Goal: Task Accomplishment & Management: Manage account settings

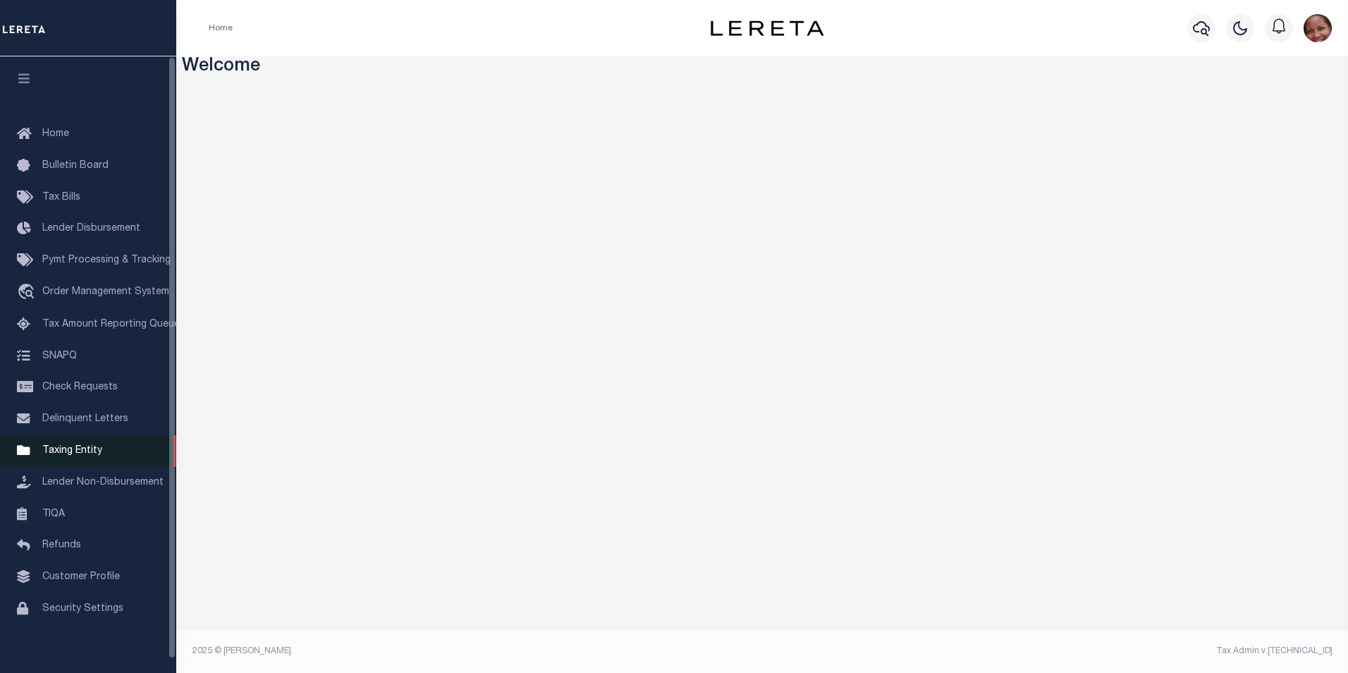
click at [67, 453] on span "Taxing Entity" at bounding box center [72, 451] width 60 height 10
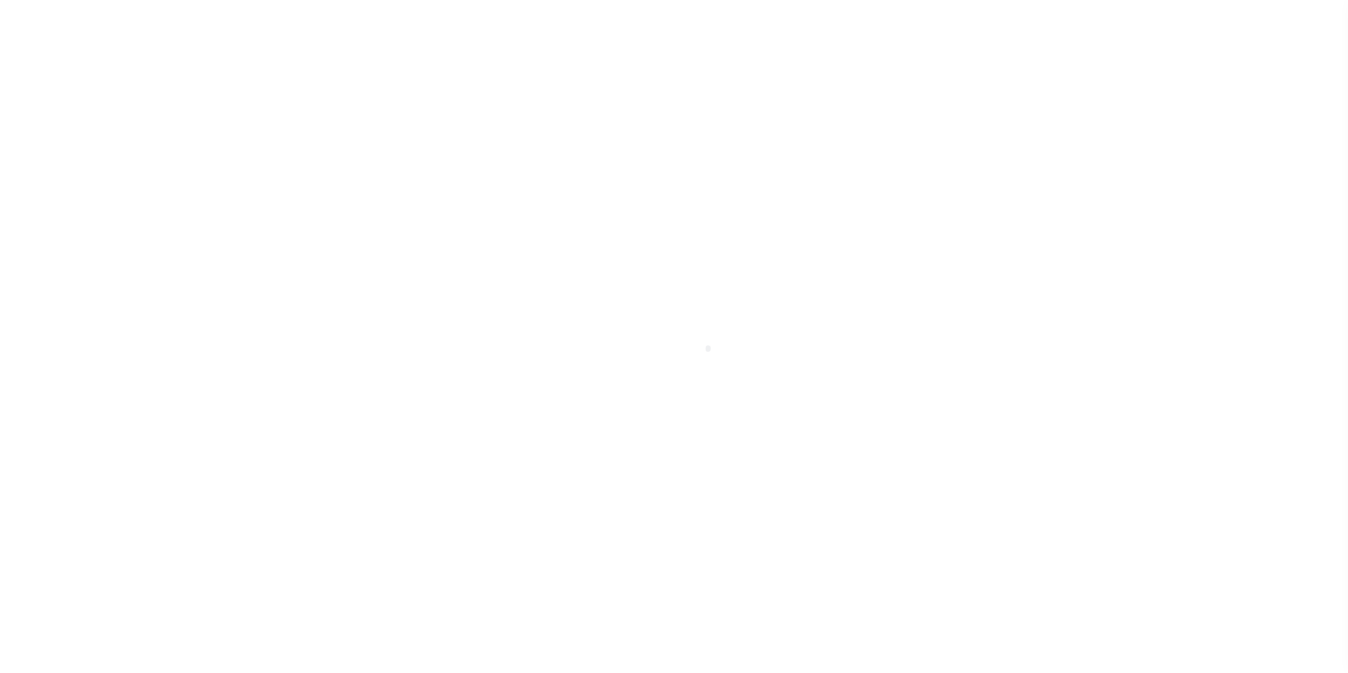
scroll to position [14, 0]
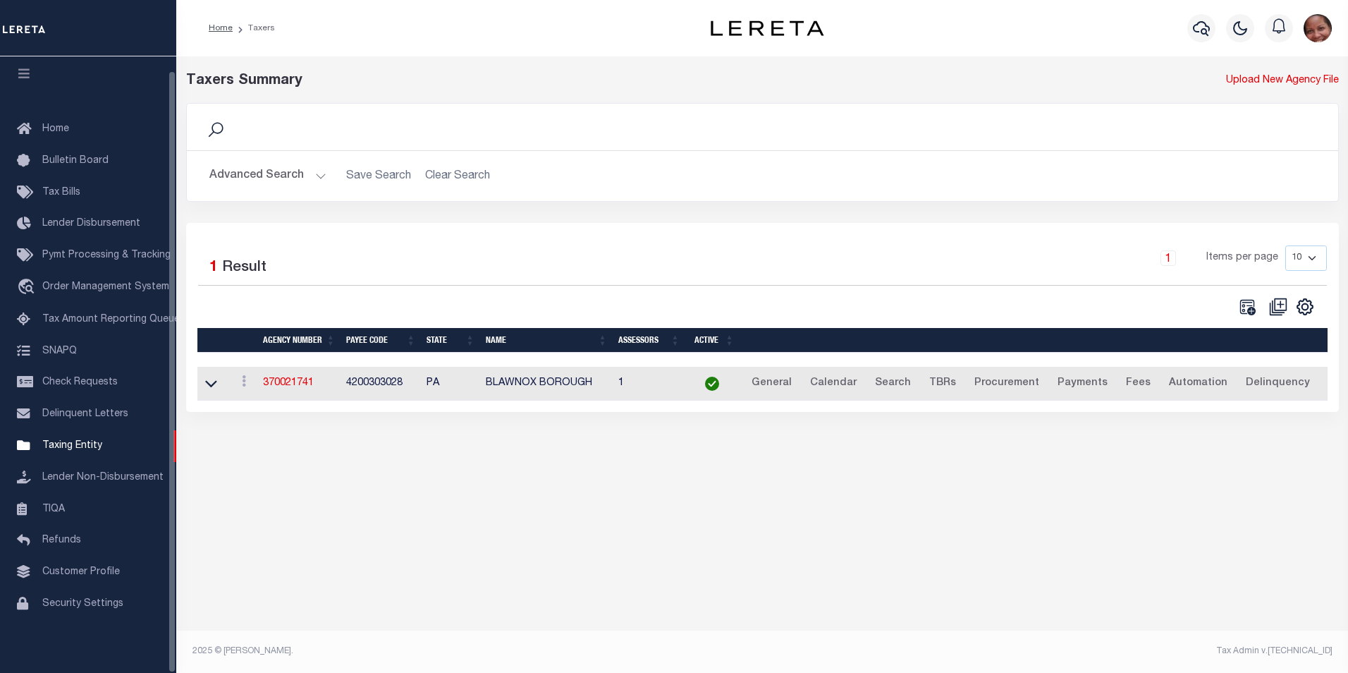
click at [317, 176] on button "Advanced Search" at bounding box center [267, 176] width 117 height 28
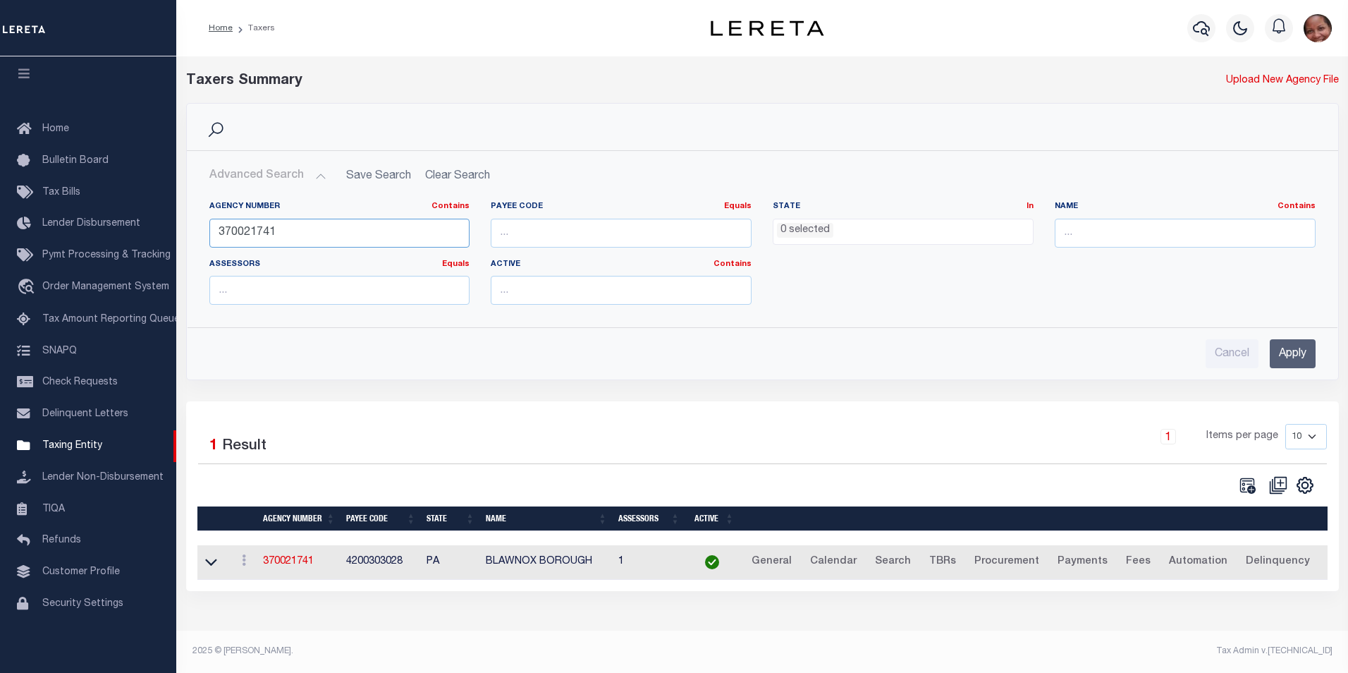
drag, startPoint x: 348, startPoint y: 240, endPoint x: 207, endPoint y: 239, distance: 141.7
click at [207, 239] on div "Agency Number Contains Contains Is 370021741" at bounding box center [340, 230] width 282 height 58
type input "090480000"
click at [1299, 358] on input "Apply" at bounding box center [1293, 353] width 46 height 29
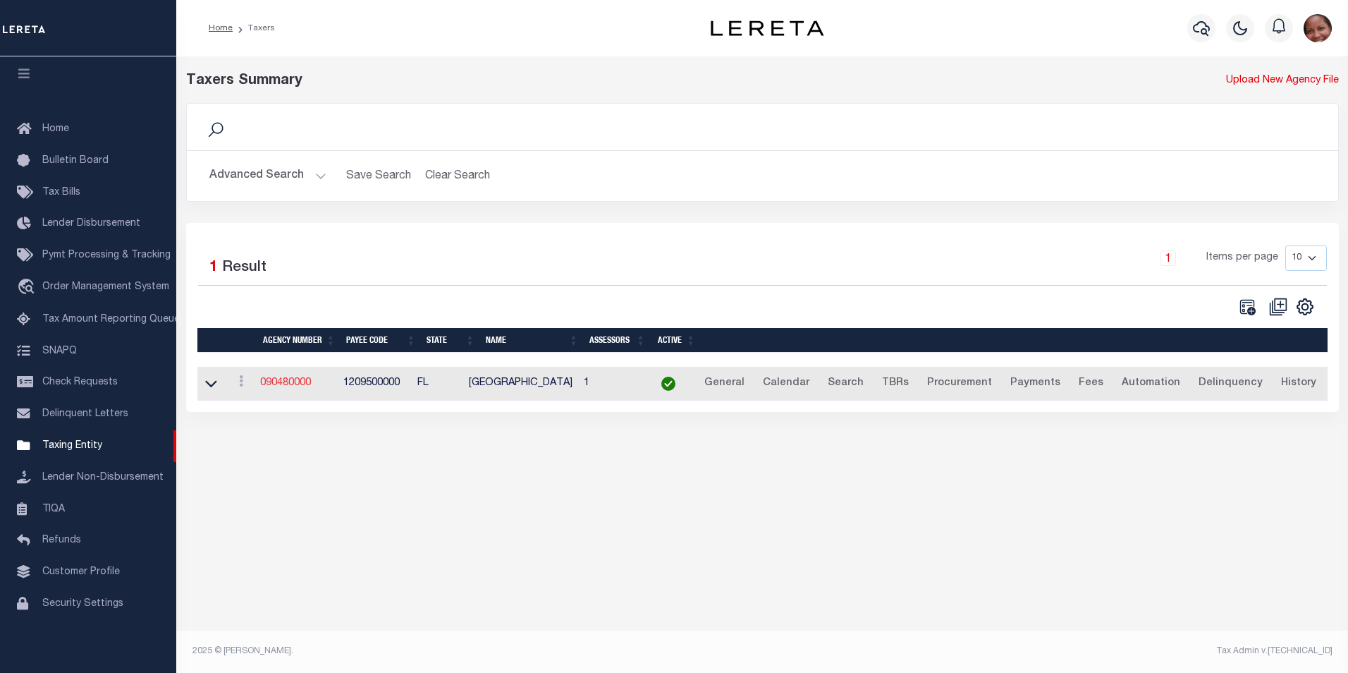
click at [294, 386] on link "090480000" at bounding box center [285, 383] width 51 height 10
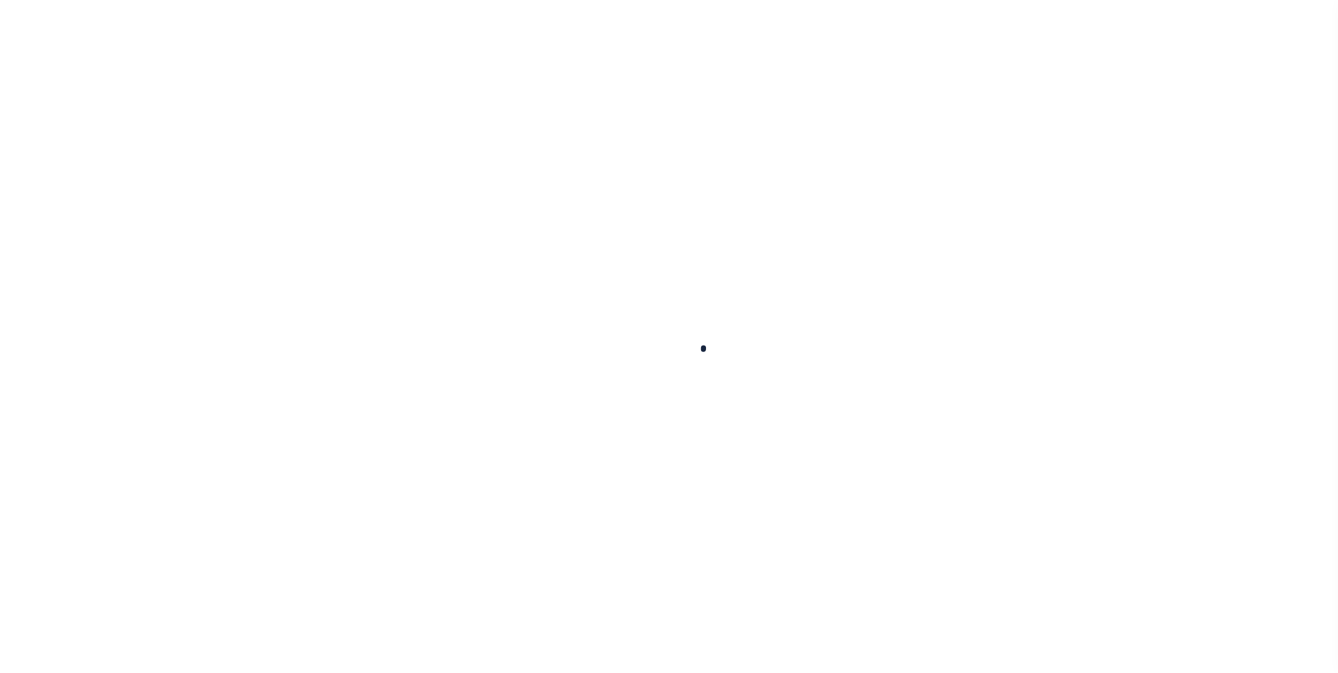
select select
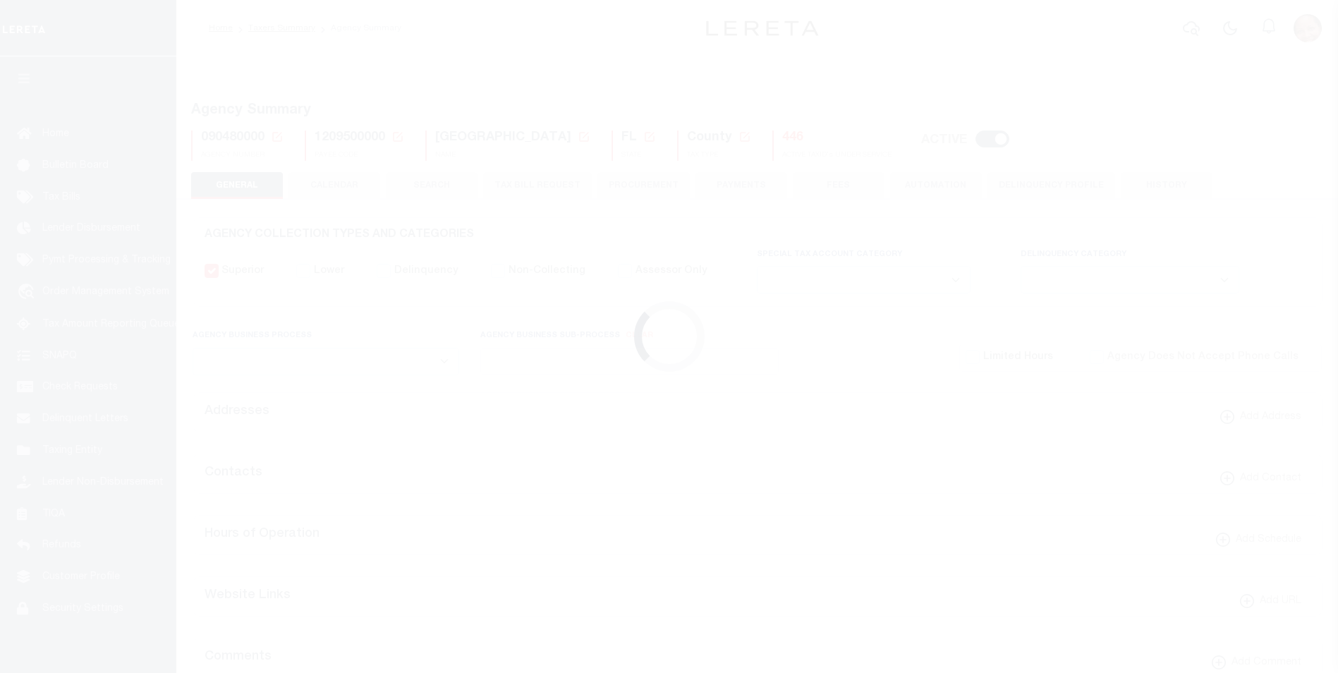
checkbox input "false"
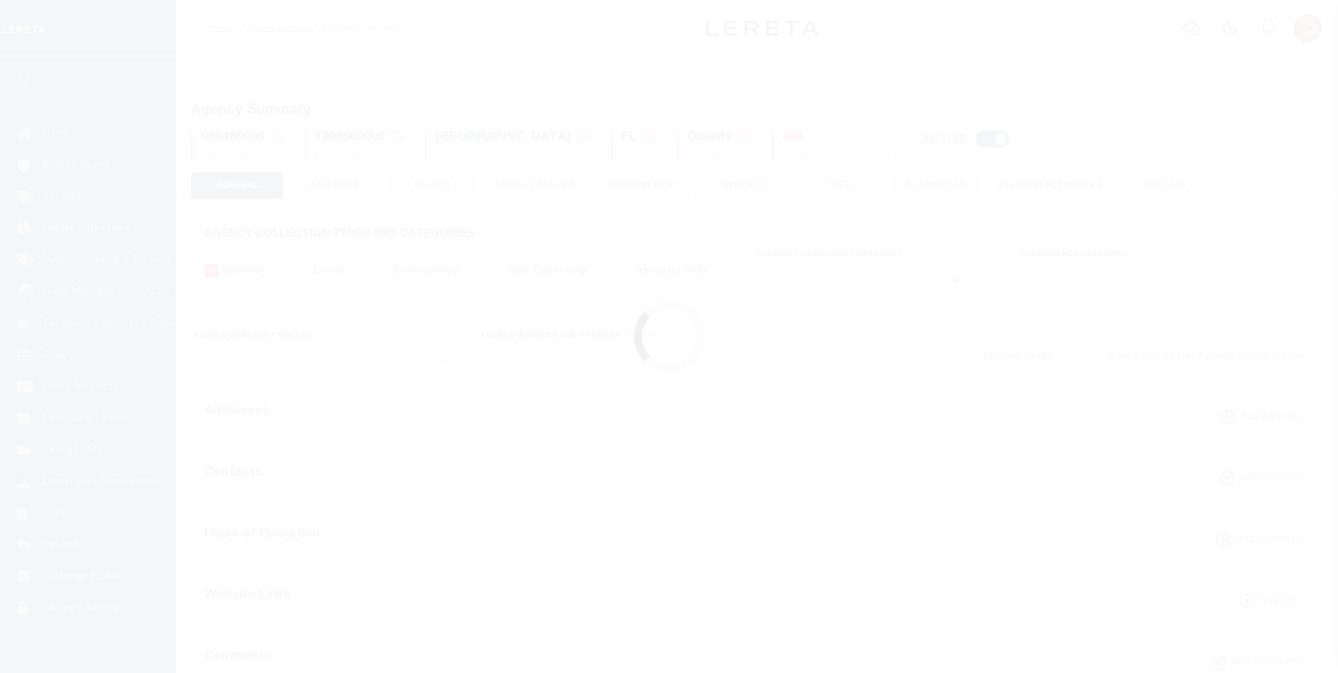
type input "1209500000"
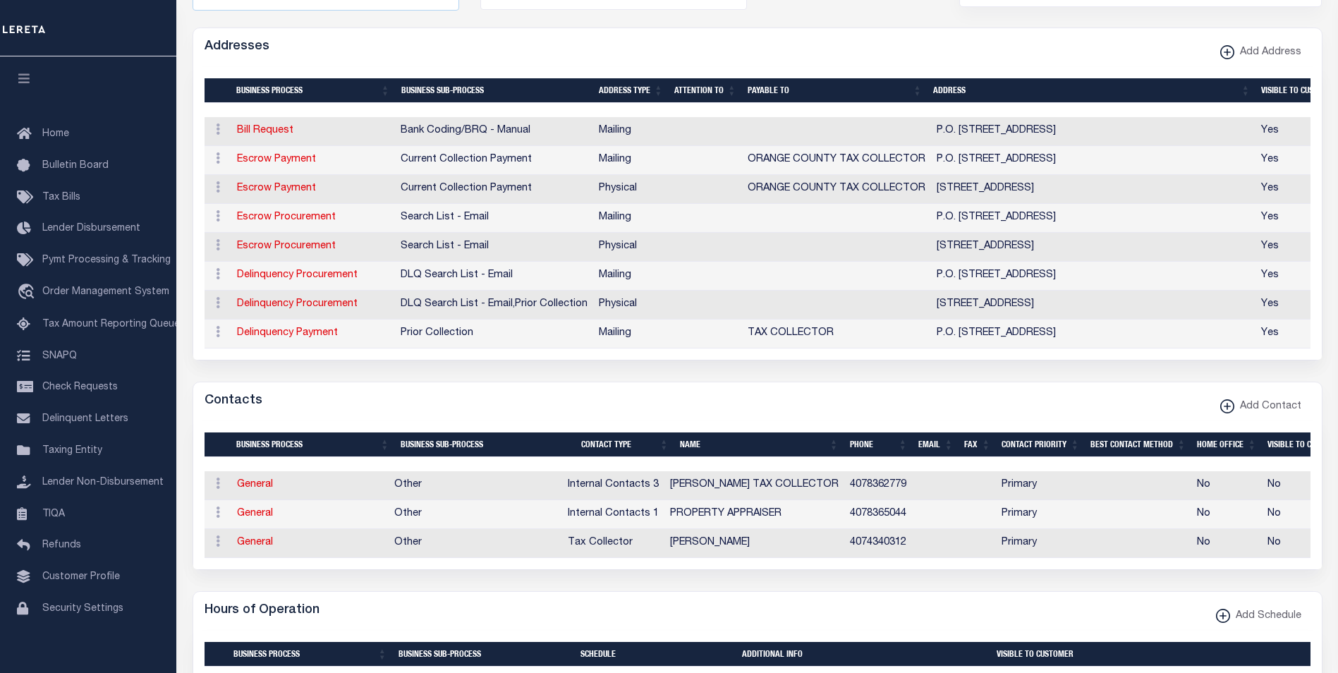
scroll to position [374, 0]
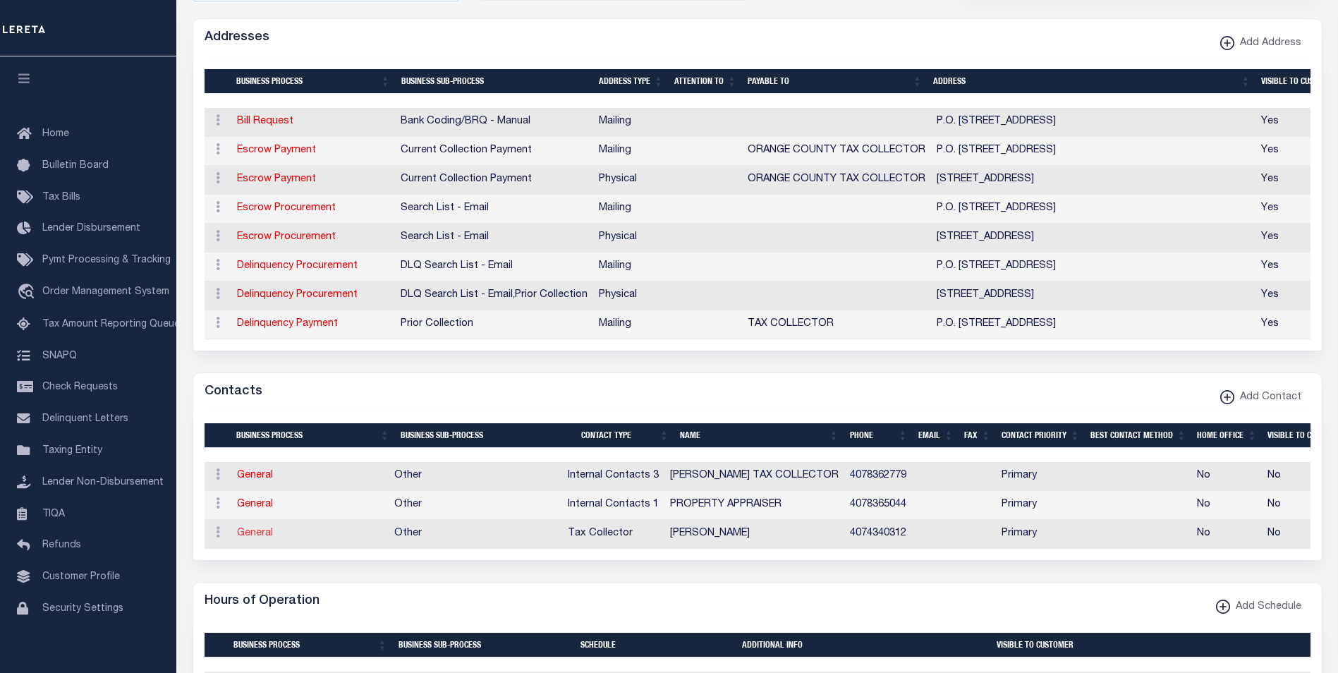
click at [258, 538] on link "General" at bounding box center [255, 533] width 36 height 10
checkbox input "false"
select select
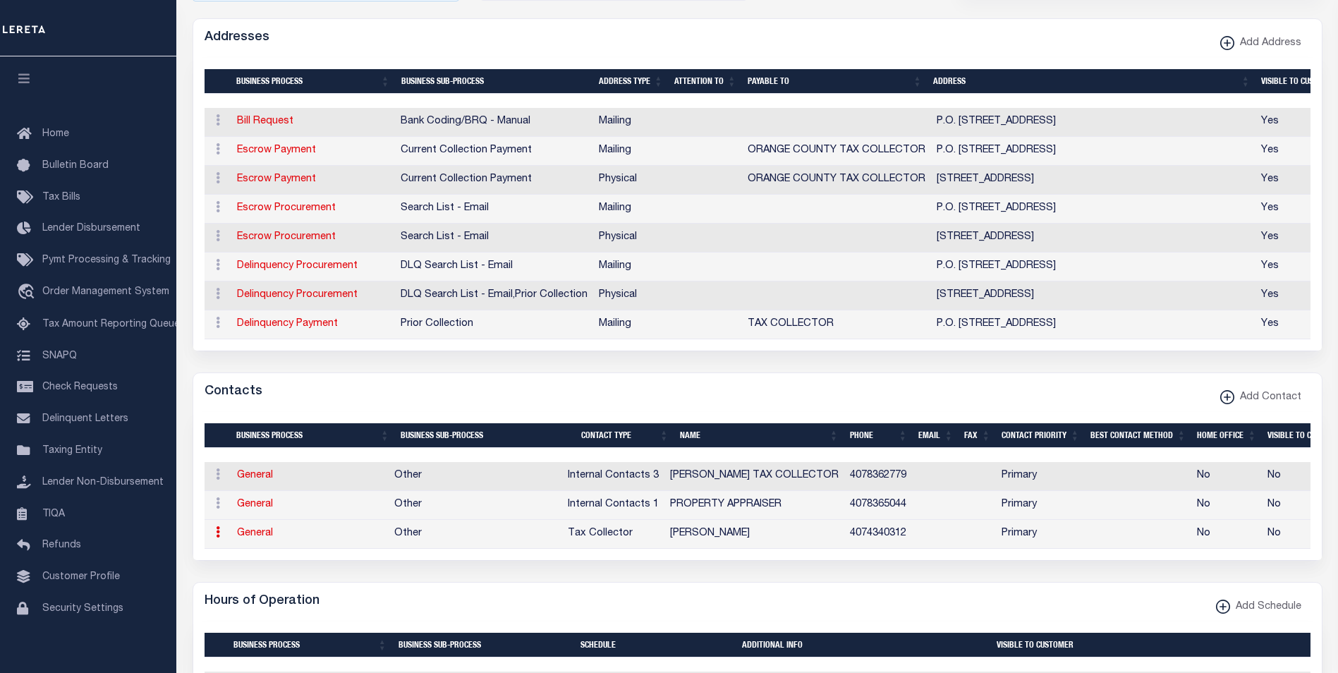
select select "2"
select select "1"
type input "SCOTT"
type input "RANDOLPH"
type input "4074340312"
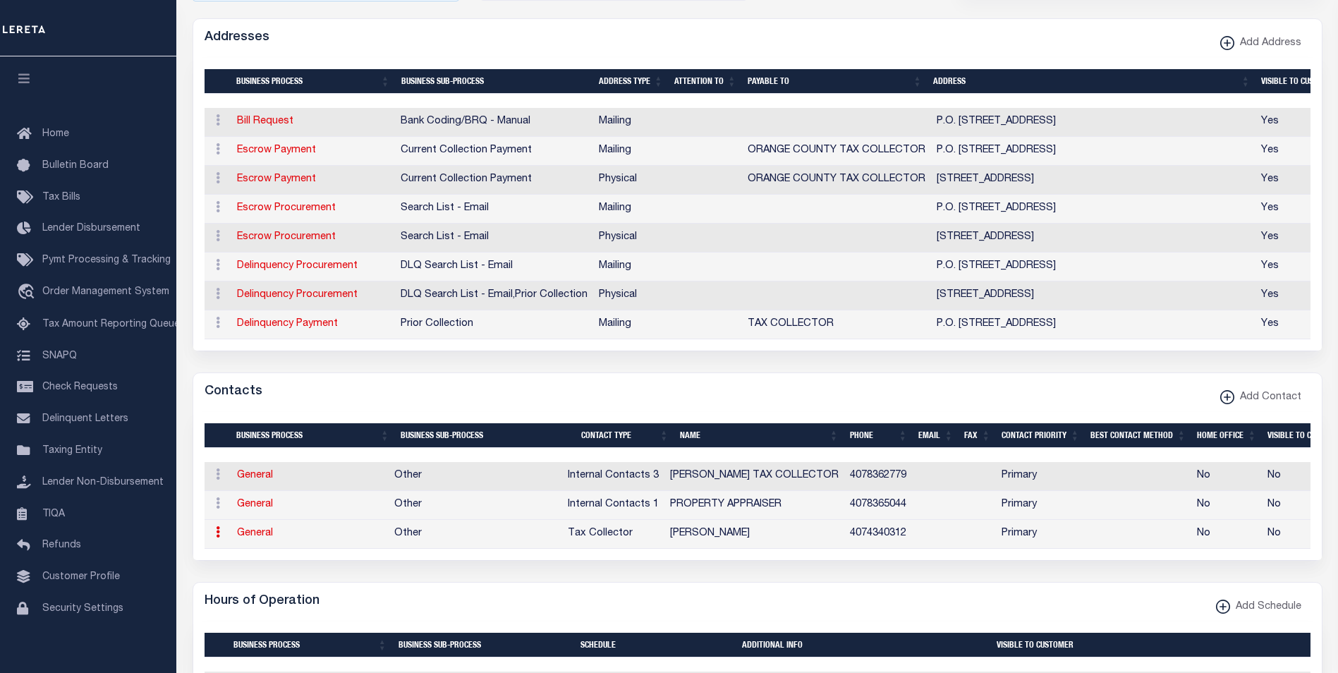
select select "6"
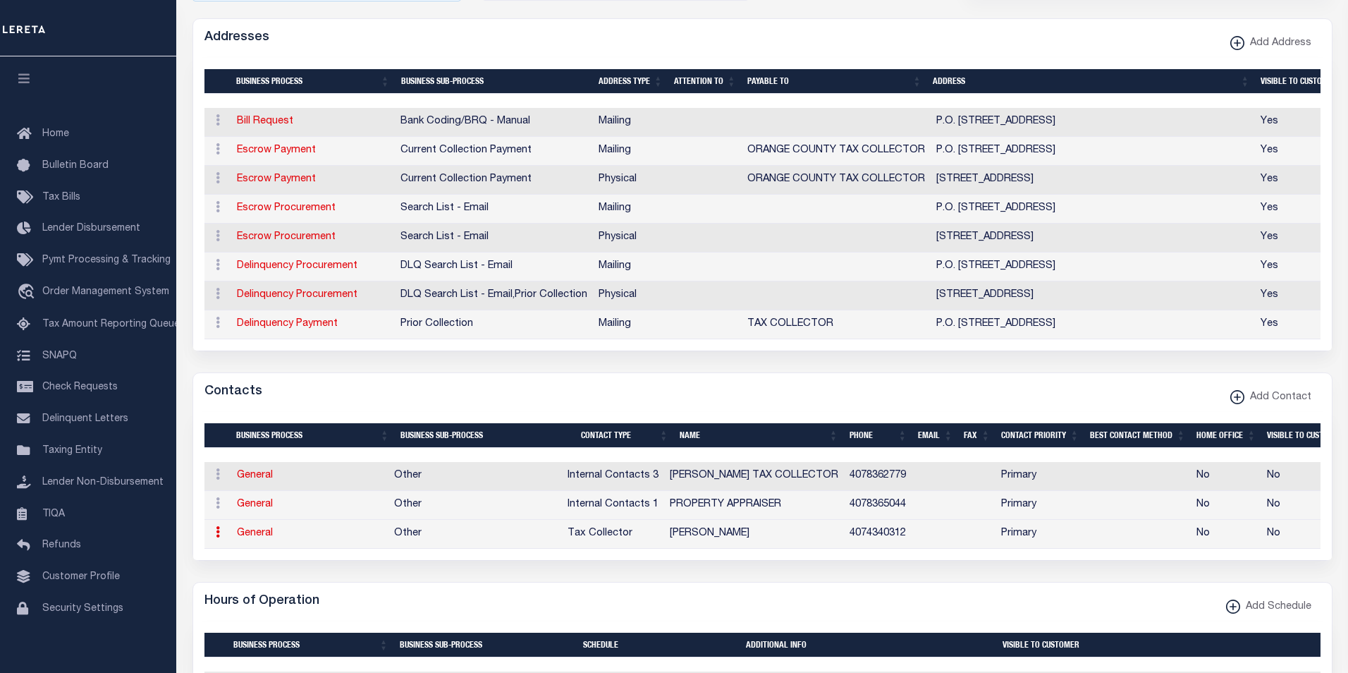
select select "39"
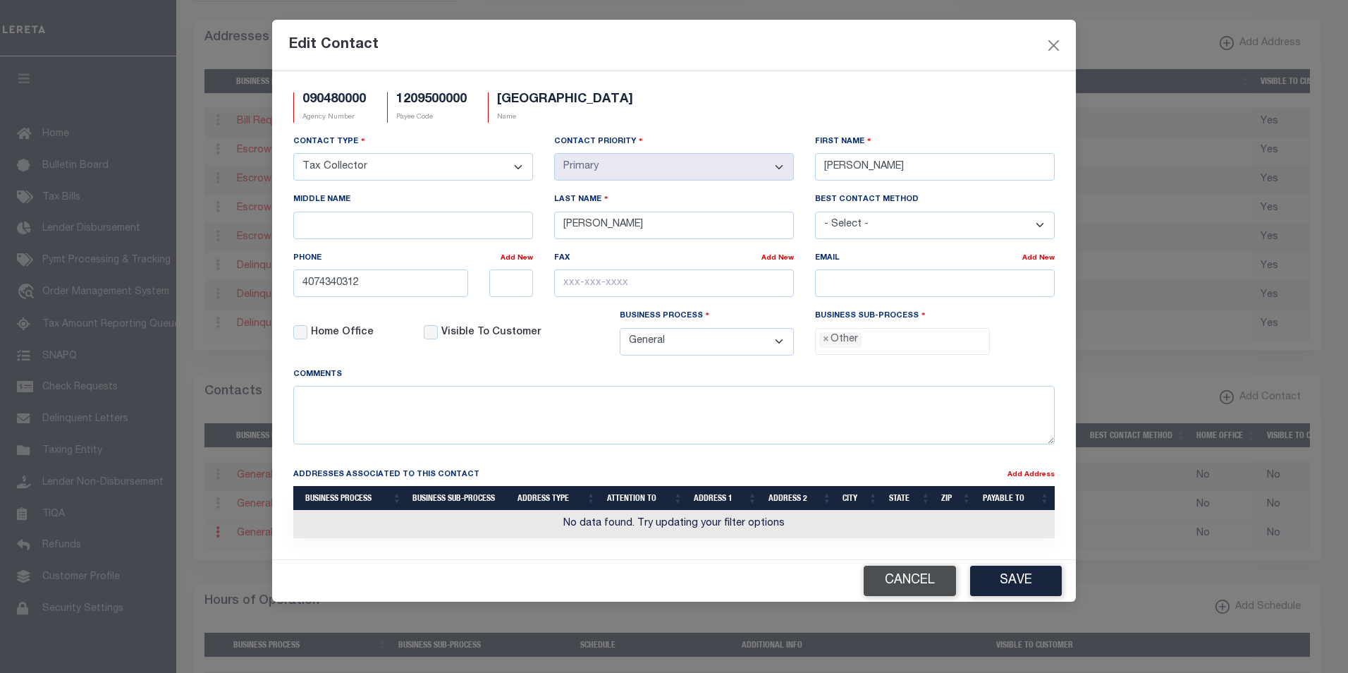
click at [916, 584] on button "Cancel" at bounding box center [910, 581] width 92 height 30
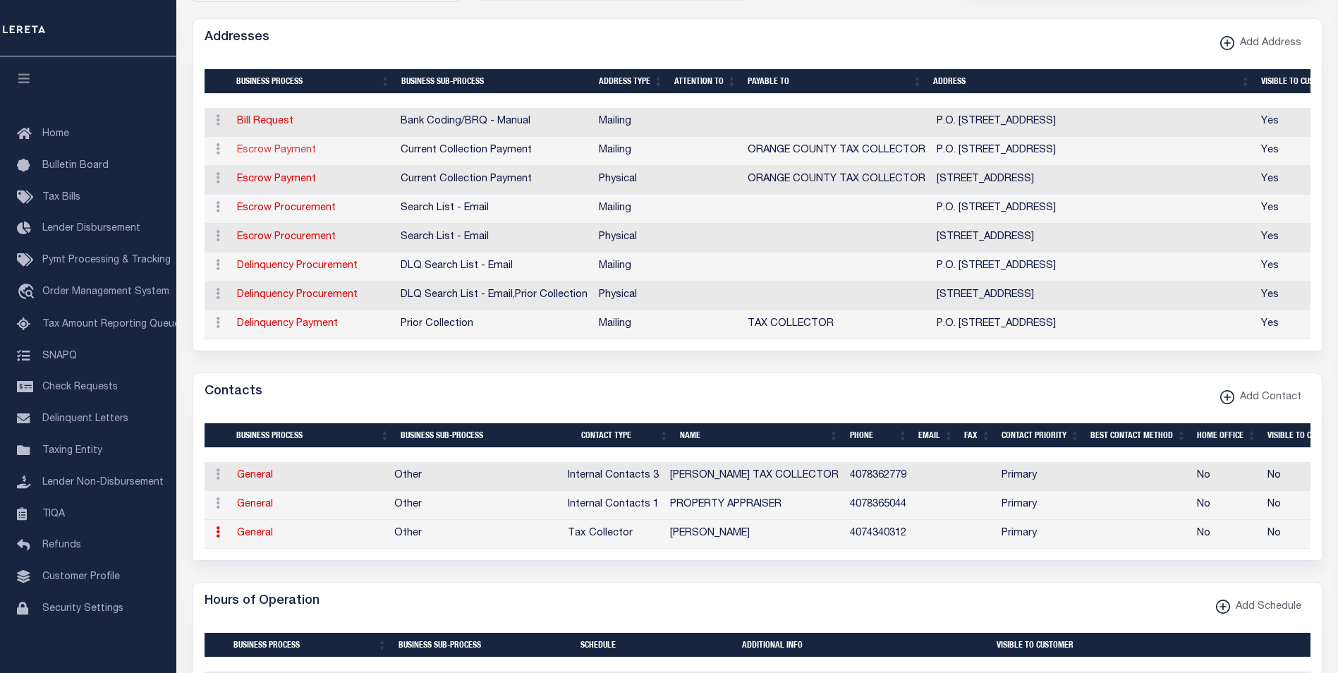
click at [251, 149] on link "Escrow Payment" at bounding box center [276, 150] width 79 height 10
select select "1"
checkbox input "false"
select select
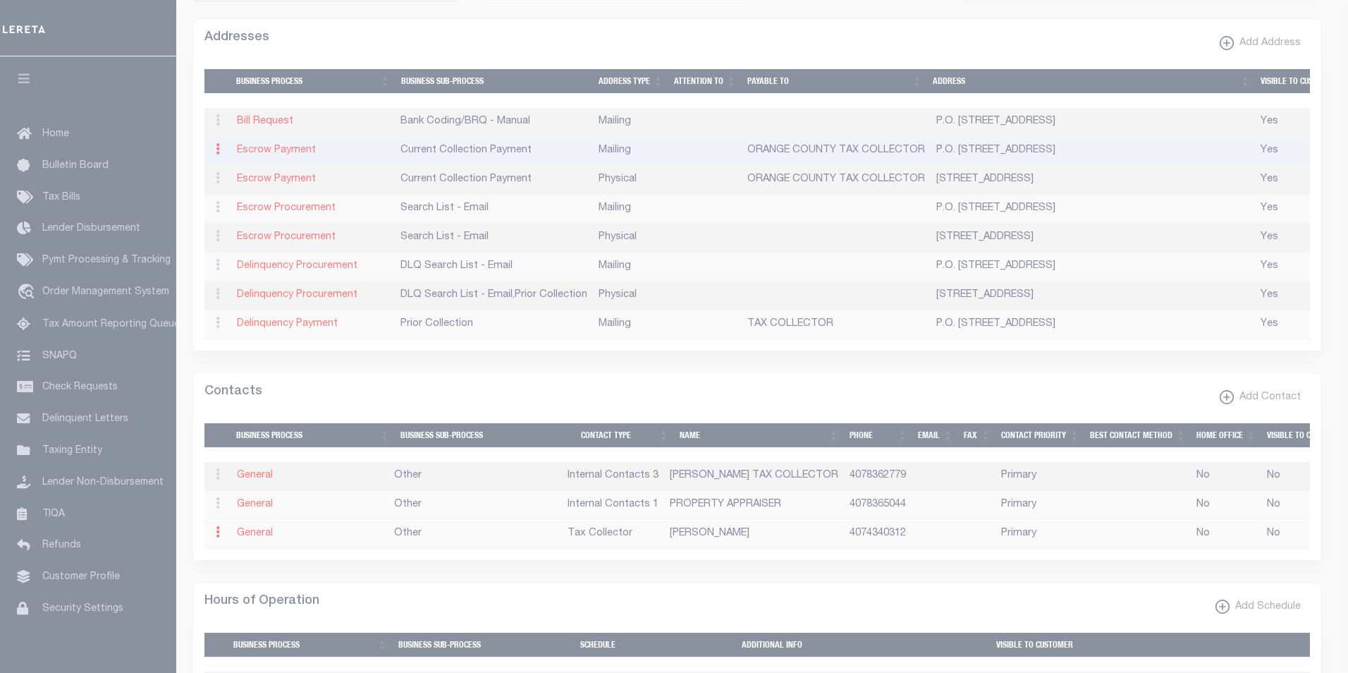
type input "P.O. BOX 545100"
type input "ORLANDO"
select select "FL"
type input "32854"
checkbox input "true"
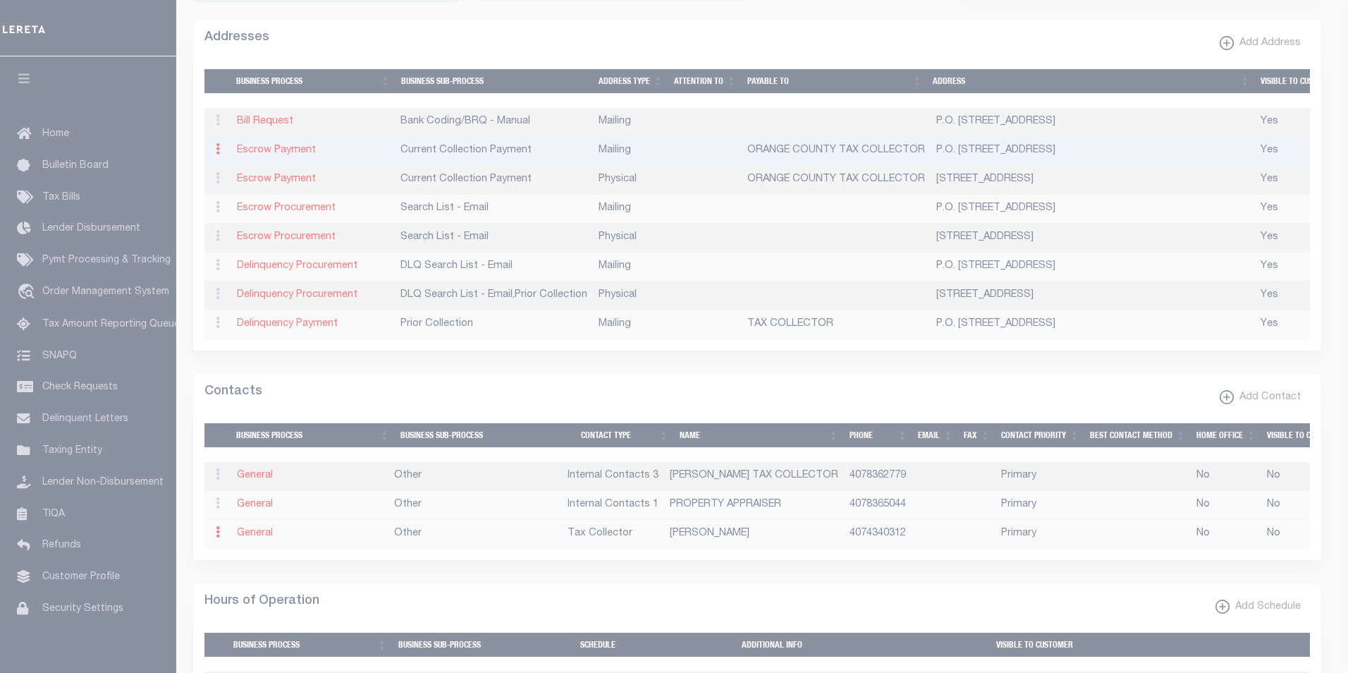
type input "ORANGE COUNTY TAX COLLECTOR"
select select "3"
select select "11"
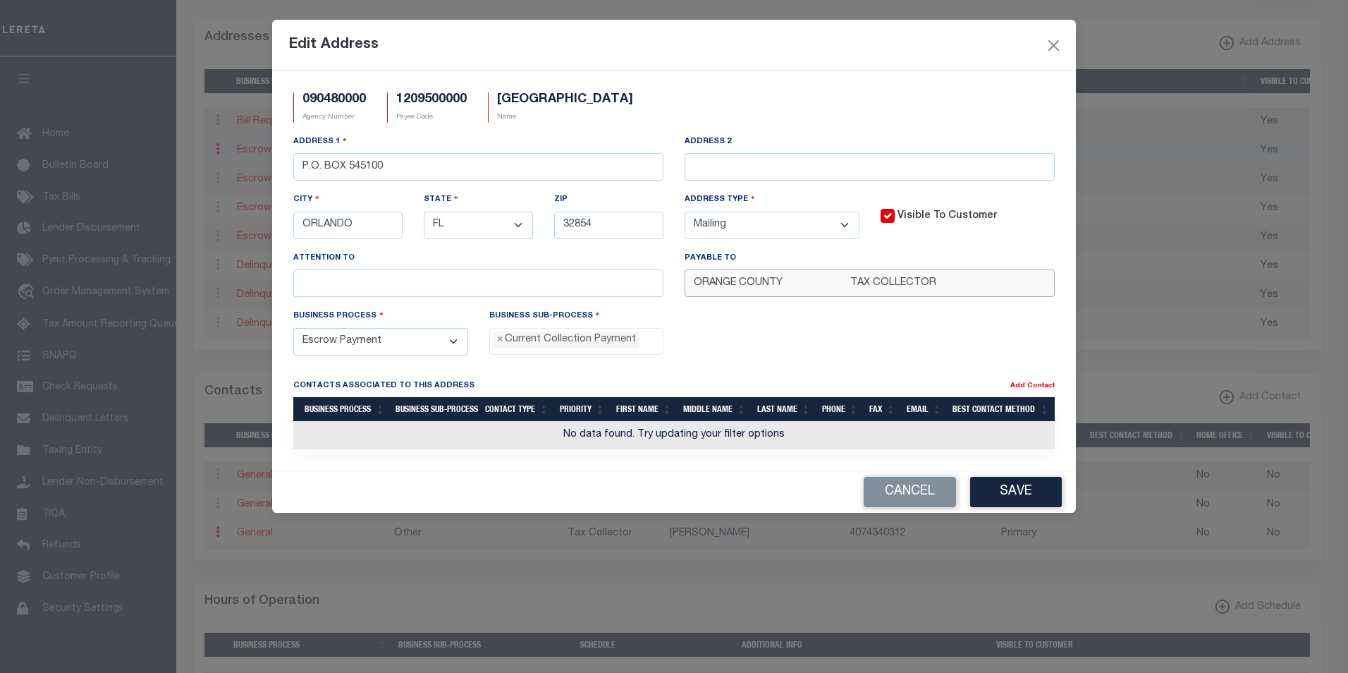
drag, startPoint x: 941, startPoint y: 286, endPoint x: 687, endPoint y: 296, distance: 254.8
click at [687, 296] on input "ORANGE COUNTY TAX COLLECTOR" at bounding box center [870, 283] width 370 height 28
paste input "SCOTT RANDOLPH"
type input "SCOTT RANDOLPH"
click at [1023, 496] on button "Save" at bounding box center [1016, 492] width 92 height 30
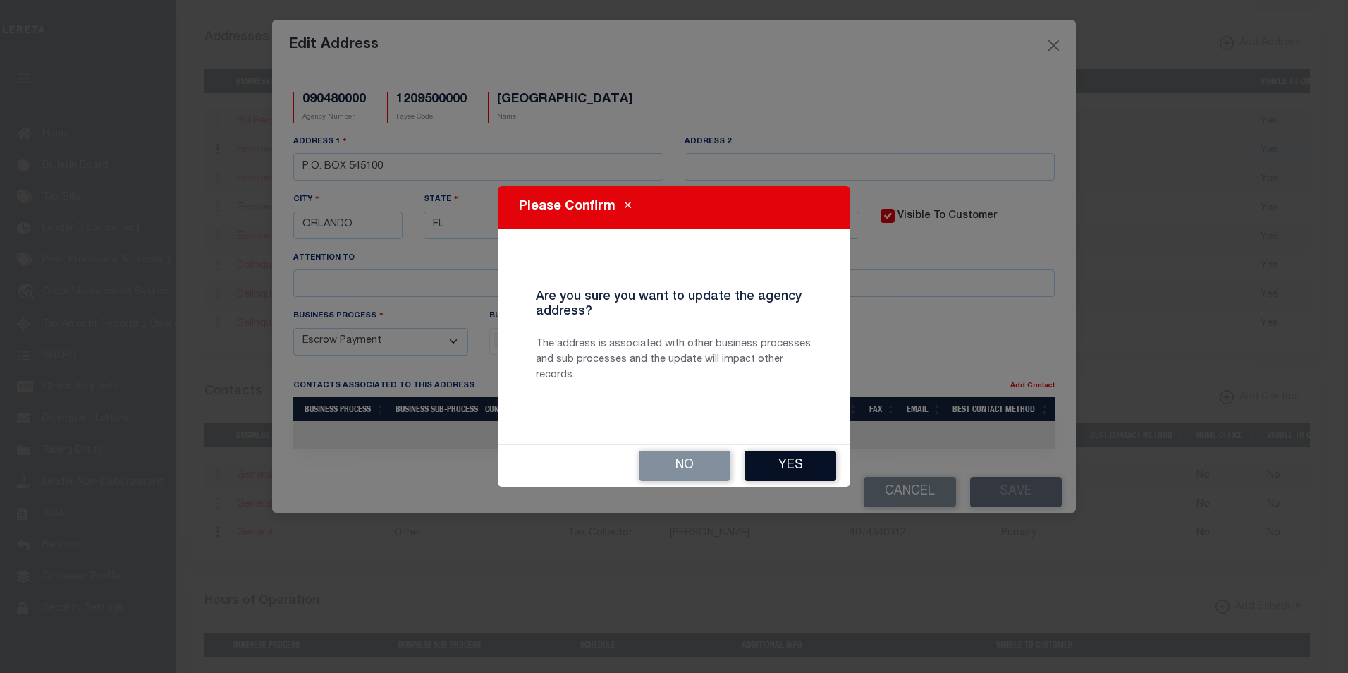
click at [774, 470] on button "Yes" at bounding box center [791, 466] width 92 height 30
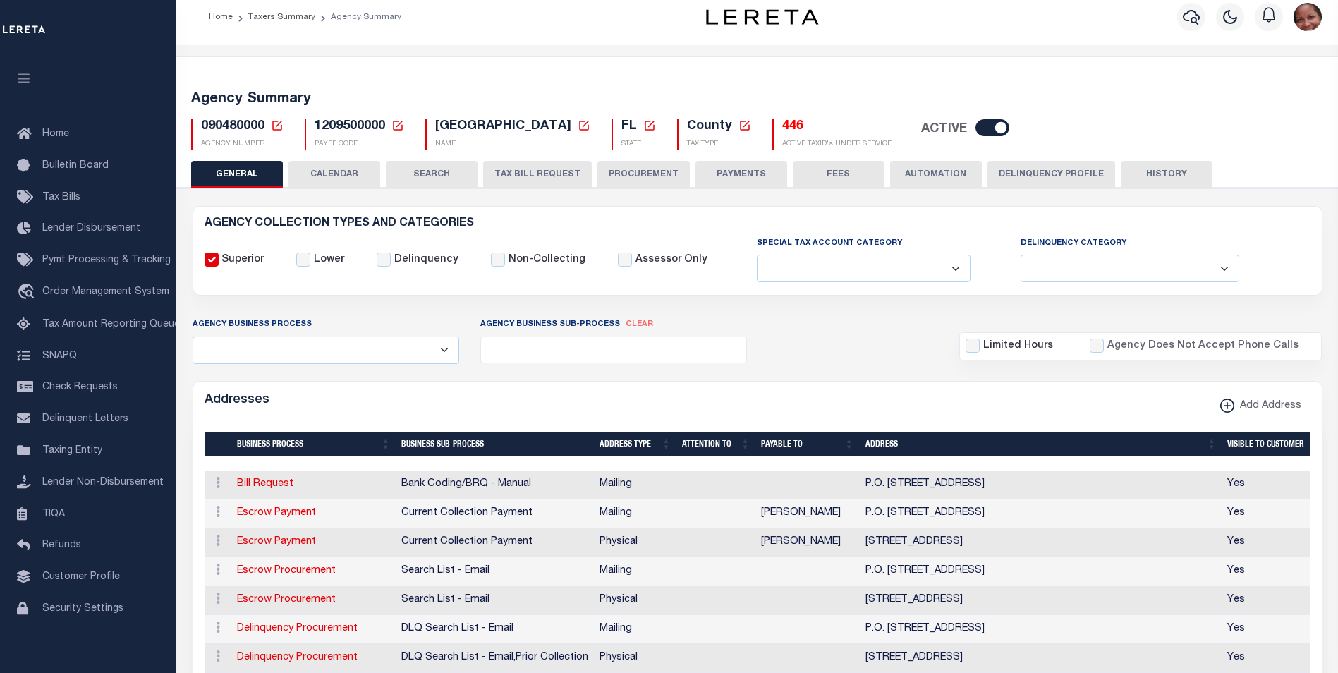
scroll to position [0, 0]
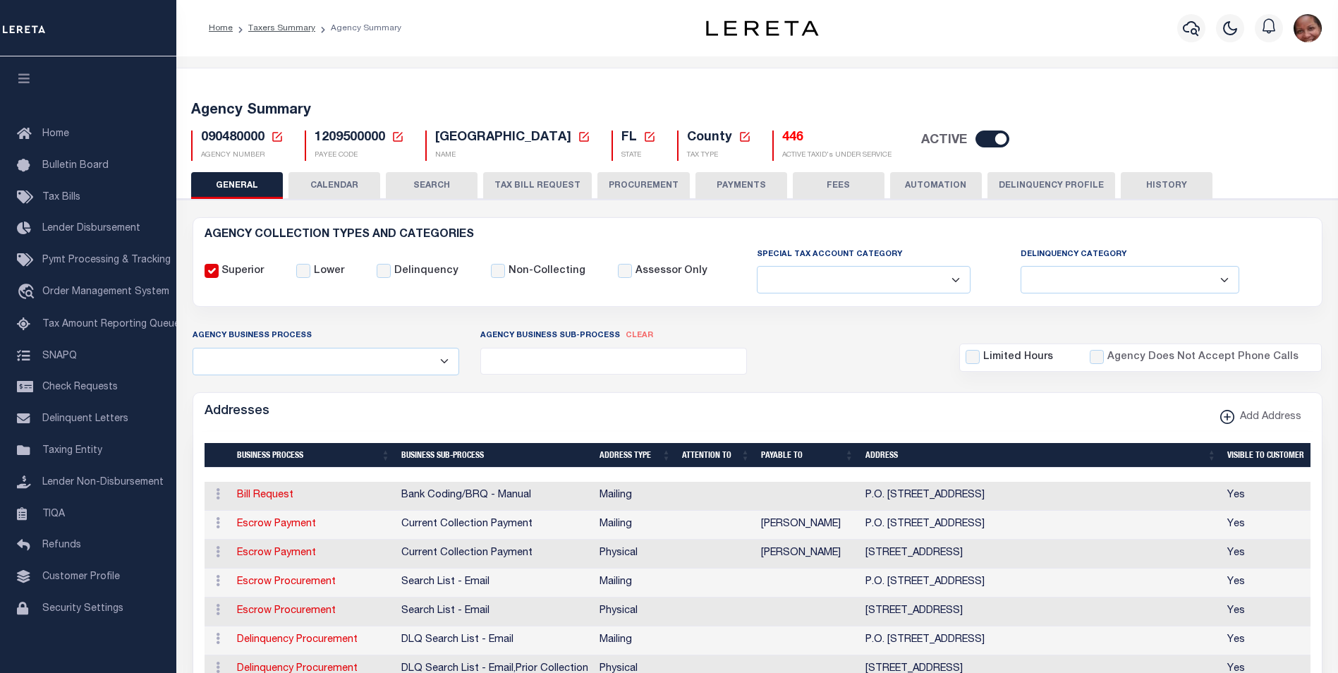
click at [834, 184] on button "FEES" at bounding box center [839, 185] width 92 height 27
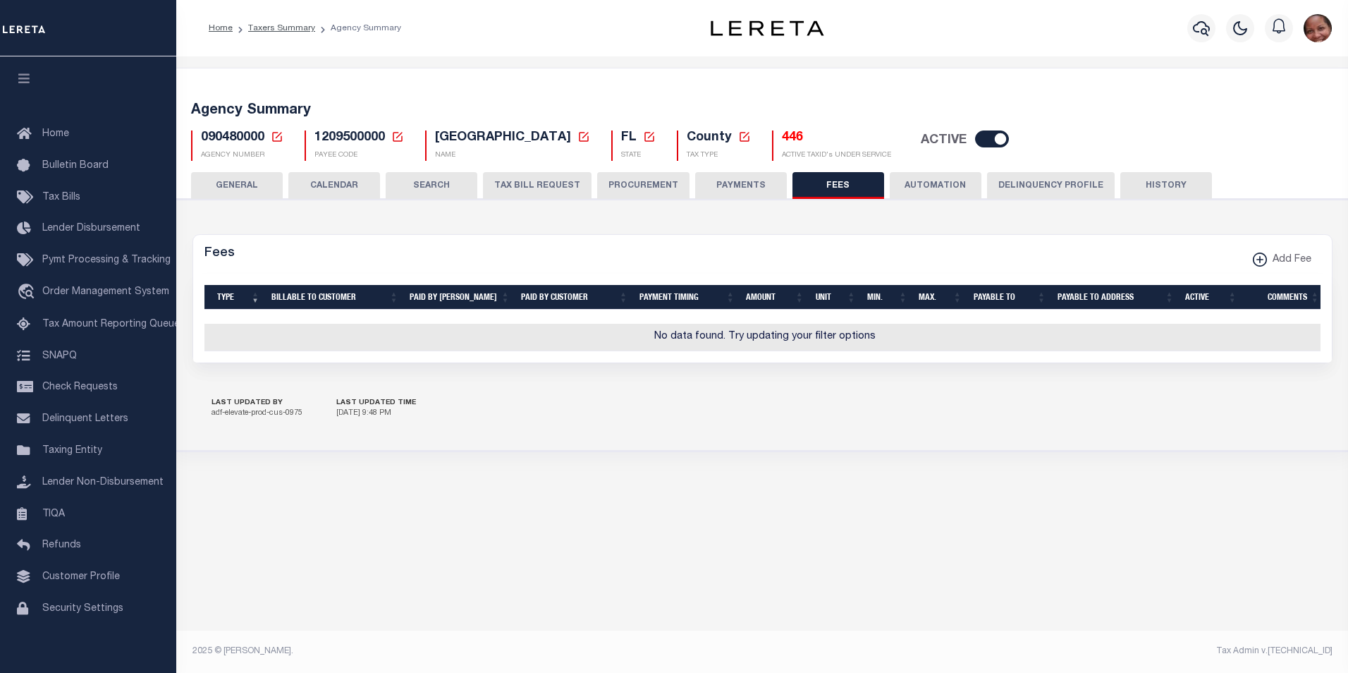
click at [732, 190] on button "PAYMENTS" at bounding box center [741, 185] width 92 height 27
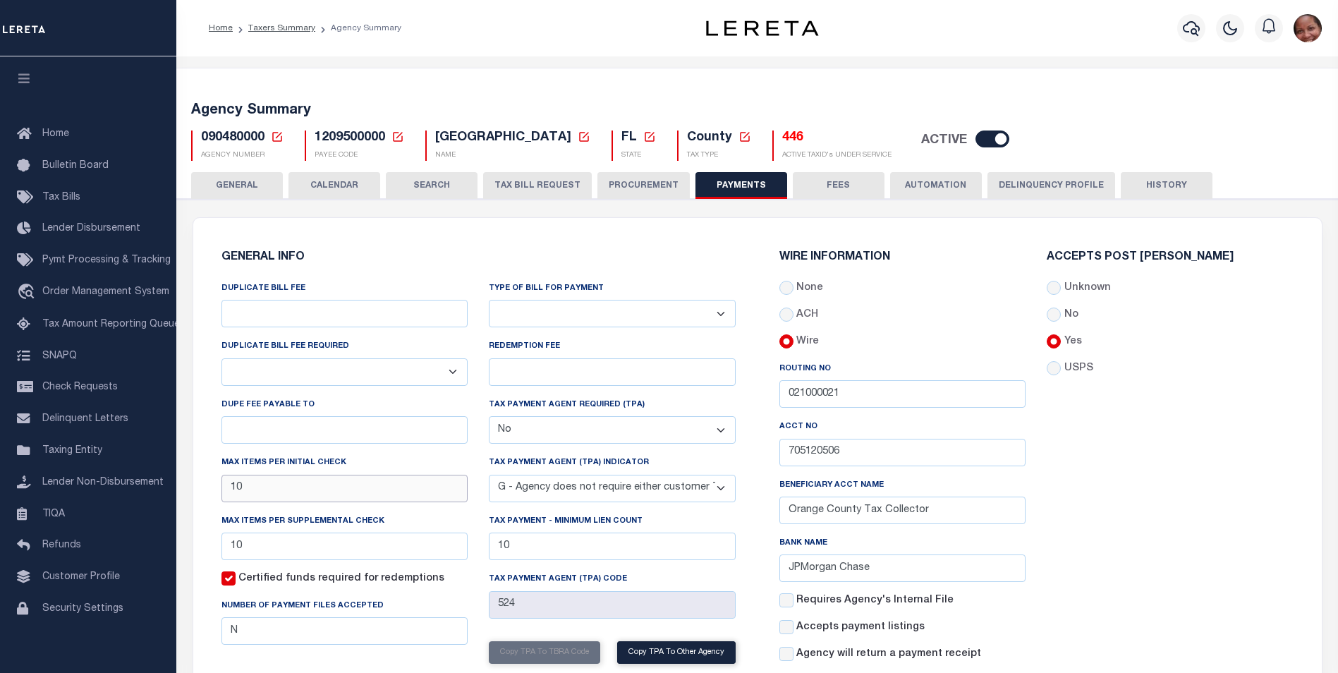
drag, startPoint x: 253, startPoint y: 491, endPoint x: 219, endPoint y: 492, distance: 33.9
click at [219, 491] on div "DUPLICATE BILL FEE DUPLICATE BILL FEE REQUIRED Yes No DUPE FEE PAYABLE TO Max i…" at bounding box center [345, 504] width 268 height 446
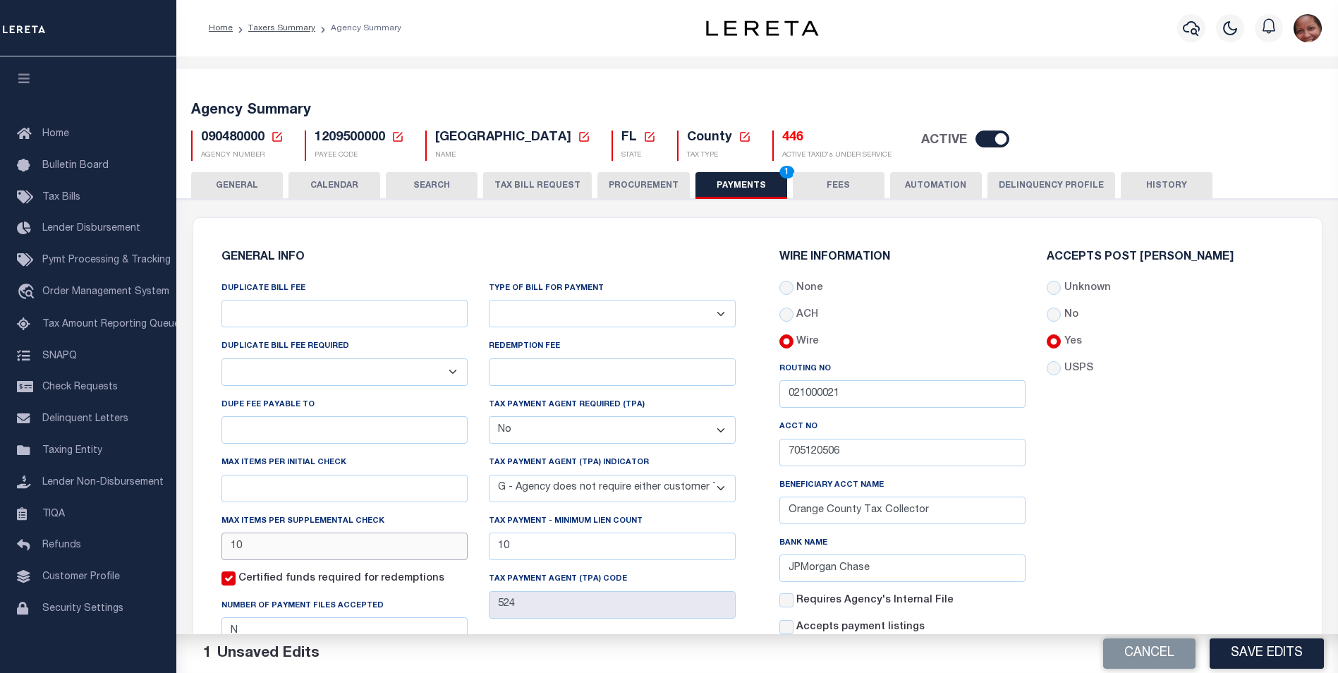
drag, startPoint x: 255, startPoint y: 551, endPoint x: 209, endPoint y: 551, distance: 45.1
click at [210, 551] on div "GENERAL INFO DUPLICATE BILL FEE DUPLICATE BILL FEE REQUIRED Yes No DUPE FEE PAY…" at bounding box center [478, 489] width 537 height 509
click at [1275, 654] on button "Save Edits" at bounding box center [1266, 653] width 114 height 30
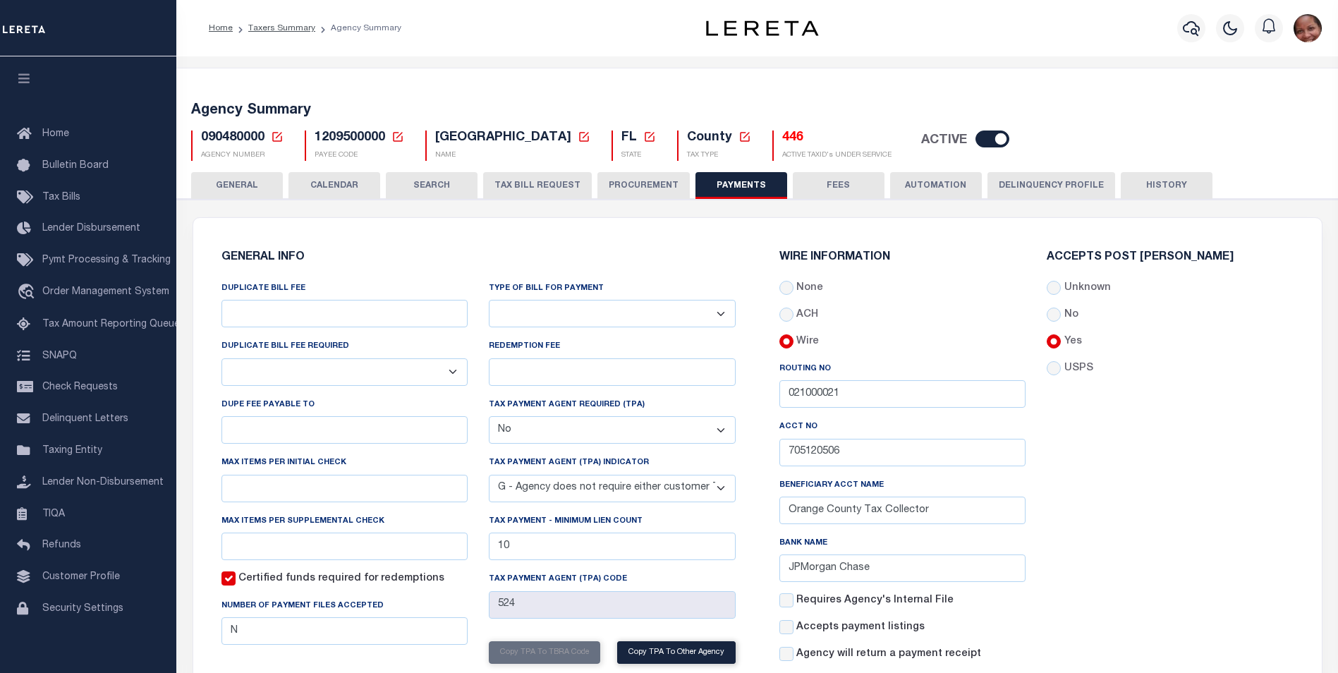
click at [1150, 184] on button "HISTORY" at bounding box center [1167, 185] width 92 height 27
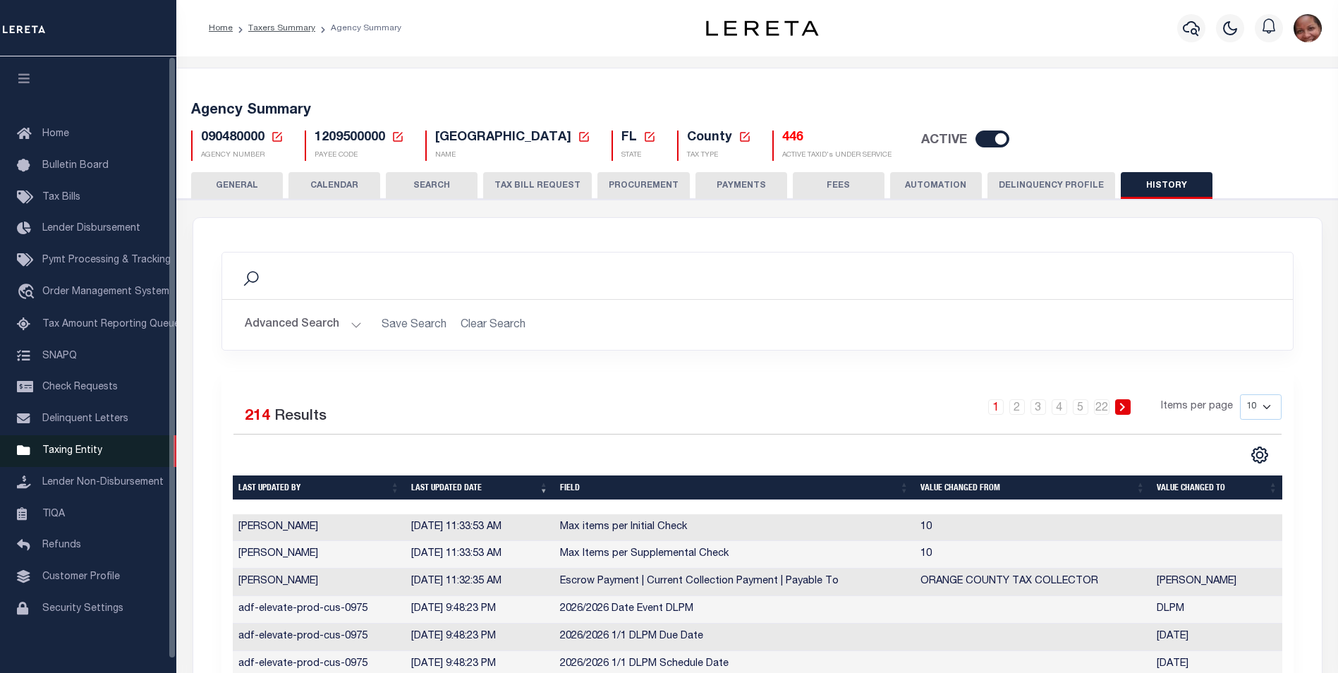
click at [82, 456] on span "Taxing Entity" at bounding box center [72, 451] width 60 height 10
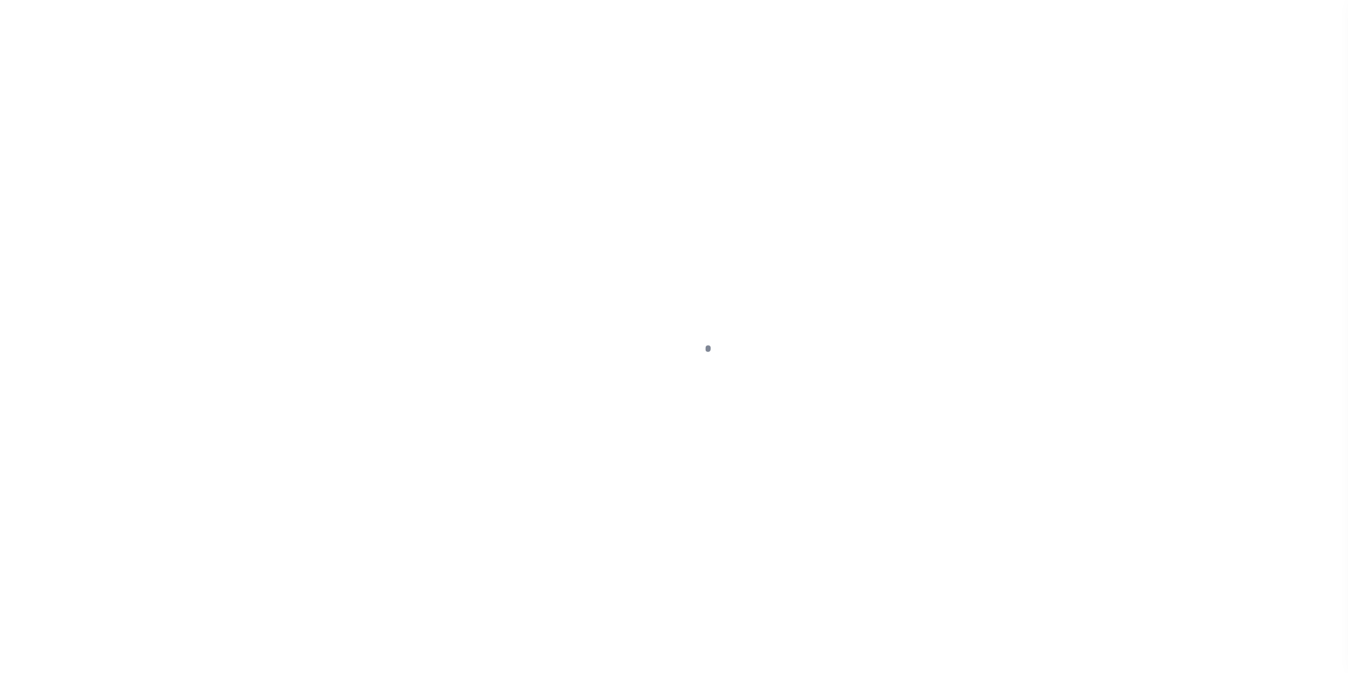
scroll to position [14, 0]
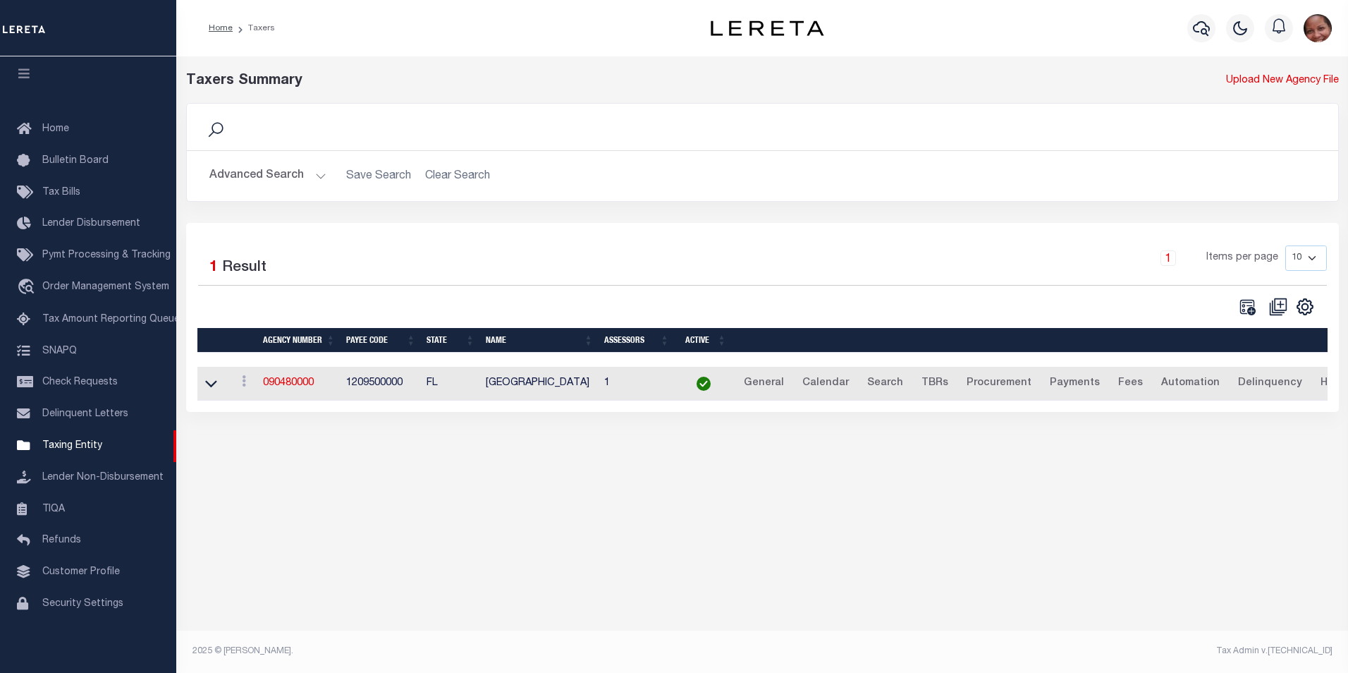
click at [319, 178] on button "Advanced Search" at bounding box center [267, 176] width 117 height 28
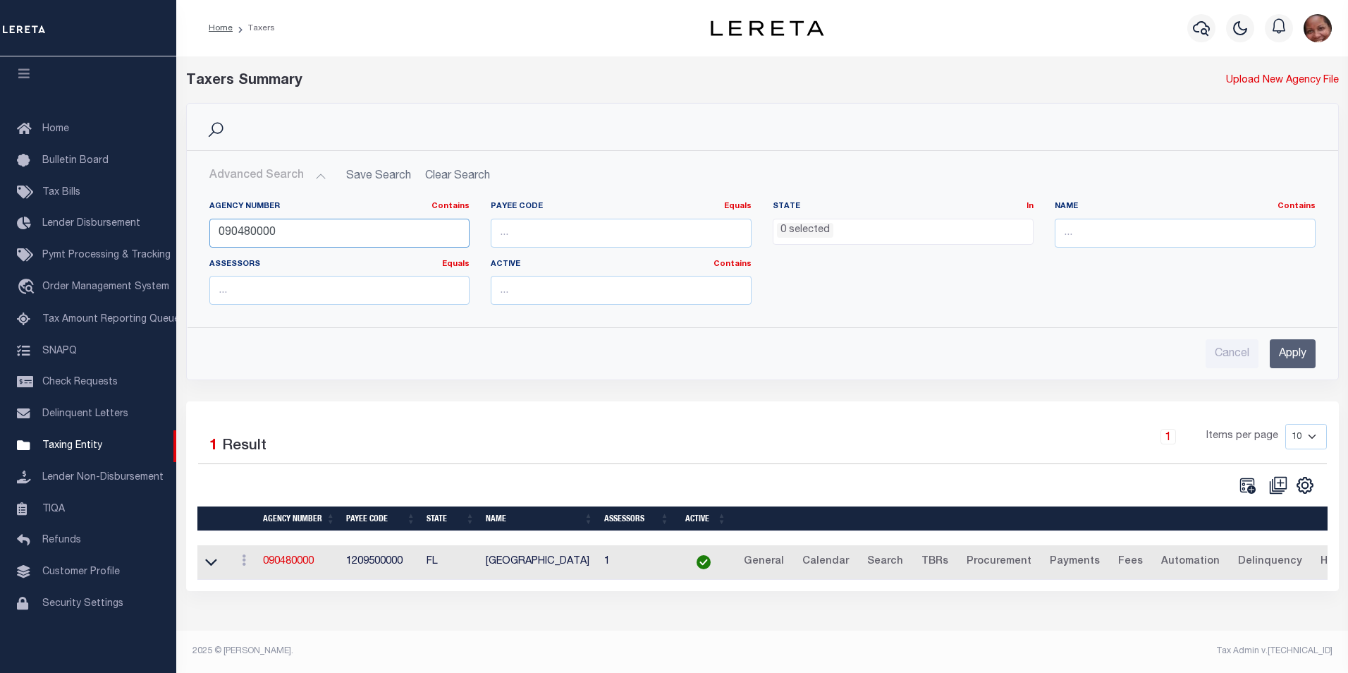
drag, startPoint x: 250, startPoint y: 234, endPoint x: 284, endPoint y: 231, distance: 34.0
click at [284, 231] on input "090480000" at bounding box center [339, 233] width 261 height 29
type input "090488801"
click at [1304, 353] on input "Apply" at bounding box center [1293, 353] width 46 height 29
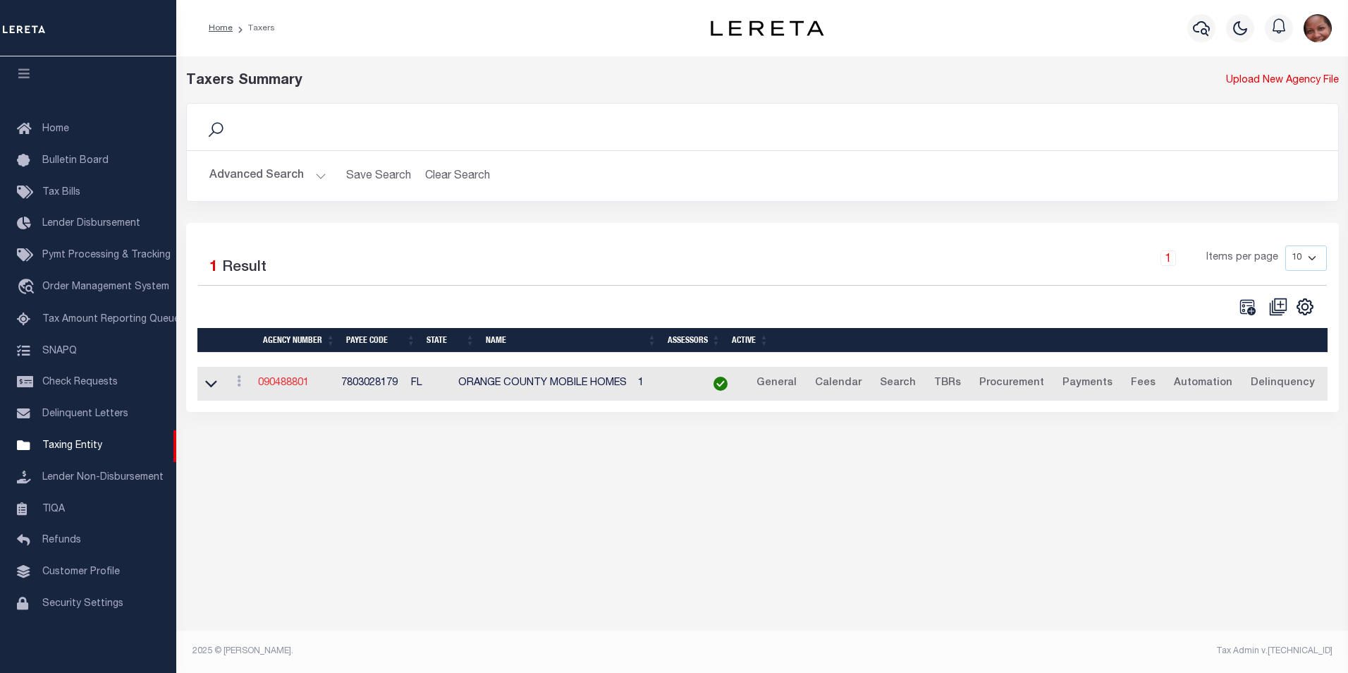
click at [299, 388] on link "090488801" at bounding box center [283, 383] width 51 height 10
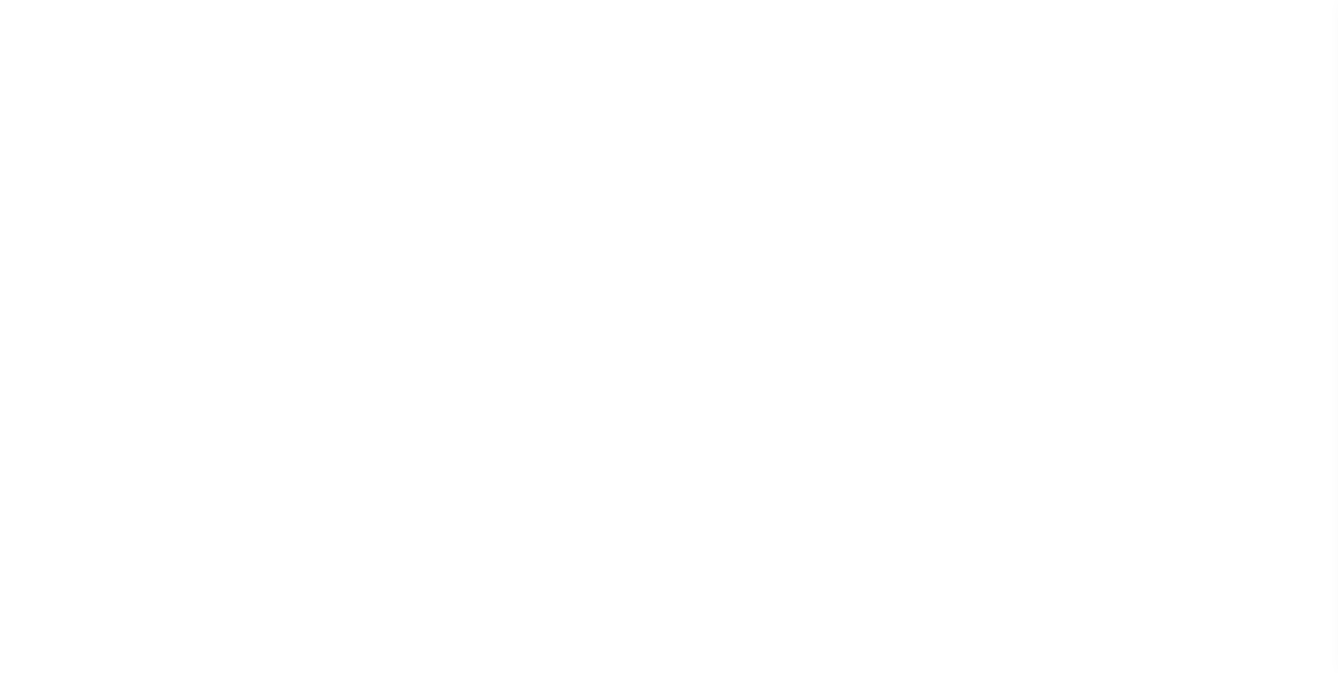
select select
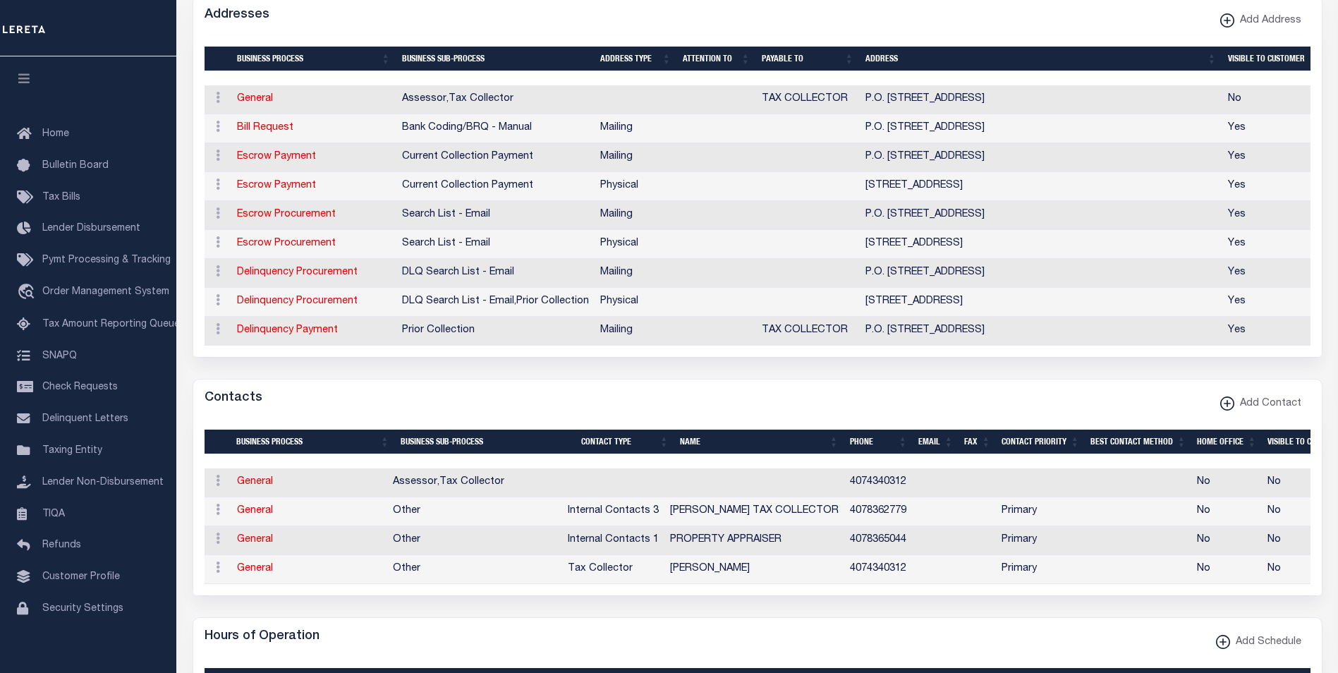
scroll to position [398, 0]
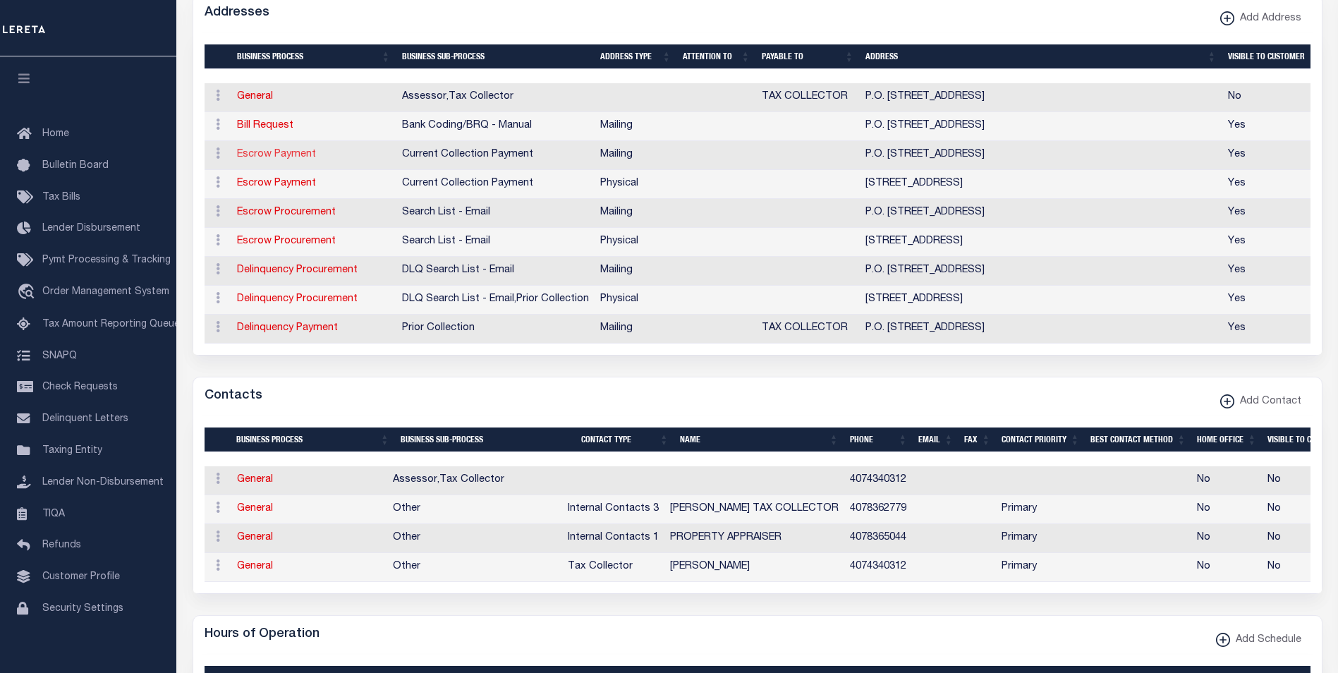
click at [294, 156] on link "Escrow Payment" at bounding box center [276, 154] width 79 height 10
select select "1"
checkbox input "false"
select select
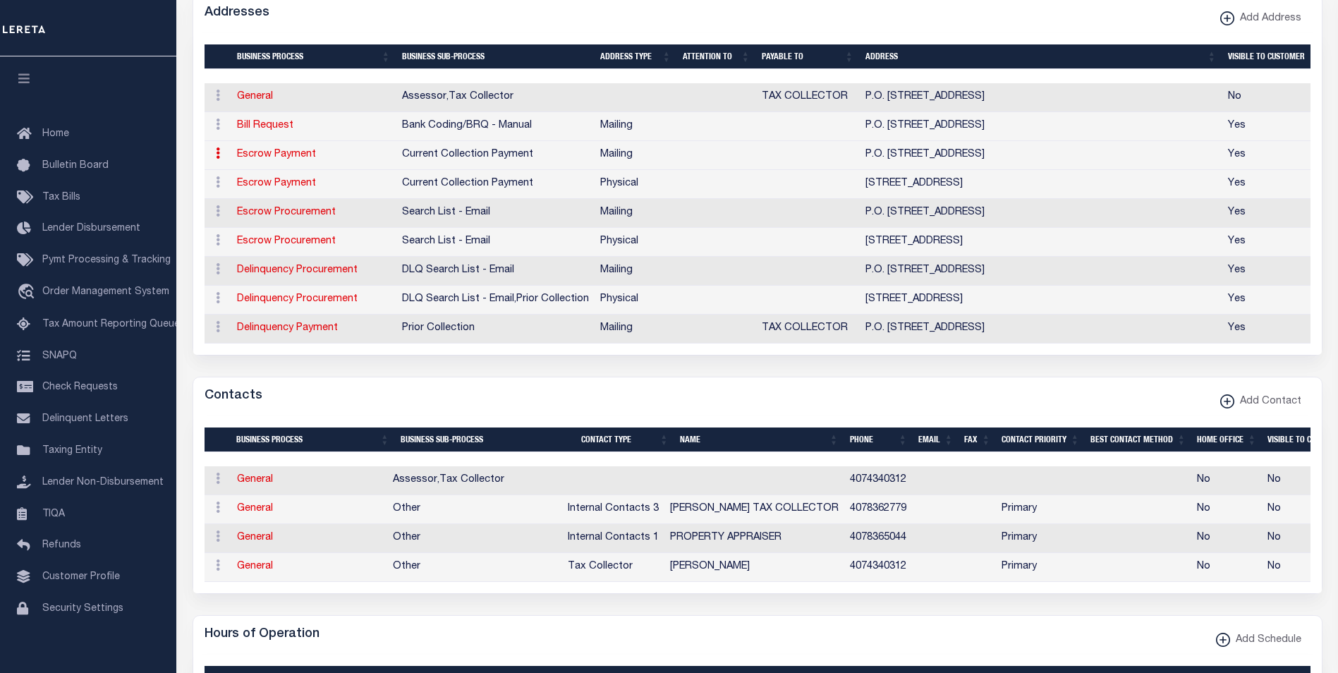
type input "P.O. BOX 545100"
type input "ORLANDO"
select select "FL"
type input "32854"
checkbox input "true"
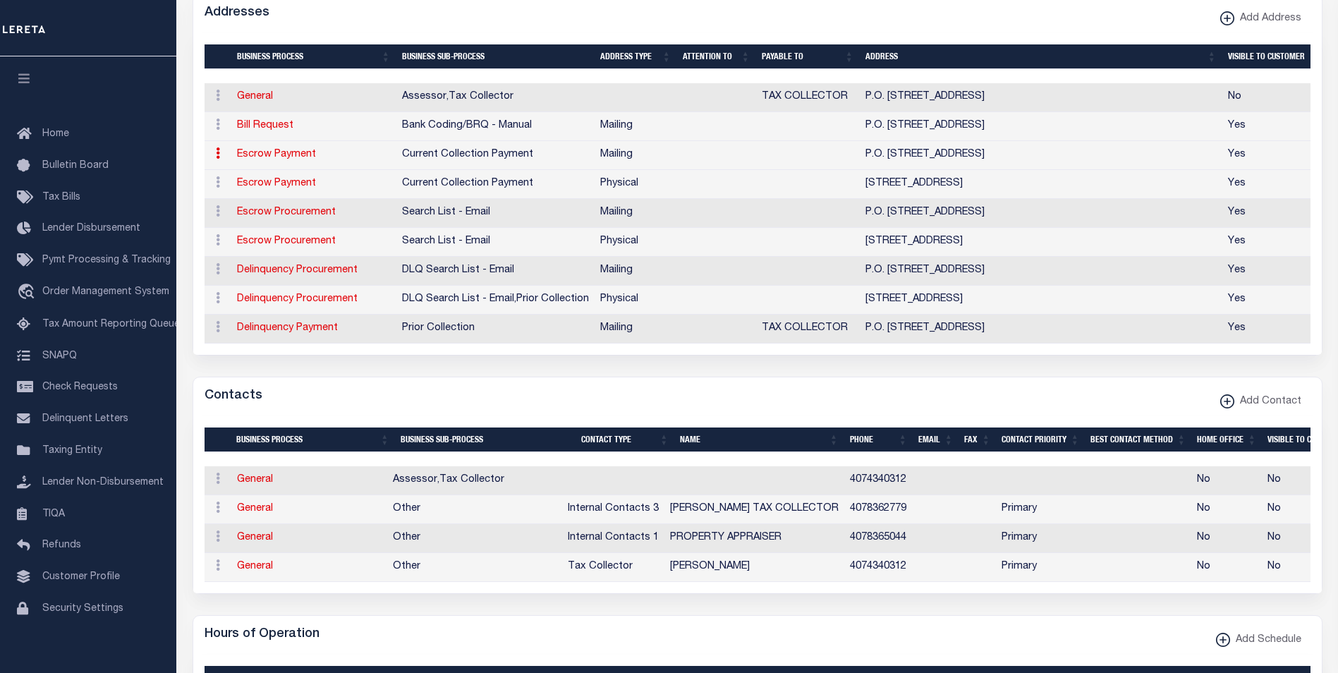
select select "3"
select select "11"
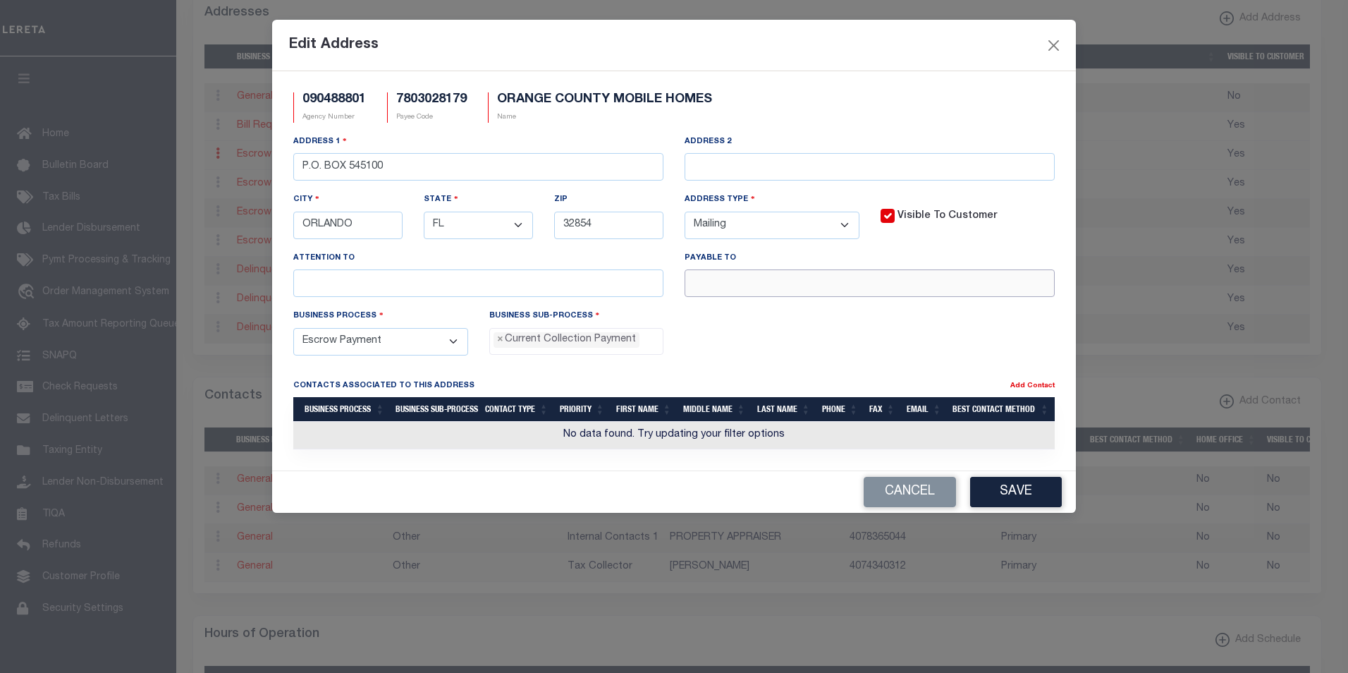
click at [732, 286] on input "text" at bounding box center [870, 283] width 370 height 28
paste input "SCOTT RANDOLPH"
type input "SCOTT RANDOLPH"
click at [1006, 496] on button "Save" at bounding box center [1016, 492] width 92 height 30
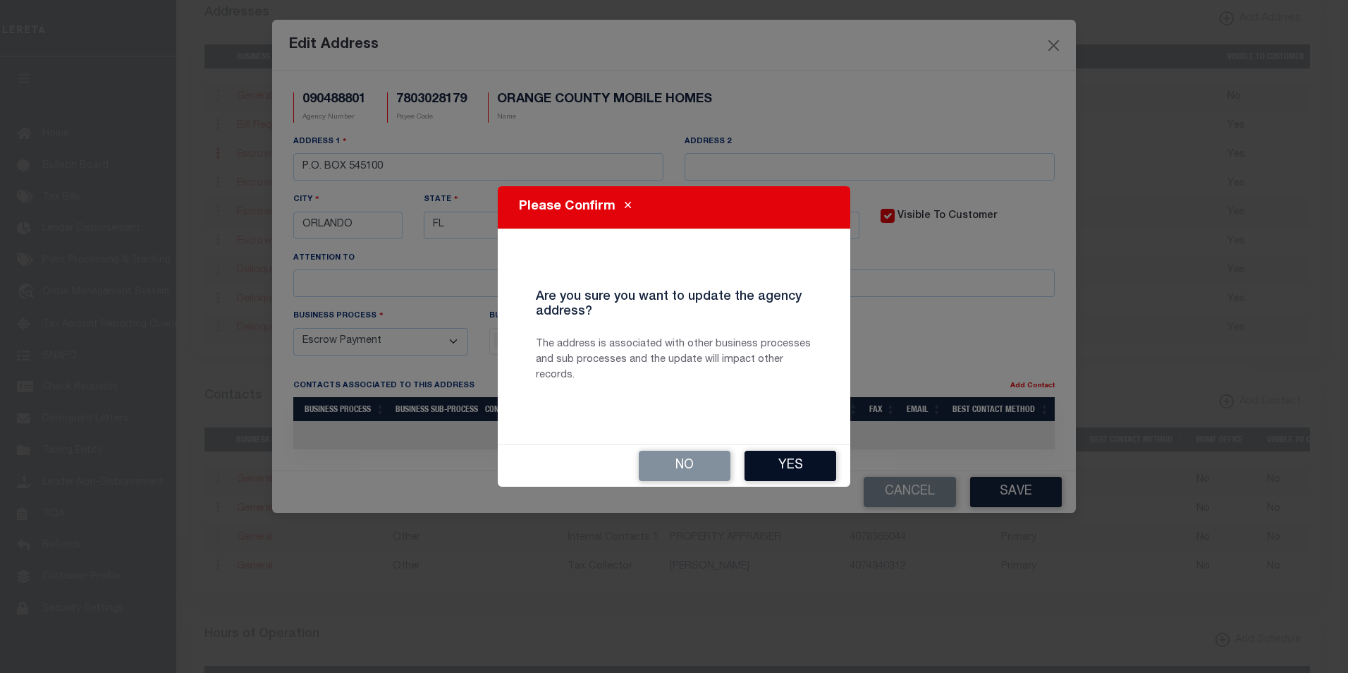
click at [789, 464] on button "Yes" at bounding box center [791, 466] width 92 height 30
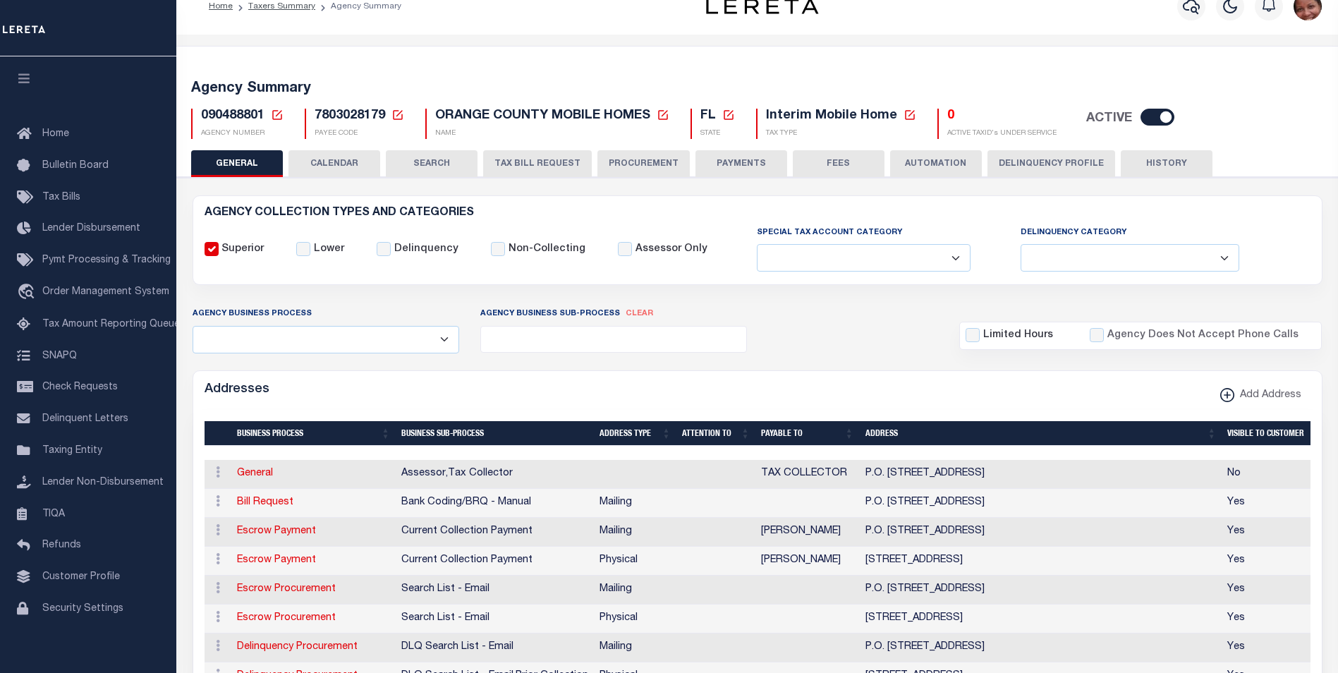
scroll to position [0, 0]
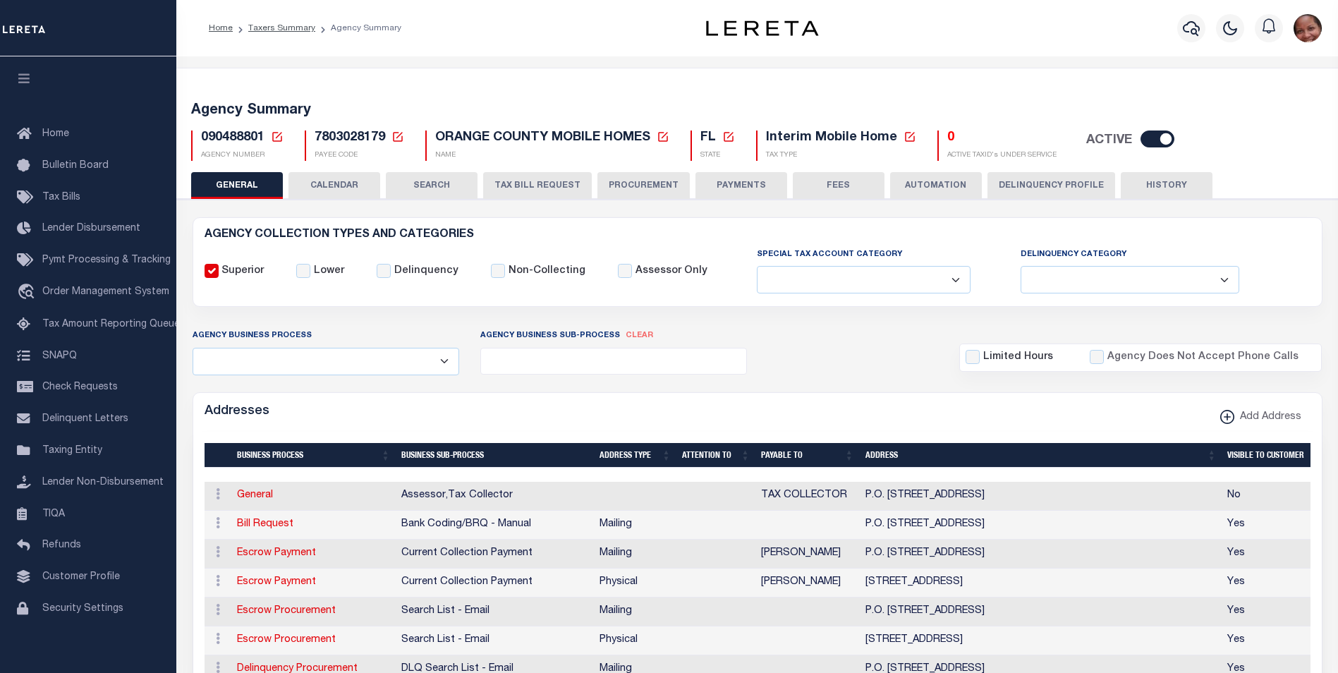
click at [749, 183] on button "PAYMENTS" at bounding box center [741, 185] width 92 height 27
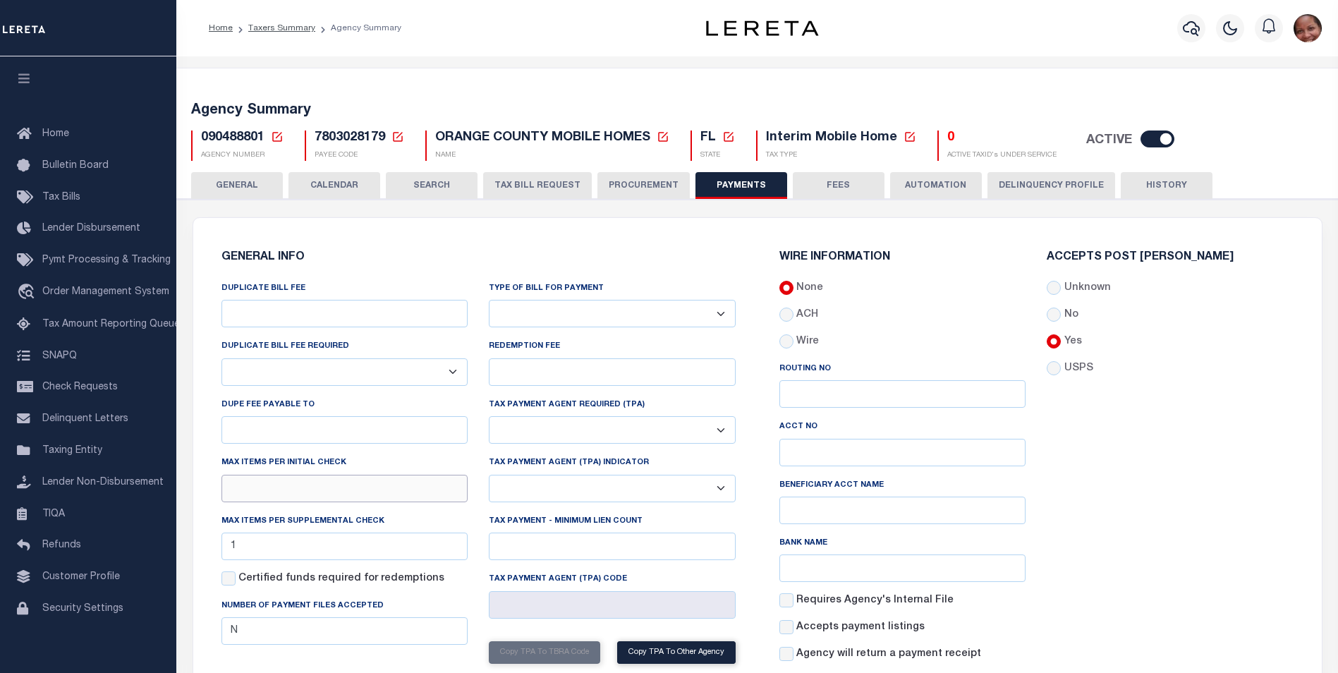
click at [366, 494] on input "text" at bounding box center [344, 489] width 247 height 28
type input "1"
click at [1110, 592] on div "Accepts Post Mark Unknown No Yes" at bounding box center [1170, 463] width 268 height 422
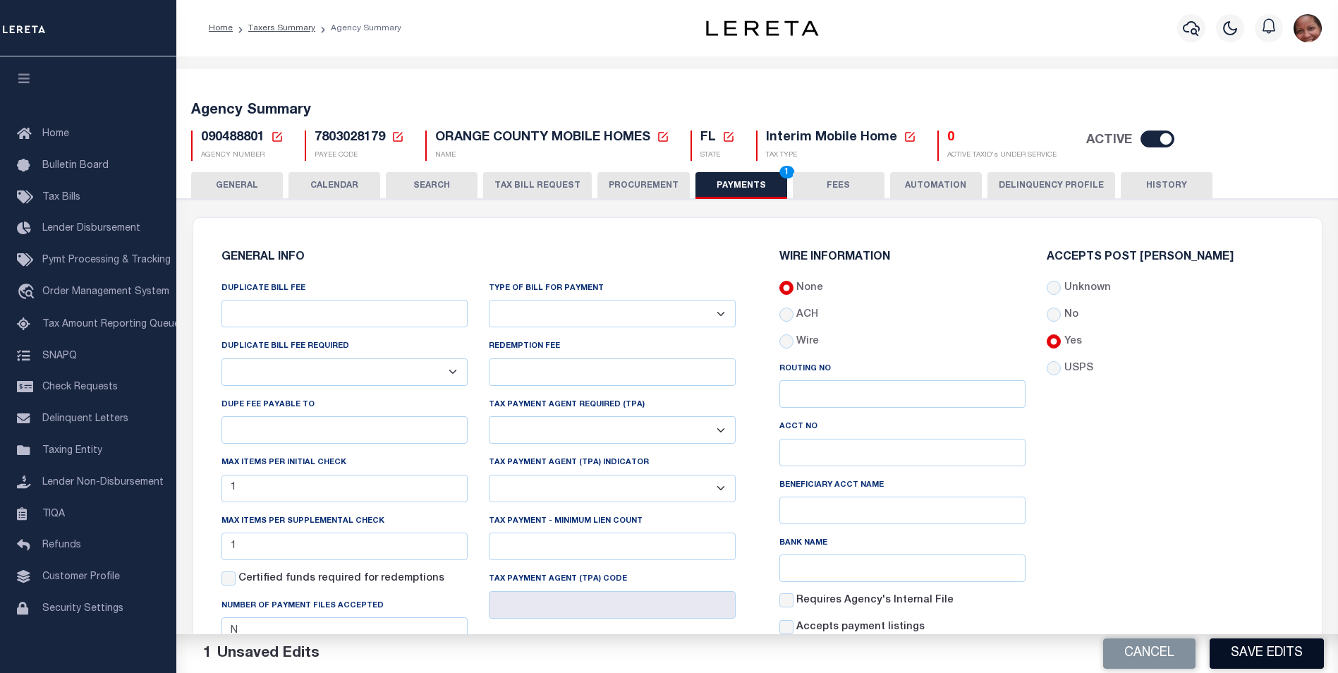
click at [1265, 656] on button "Save Edits" at bounding box center [1266, 653] width 114 height 30
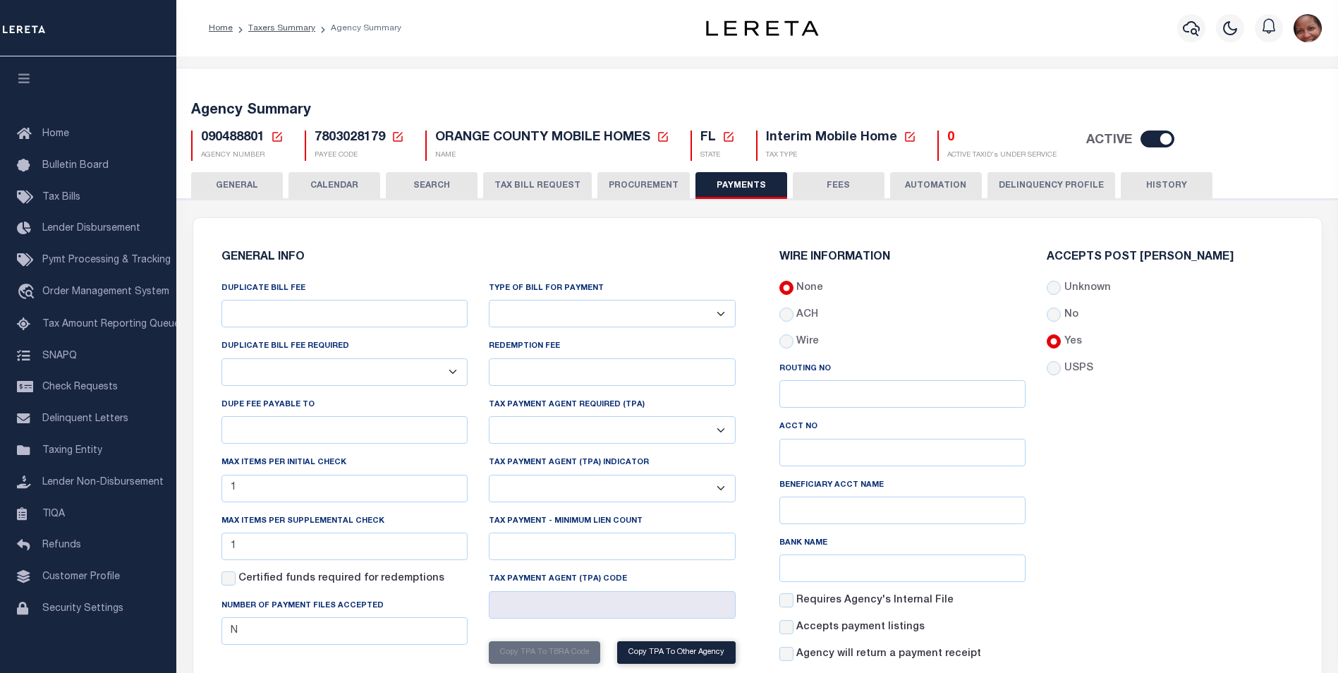
click at [1173, 183] on button "HISTORY" at bounding box center [1167, 185] width 92 height 27
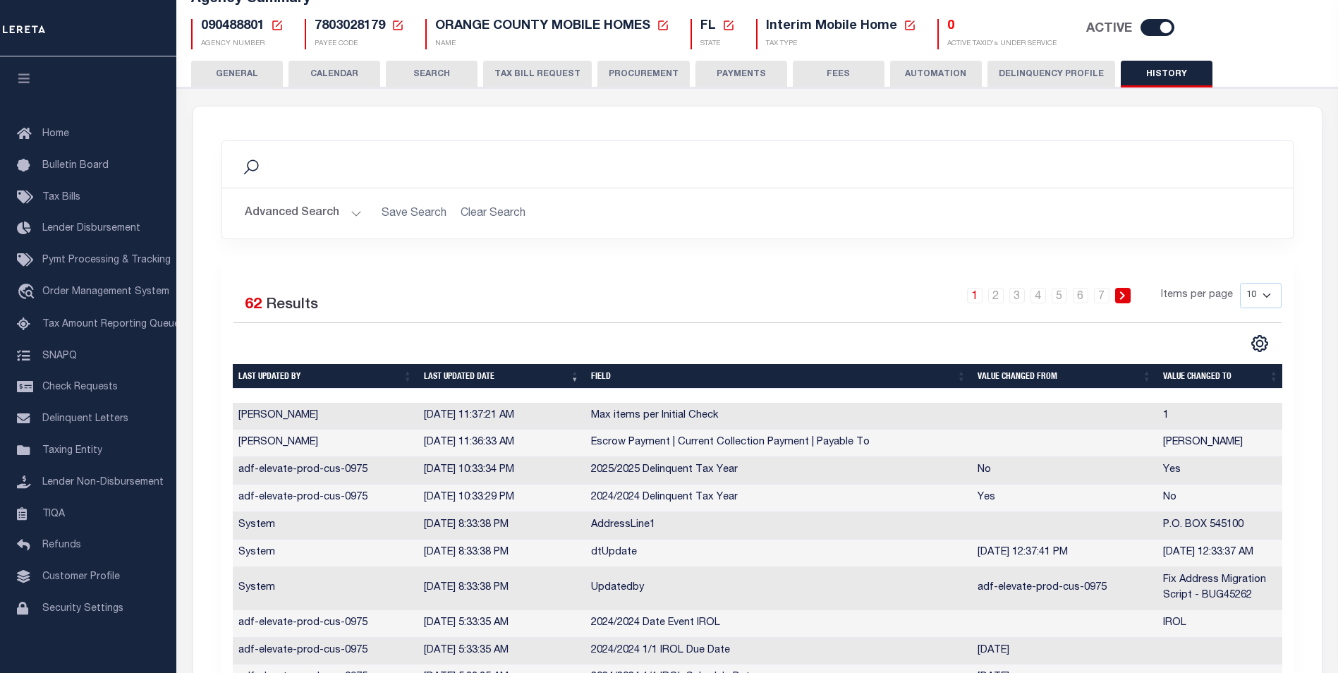
scroll to position [126, 0]
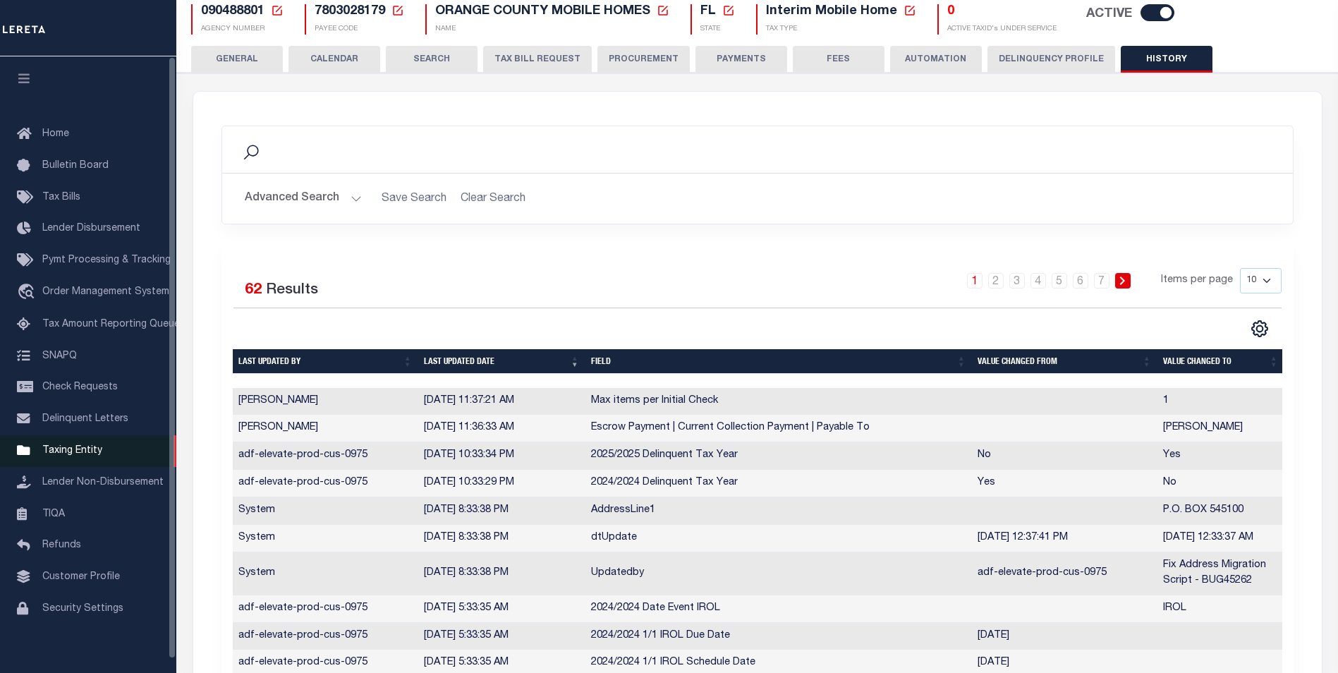
click at [84, 455] on span "Taxing Entity" at bounding box center [72, 451] width 60 height 10
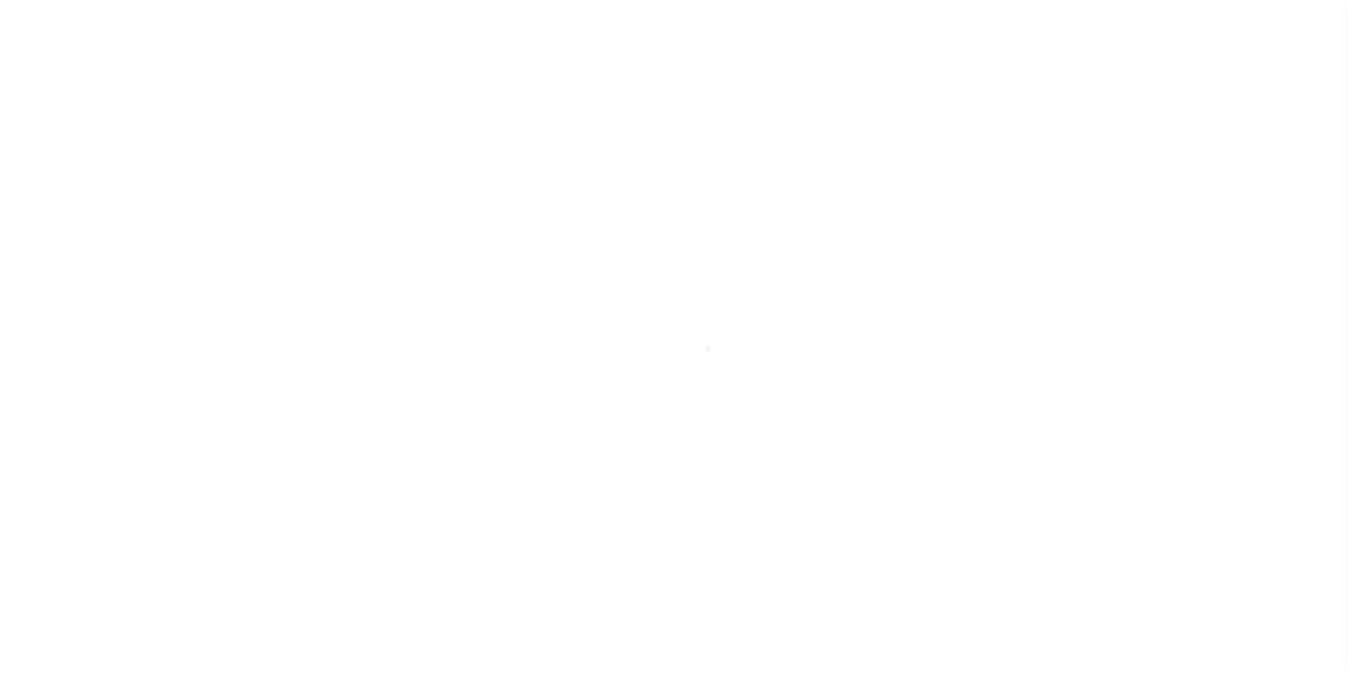
scroll to position [14, 0]
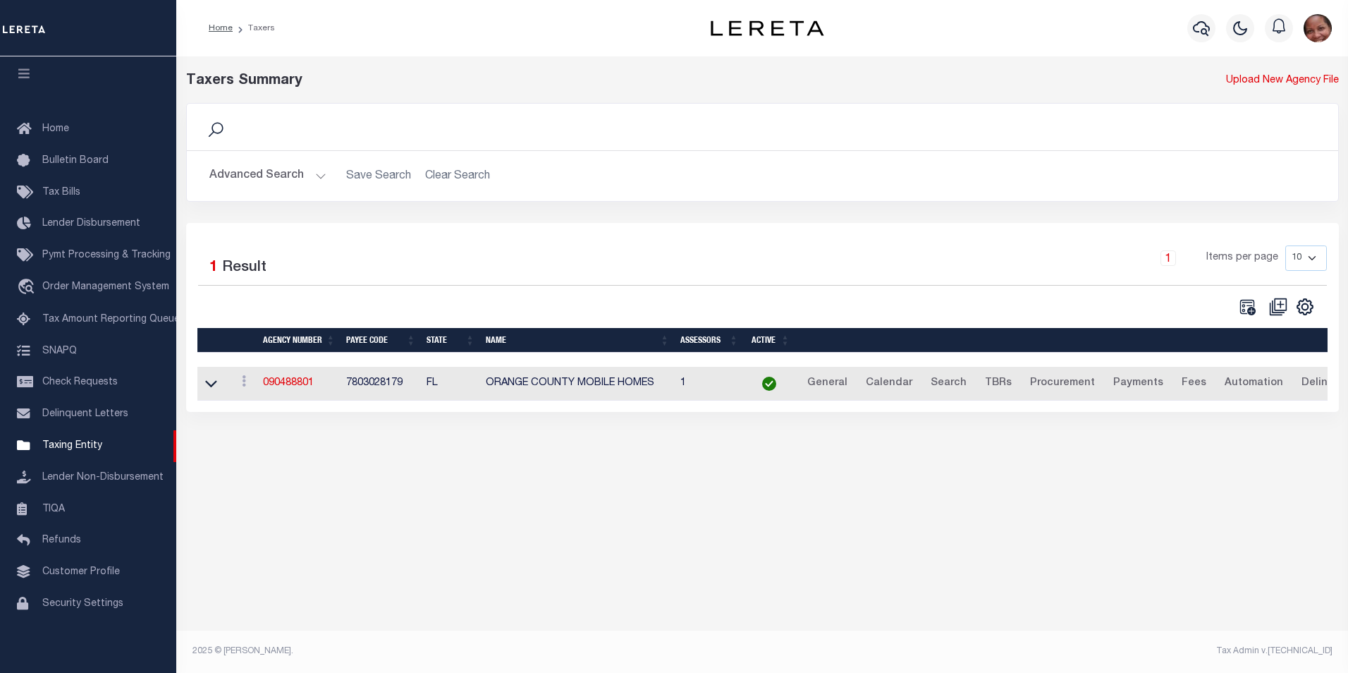
click at [319, 176] on button "Advanced Search" at bounding box center [267, 176] width 117 height 28
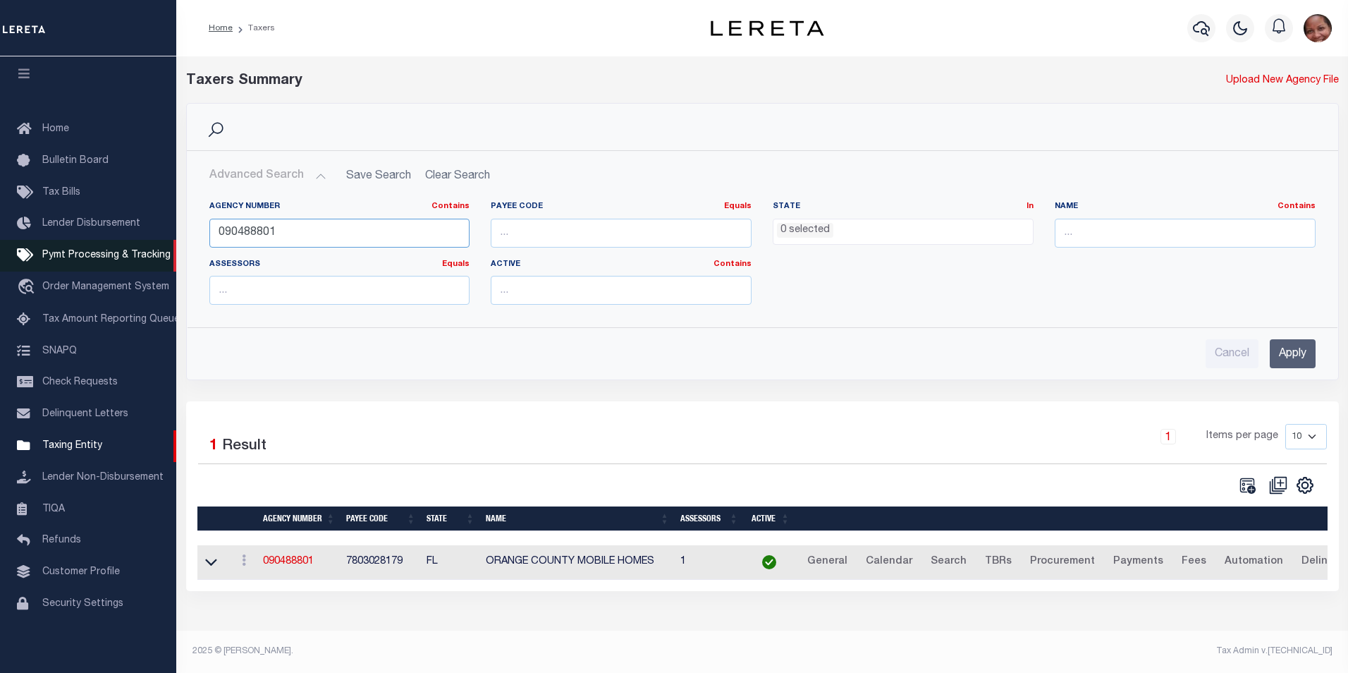
drag, startPoint x: 276, startPoint y: 235, endPoint x: 168, endPoint y: 234, distance: 108.6
click at [168, 234] on div "Home Taxers Profile" at bounding box center [674, 331] width 1348 height 662
type input "090460000"
click at [1300, 353] on input "Apply" at bounding box center [1293, 353] width 46 height 29
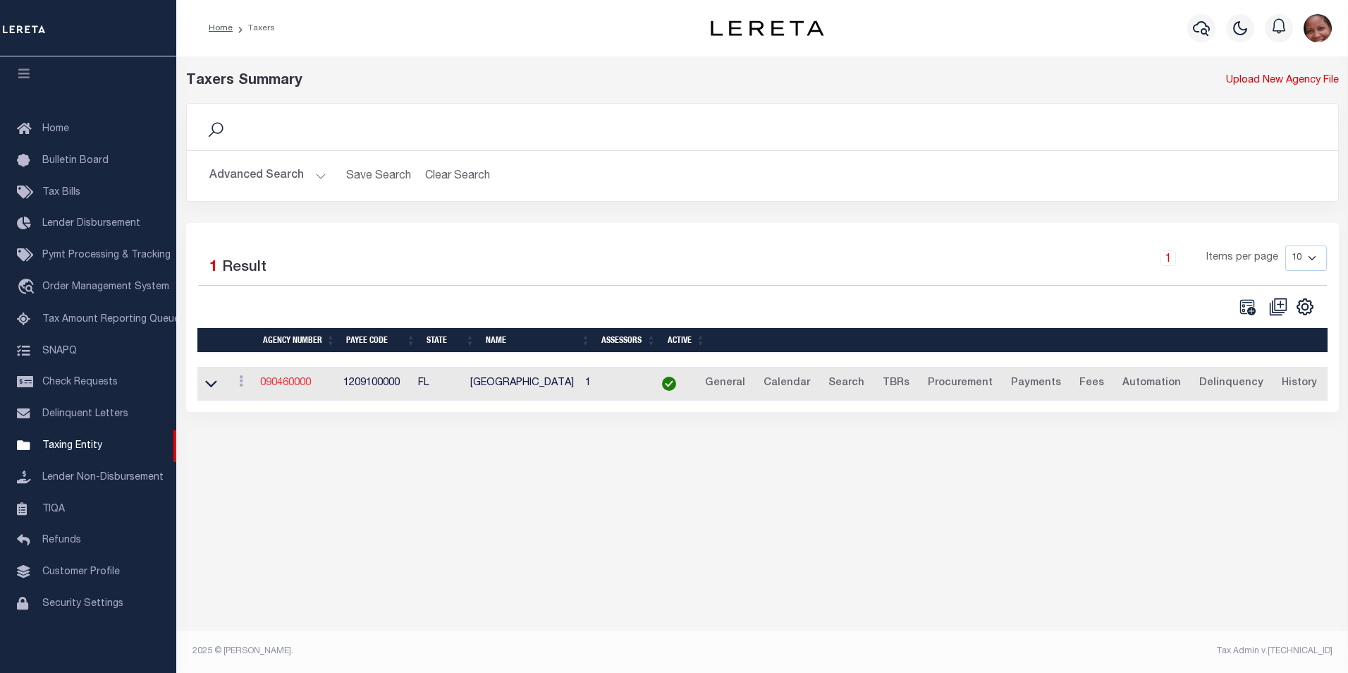
click at [298, 383] on link "090460000" at bounding box center [285, 383] width 51 height 10
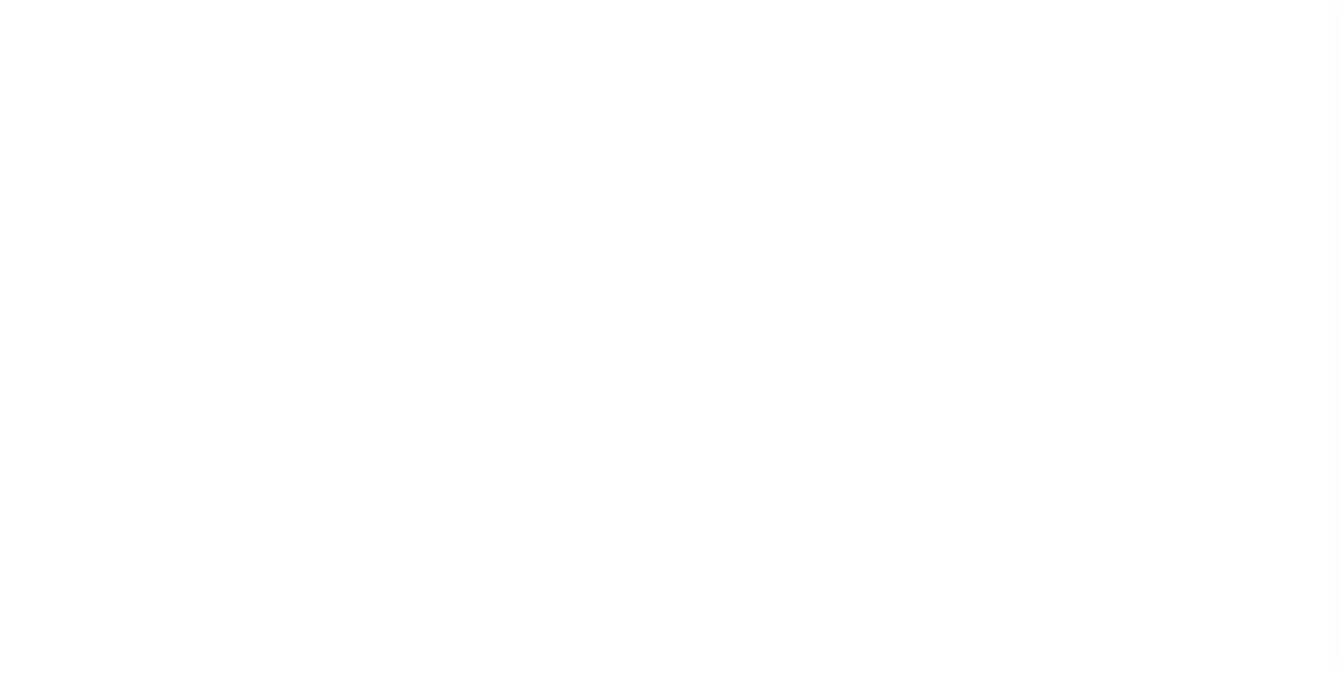
select select
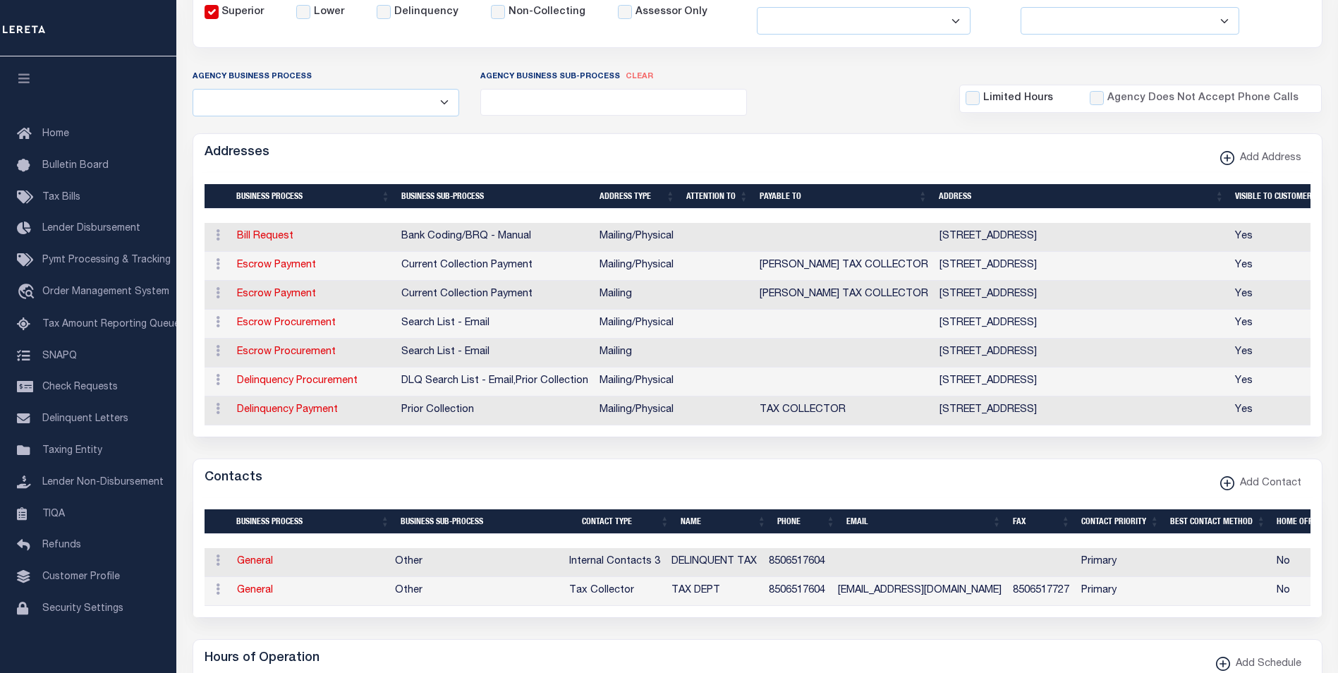
scroll to position [266, 0]
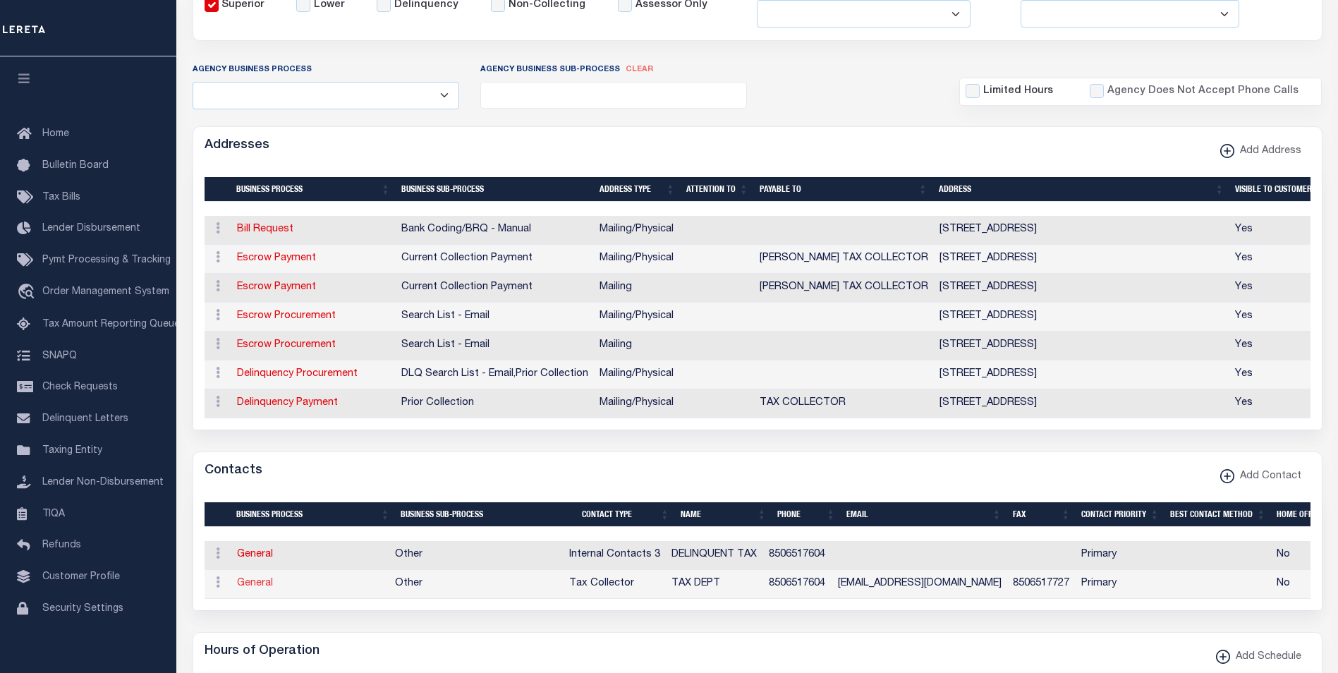
click at [259, 588] on link "General" at bounding box center [255, 583] width 36 height 10
checkbox input "false"
select select
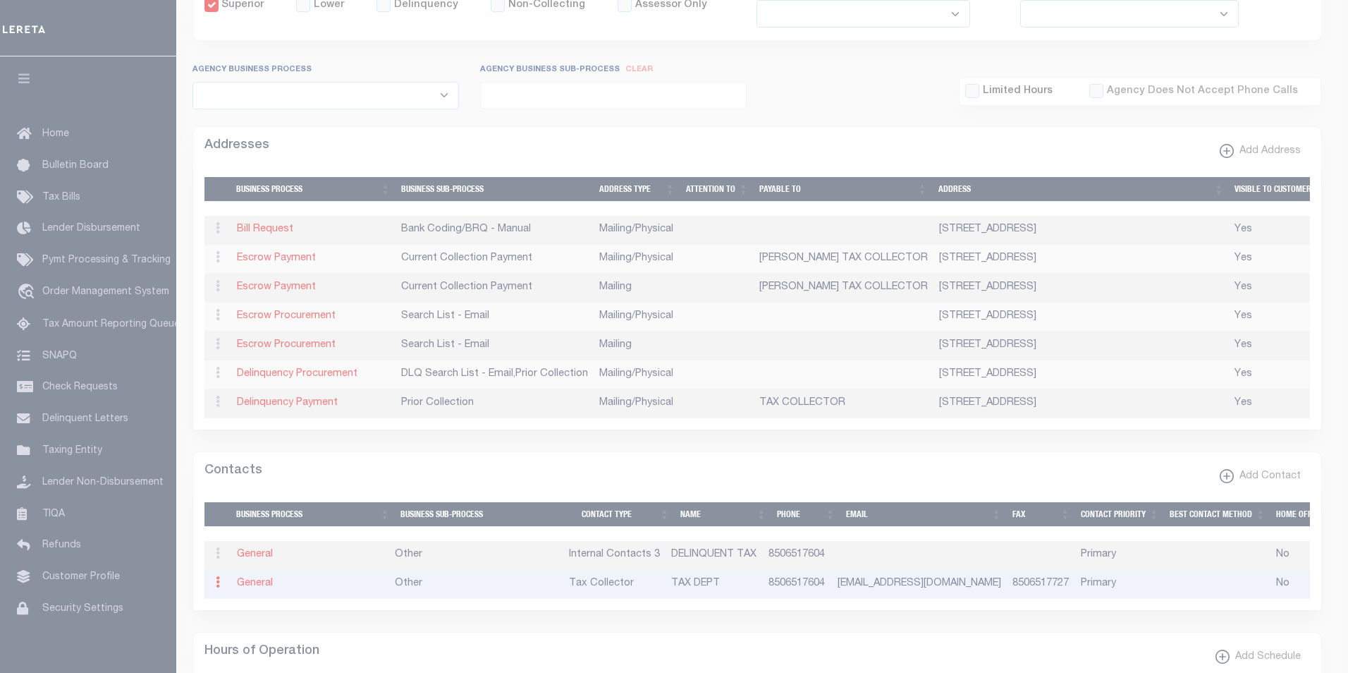
select select "2"
select select "1"
type input "TAX"
type input "DEPT"
type input "8506517604"
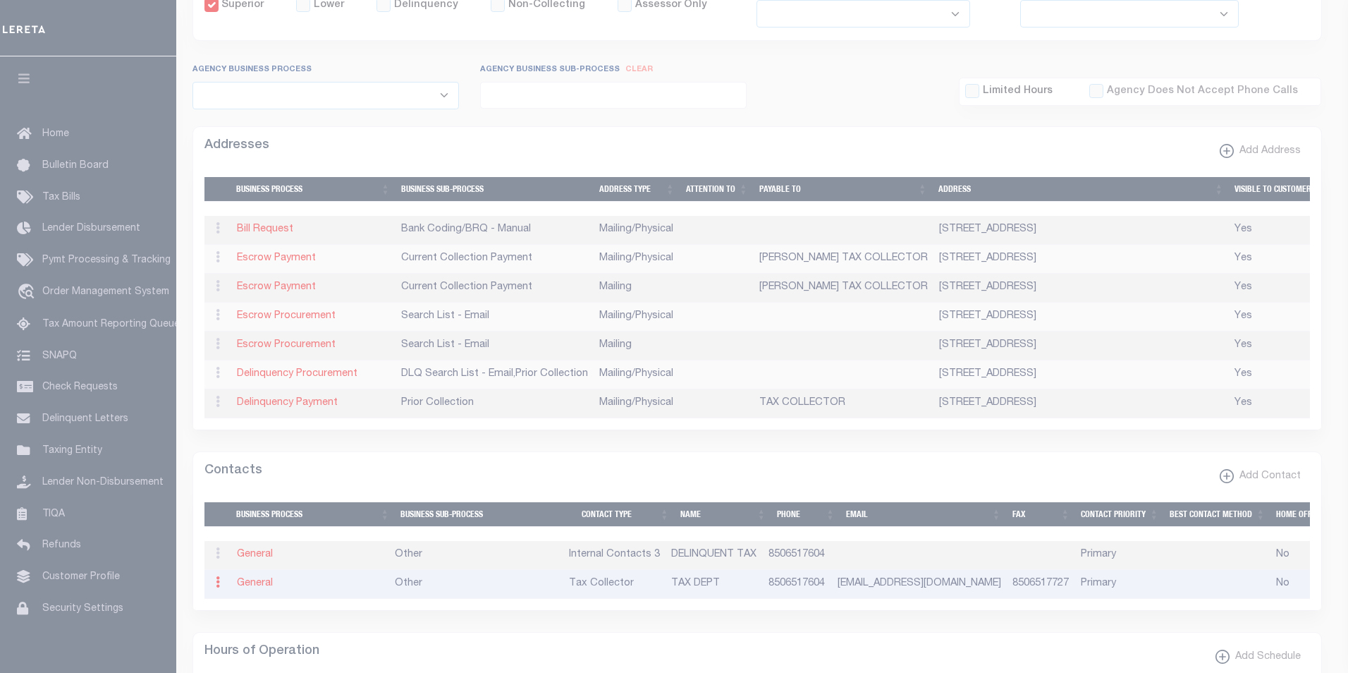
type input "8506517727"
type input "TAXDEPT@OKALOOSATAX.COM"
select select "6"
select select "39"
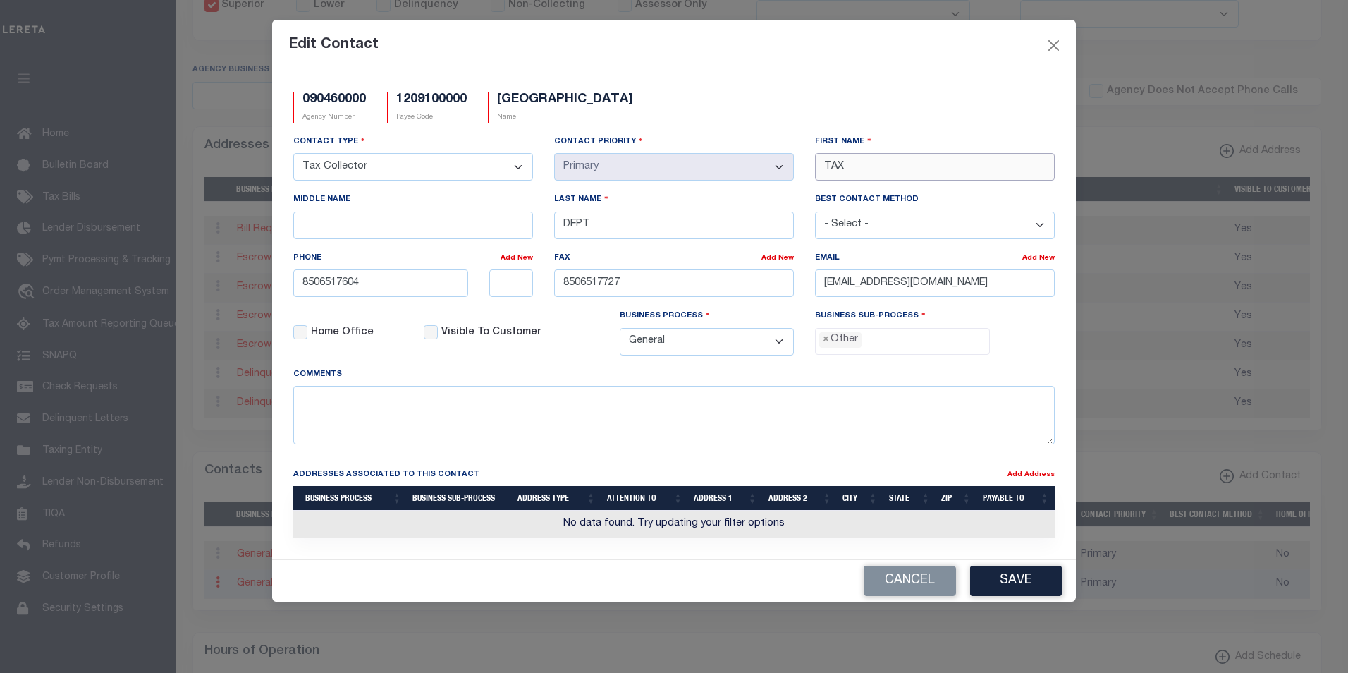
drag, startPoint x: 865, startPoint y: 172, endPoint x: 818, endPoint y: 168, distance: 46.7
click at [818, 168] on input "TAX" at bounding box center [935, 167] width 240 height 28
paste input "BEN"
type input "BEN"
drag, startPoint x: 611, startPoint y: 226, endPoint x: 561, endPoint y: 226, distance: 49.4
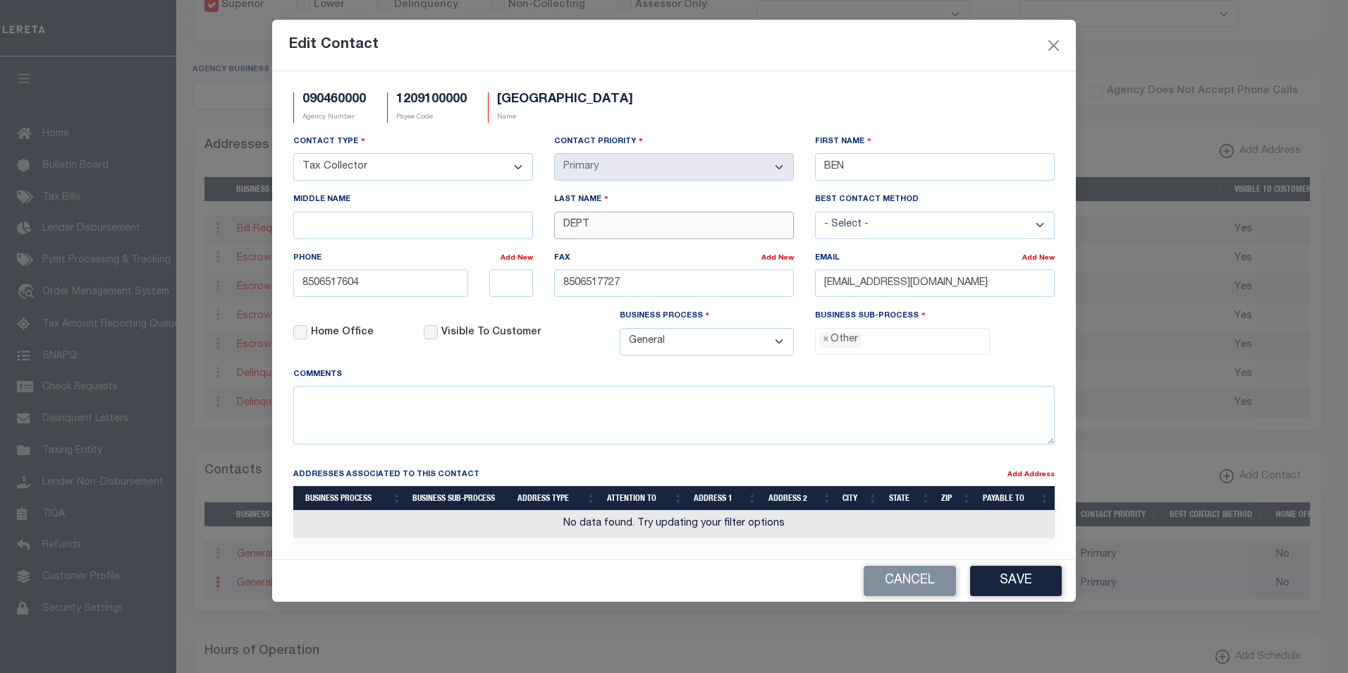
click at [561, 226] on input "DEPT" at bounding box center [674, 226] width 240 height 28
paste input "[PERSON_NAME]"
type input "[PERSON_NAME]"
click at [1049, 582] on button "Save" at bounding box center [1016, 581] width 92 height 30
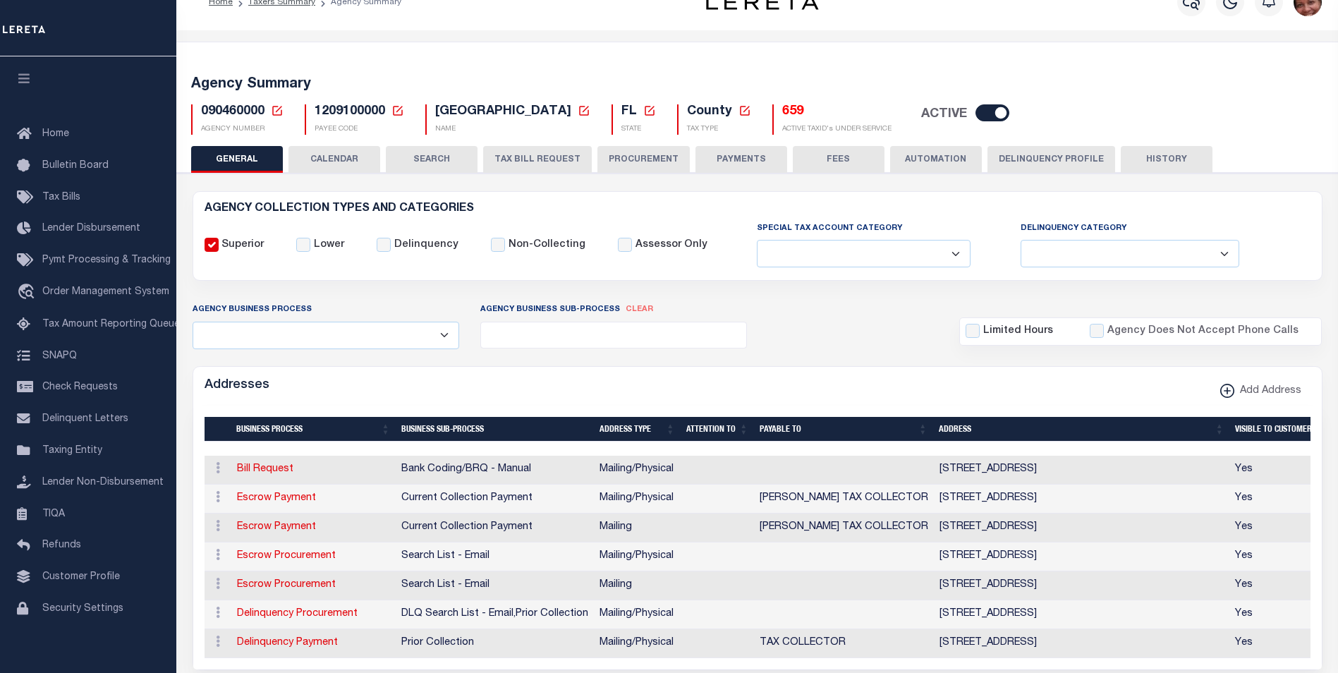
scroll to position [0, 0]
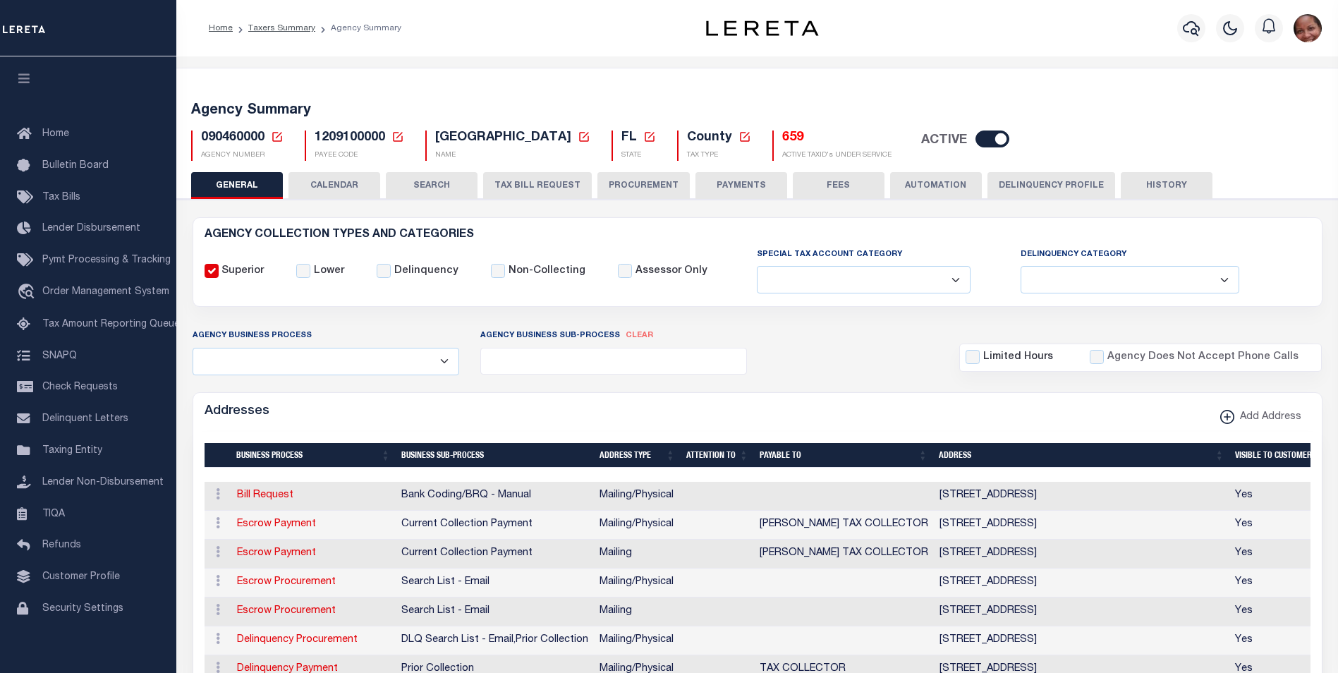
click at [734, 188] on button "PAYMENTS" at bounding box center [741, 185] width 92 height 27
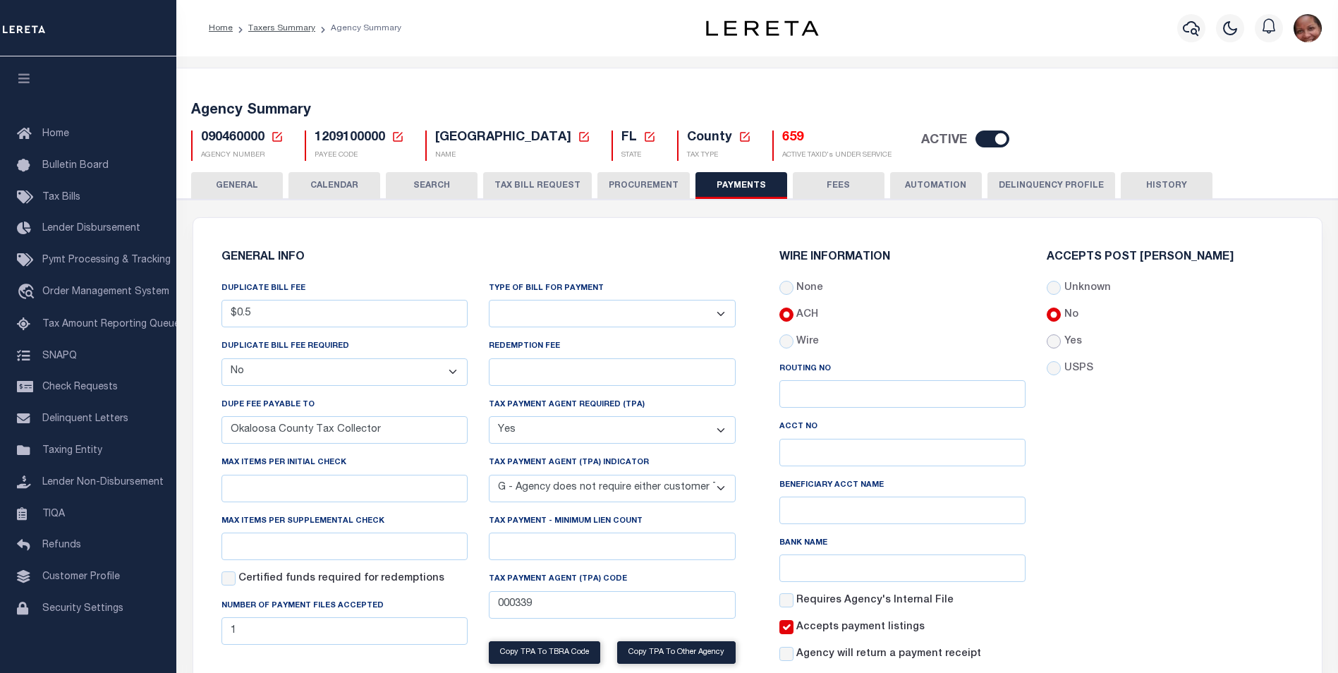
click at [1058, 342] on input "Yes" at bounding box center [1053, 341] width 14 height 14
radio input "true"
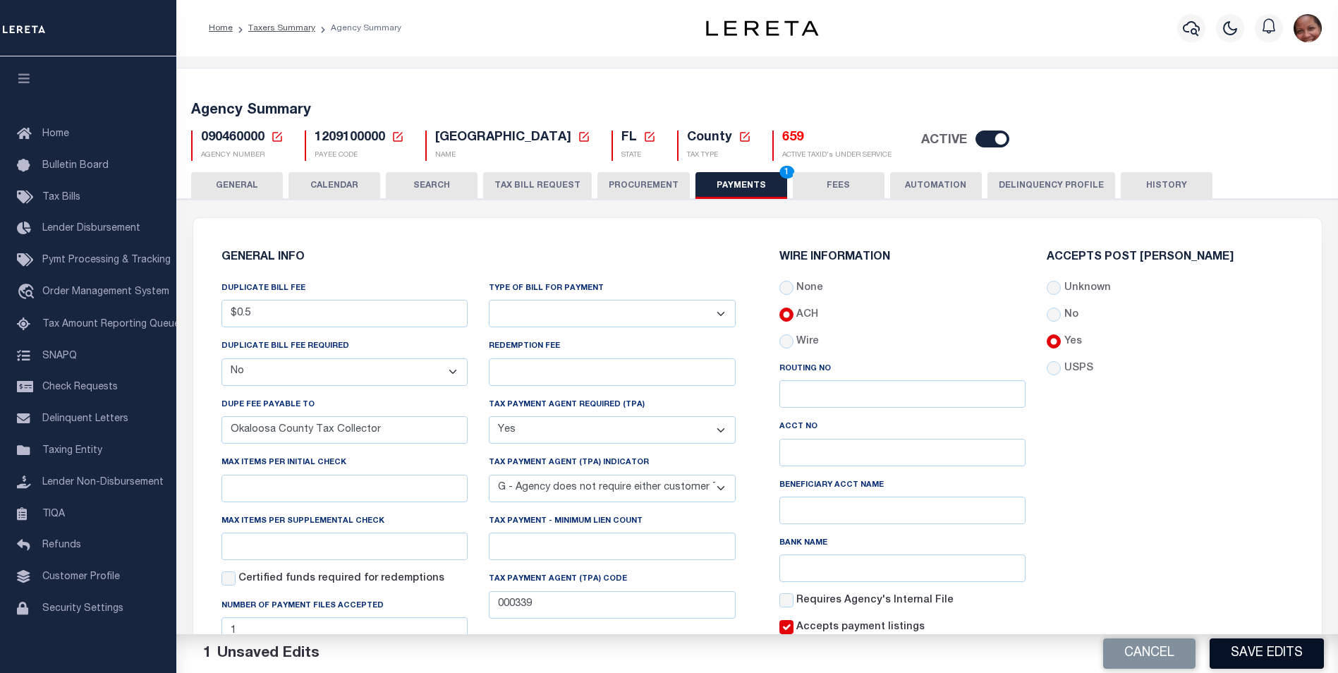
click at [1289, 650] on button "Save Edits" at bounding box center [1266, 653] width 114 height 30
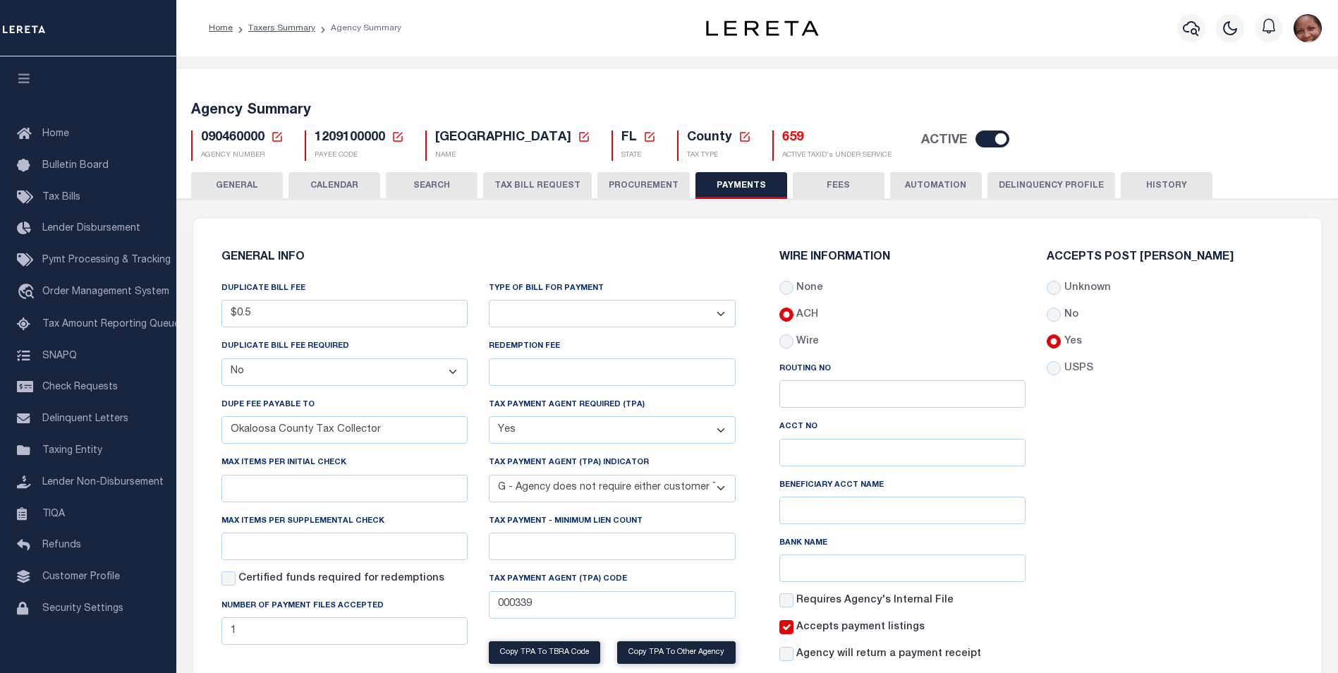
click at [1166, 188] on button "HISTORY" at bounding box center [1167, 185] width 92 height 27
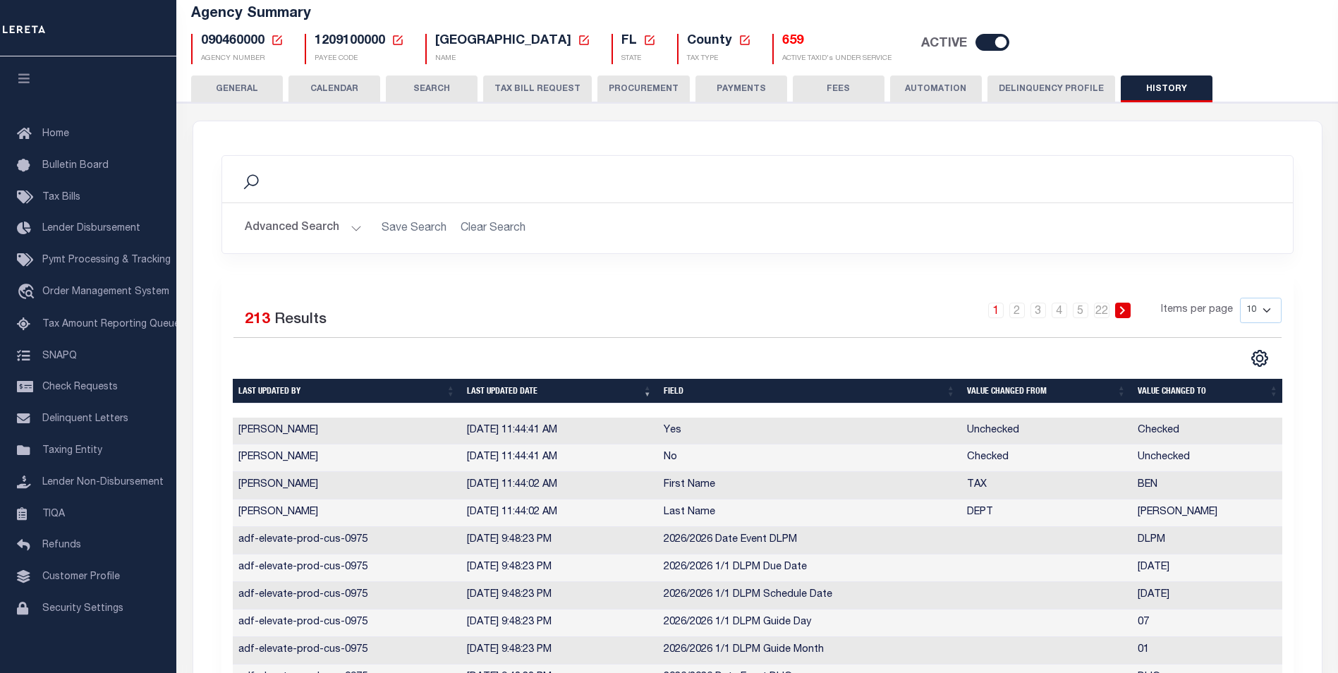
scroll to position [128, 0]
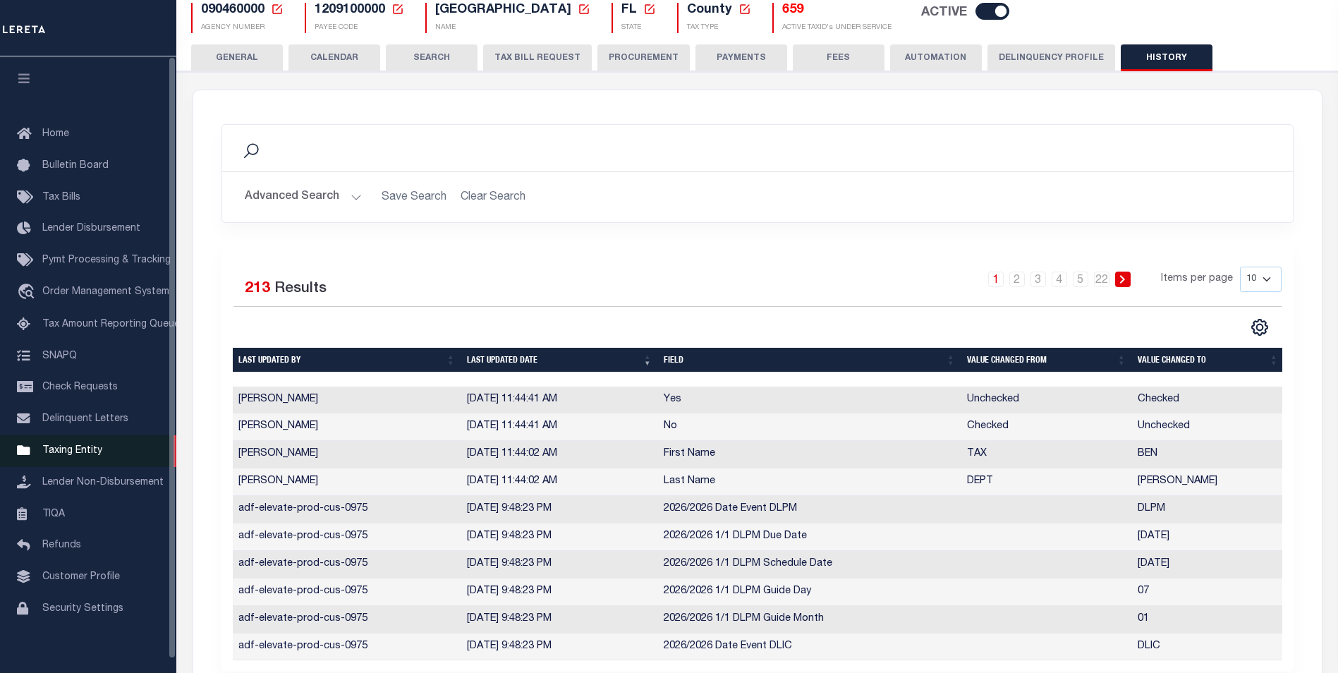
click at [90, 456] on span "Taxing Entity" at bounding box center [72, 451] width 60 height 10
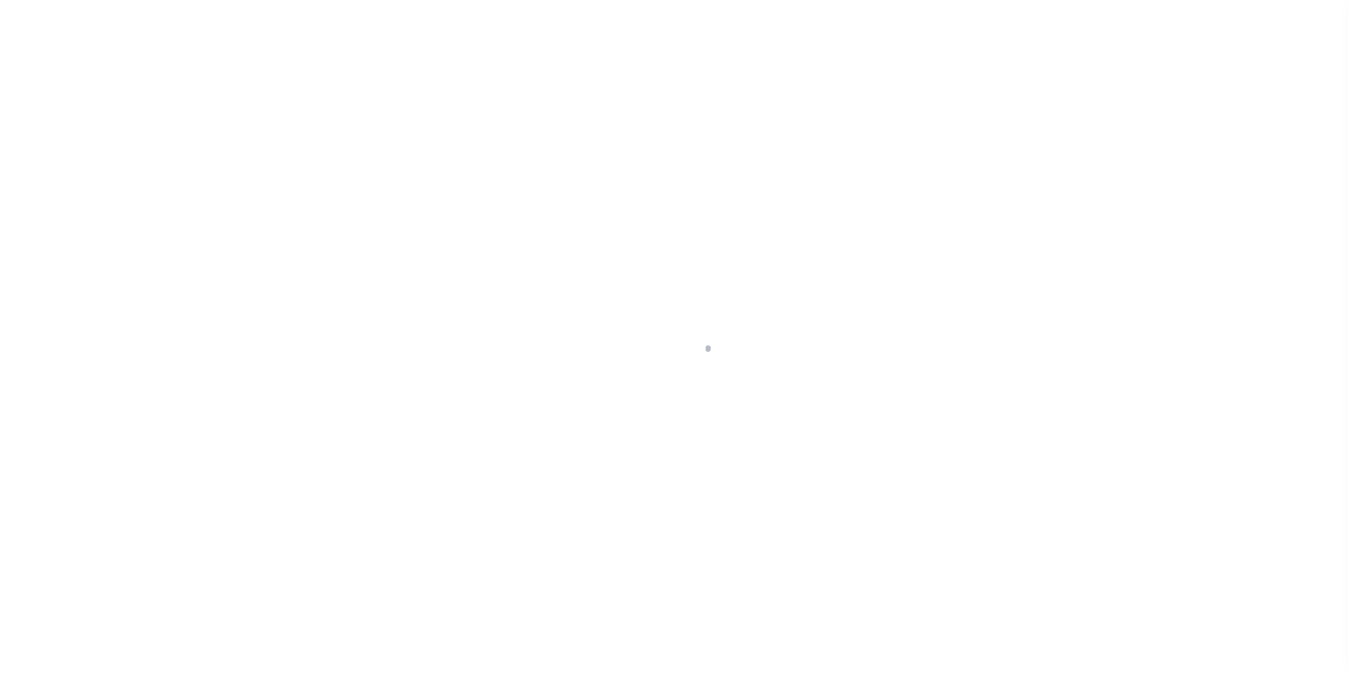
scroll to position [14, 0]
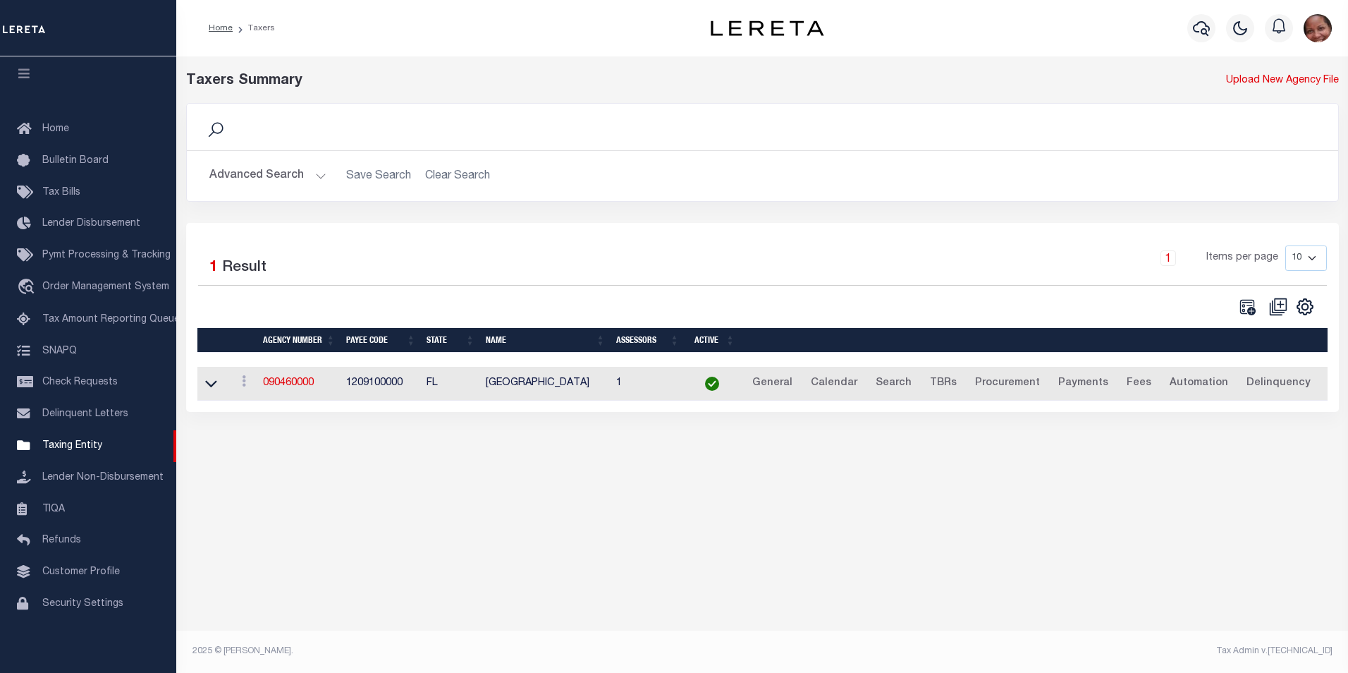
click at [317, 176] on button "Advanced Search" at bounding box center [267, 176] width 117 height 28
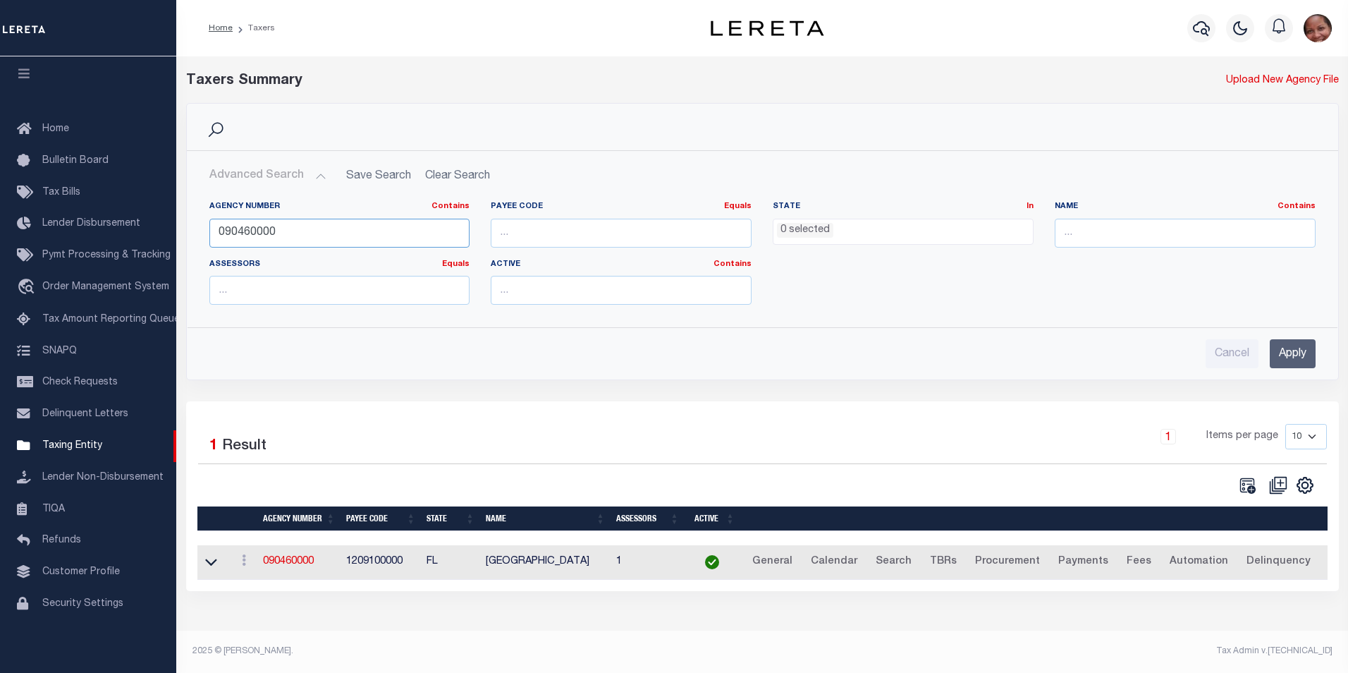
drag, startPoint x: 250, startPoint y: 232, endPoint x: 283, endPoint y: 232, distance: 32.4
click at [283, 232] on input "090460000" at bounding box center [339, 233] width 261 height 29
type input "090468801"
click at [1286, 358] on input "Apply" at bounding box center [1293, 353] width 46 height 29
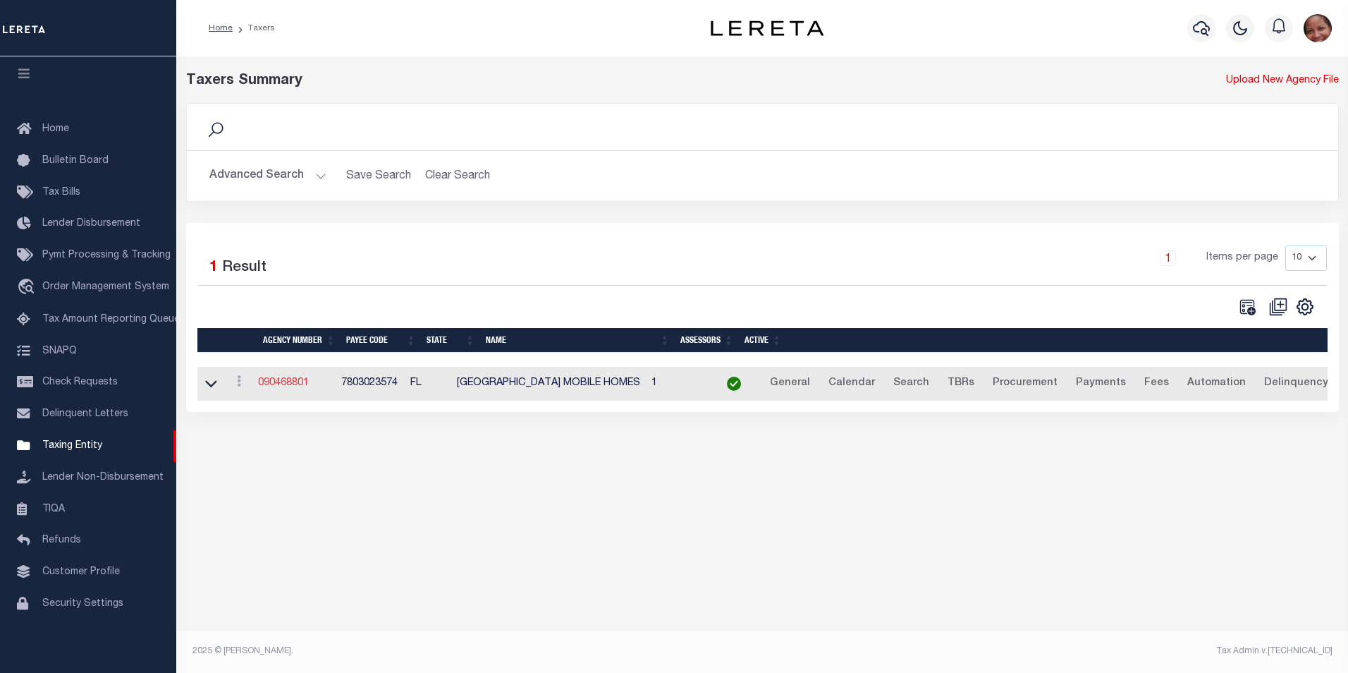
click at [277, 384] on link "090468801" at bounding box center [283, 383] width 51 height 10
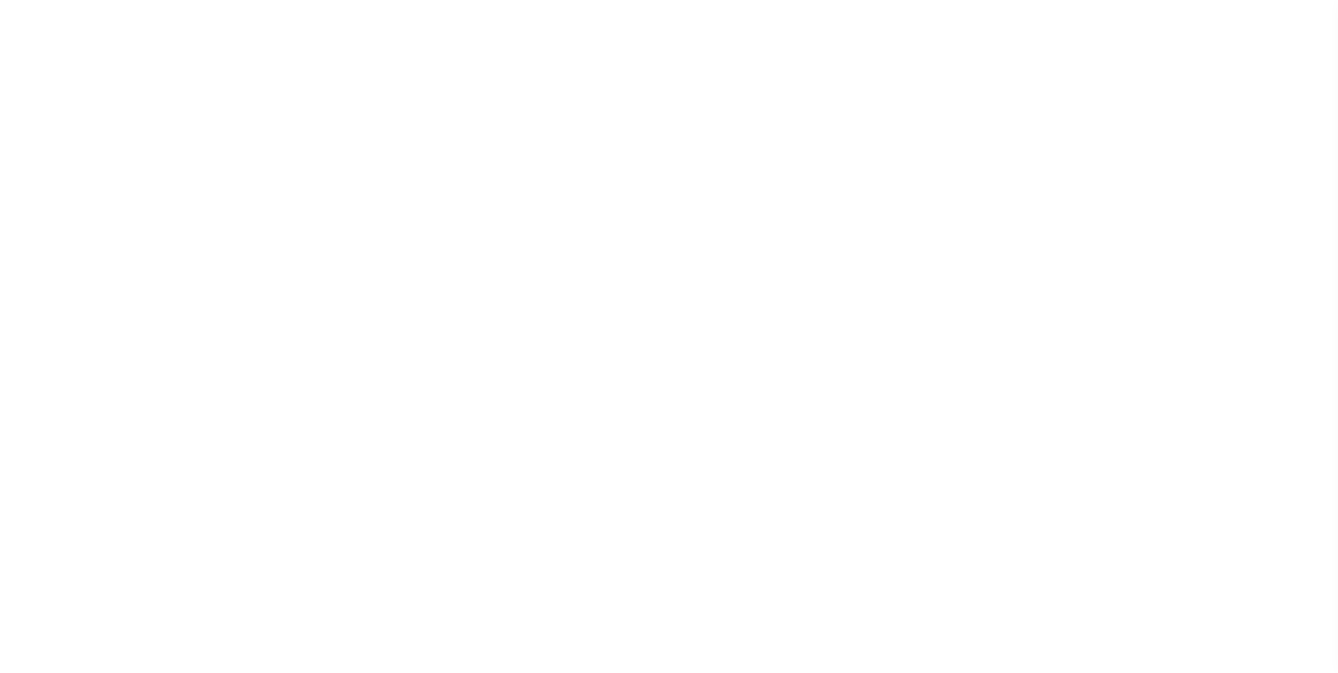
select select
checkbox input "false"
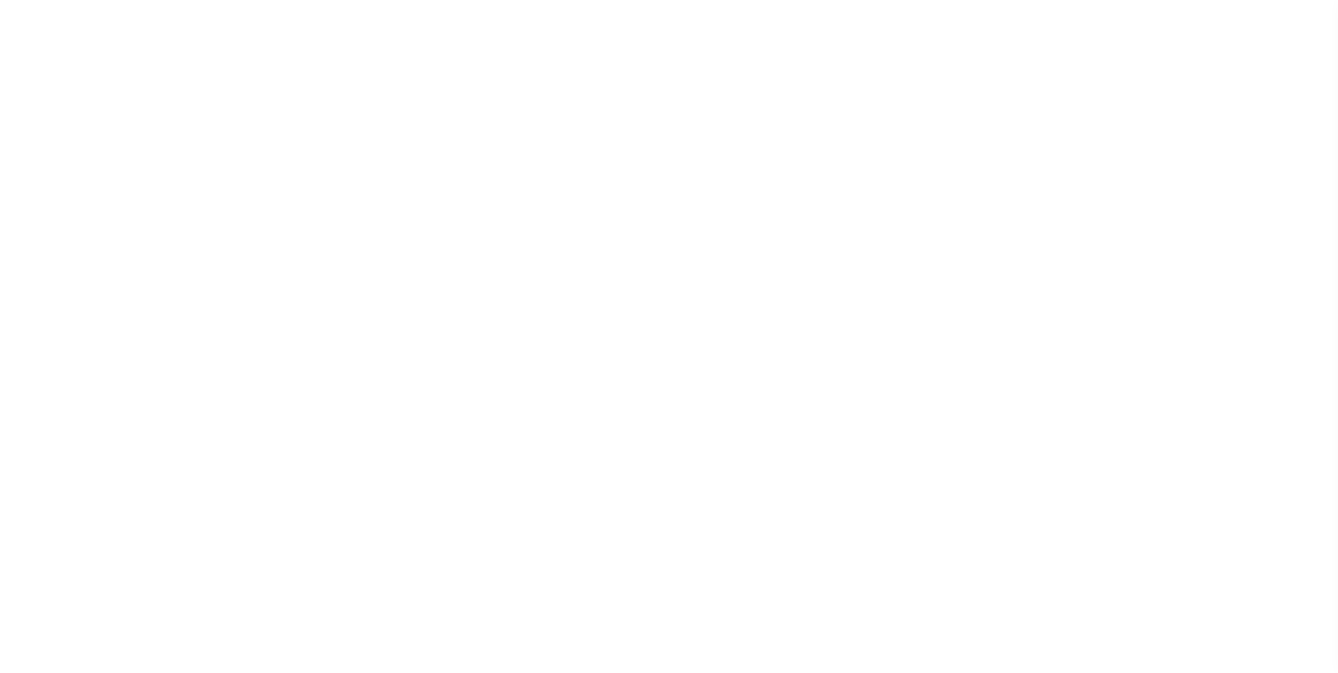
checkbox input "false"
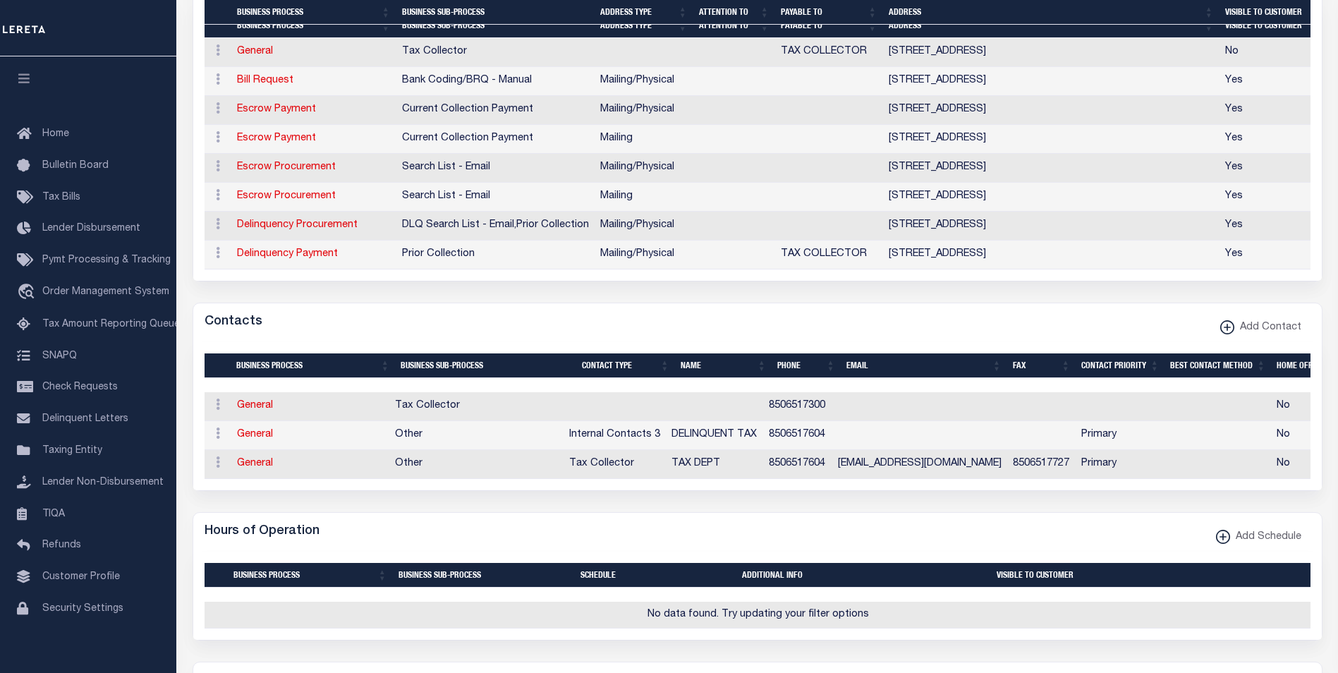
scroll to position [494, 0]
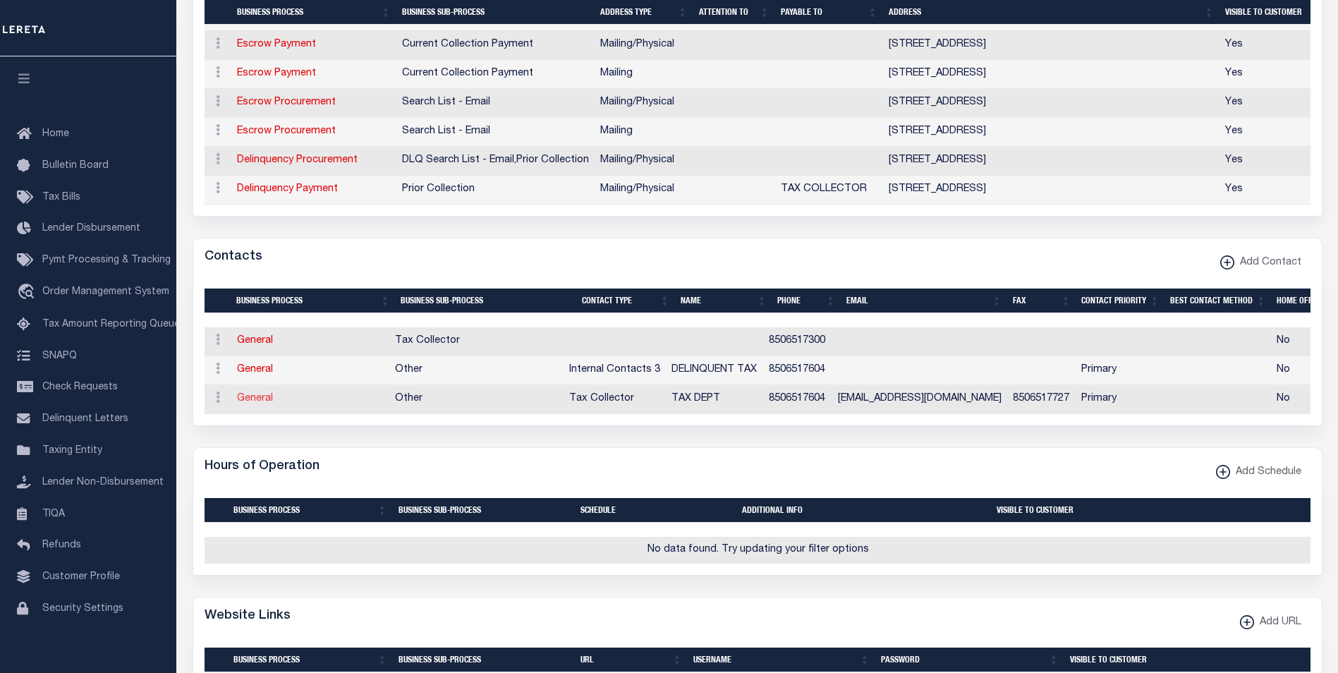
click at [252, 403] on link "General" at bounding box center [255, 398] width 36 height 10
checkbox input "false"
select select
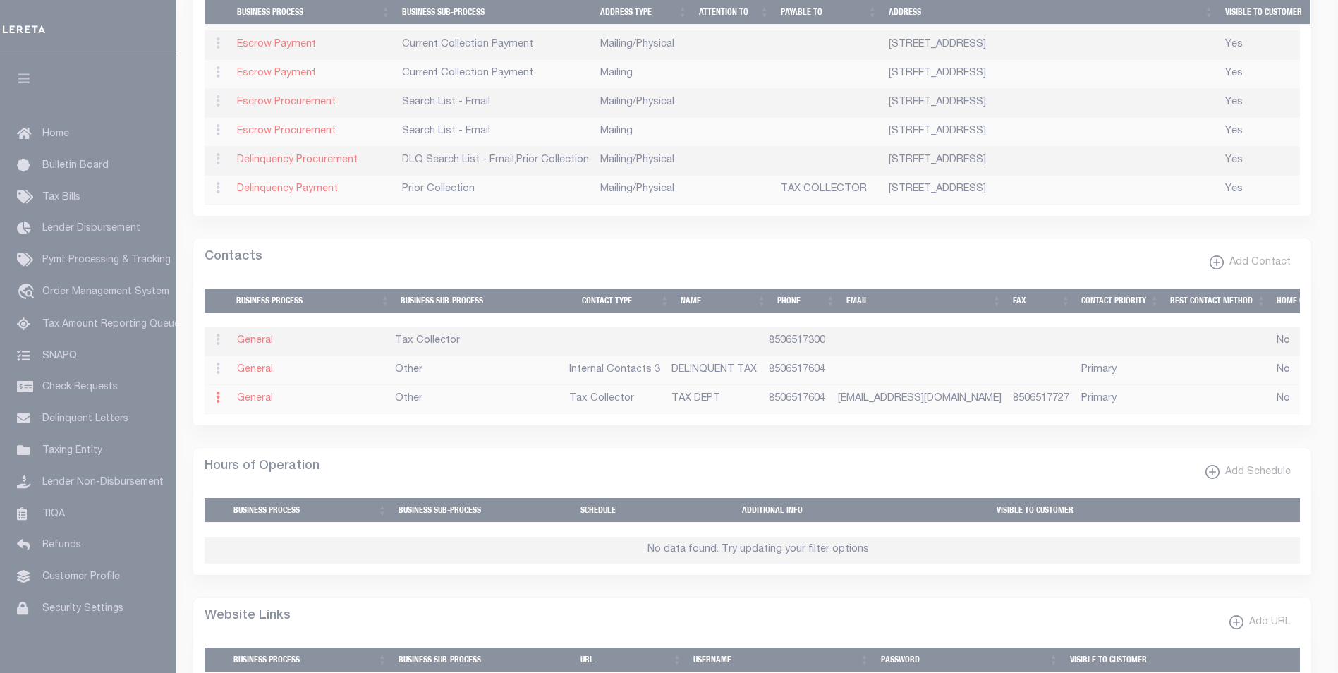
select select "2"
select select "1"
type input "TAX"
type input "DEPT"
type input "8506517604"
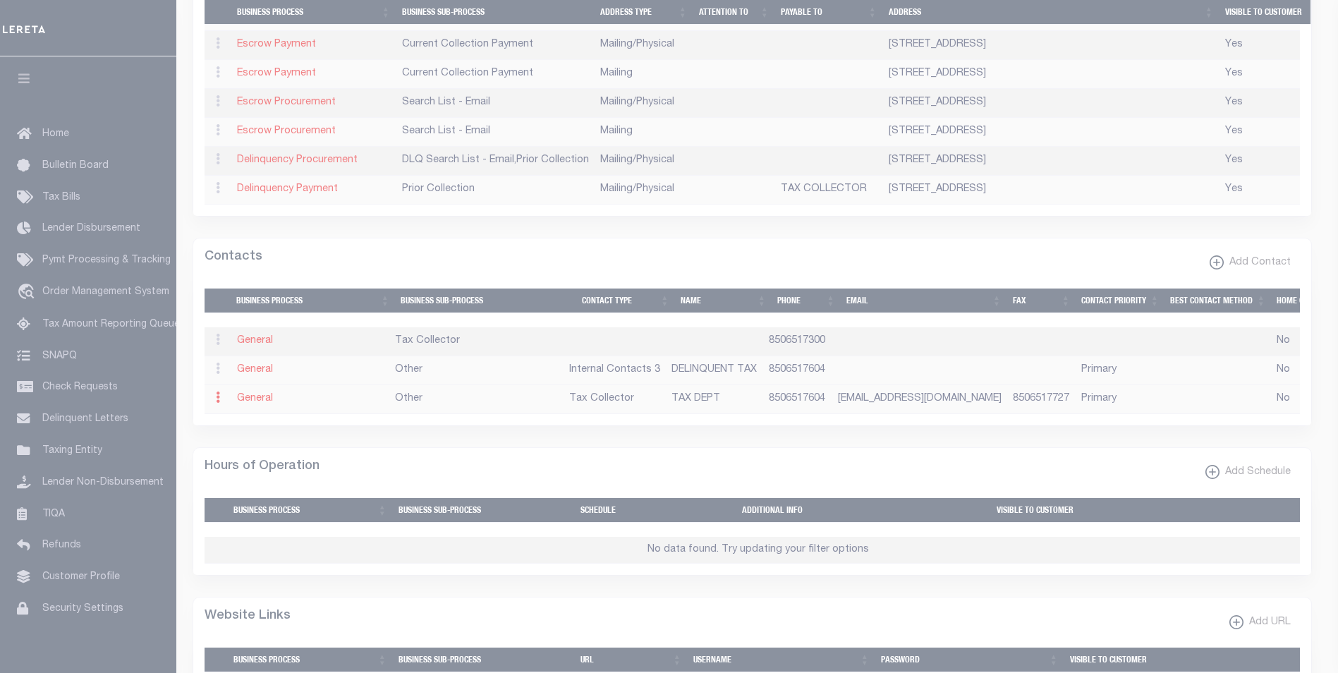
type input "8506517727"
type input "TAXDEPT@OKALOOSATAX.COM"
select select "6"
select select "39"
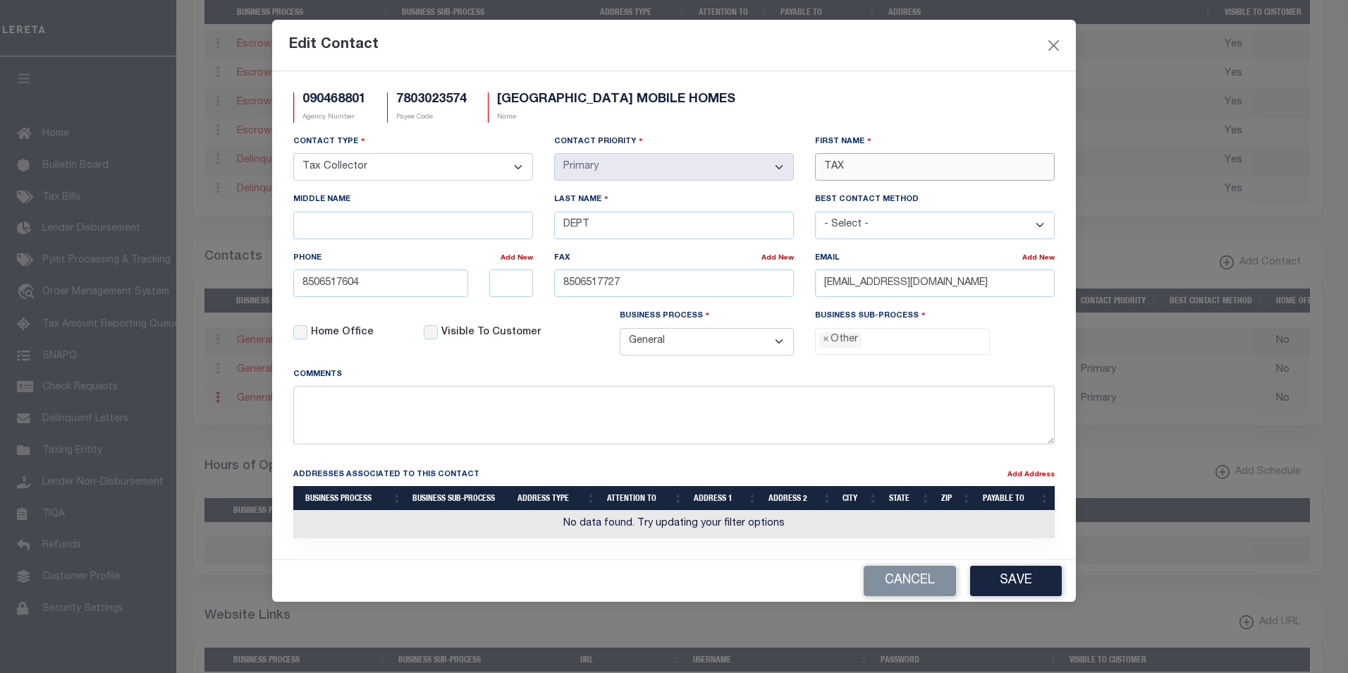
drag, startPoint x: 855, startPoint y: 168, endPoint x: 817, endPoint y: 167, distance: 38.8
click at [817, 167] on input "TAX" at bounding box center [935, 167] width 240 height 28
paste input "BE"
type input "B"
click at [836, 171] on input "First Name" at bounding box center [935, 167] width 240 height 28
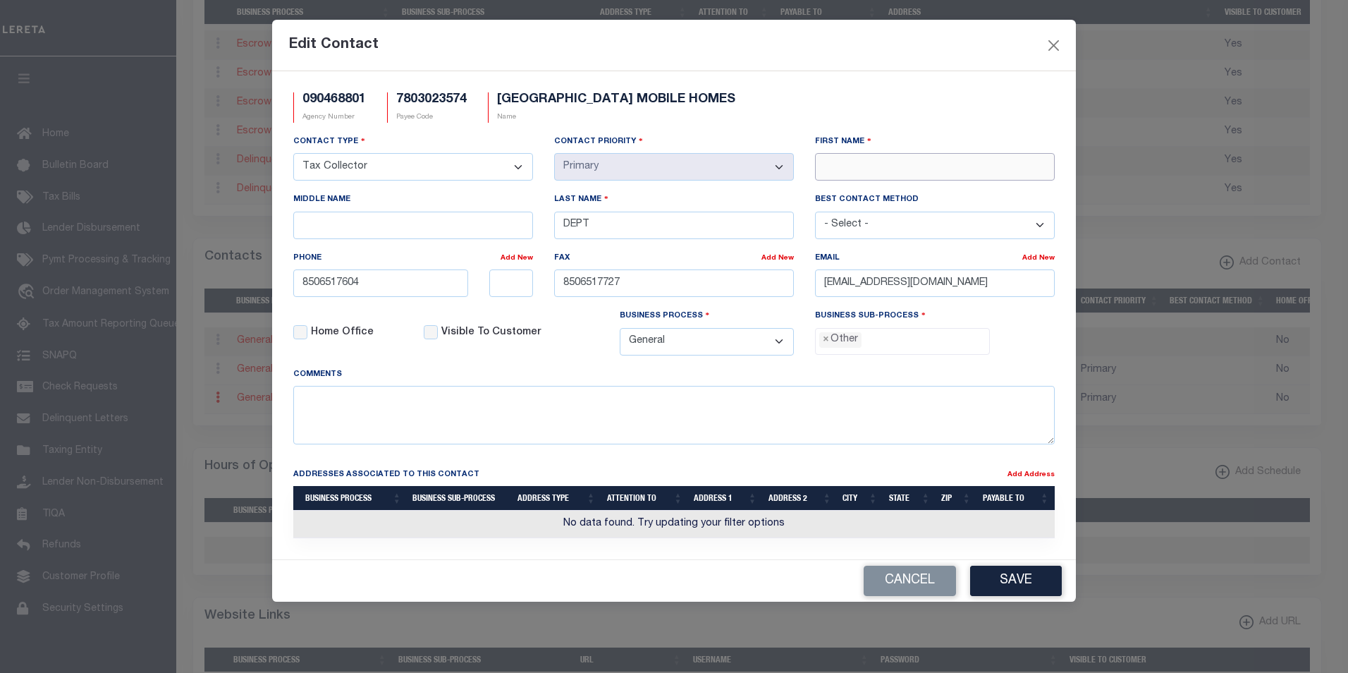
paste input "BEN"
type input "BEN"
drag, startPoint x: 624, startPoint y: 228, endPoint x: 506, endPoint y: 233, distance: 117.9
click at [506, 233] on div "Contact Type - Select - Assessor Clerk Internal Contacts 1 Internal Contacts 2 …" at bounding box center [674, 250] width 783 height 233
paste input "ANDERSON"
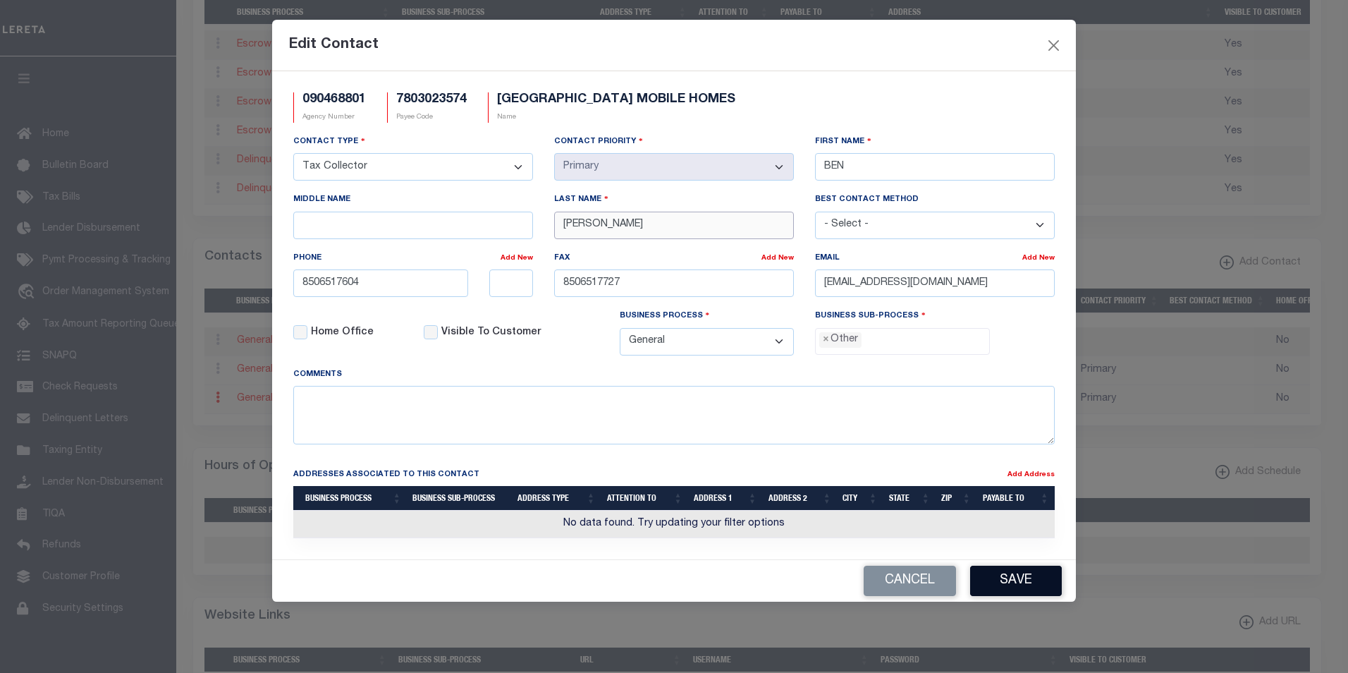
type input "ANDERSON"
click at [1025, 583] on button "Save" at bounding box center [1016, 581] width 92 height 30
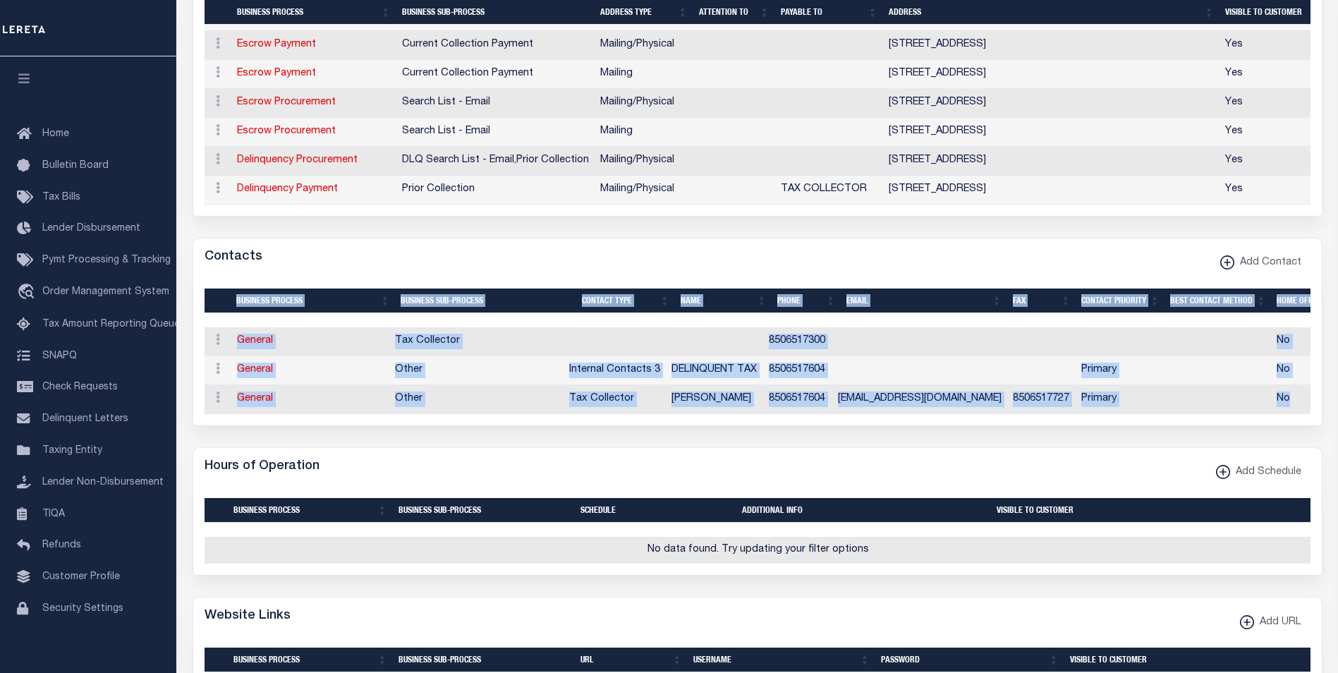
drag, startPoint x: 1326, startPoint y: 398, endPoint x: 1340, endPoint y: 248, distance: 151.5
click at [1337, 248] on html "Home Taxers Summary Agency Summary Profile" at bounding box center [669, 346] width 1338 height 1680
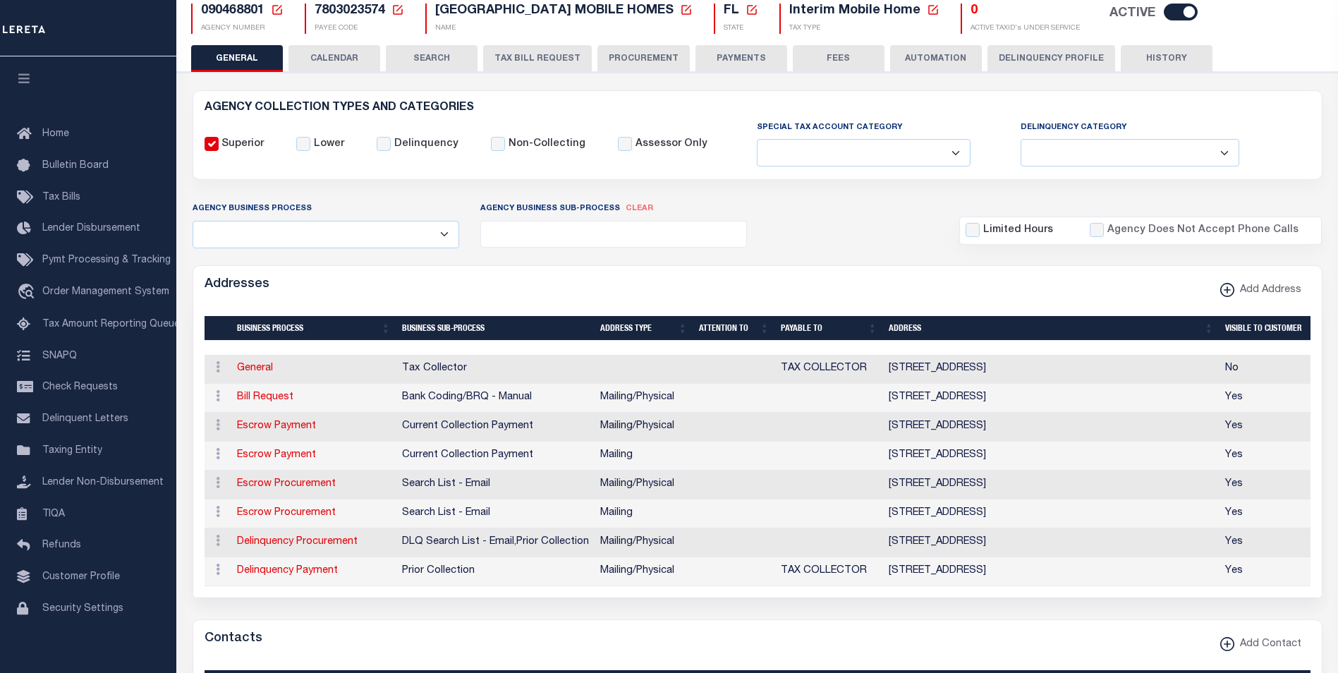
scroll to position [0, 0]
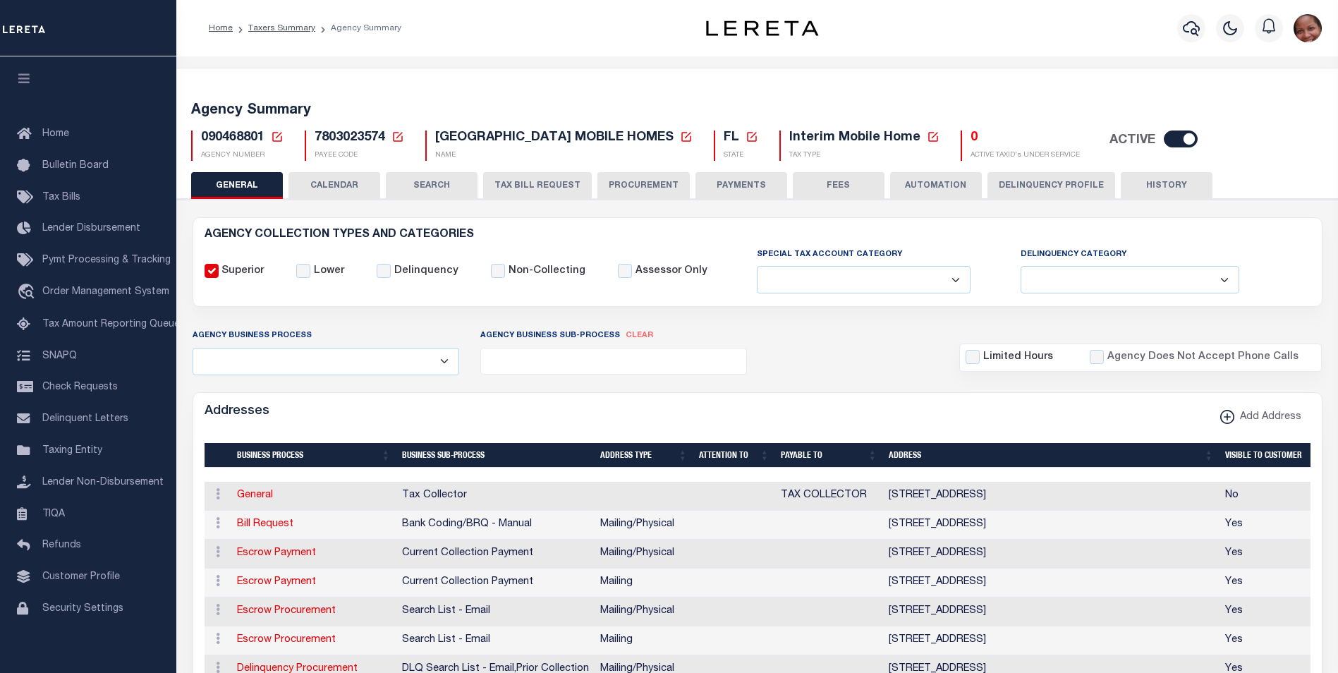
click at [845, 188] on button "FEES" at bounding box center [839, 185] width 92 height 27
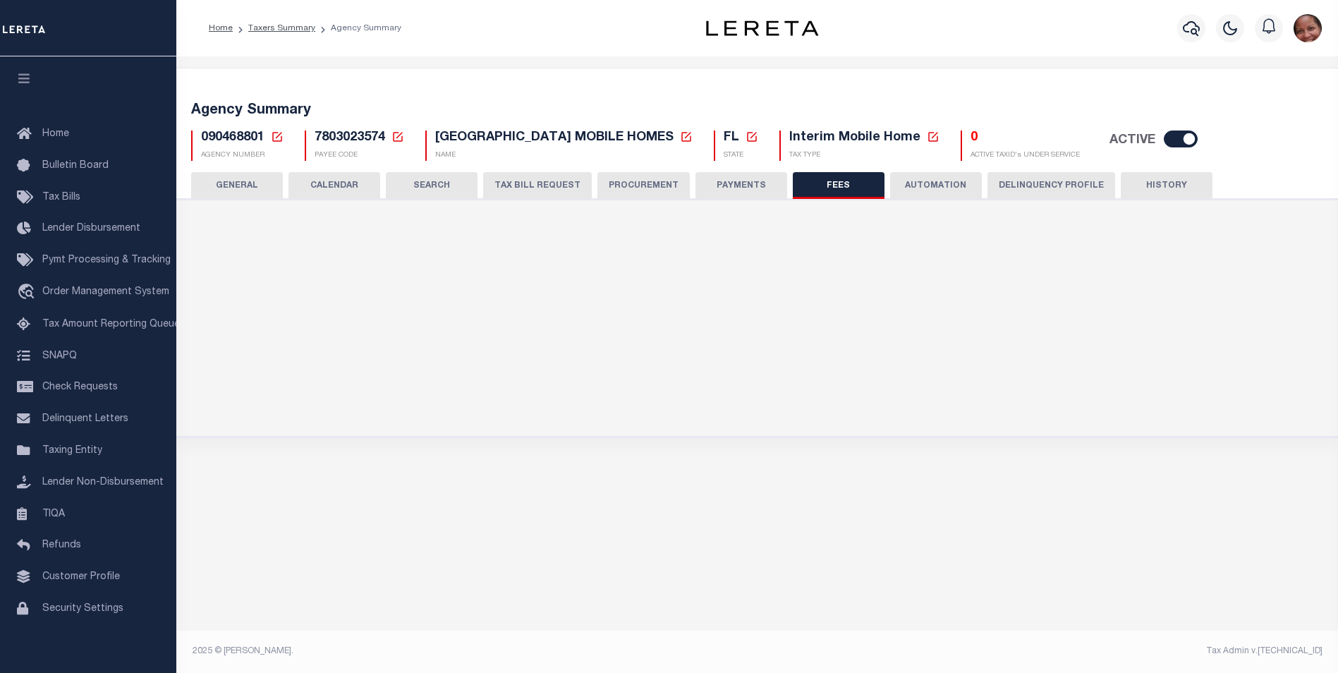
click at [754, 184] on button "PAYMENTS" at bounding box center [741, 185] width 92 height 27
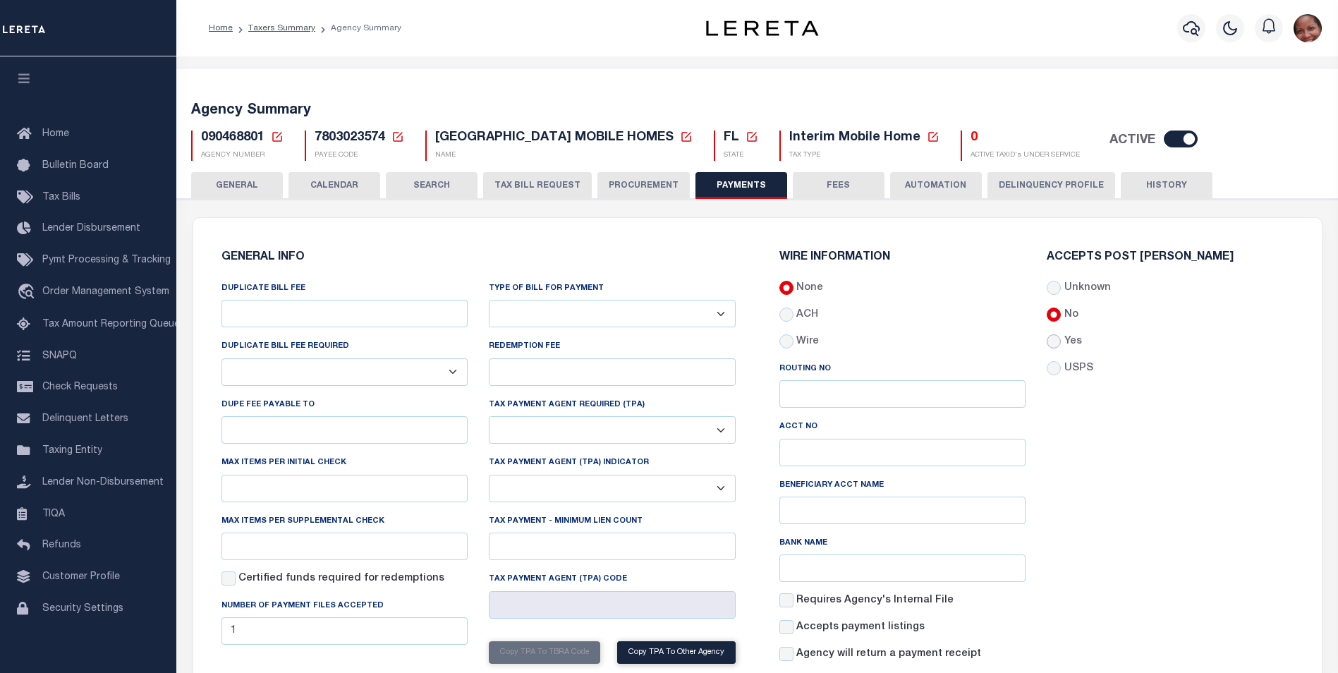
click at [1051, 341] on input "Yes" at bounding box center [1053, 341] width 14 height 14
radio input "true"
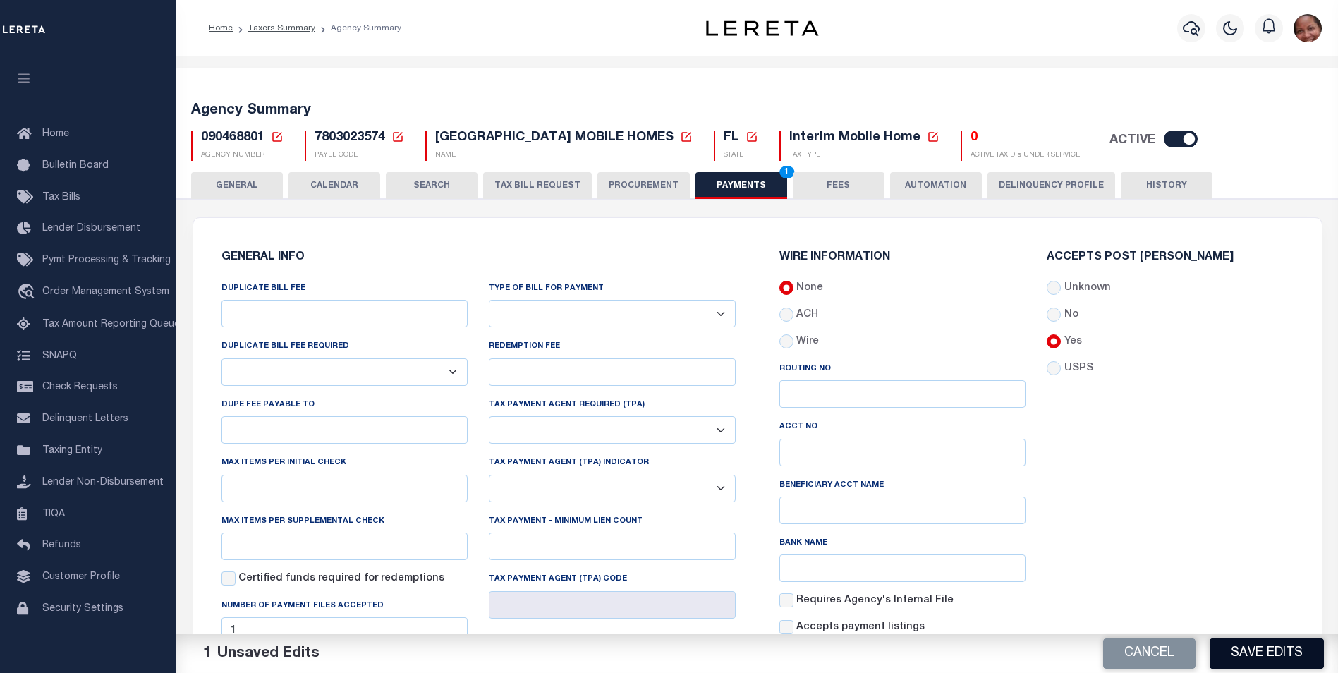
click at [1250, 654] on button "Save Edits" at bounding box center [1266, 653] width 114 height 30
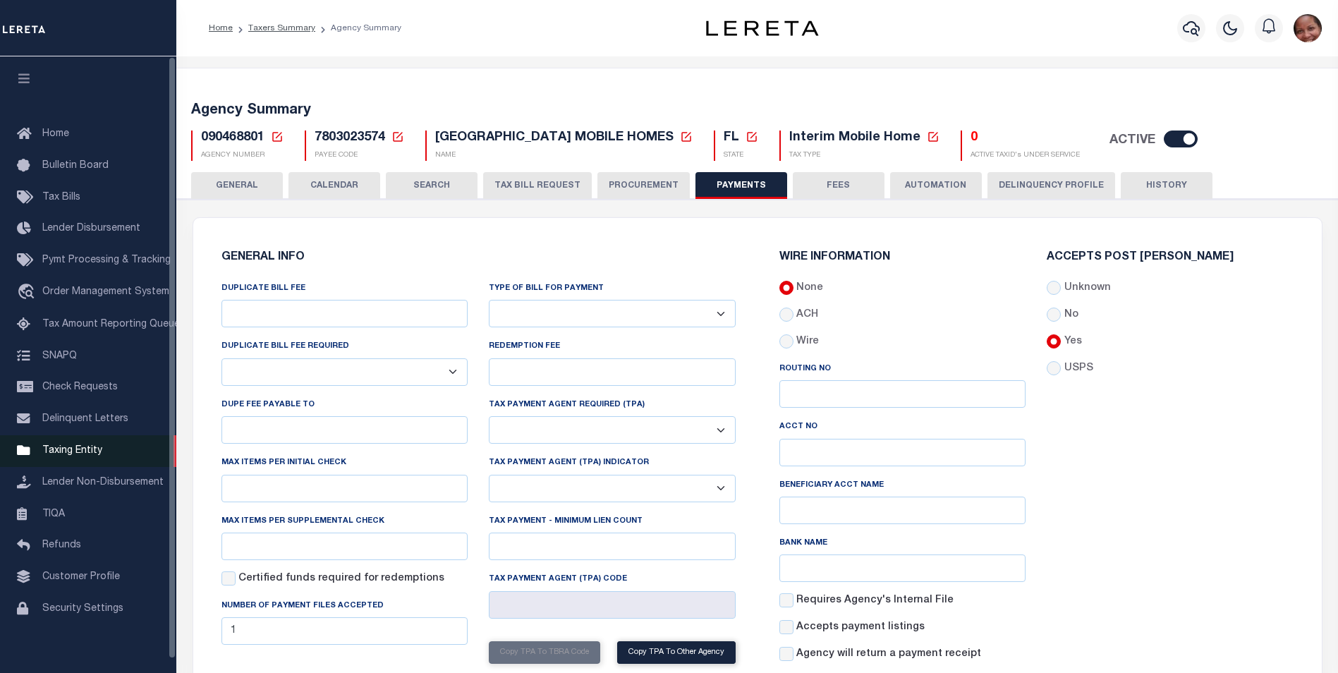
click at [63, 456] on span "Taxing Entity" at bounding box center [72, 451] width 60 height 10
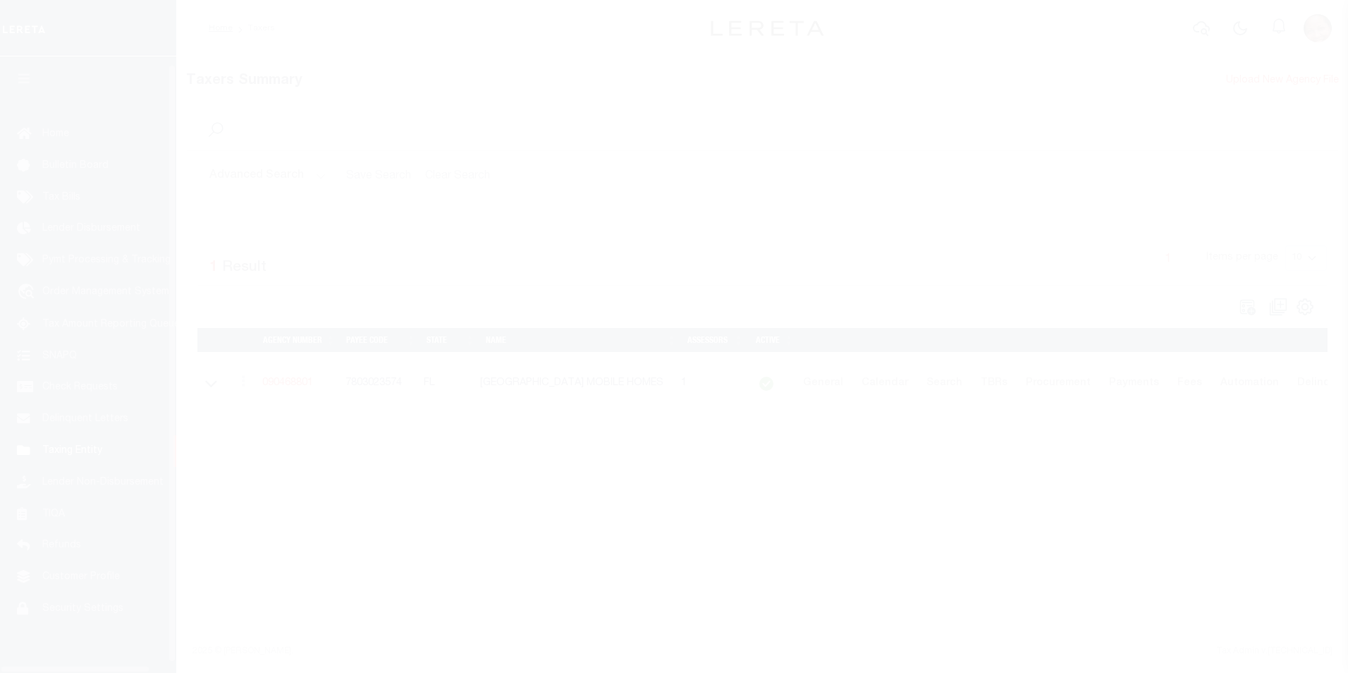
select select
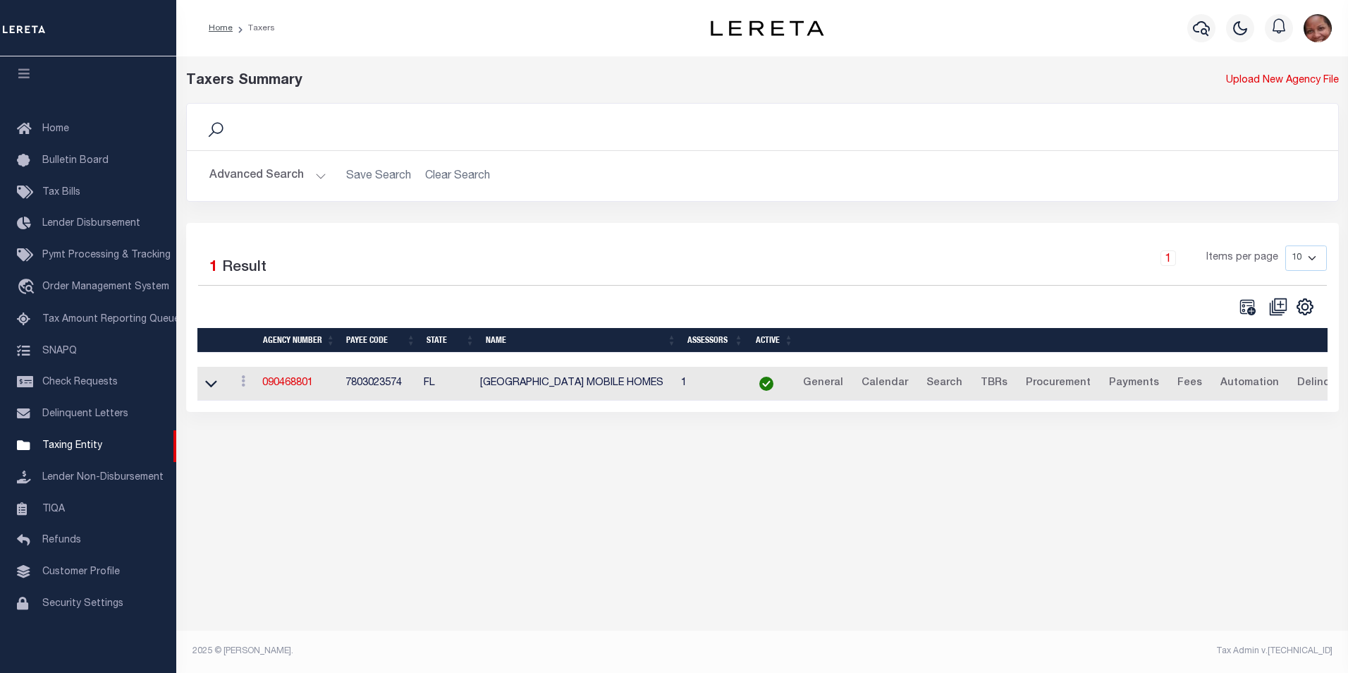
click at [315, 178] on button "Advanced Search" at bounding box center [267, 176] width 117 height 28
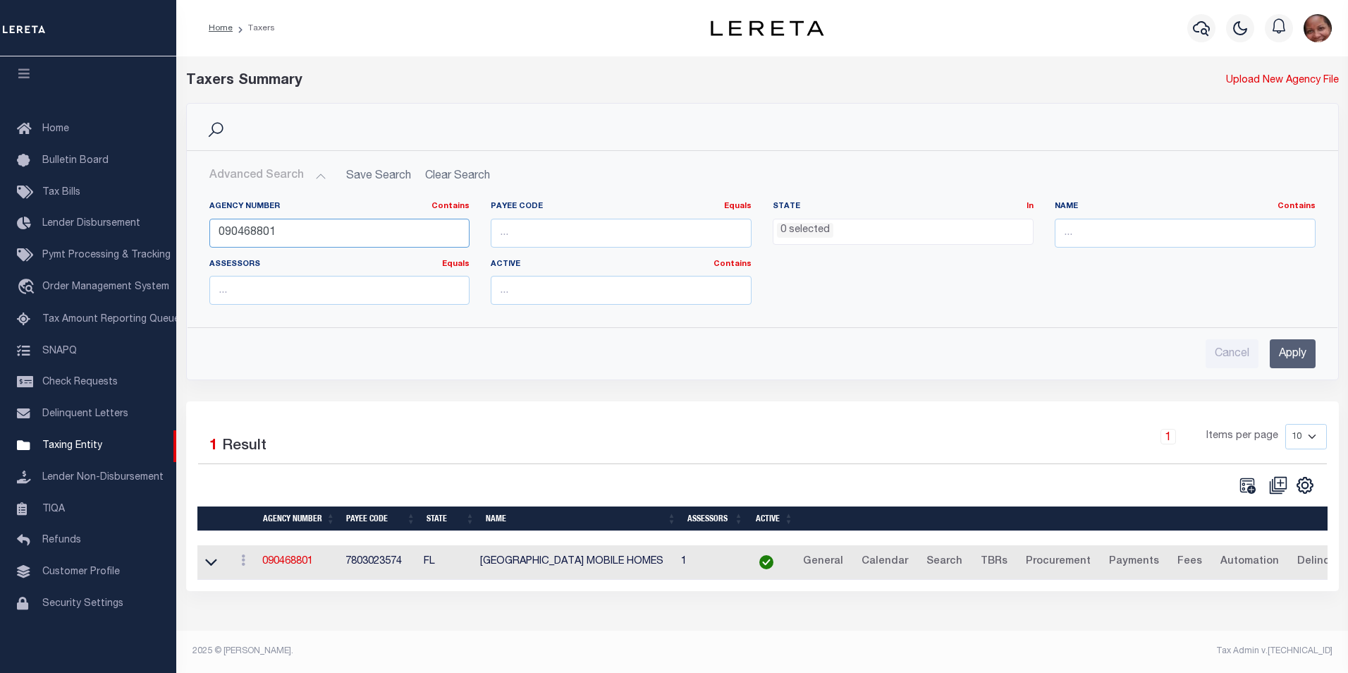
drag, startPoint x: 275, startPoint y: 231, endPoint x: 205, endPoint y: 236, distance: 70.7
click at [205, 236] on div "Agency Number Contains Contains Is 090468801" at bounding box center [340, 230] width 282 height 58
type input "090130000"
click at [1294, 356] on input "Apply" at bounding box center [1293, 353] width 46 height 29
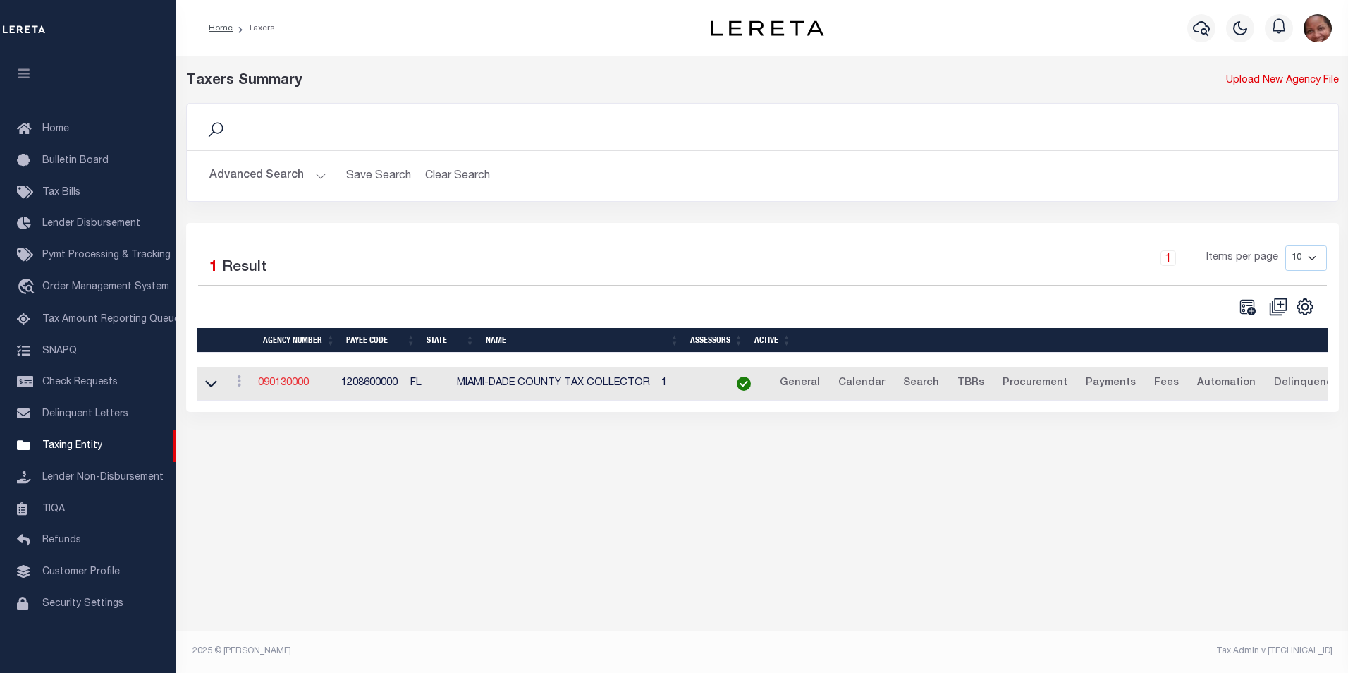
click at [291, 386] on link "090130000" at bounding box center [283, 383] width 51 height 10
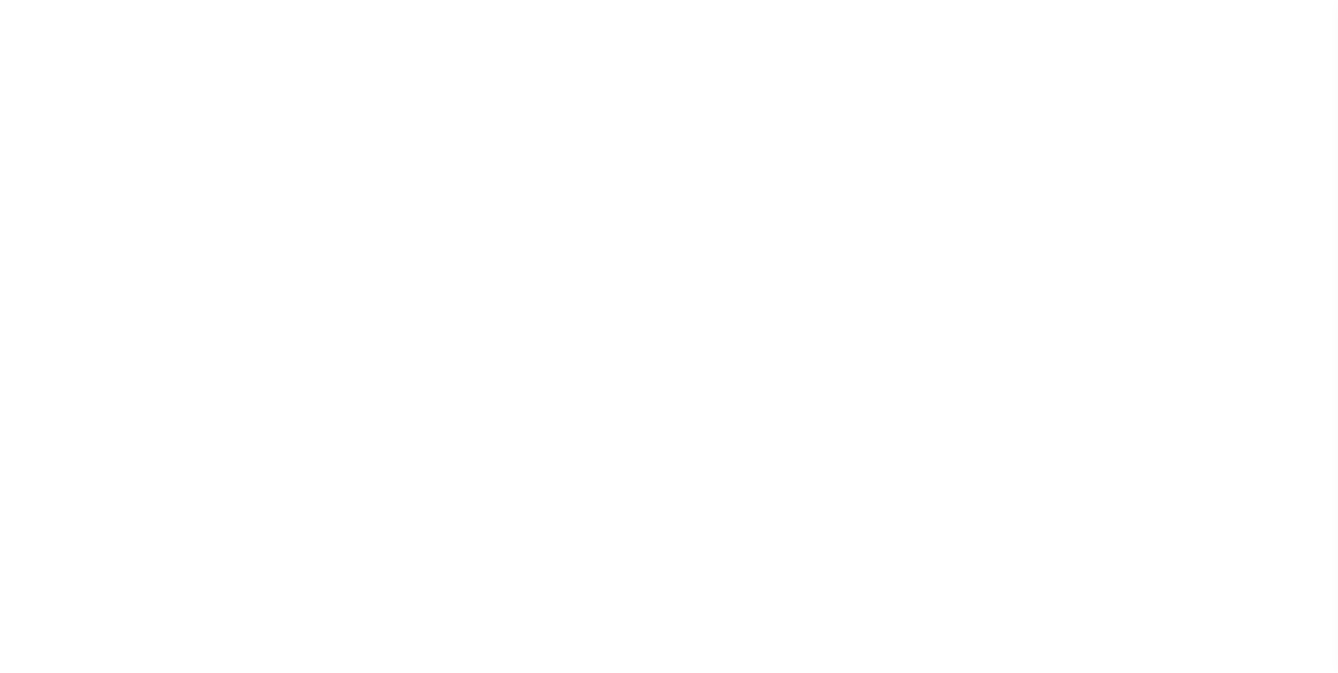
select select
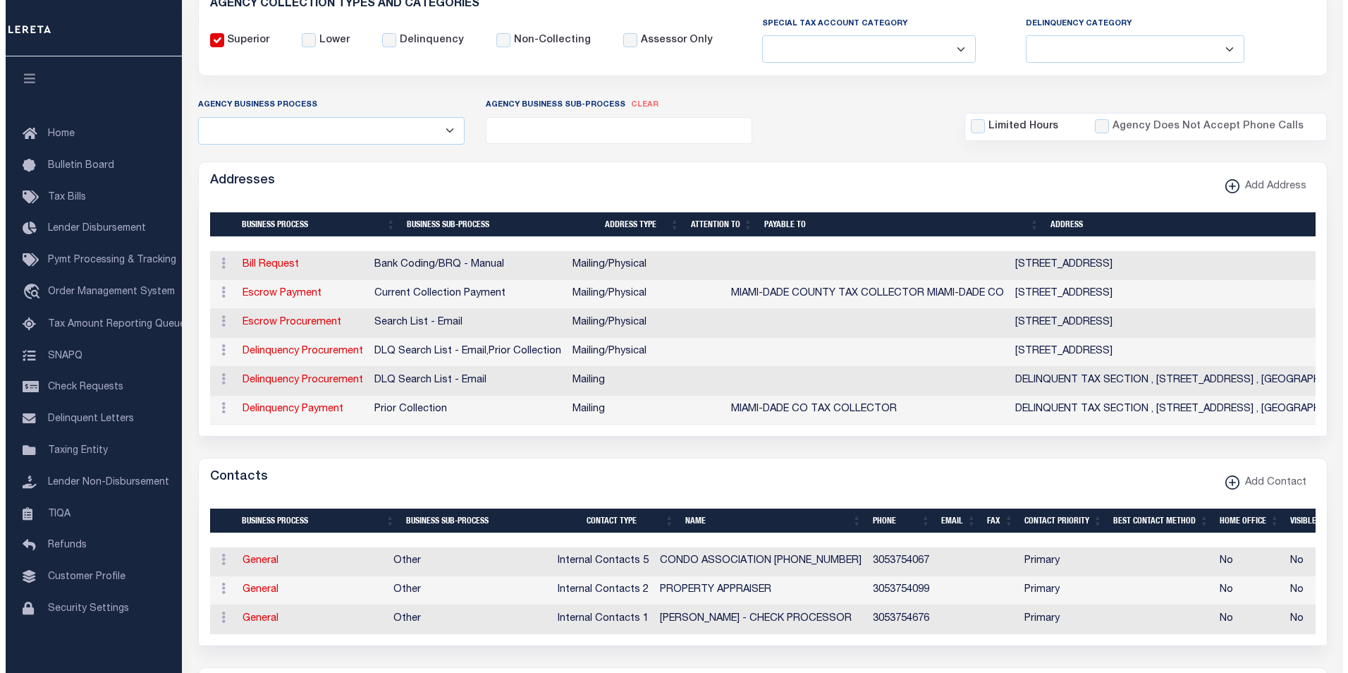
scroll to position [236, 0]
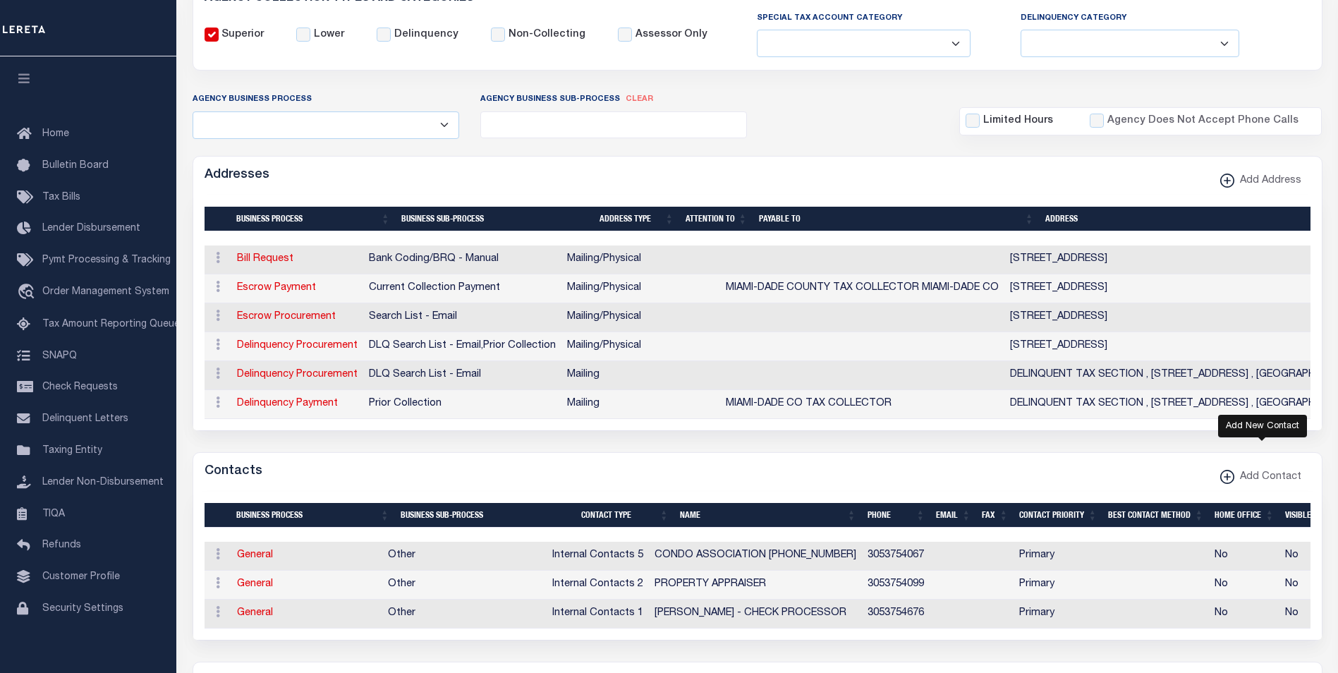
click at [1231, 477] on icon "button" at bounding box center [1226, 476] width 7 height 1
select select "1"
checkbox input "false"
checkbox input "true"
select select
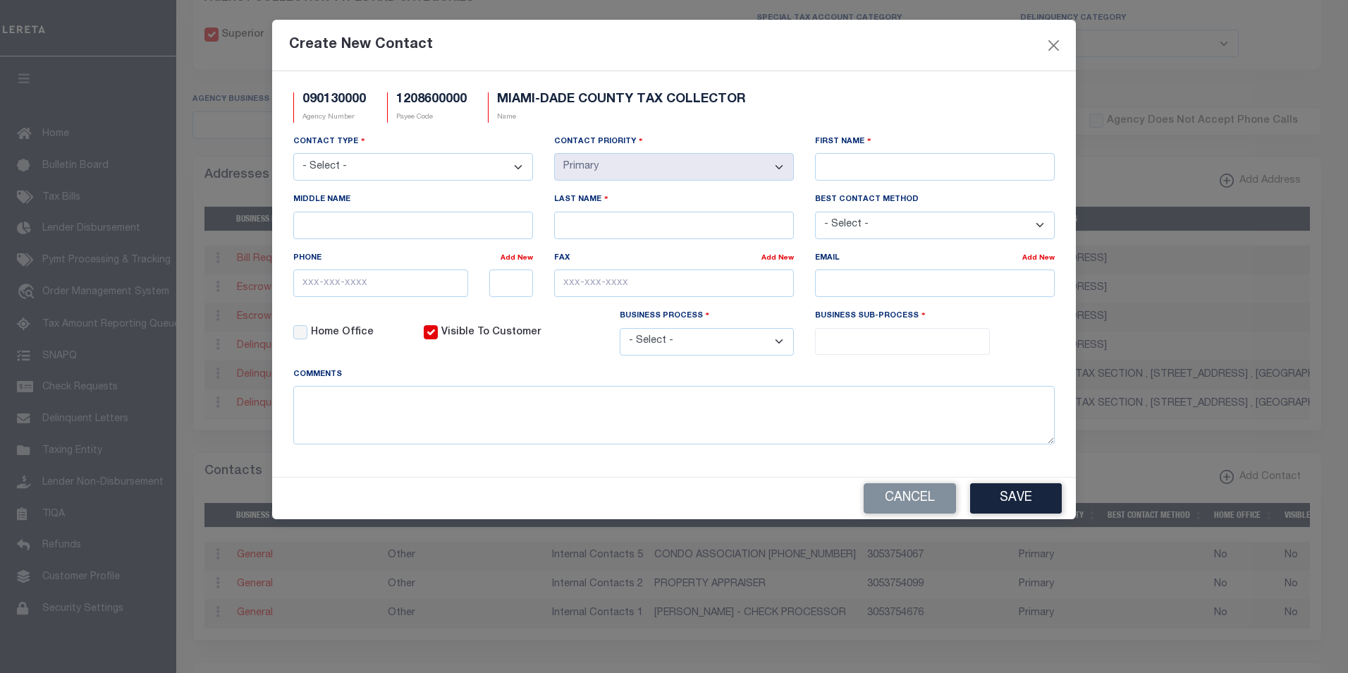
click at [518, 164] on select "- Select - Assessor Clerk Internal Contacts 1 Internal Contacts 2 Internal Cont…" at bounding box center [413, 167] width 240 height 28
select select "2"
click at [293, 154] on select "- Select - Assessor Clerk Internal Contacts 1 Internal Contacts 2 Internal Cont…" at bounding box center [413, 167] width 240 height 28
click at [862, 161] on input "First Name" at bounding box center [935, 167] width 240 height 28
paste input "[PERSON_NAME]"
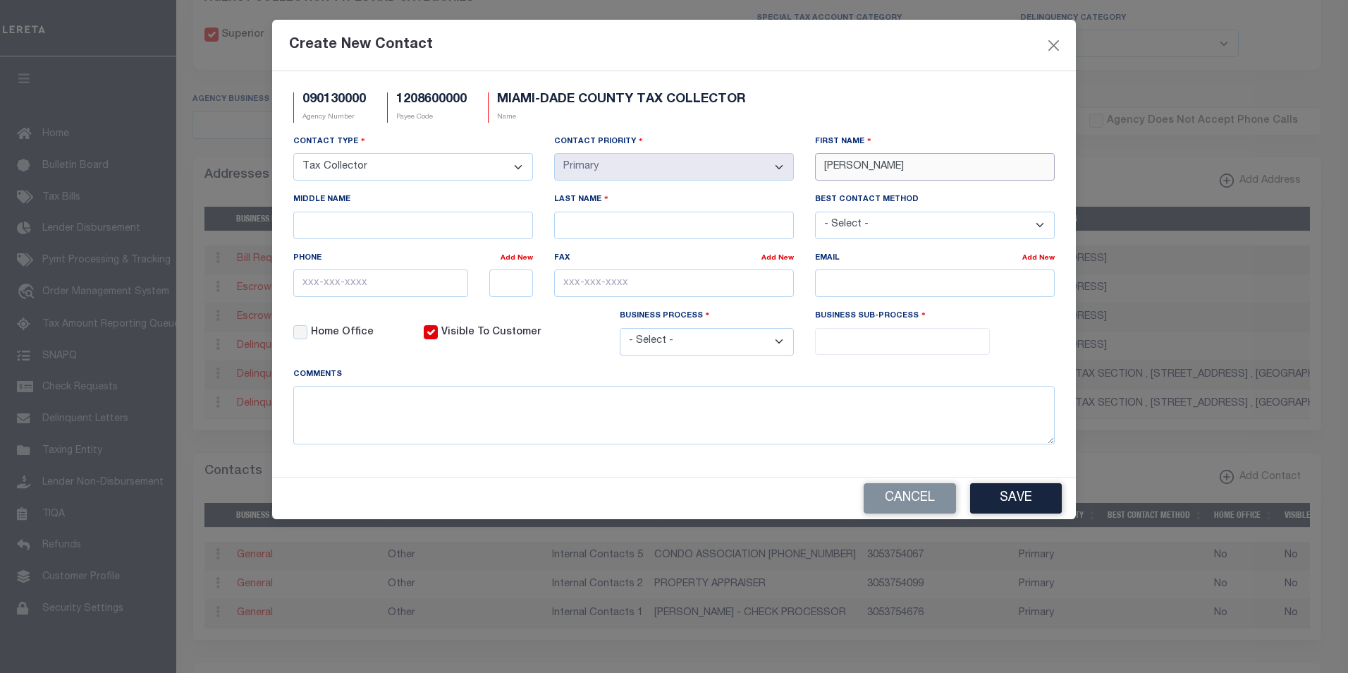
type input "[PERSON_NAME]"
click at [700, 224] on input "Last Name" at bounding box center [674, 226] width 240 height 28
paste input "[PERSON_NAME]"
type input "[PERSON_NAME]"
click at [308, 288] on input "text" at bounding box center [380, 283] width 175 height 28
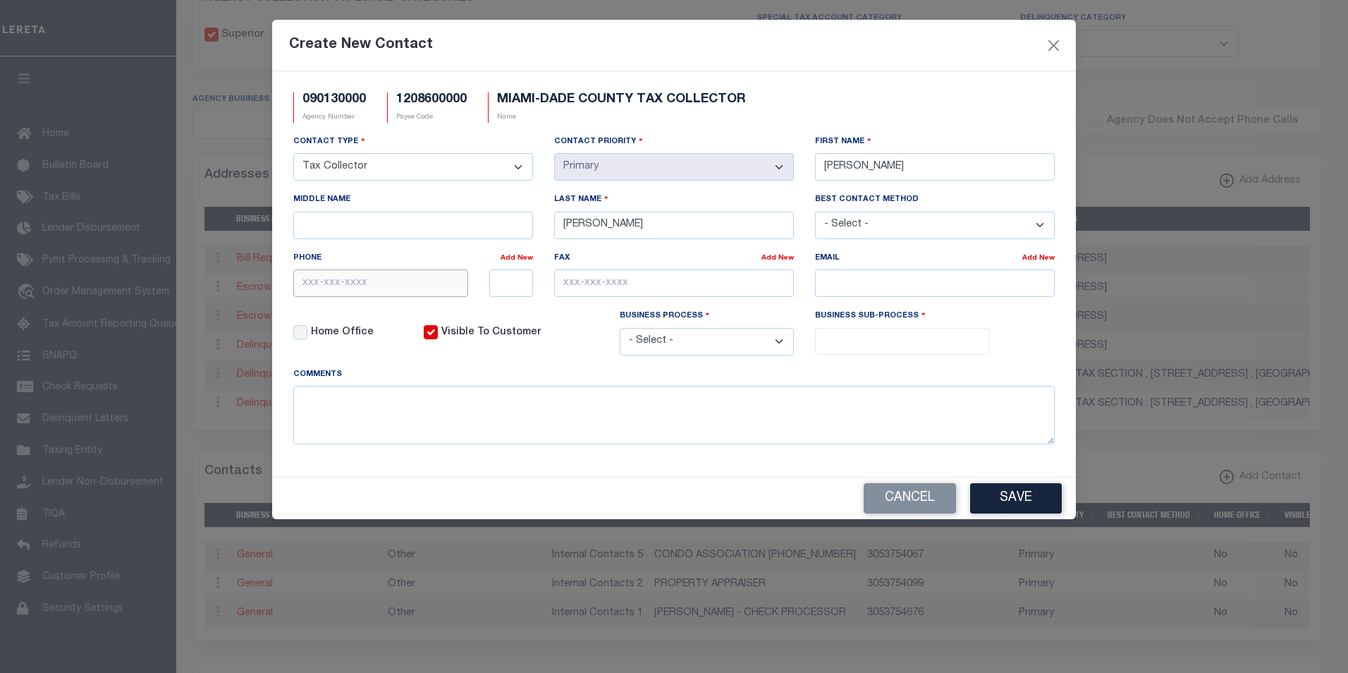
paste input "[PHONE_NUMBER]"
type input "[PHONE_NUMBER]"
click at [891, 288] on input "email" at bounding box center [935, 283] width 240 height 28
paste input "[EMAIL_ADDRESS]"
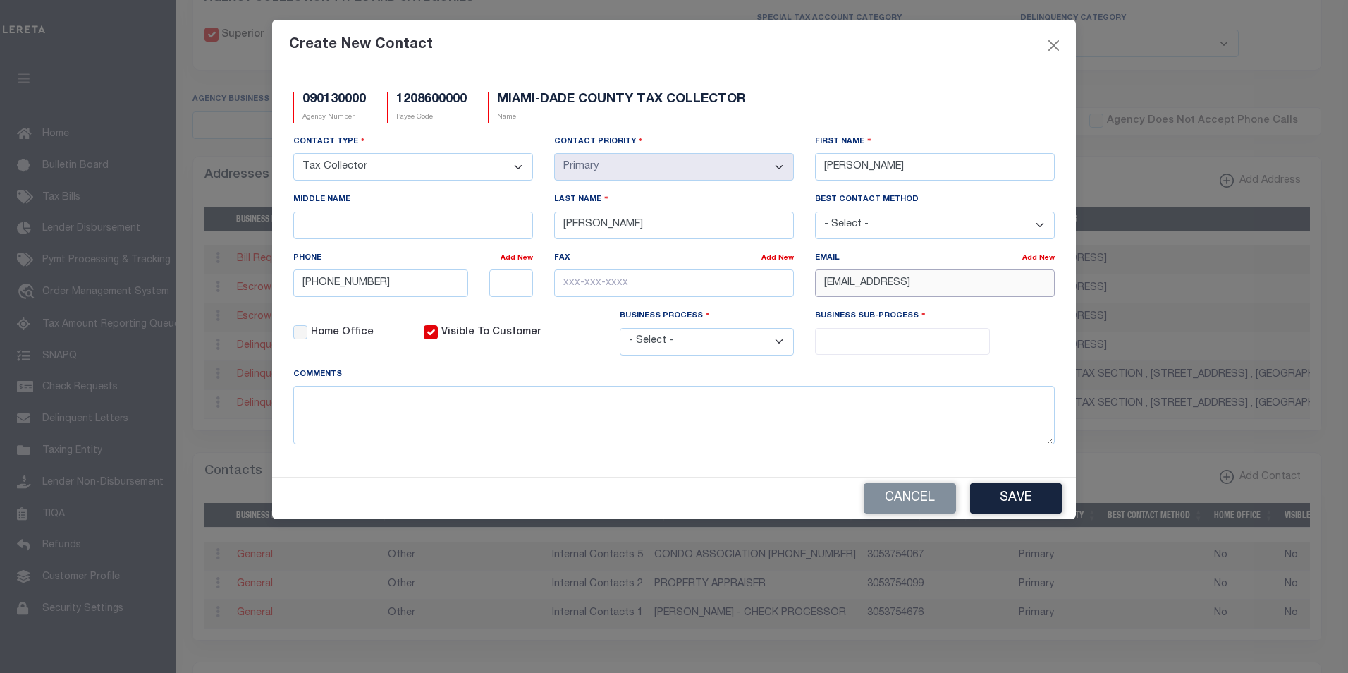
type input "PROPTAX@MIAMIDADE.GOPROPTAX@MIAMIDADE.GO"
drag, startPoint x: 1047, startPoint y: 287, endPoint x: 769, endPoint y: 291, distance: 277.9
click at [769, 291] on div "Contact Type - Select - Assessor Clerk Internal Contacts 1 Internal Contacts 2 …" at bounding box center [674, 250] width 783 height 233
click at [853, 288] on input "email" at bounding box center [935, 283] width 240 height 28
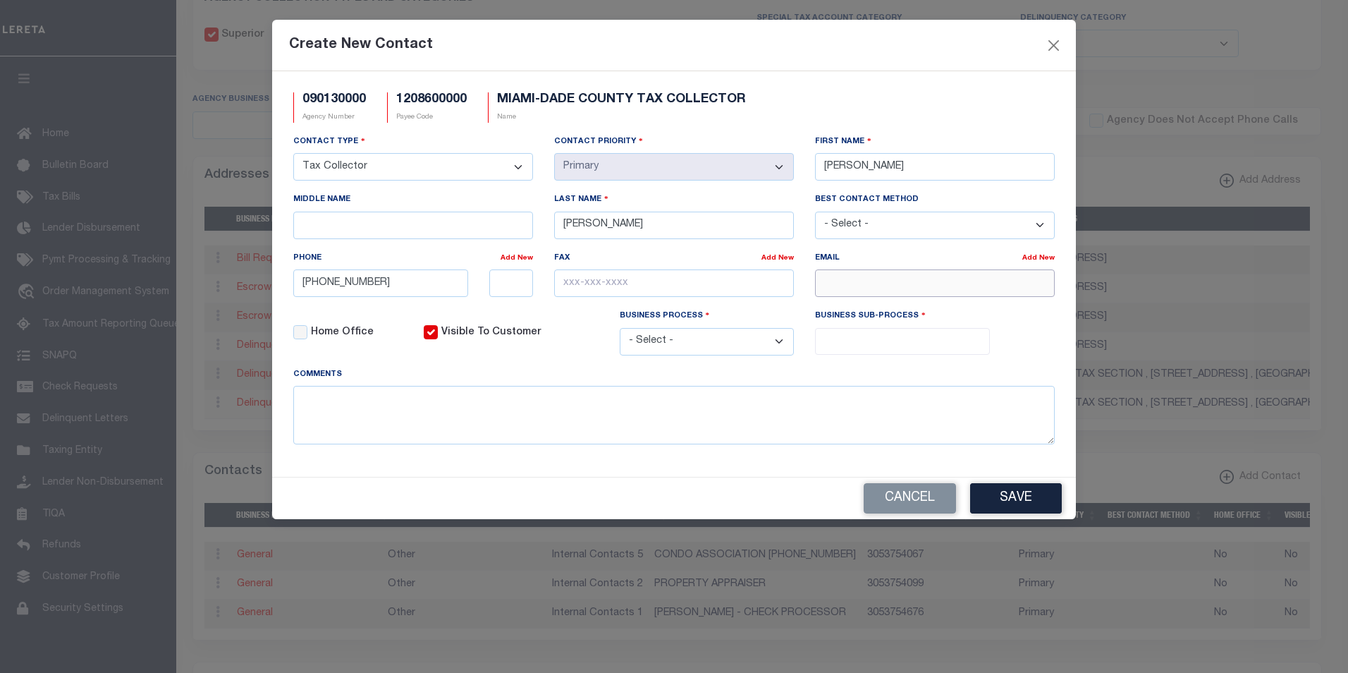
paste input "PROPTAX@MIAMIDADE.GOV"
type input "PROPTAX@MIAMIDADE.GOV"
click at [783, 343] on select "- Select - All Automation Bill Request Delinquency Payment Delinquency Procurem…" at bounding box center [707, 342] width 175 height 28
select select "6"
click at [620, 330] on select "- Select - All Automation Bill Request Delinquency Payment Delinquency Procurem…" at bounding box center [707, 342] width 175 height 28
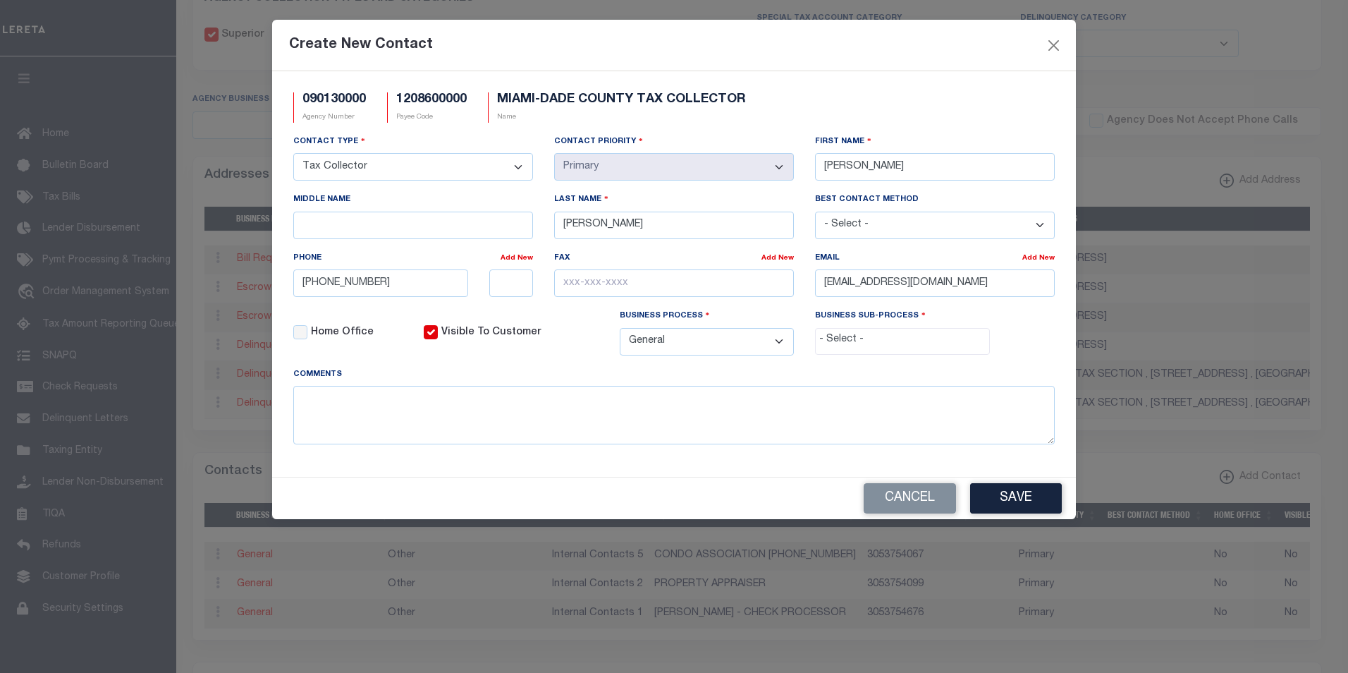
click at [881, 344] on input "search" at bounding box center [902, 340] width 166 height 16
select select "31"
click at [1019, 506] on button "Save" at bounding box center [1016, 498] width 92 height 30
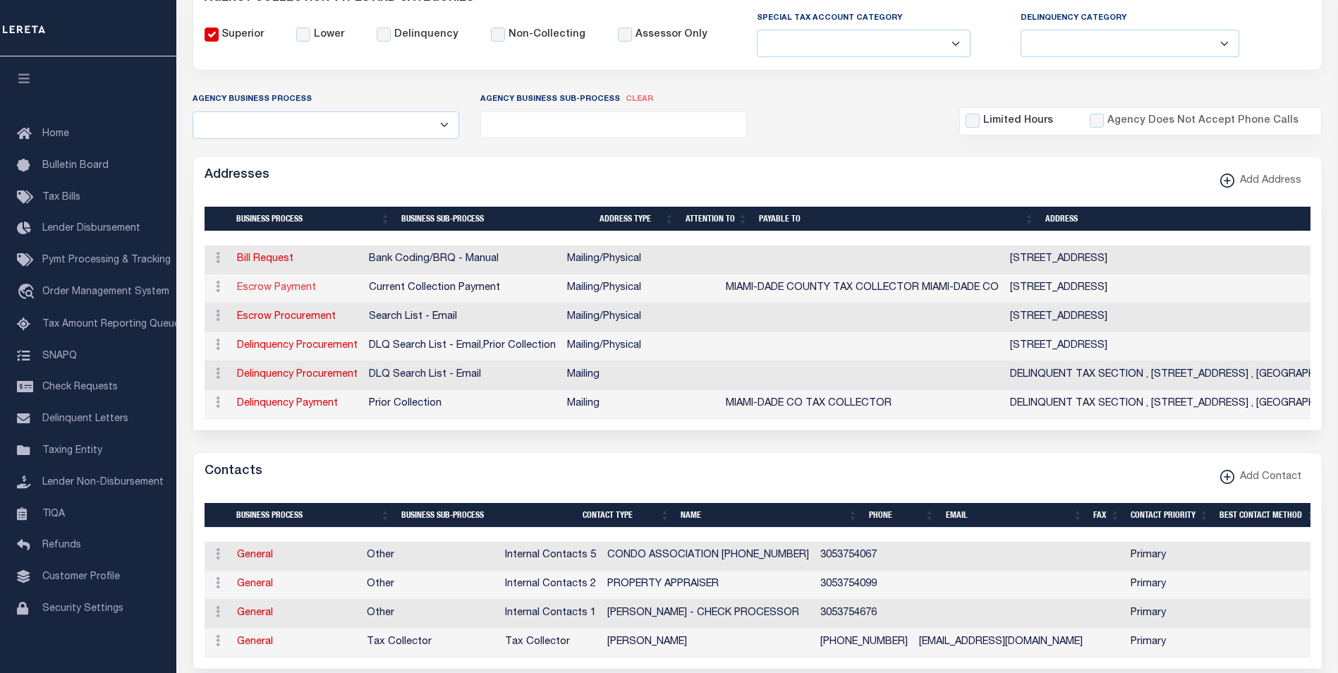
click at [286, 287] on link "Escrow Payment" at bounding box center [276, 288] width 79 height 10
select select "1"
checkbox input "false"
select select
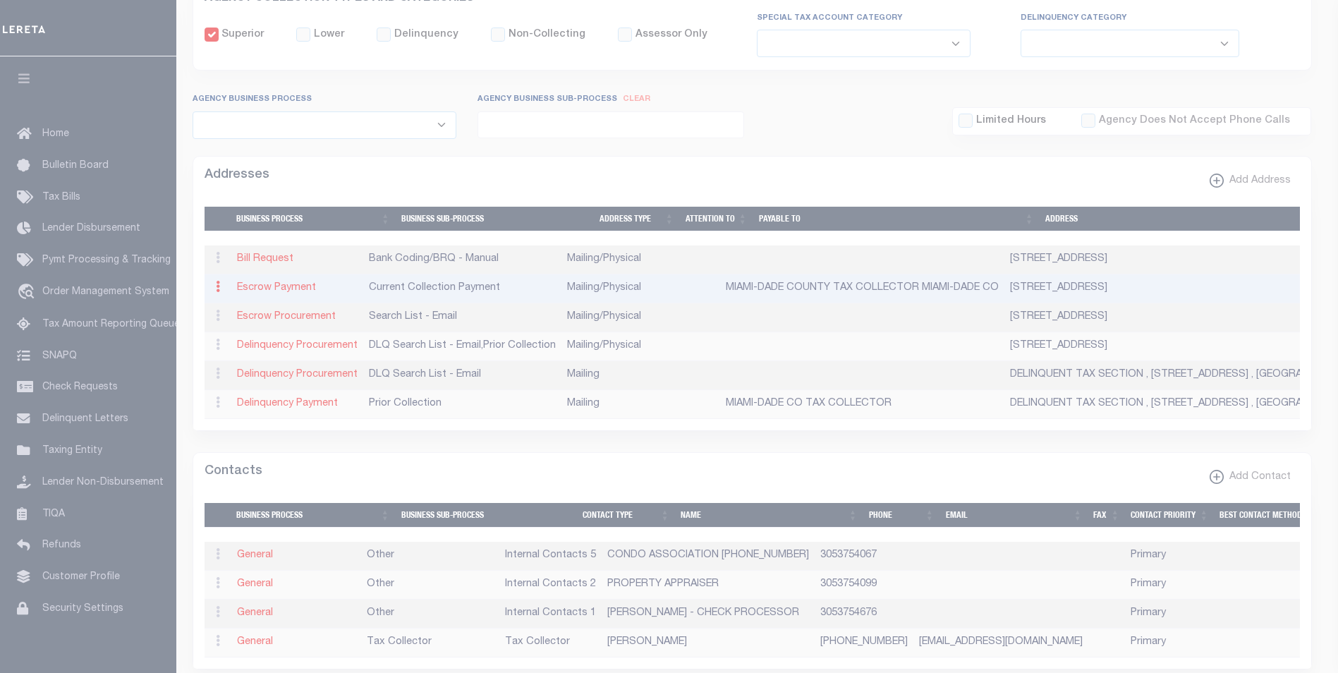
type input "200 NW 2ND AVE"
type input "MIAMI"
select select "FL"
type input "33128"
select select "5"
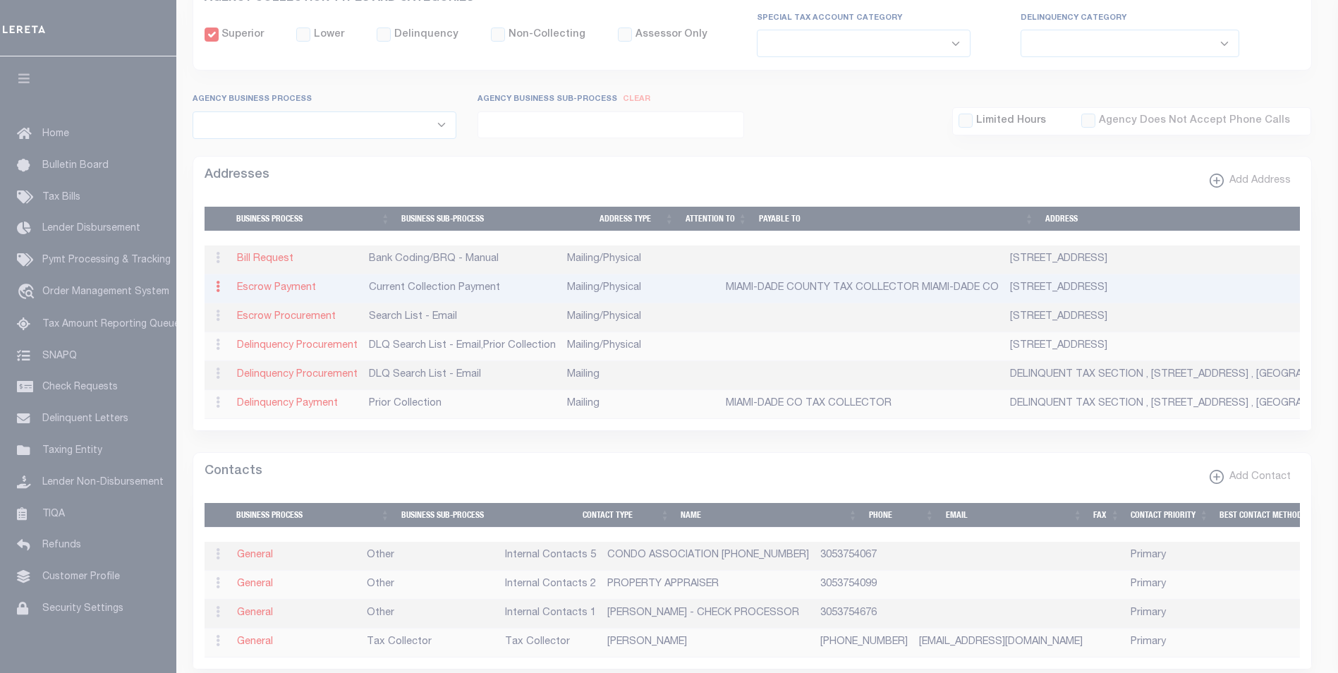
checkbox input "true"
type input "MIAMI-DADE COUNTY TAX COLLECTOR MIAMI-DADE CO"
select select "3"
select select "11"
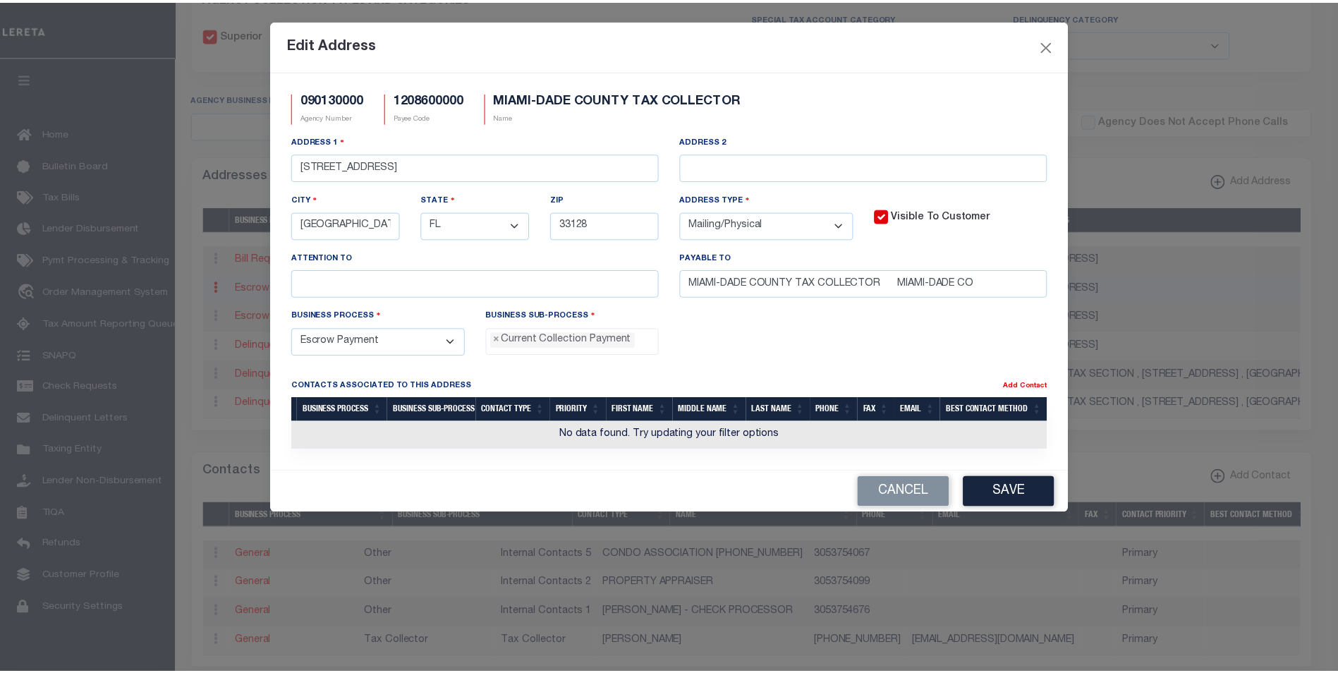
scroll to position [13, 0]
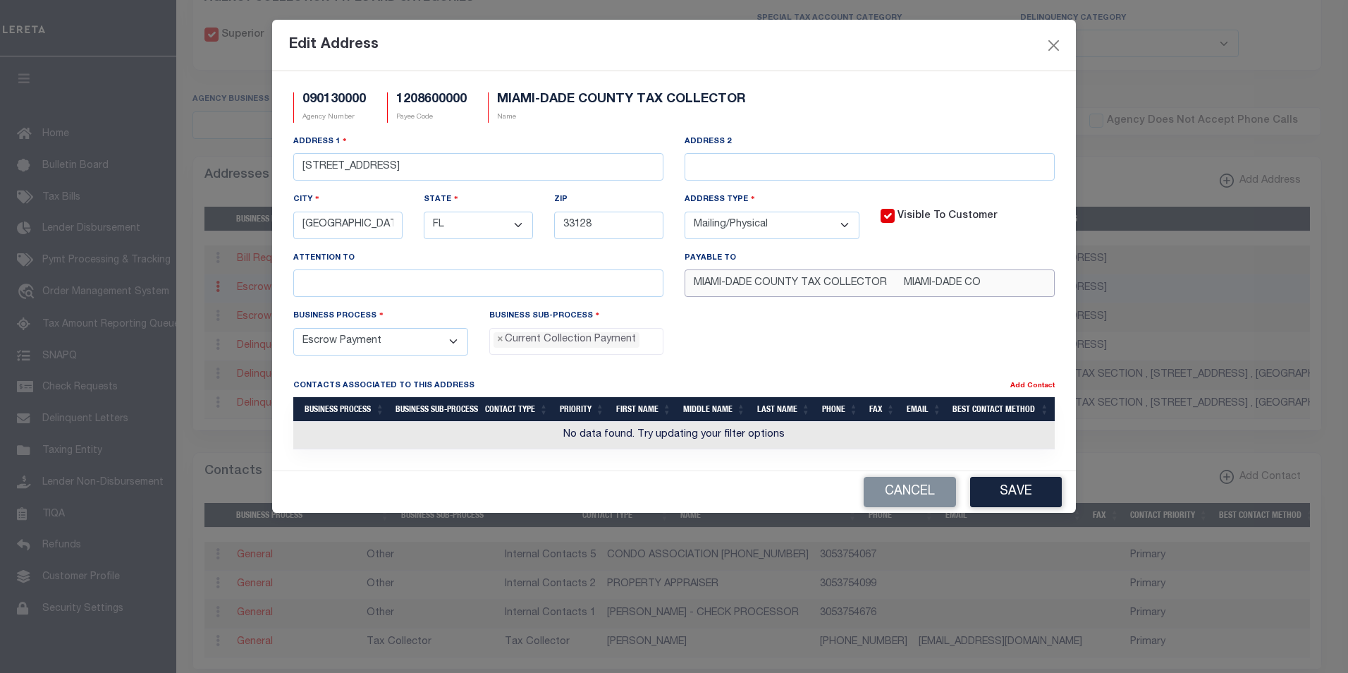
drag, startPoint x: 999, startPoint y: 279, endPoint x: 659, endPoint y: 276, distance: 340.6
click at [659, 276] on div "Address 1 200 NW 2ND AVE Address 2 City MIAMI State - Select - AK AL AR AZ CA C…" at bounding box center [674, 221] width 783 height 174
paste input "TAX COLL"
type input "MIAMI-DADE CO TAX COLL"
click at [1023, 494] on button "Save" at bounding box center [1016, 492] width 92 height 30
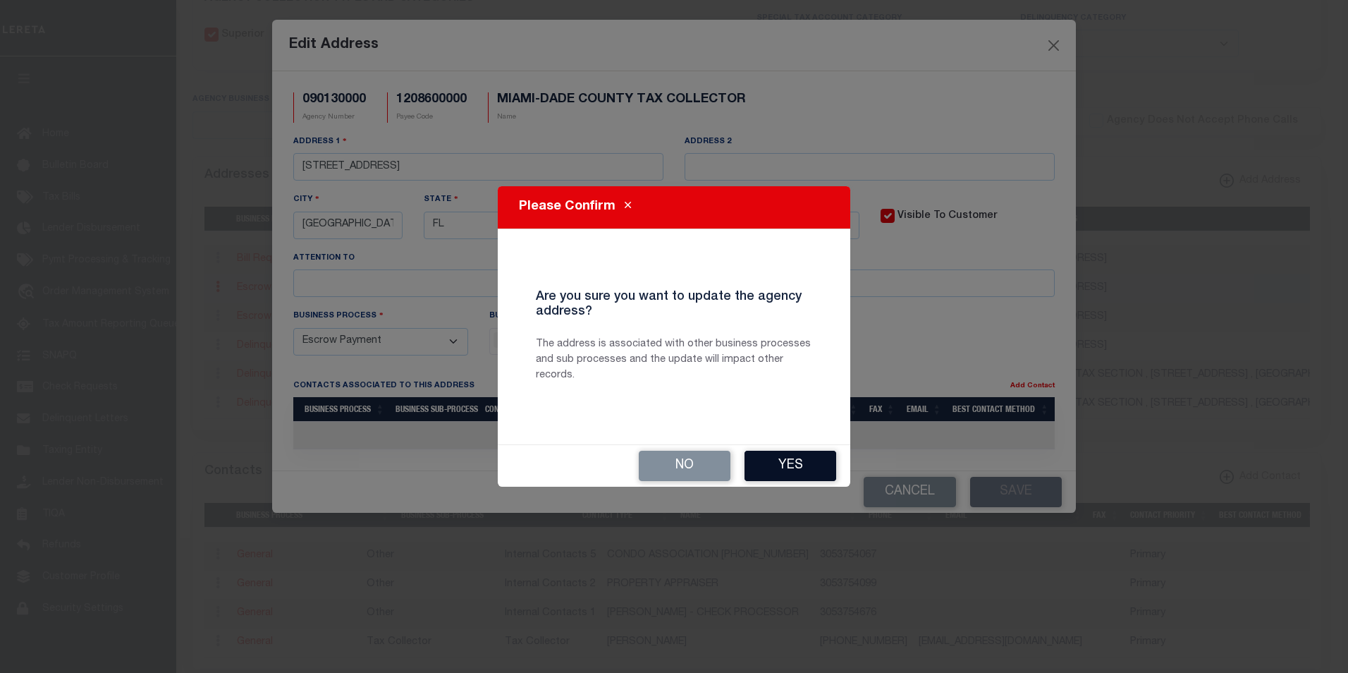
click at [784, 463] on button "Yes" at bounding box center [791, 466] width 92 height 30
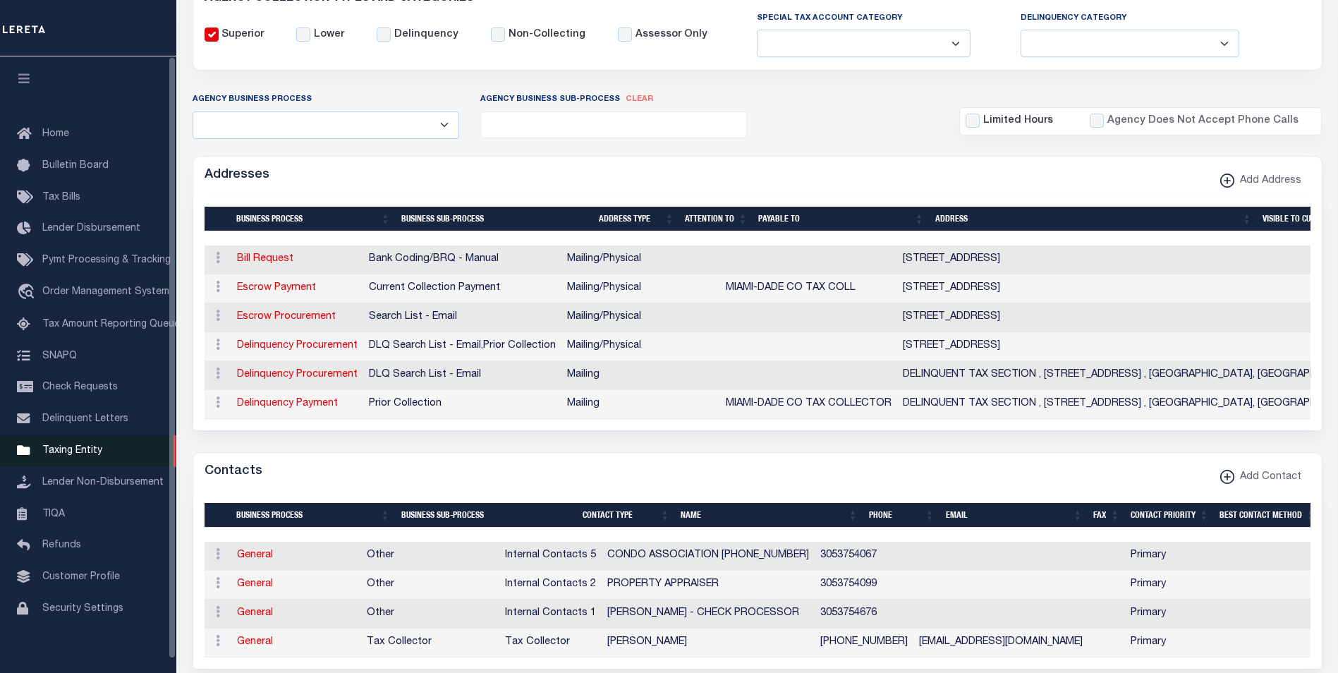
click at [74, 454] on span "Taxing Entity" at bounding box center [72, 451] width 60 height 10
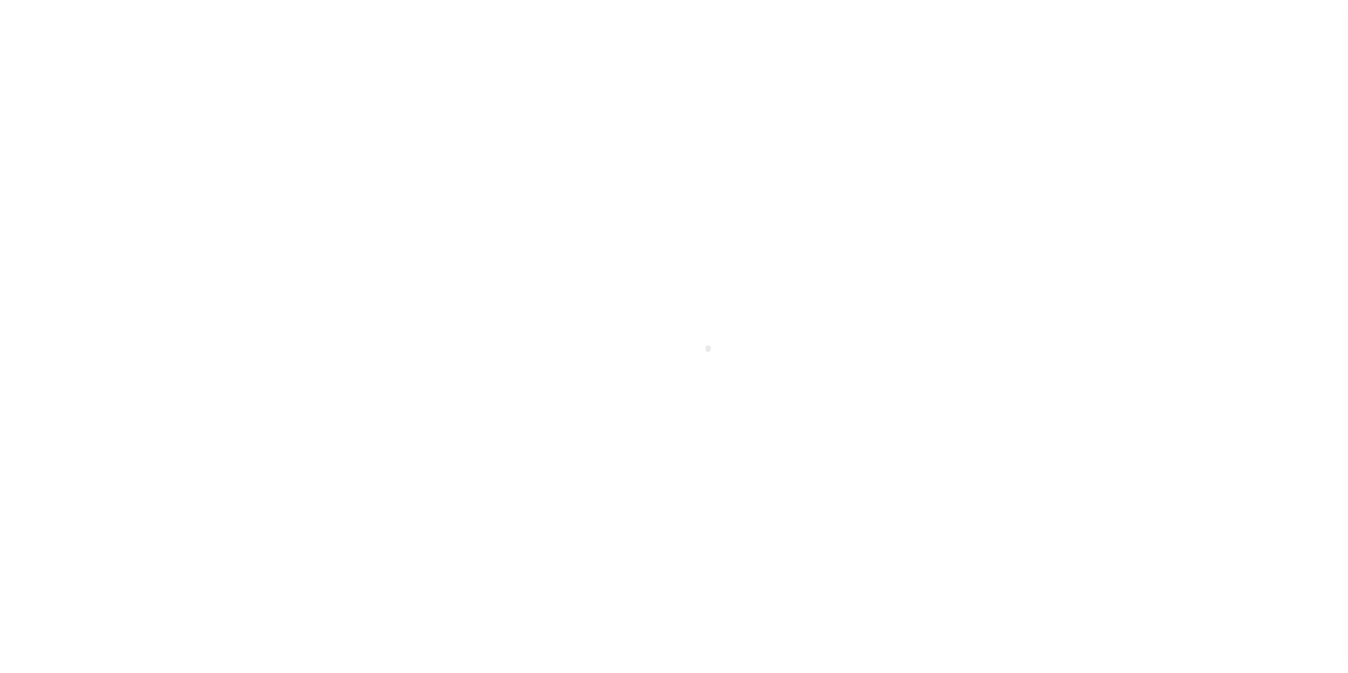
select select
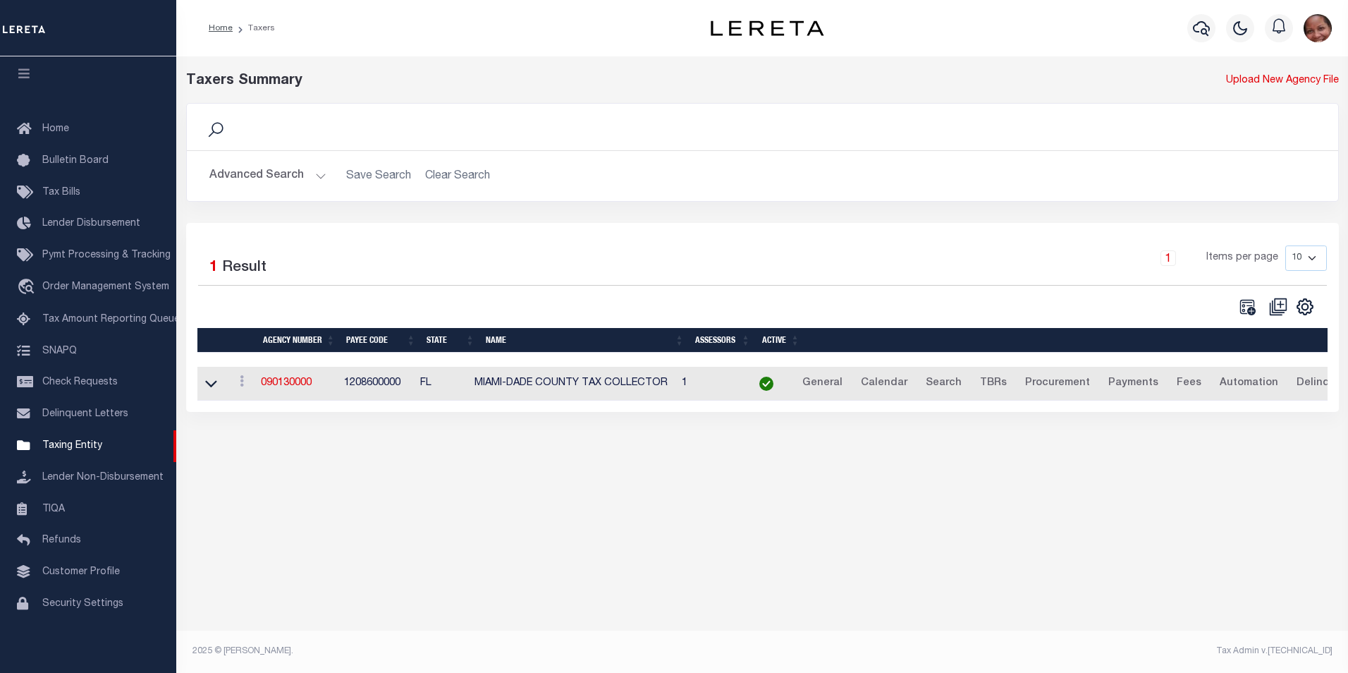
click at [316, 176] on button "Advanced Search" at bounding box center [267, 176] width 117 height 28
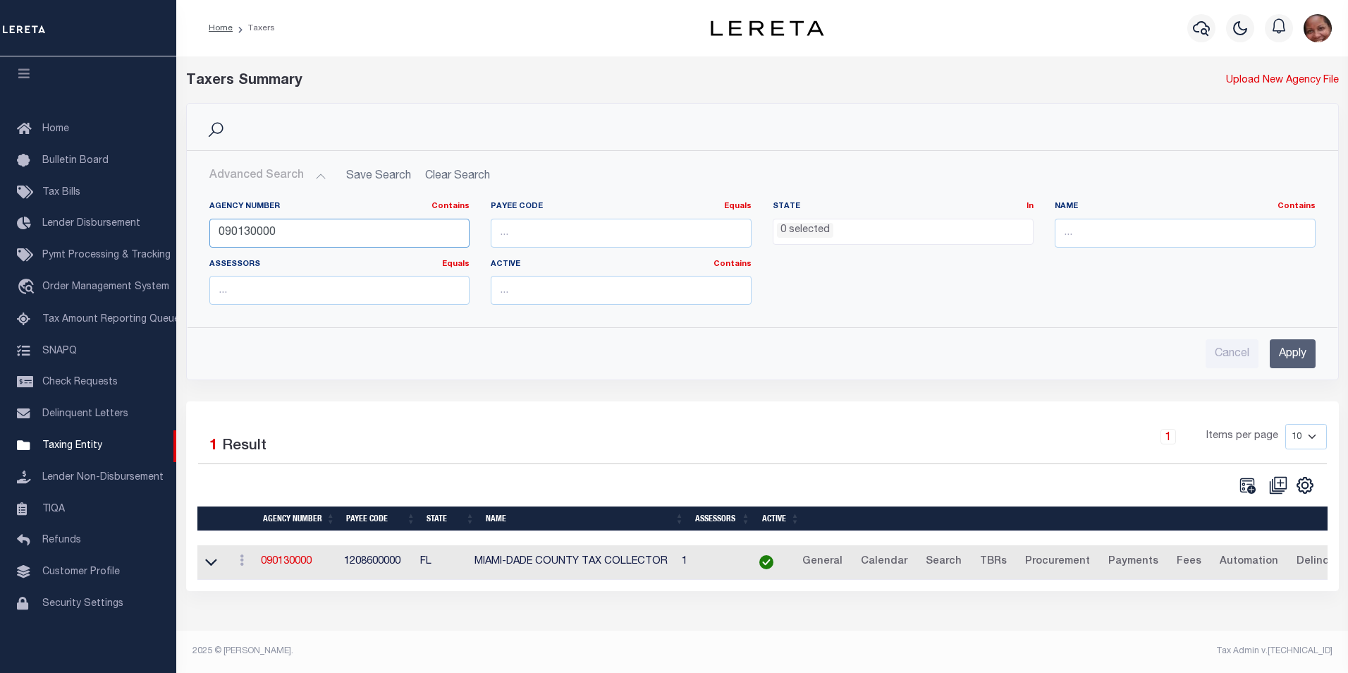
drag, startPoint x: 295, startPoint y: 235, endPoint x: 200, endPoint y: 233, distance: 94.5
click at [200, 233] on div "Agency Number Contains Contains Is 090130000" at bounding box center [340, 230] width 282 height 58
type input "160380105"
click at [1303, 360] on input "Apply" at bounding box center [1293, 353] width 46 height 29
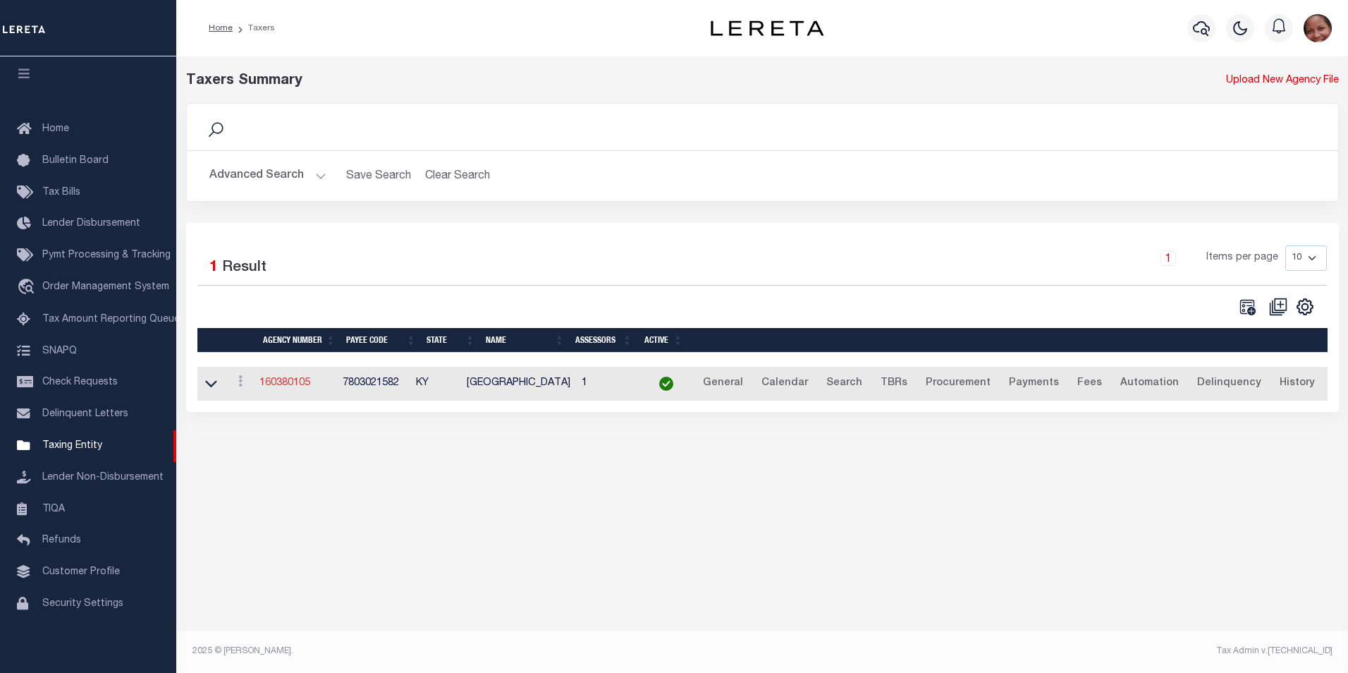
click at [281, 383] on link "160380105" at bounding box center [285, 383] width 51 height 10
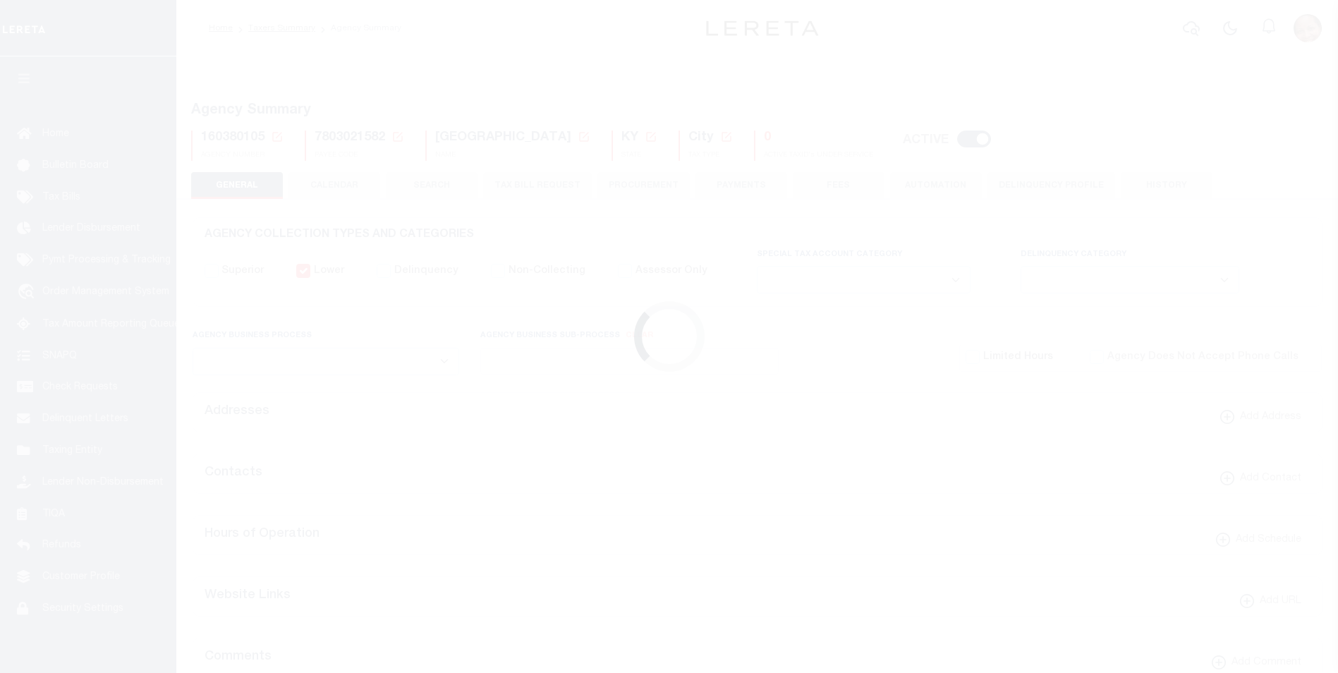
select select
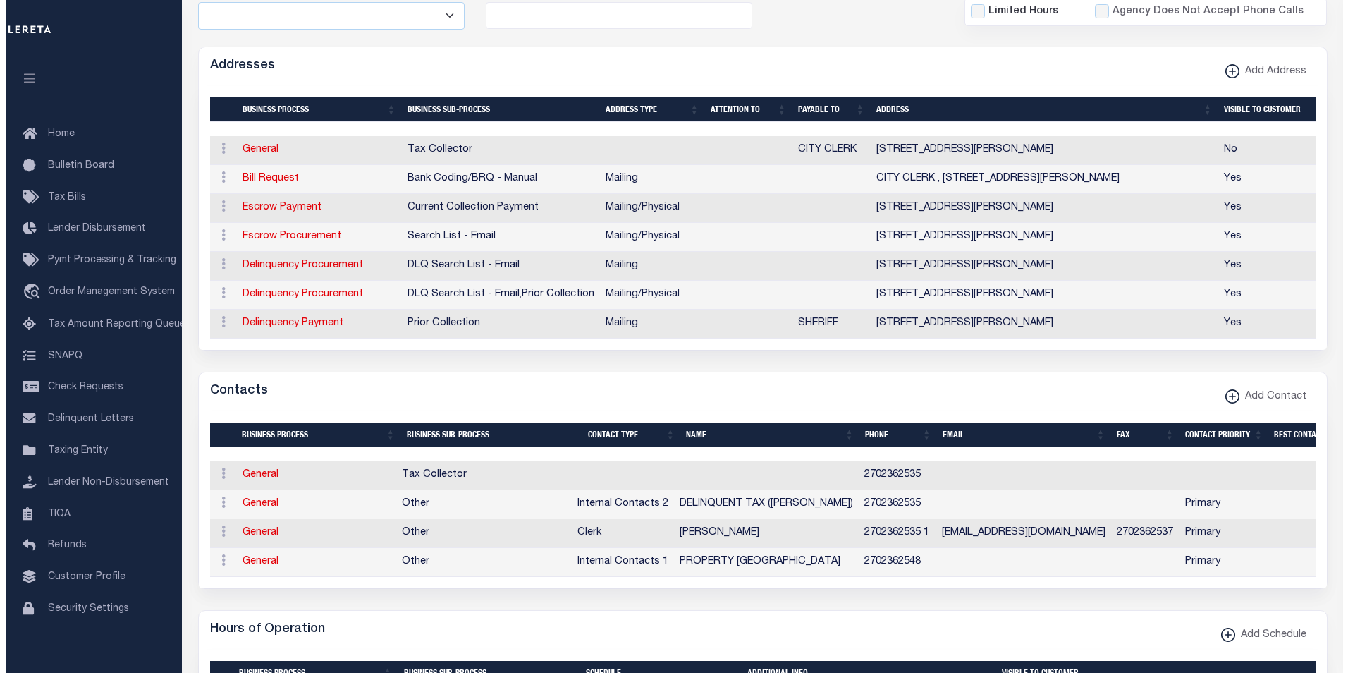
scroll to position [366, 0]
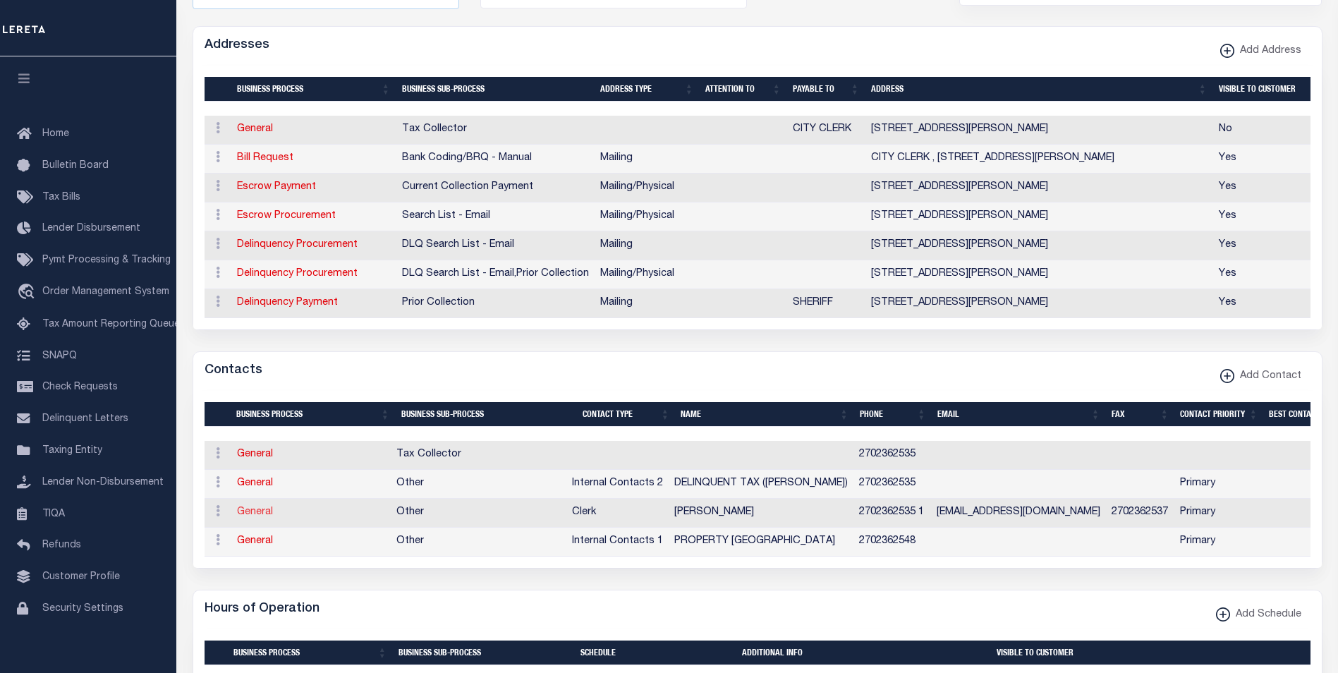
click at [255, 517] on link "General" at bounding box center [255, 512] width 36 height 10
checkbox input "false"
select select
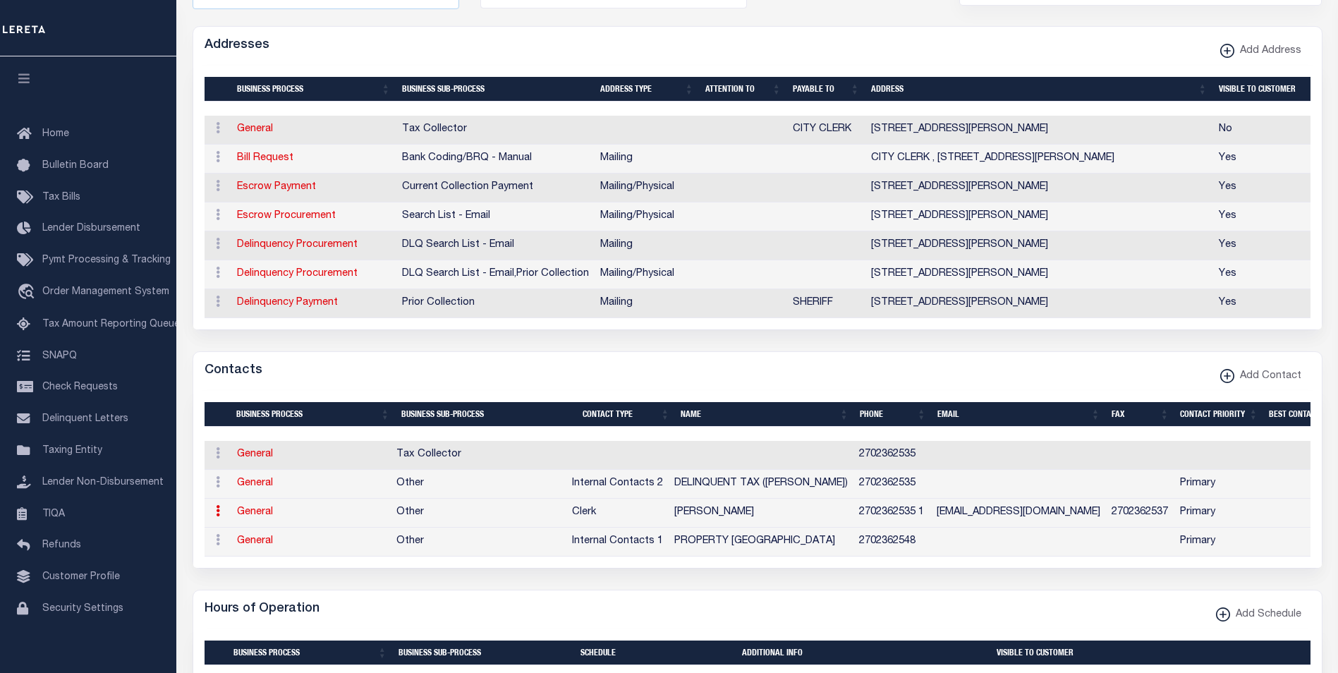
select select "4"
select select "1"
type input "JANE"
type input "PARKER"
type input "2702362535"
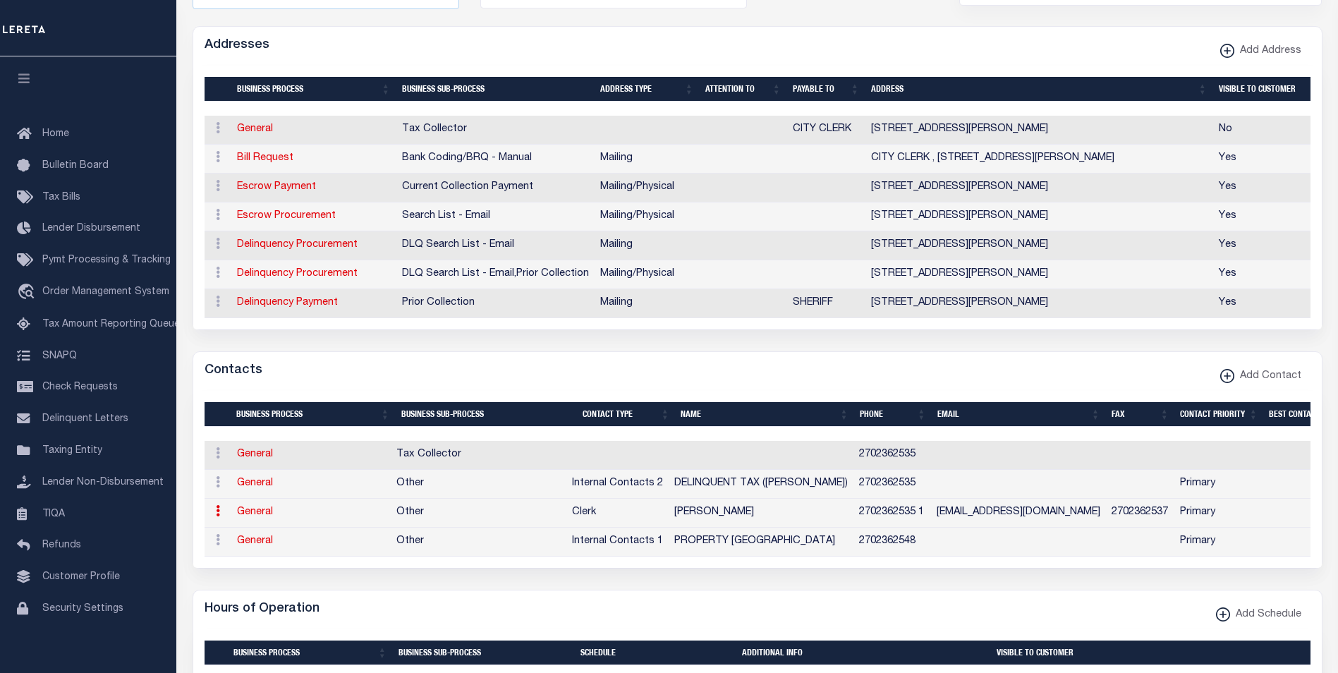
type input "1"
type input "2702362537"
type input "JPARKER@CITYOFHICKMAN.ORG"
select select "6"
select select "39"
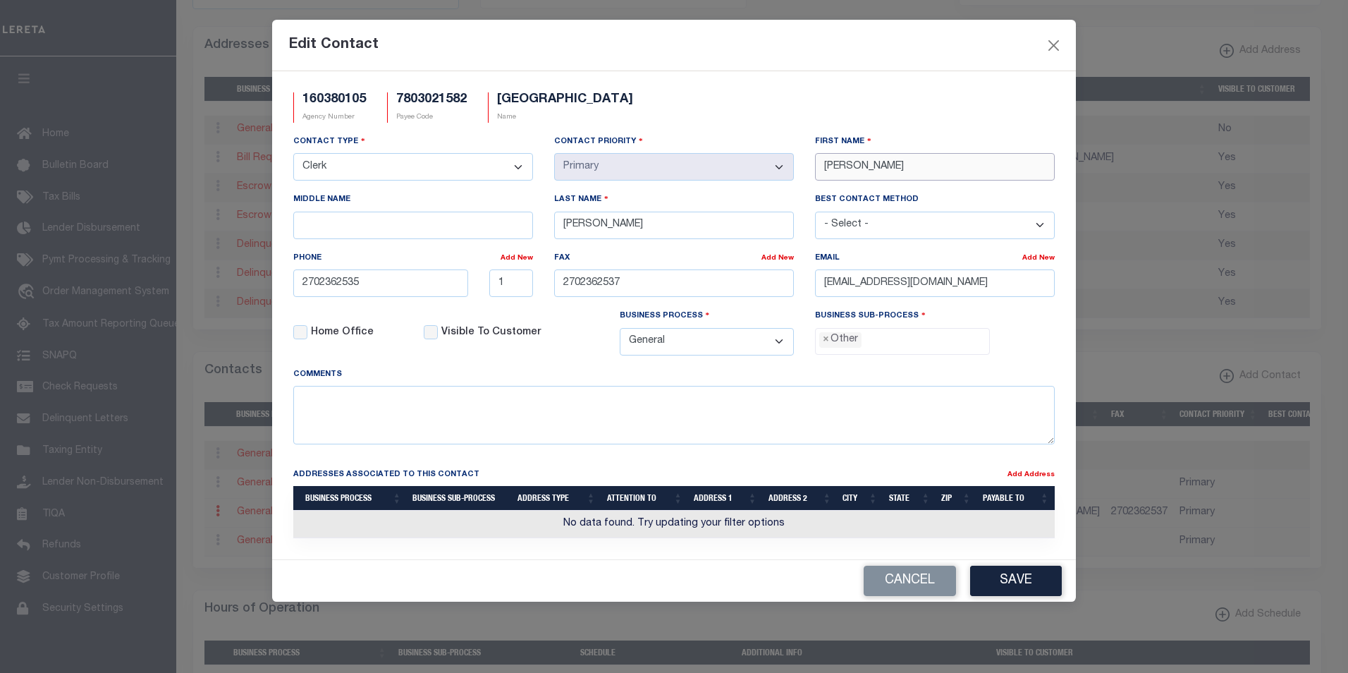
drag, startPoint x: 855, startPoint y: 164, endPoint x: 807, endPoint y: 161, distance: 47.3
click at [807, 161] on div "First Name JANE" at bounding box center [935, 163] width 261 height 58
paste input "SHAWANA"
type input "SHAWANA"
drag, startPoint x: 618, startPoint y: 226, endPoint x: 553, endPoint y: 222, distance: 65.0
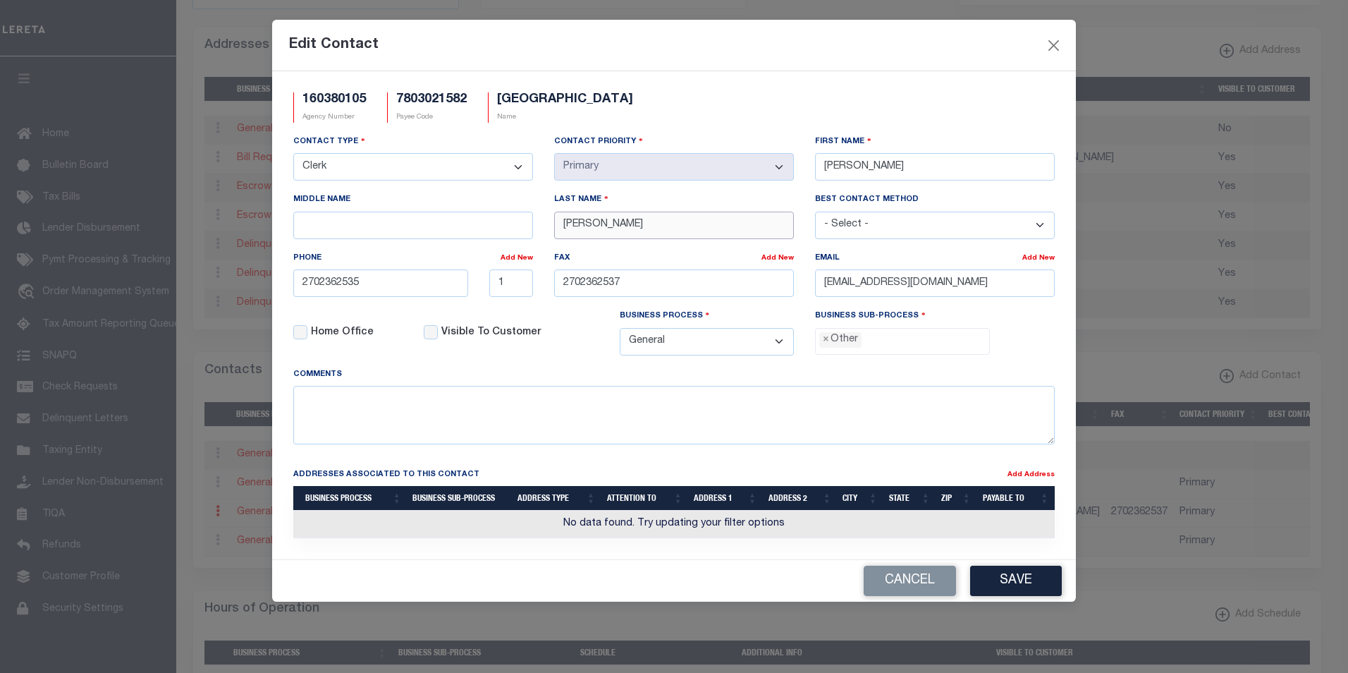
click at [553, 222] on div "Last Name PARKER" at bounding box center [674, 221] width 261 height 58
paste input "ECKHAM"
type input "PECKHAM"
drag, startPoint x: 999, startPoint y: 291, endPoint x: 812, endPoint y: 285, distance: 187.0
click at [812, 285] on div "Email Add New JPARKER@CITYOFHICKMAN.ORG" at bounding box center [935, 279] width 261 height 58
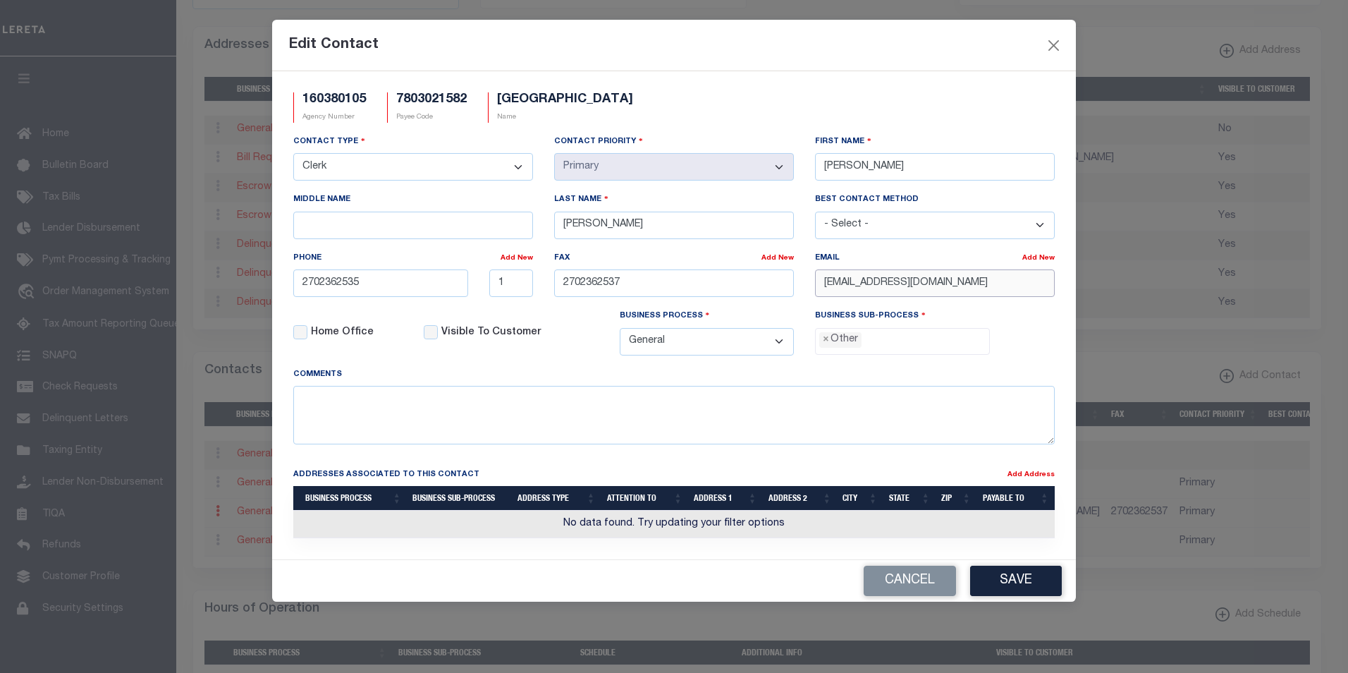
paste input "SPECKHAM"
type input "SPECKHAM@CITYOFHICKMAN.ORG"
click at [824, 343] on span "×" at bounding box center [826, 340] width 6 height 16
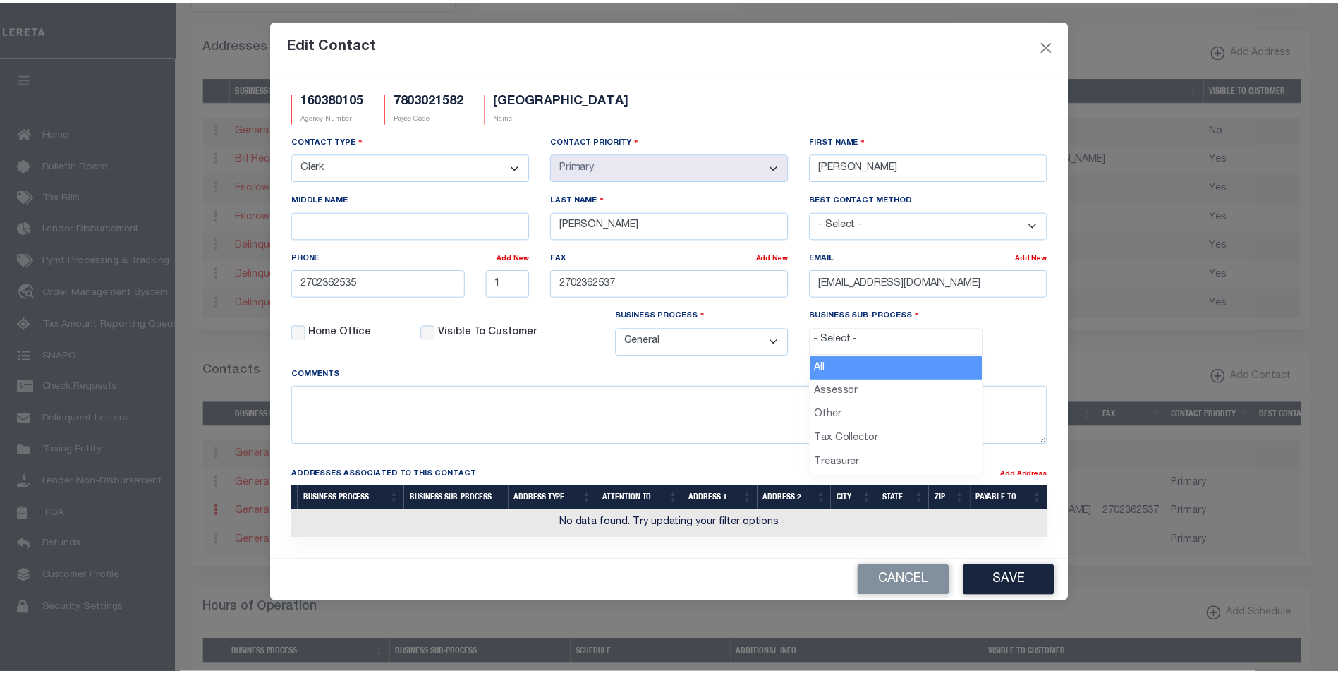
scroll to position [25, 0]
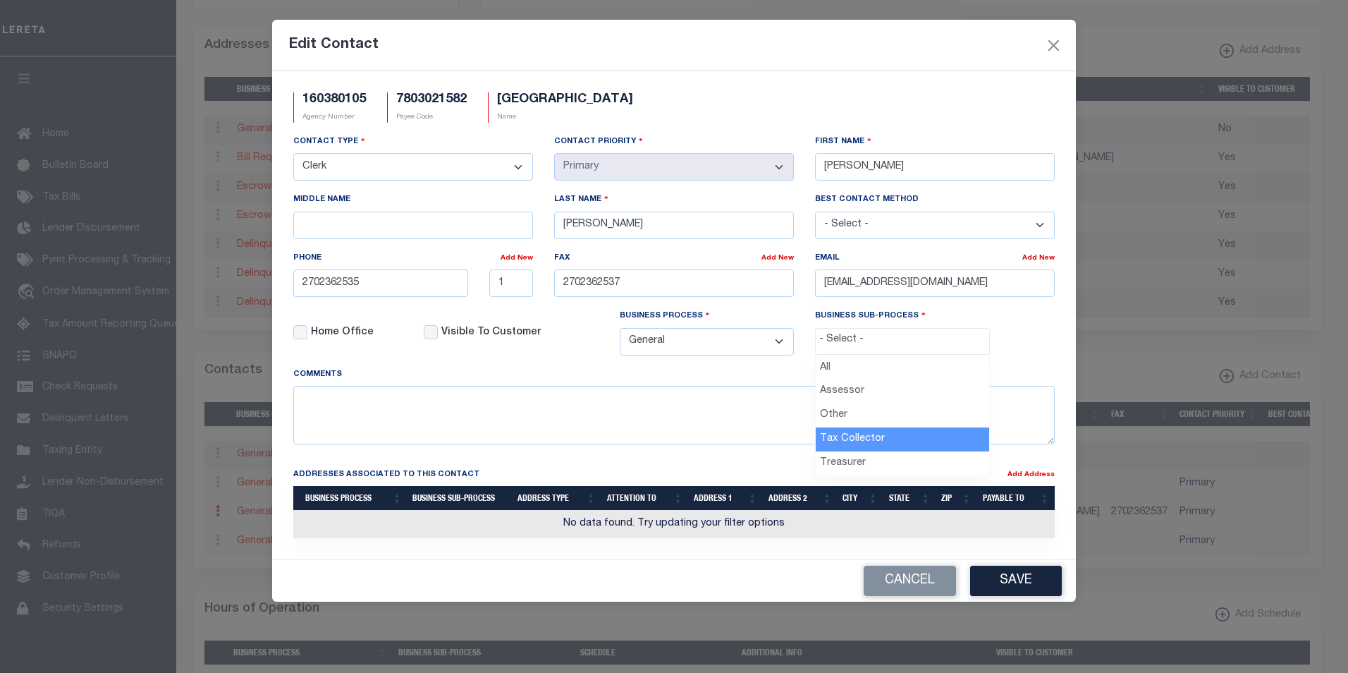
select select "31"
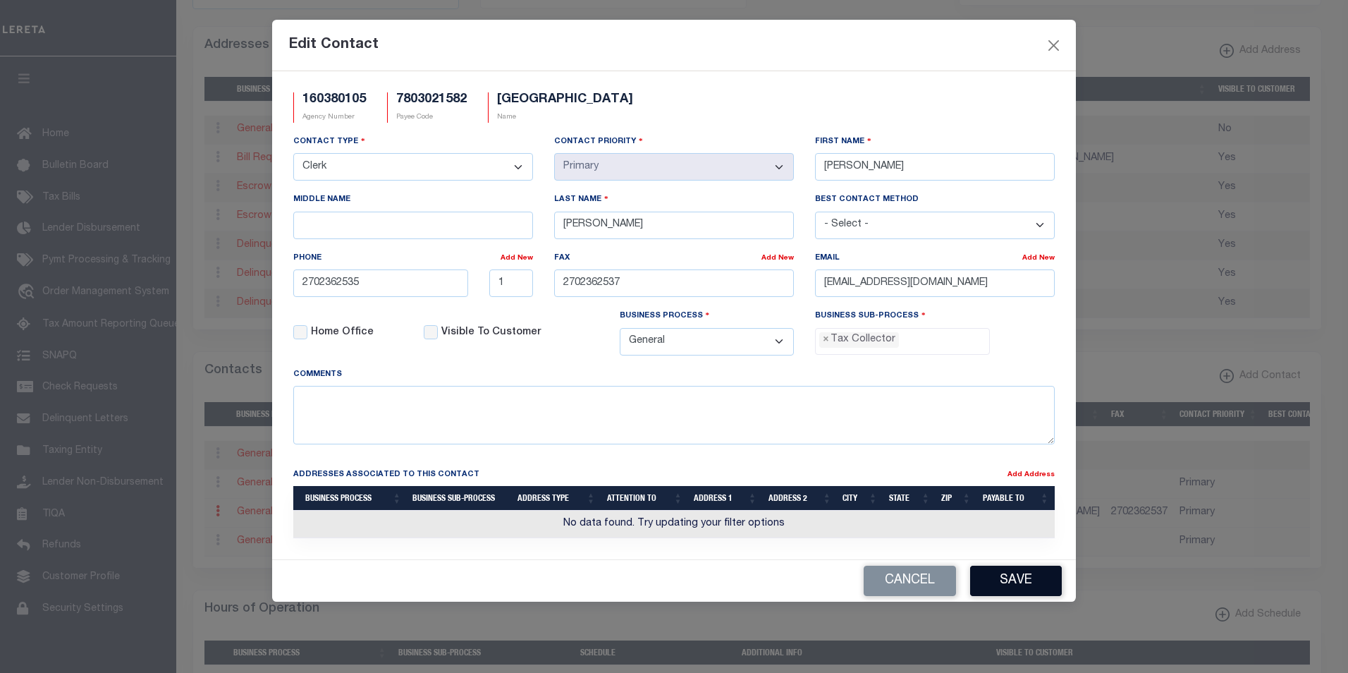
click at [1011, 583] on button "Save" at bounding box center [1016, 581] width 92 height 30
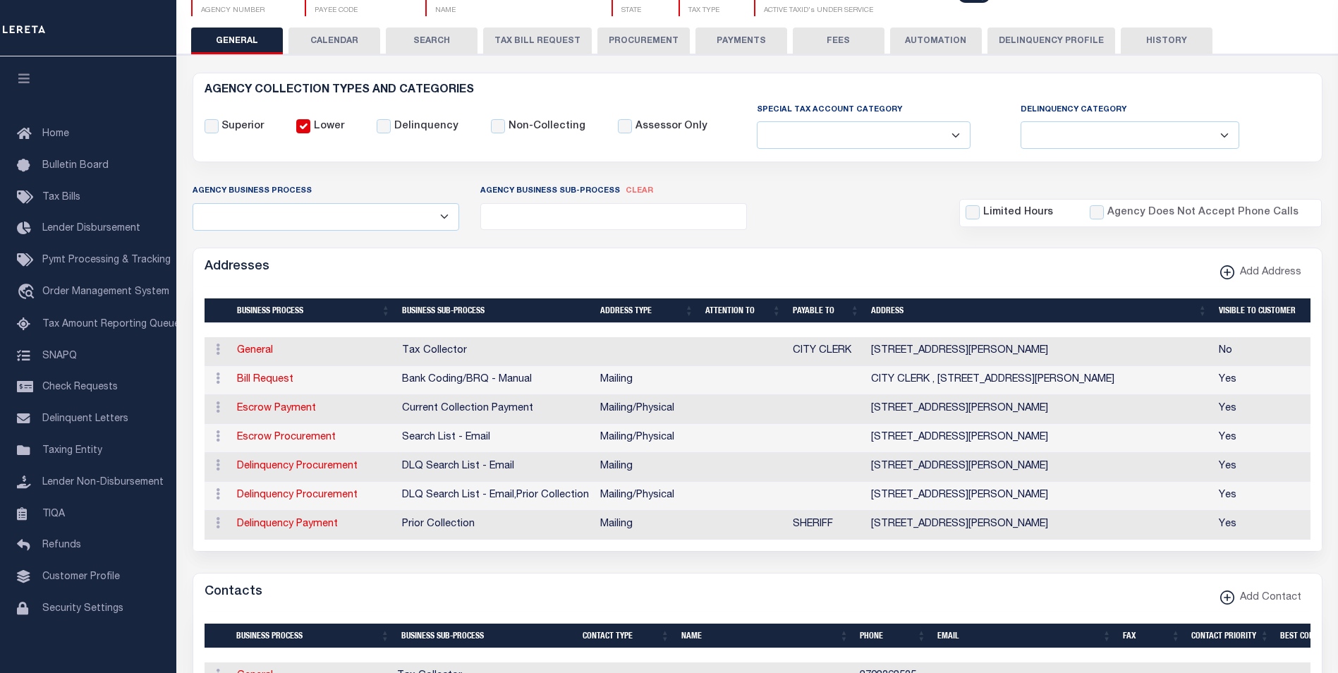
scroll to position [70, 0]
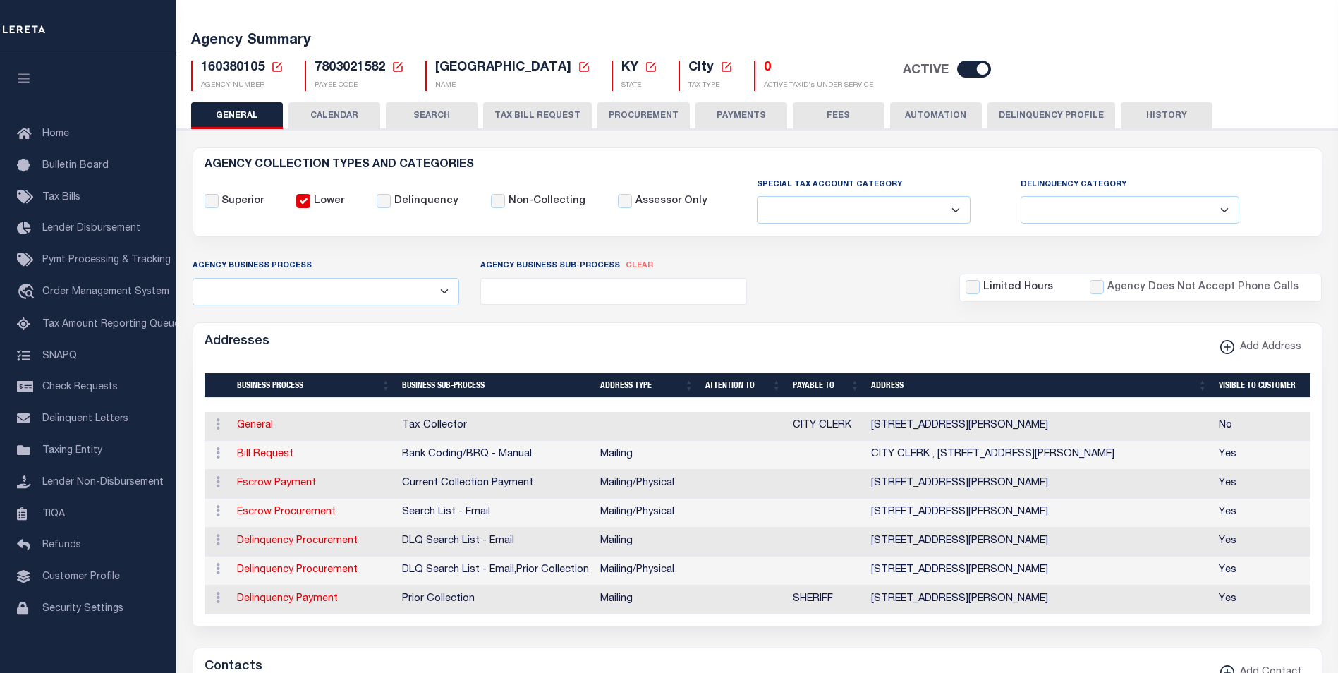
click at [734, 111] on button "PAYMENTS" at bounding box center [741, 115] width 92 height 27
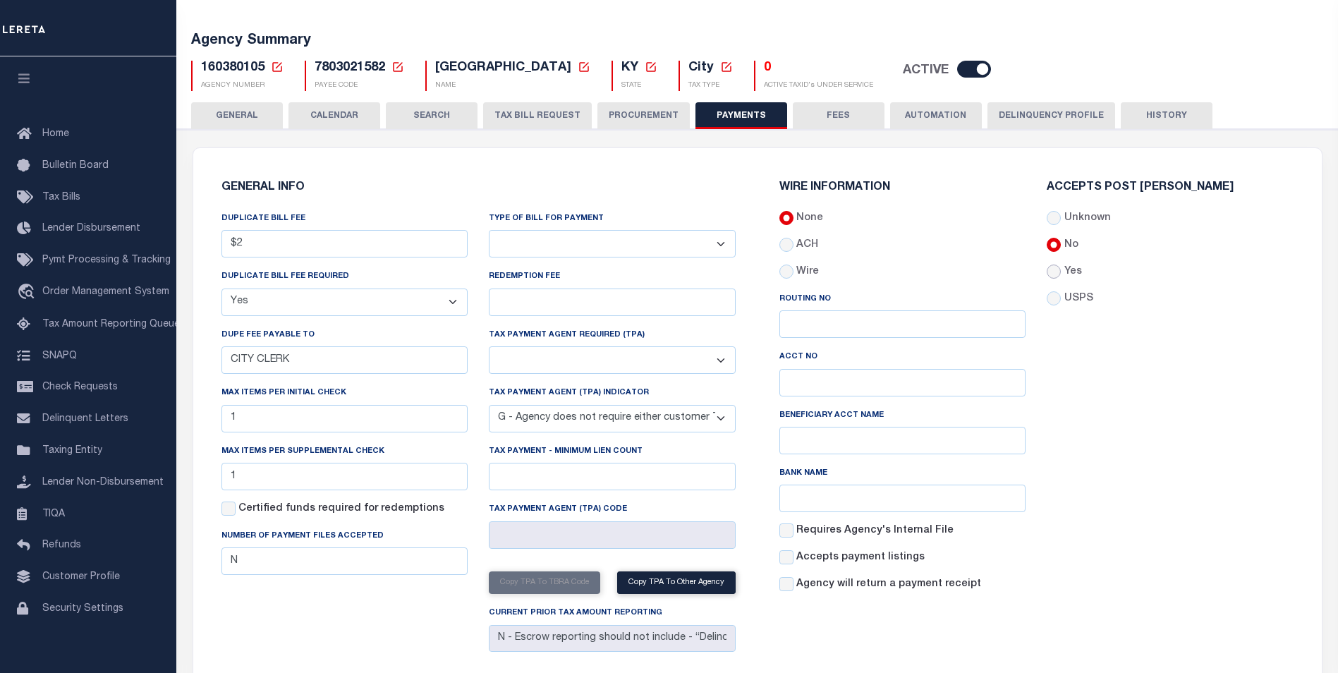
click at [1060, 272] on input "Yes" at bounding box center [1053, 271] width 14 height 14
radio input "true"
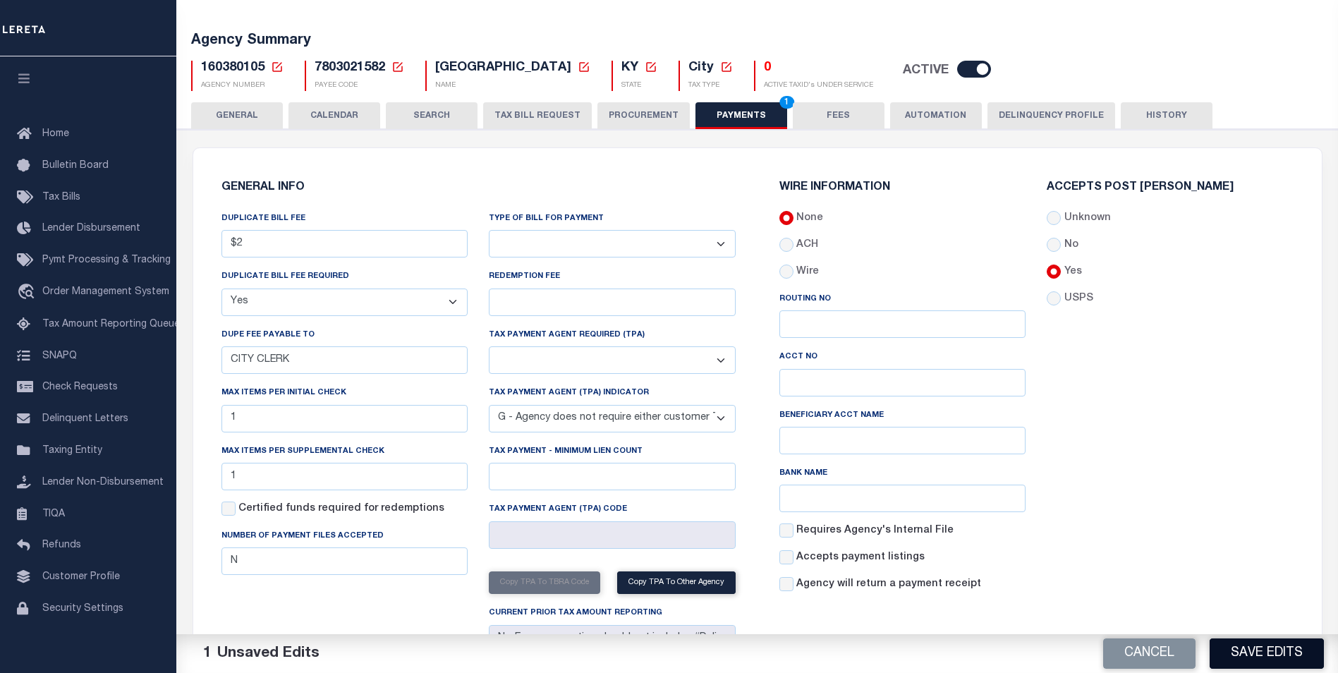
click at [1250, 658] on button "Save Edits" at bounding box center [1266, 653] width 114 height 30
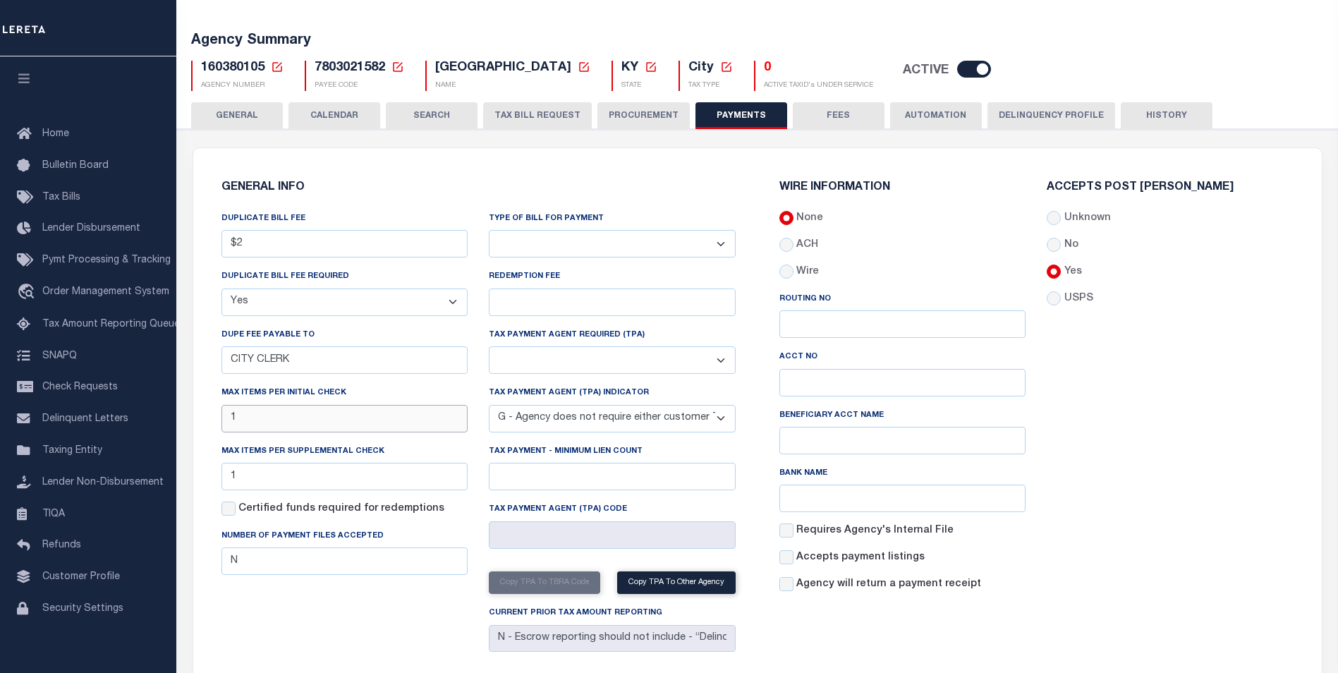
drag, startPoint x: 238, startPoint y: 423, endPoint x: 226, endPoint y: 421, distance: 12.9
click at [226, 421] on input "1" at bounding box center [344, 419] width 247 height 28
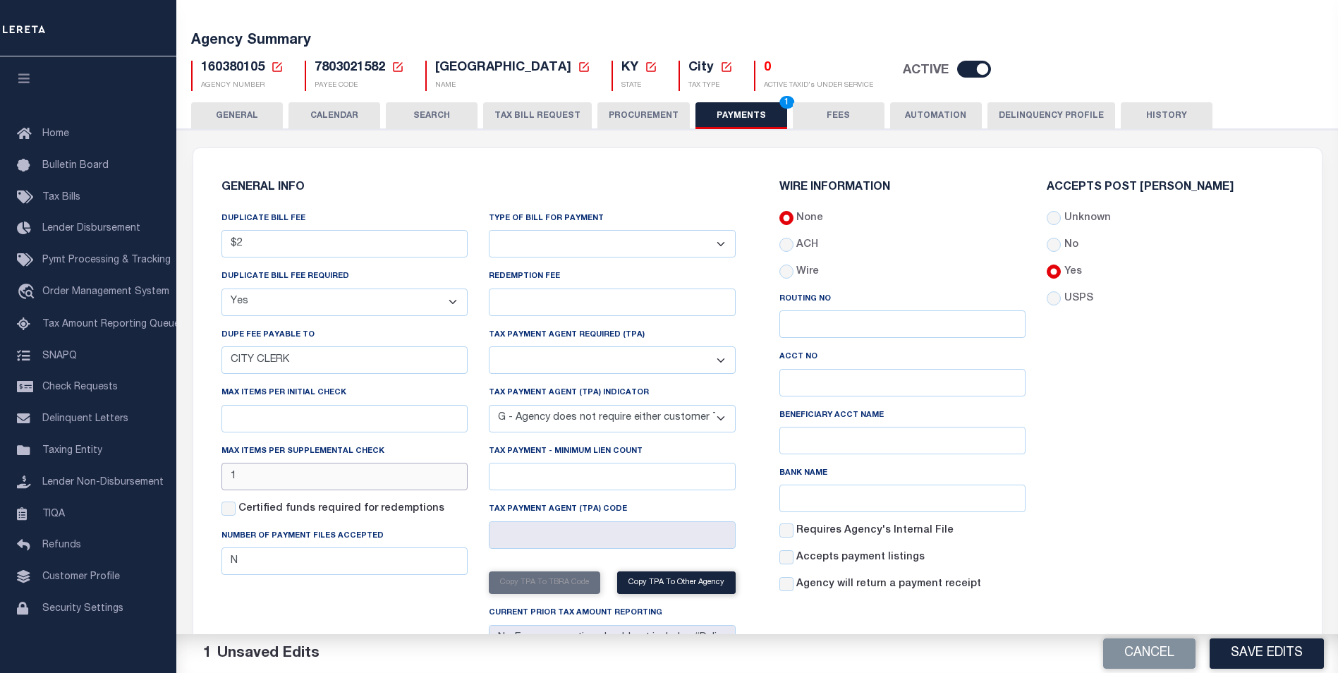
drag, startPoint x: 237, startPoint y: 477, endPoint x: 230, endPoint y: 480, distance: 7.4
click at [230, 480] on input "1" at bounding box center [344, 477] width 247 height 28
click at [1246, 555] on div "Accepts Post Mark Unknown No Yes" at bounding box center [1170, 393] width 268 height 422
click at [1262, 657] on button "Save Edits" at bounding box center [1266, 653] width 114 height 30
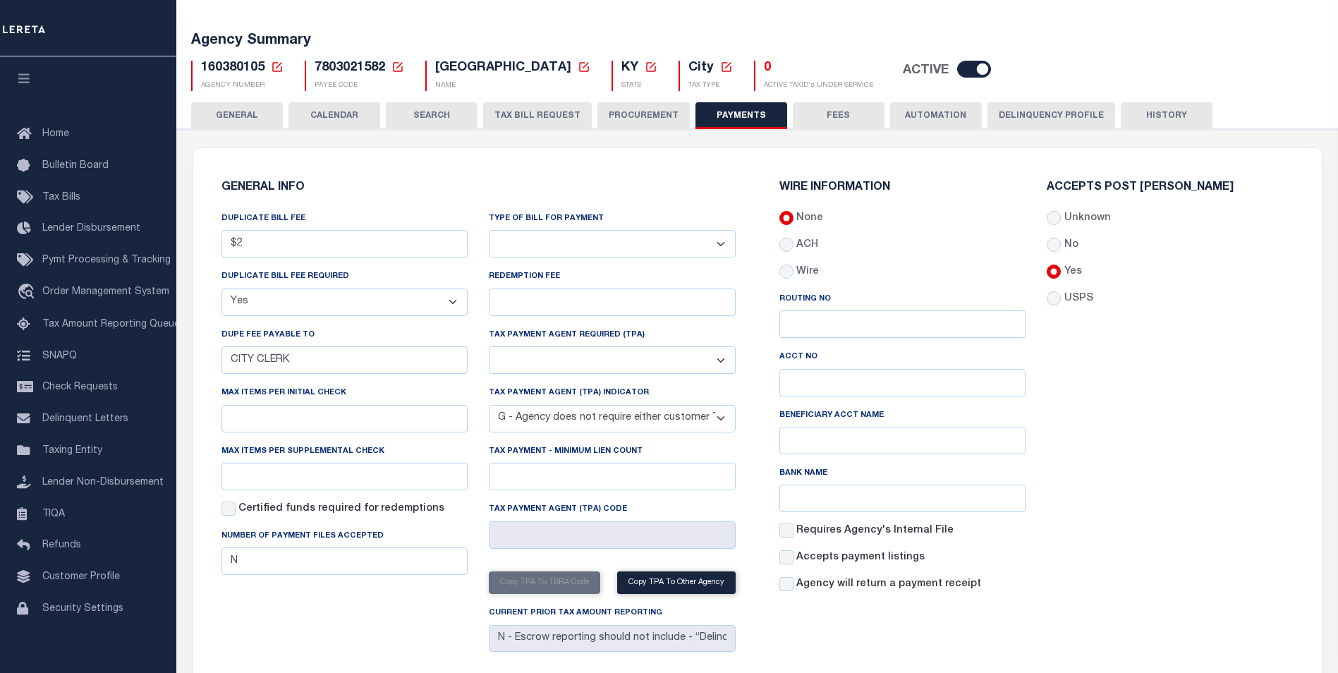
click at [262, 116] on button "GENERAL" at bounding box center [237, 115] width 92 height 27
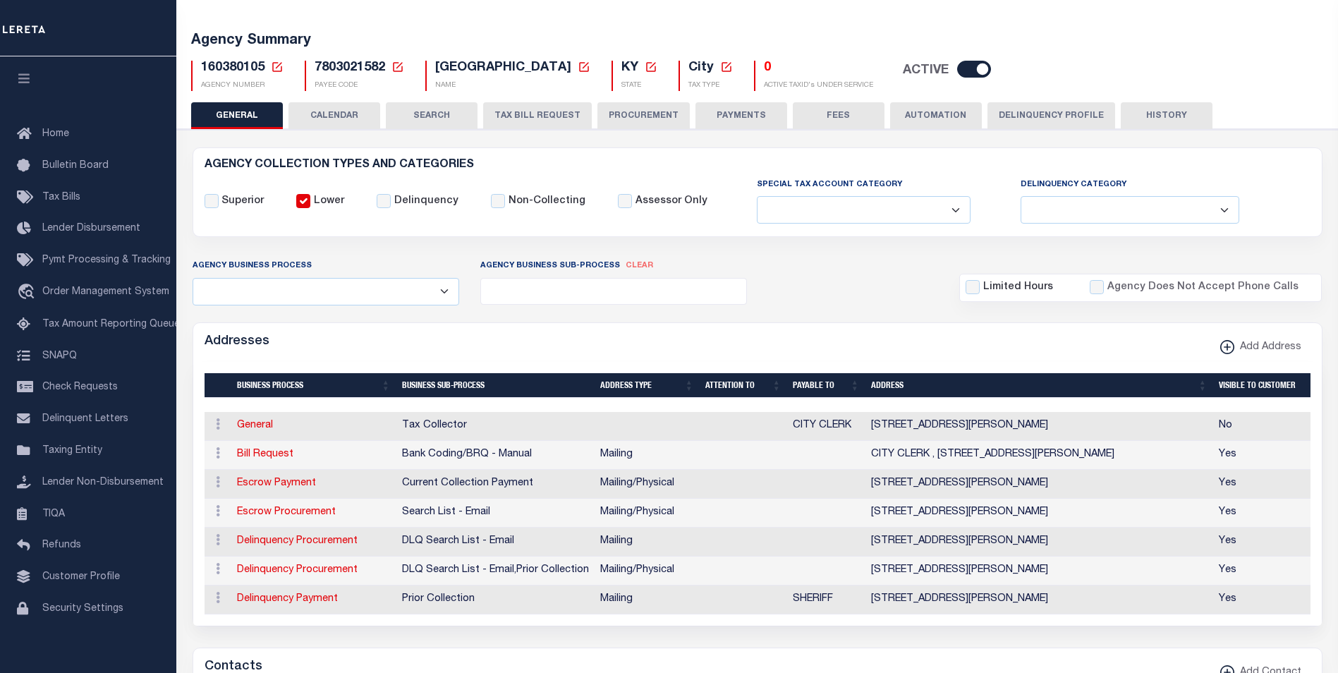
click at [1149, 114] on button "HISTORY" at bounding box center [1167, 115] width 92 height 27
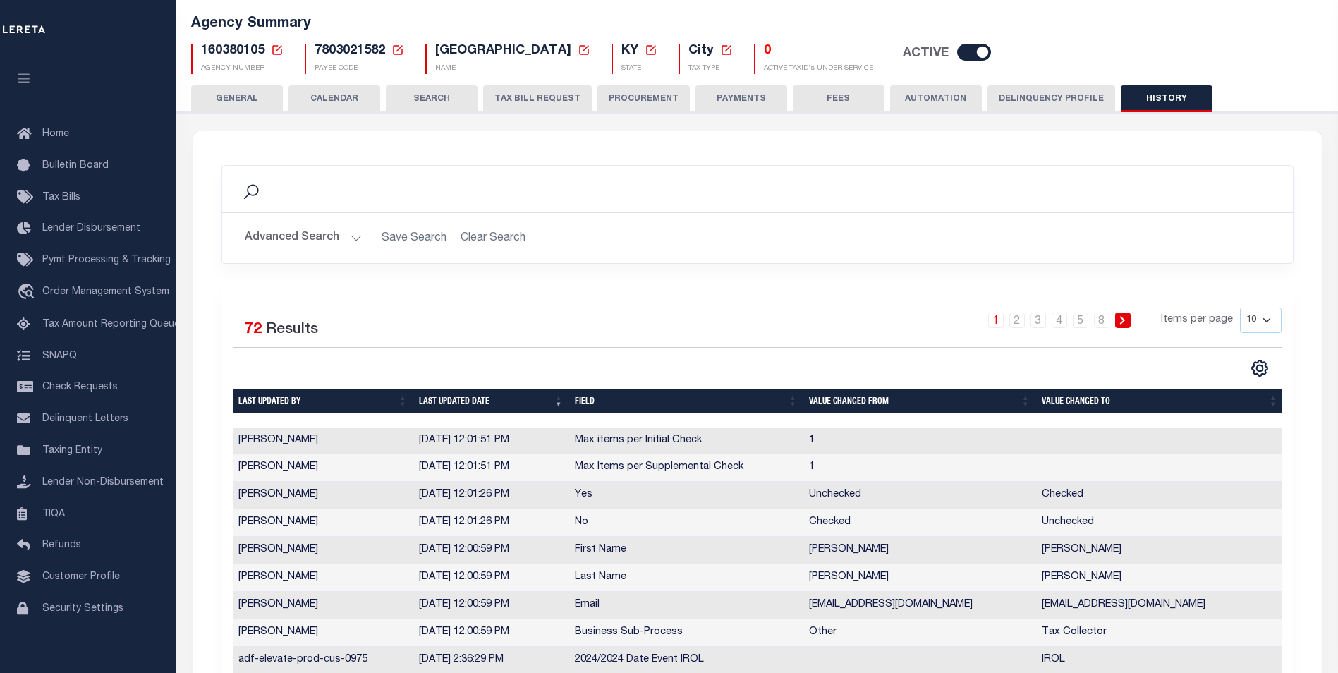
scroll to position [106, 0]
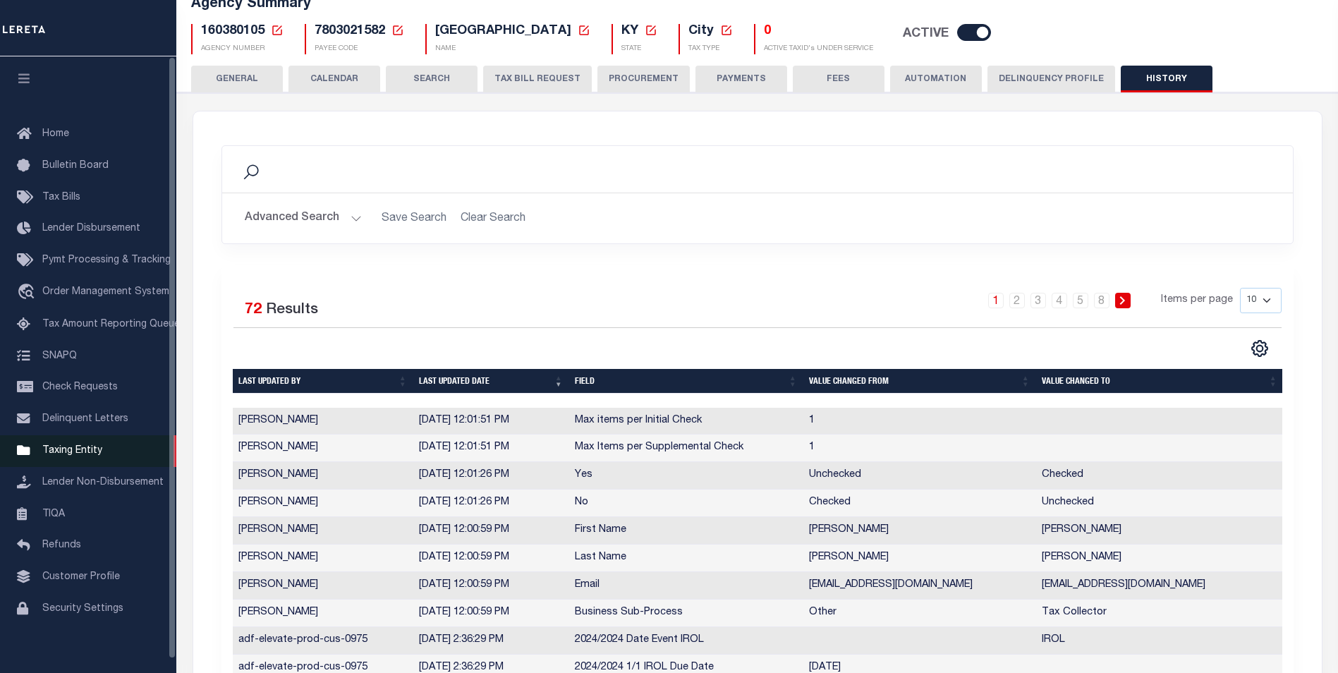
click at [74, 456] on span "Taxing Entity" at bounding box center [72, 451] width 60 height 10
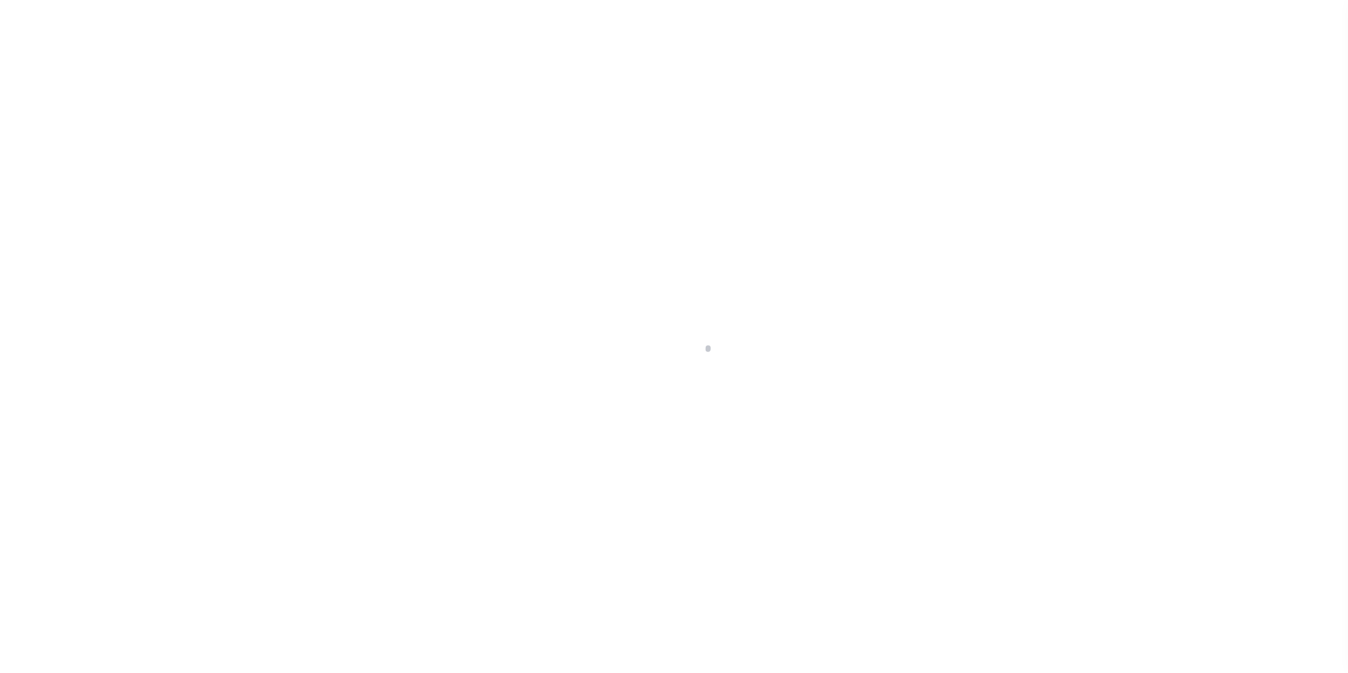
select select
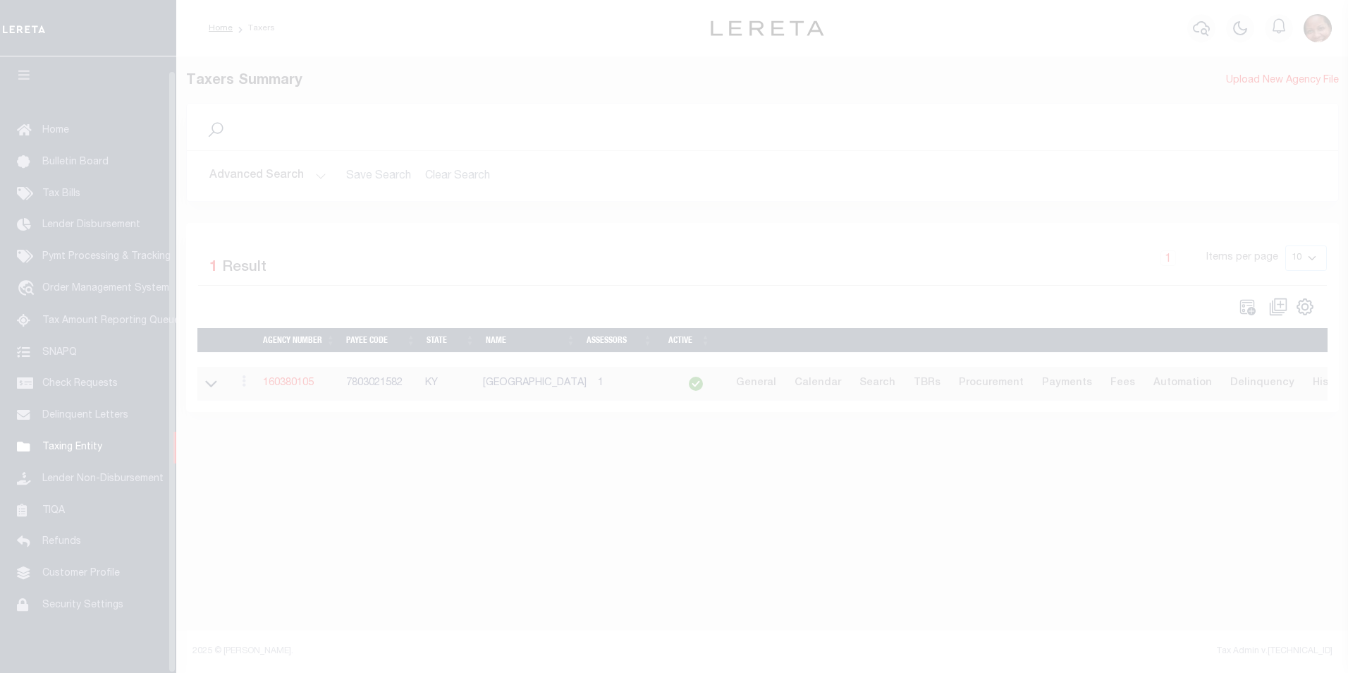
scroll to position [14, 0]
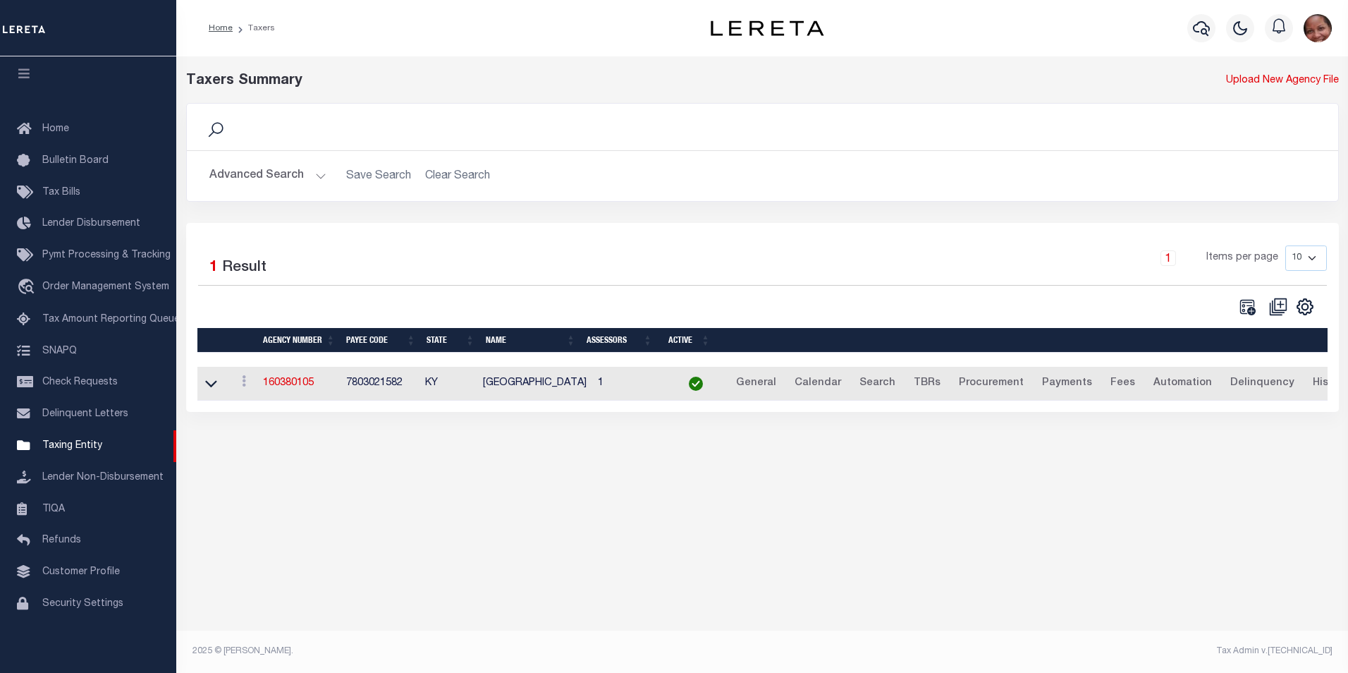
click at [321, 175] on button "Advanced Search" at bounding box center [267, 176] width 117 height 28
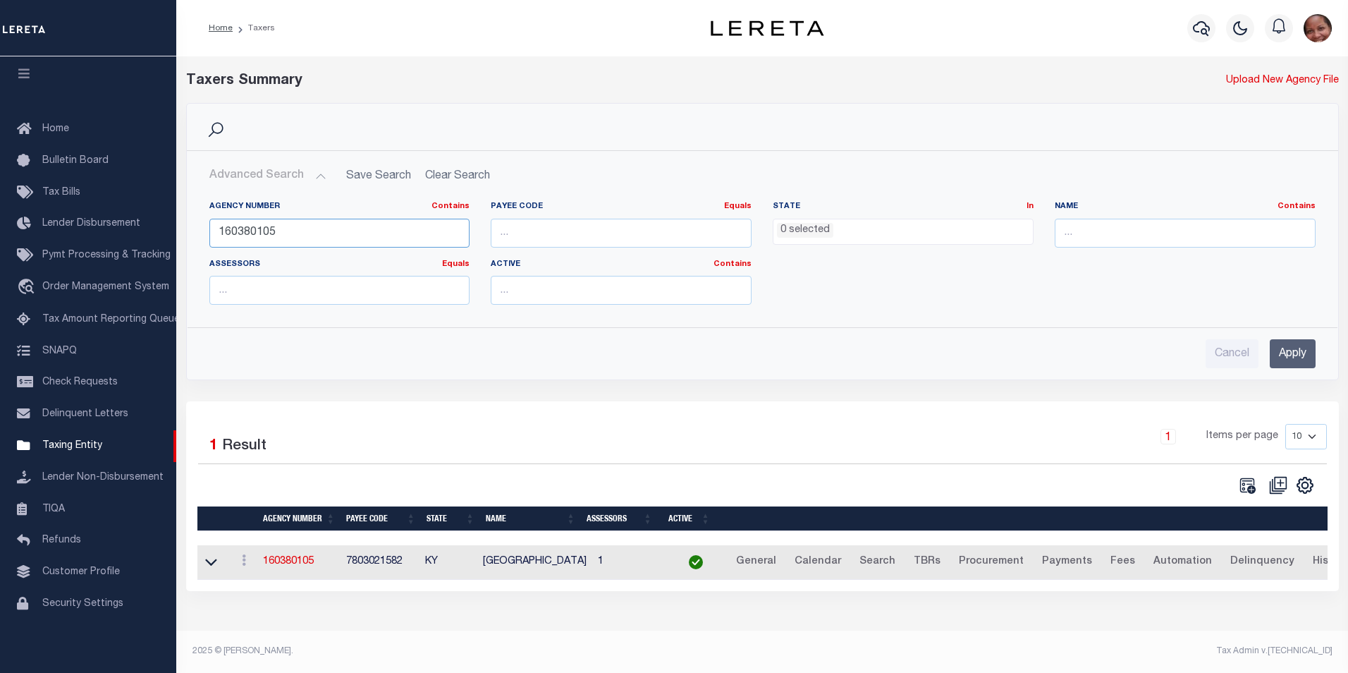
drag, startPoint x: 287, startPoint y: 235, endPoint x: 216, endPoint y: 231, distance: 71.3
click at [216, 231] on input "160380105" at bounding box center [339, 233] width 261 height 29
type input "370100649"
click at [1290, 358] on input "Apply" at bounding box center [1293, 353] width 46 height 29
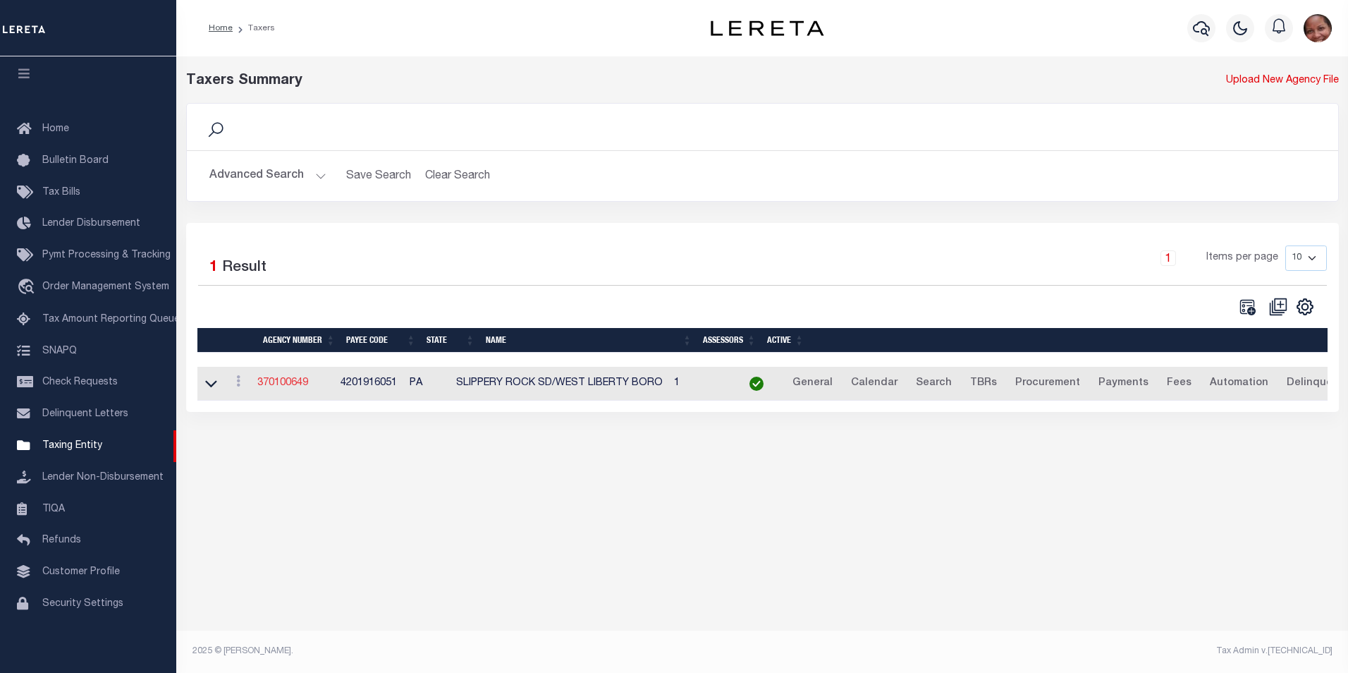
click at [281, 382] on link "370100649" at bounding box center [282, 383] width 51 height 10
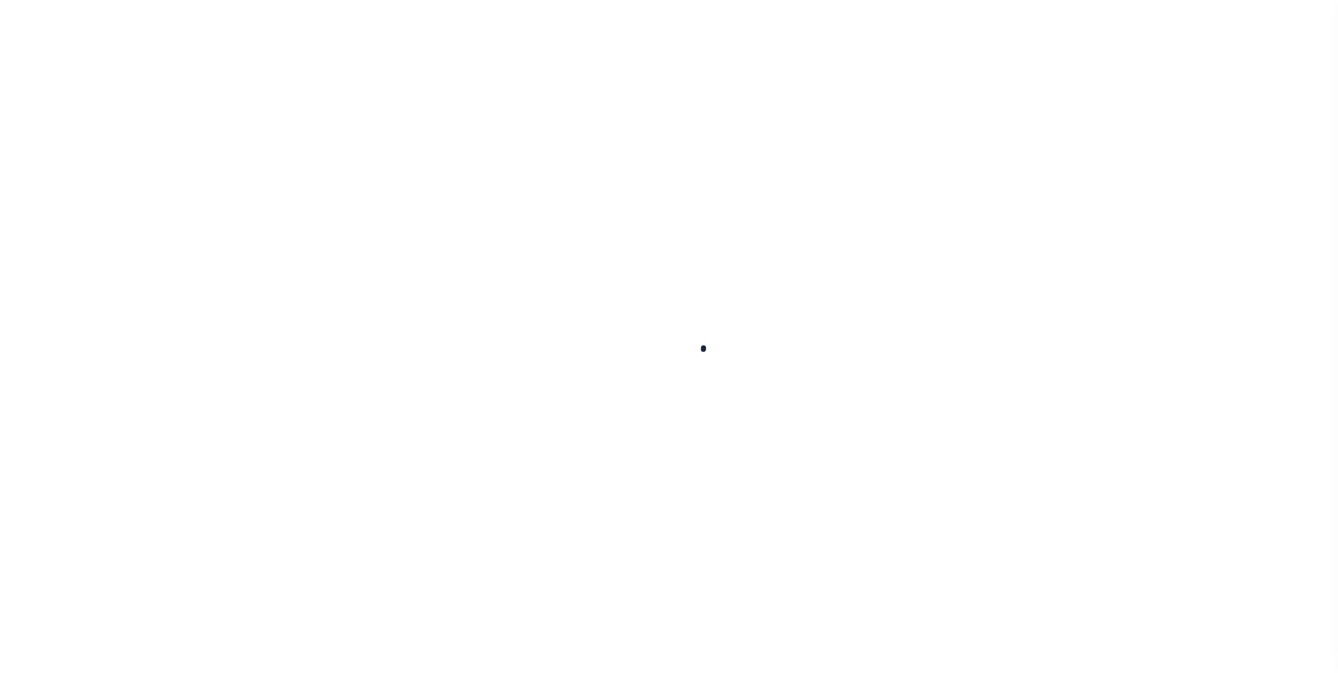
select select
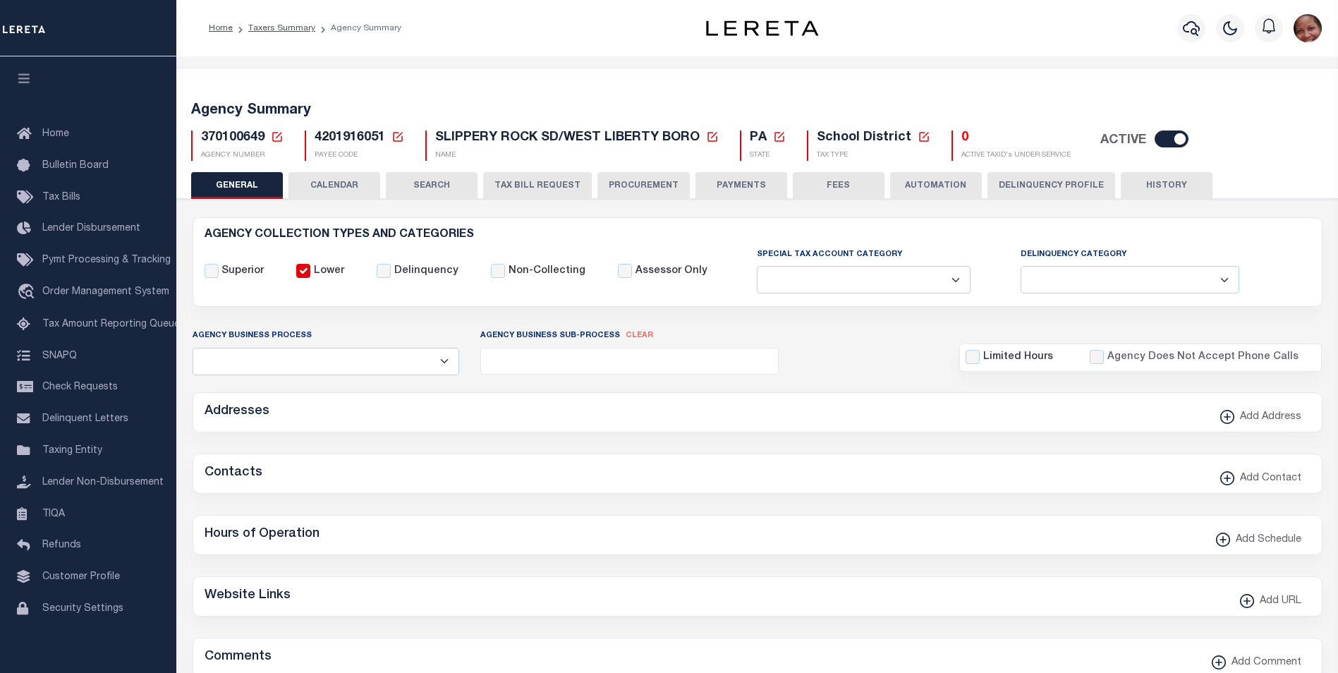
checkbox input "false"
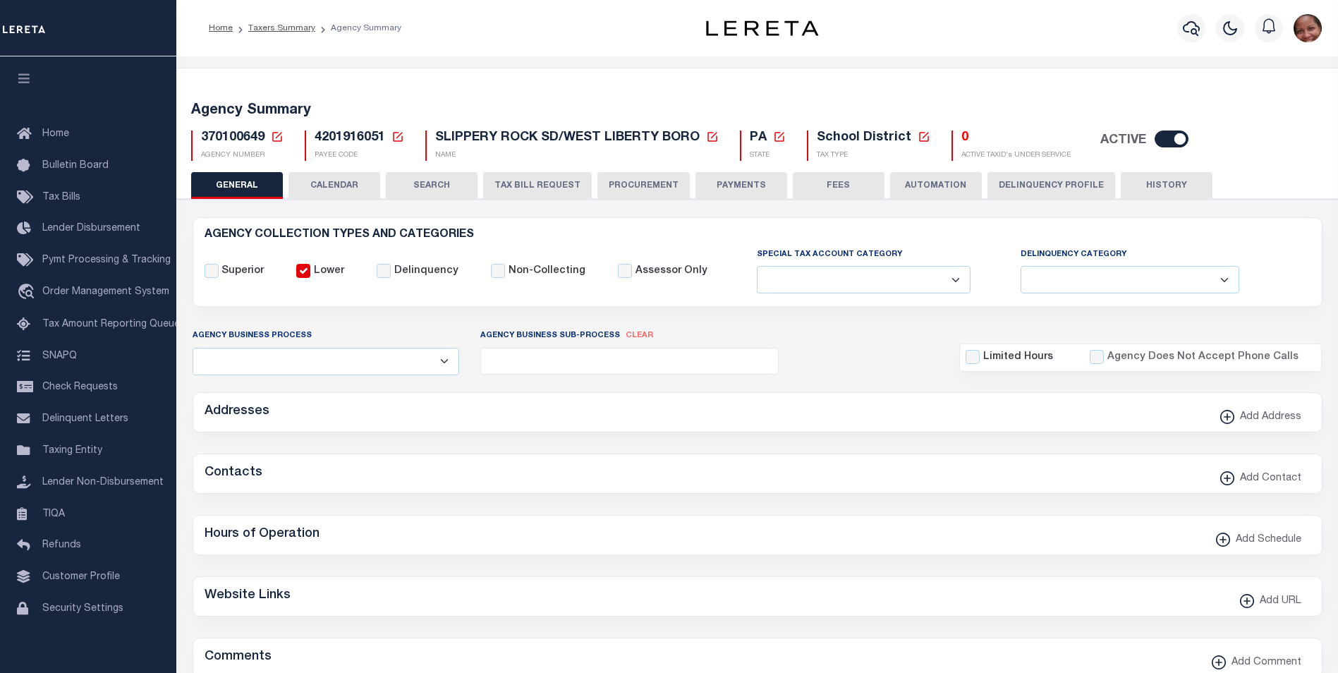
type input "4201916051"
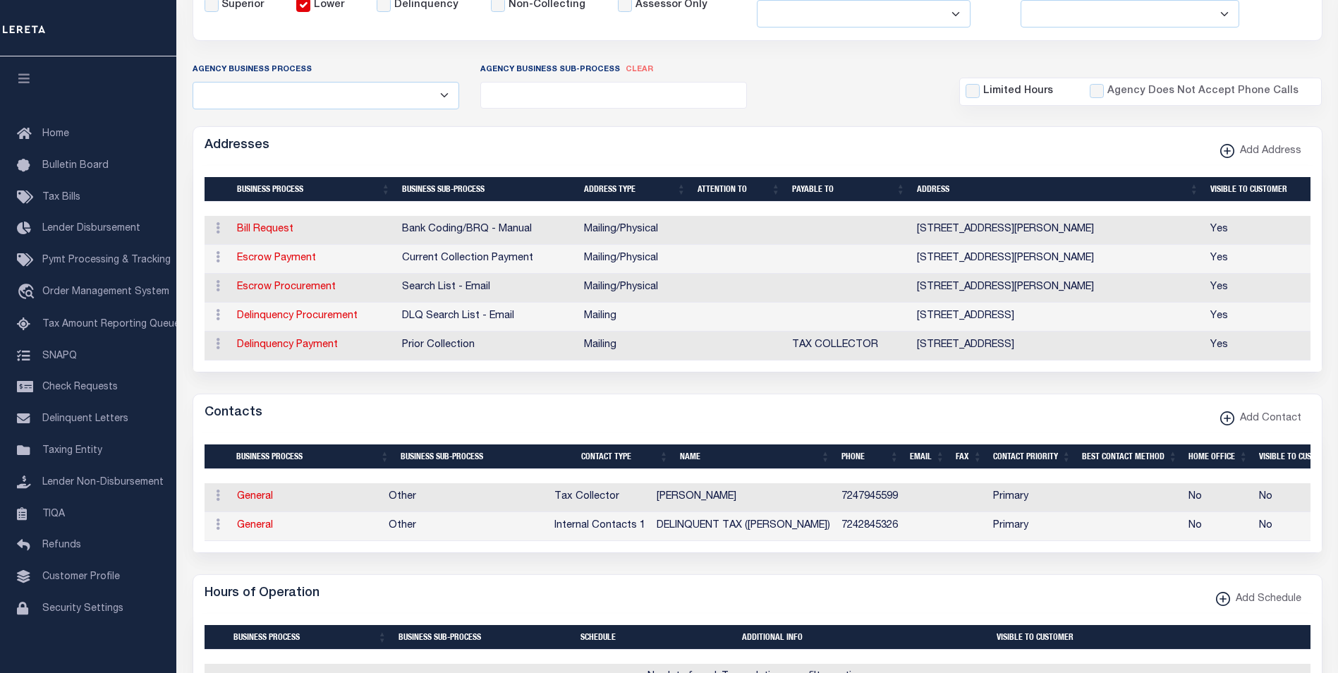
scroll to position [287, 0]
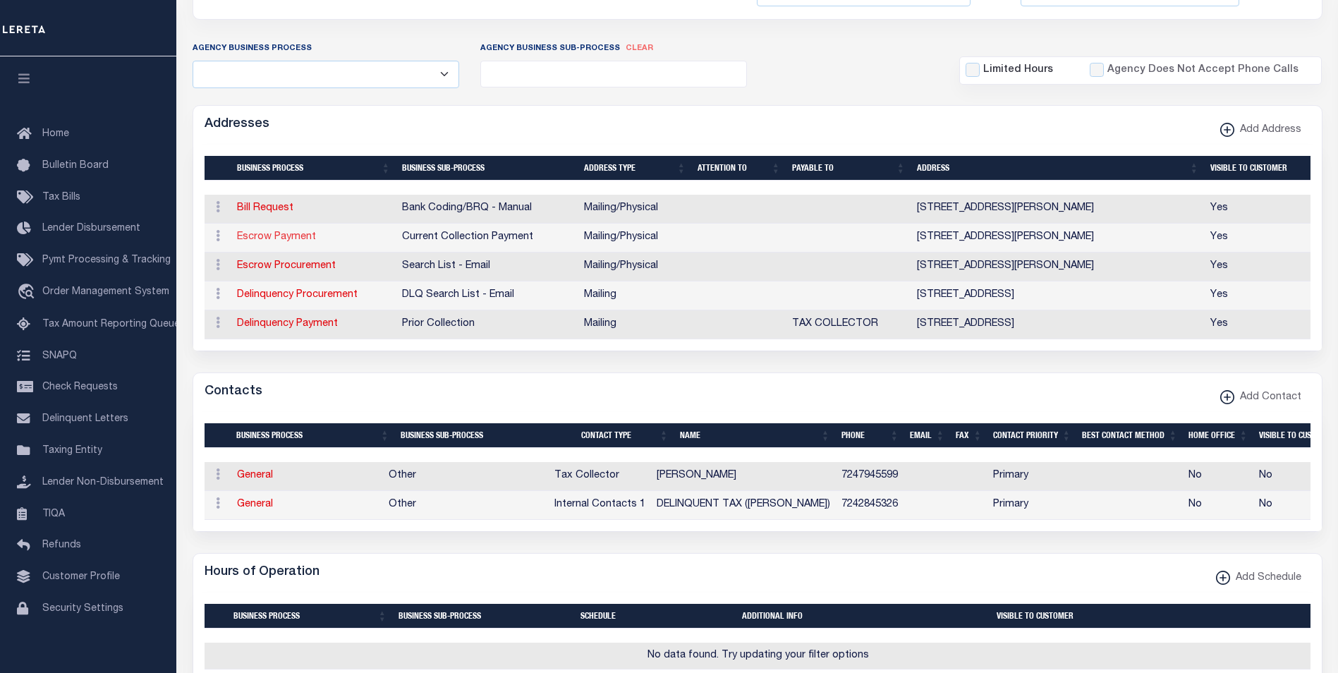
click at [282, 236] on link "Escrow Payment" at bounding box center [276, 237] width 79 height 10
select select "1"
checkbox input "false"
select select
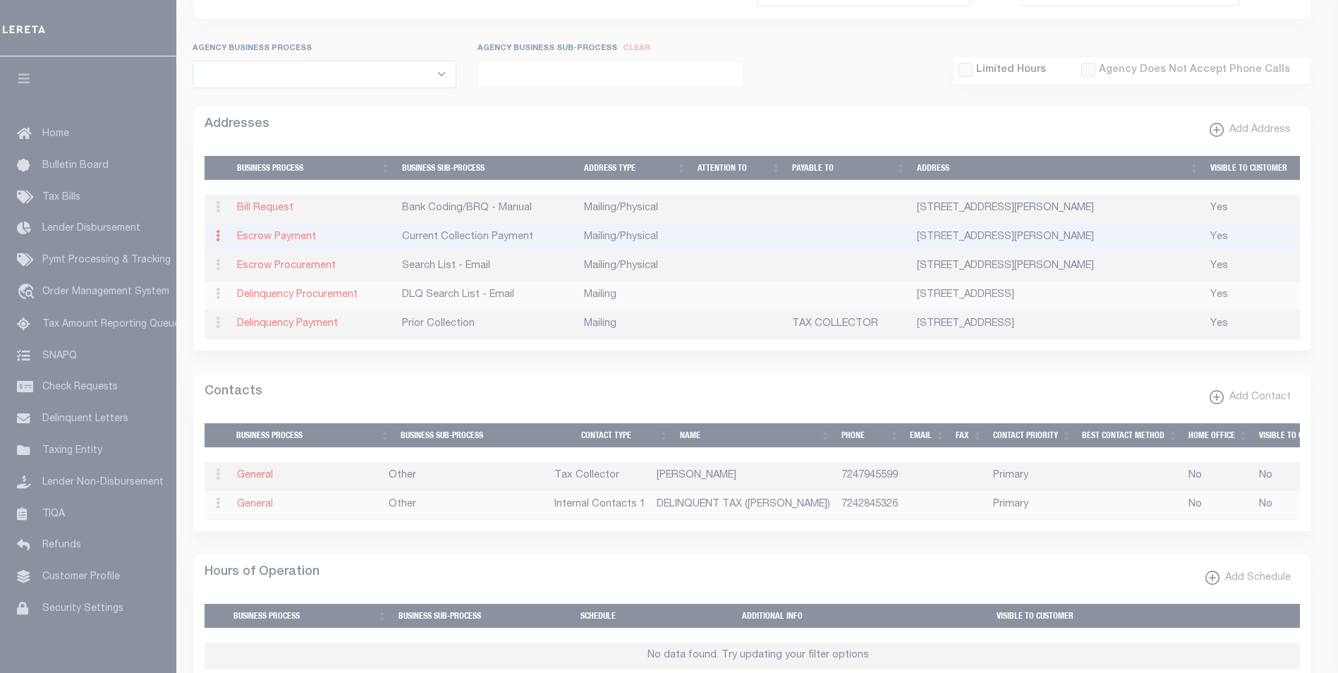
type input "[STREET_ADDRESS][PERSON_NAME]"
type input "SLIPPERY ROCK"
select select "PA"
type input "16057"
select select "5"
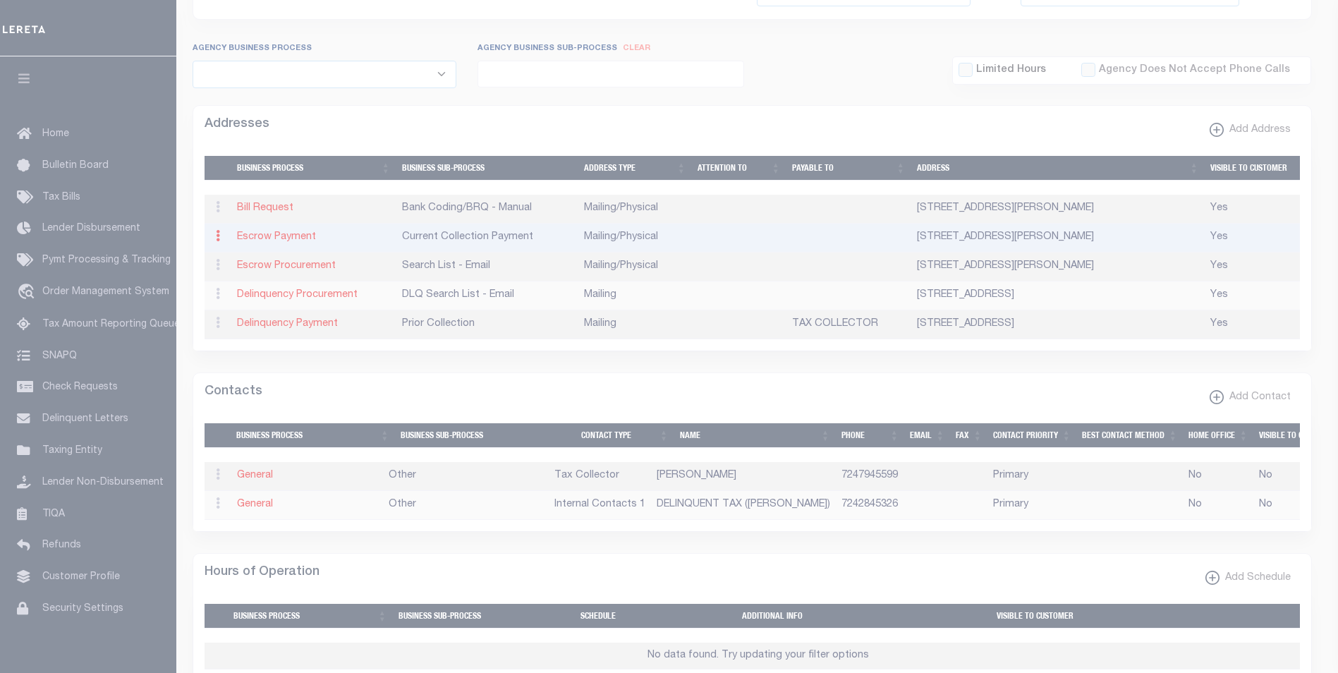
checkbox input "true"
select select "3"
select select "11"
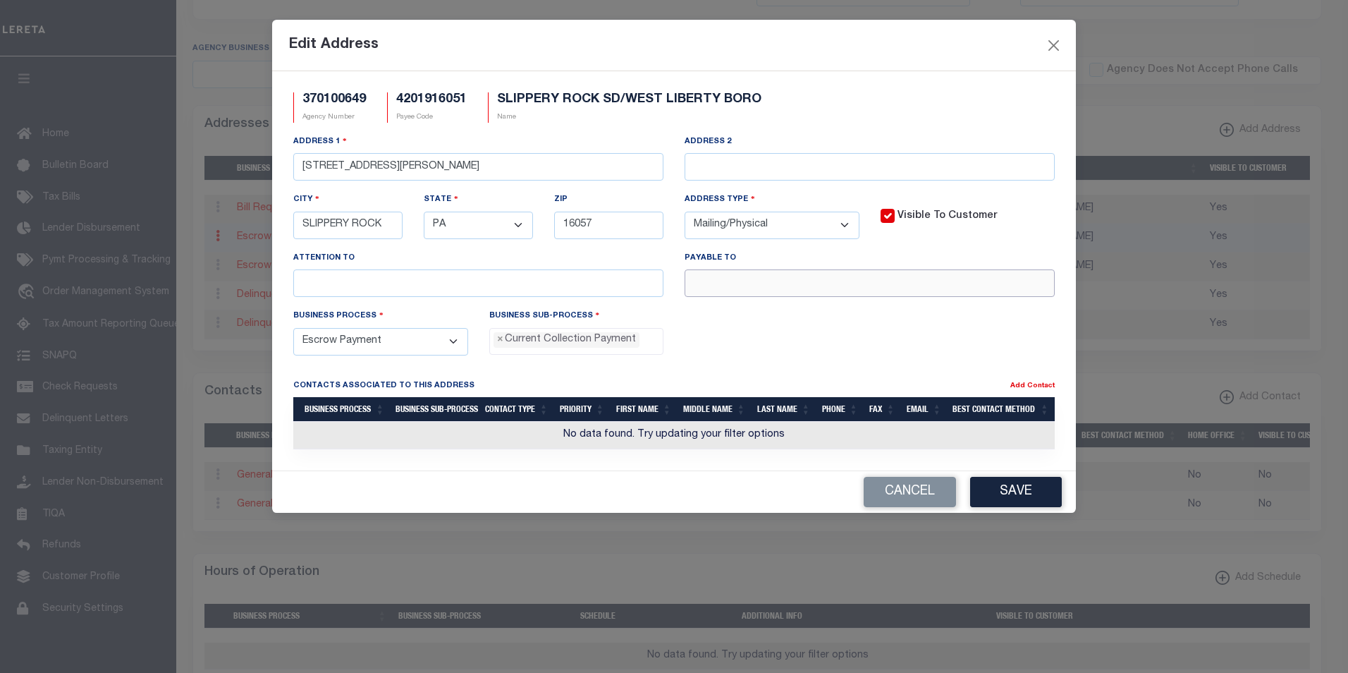
click at [733, 290] on input "text" at bounding box center [870, 283] width 370 height 28
paste input "[PERSON_NAME] TC"
type input "[PERSON_NAME] TC"
click at [1032, 499] on button "Save" at bounding box center [1016, 492] width 92 height 30
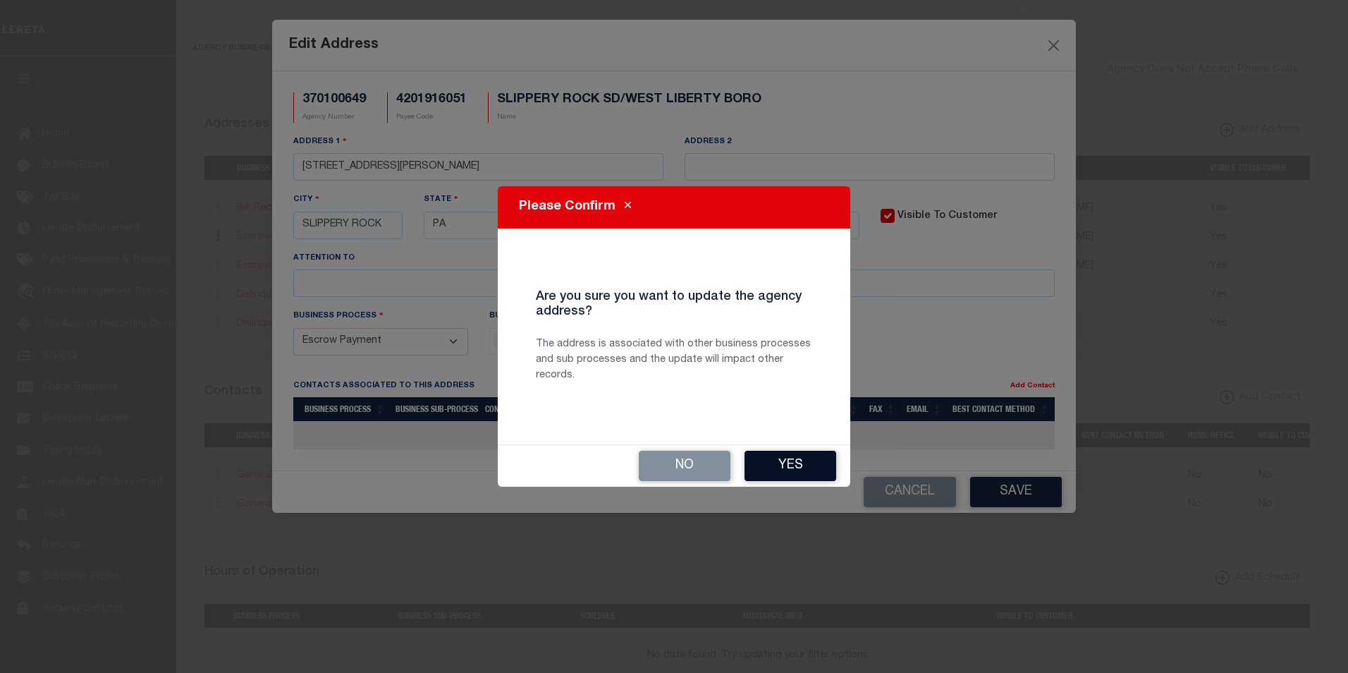
click at [787, 465] on button "Yes" at bounding box center [791, 466] width 92 height 30
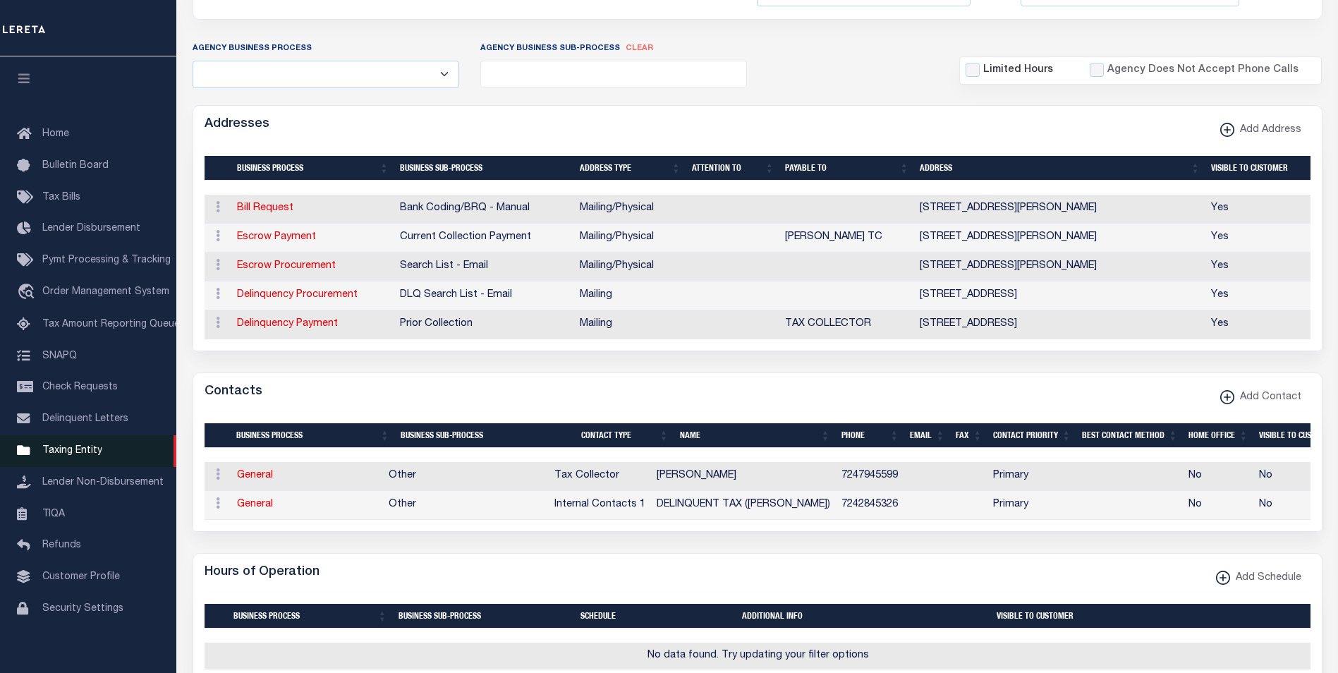
click at [50, 456] on span "Taxing Entity" at bounding box center [72, 451] width 60 height 10
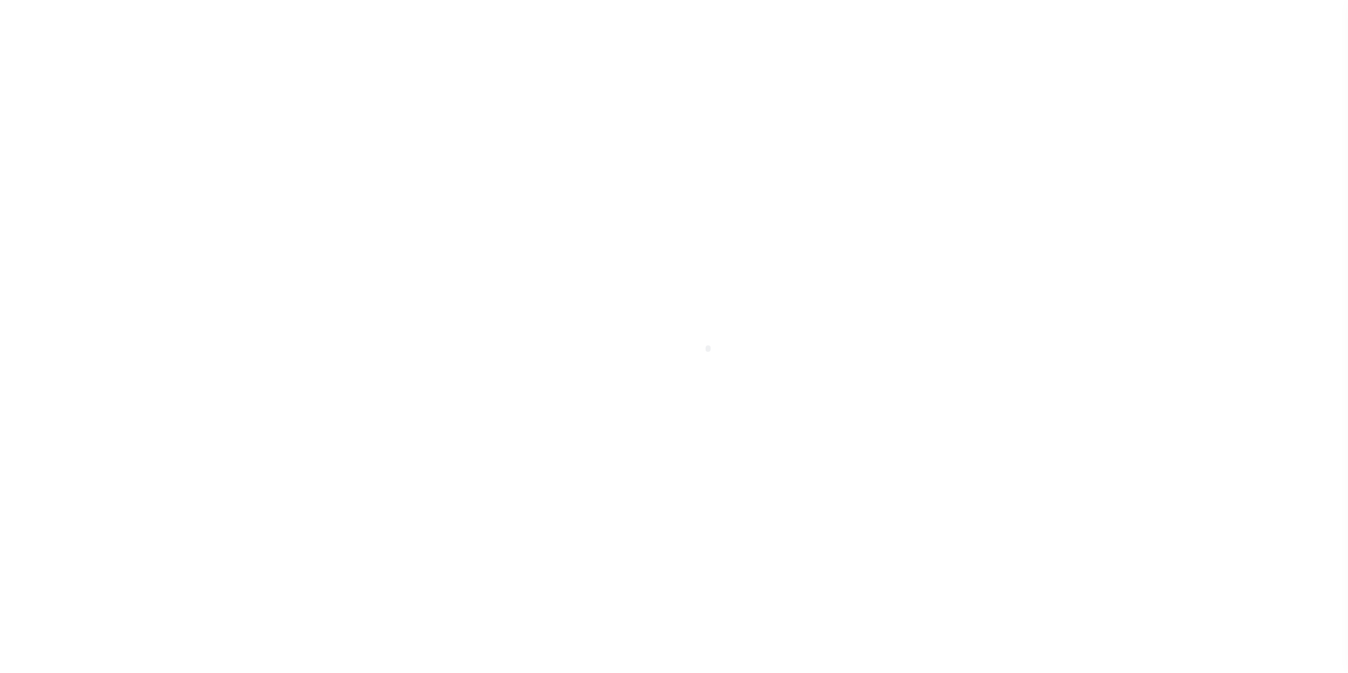
select select
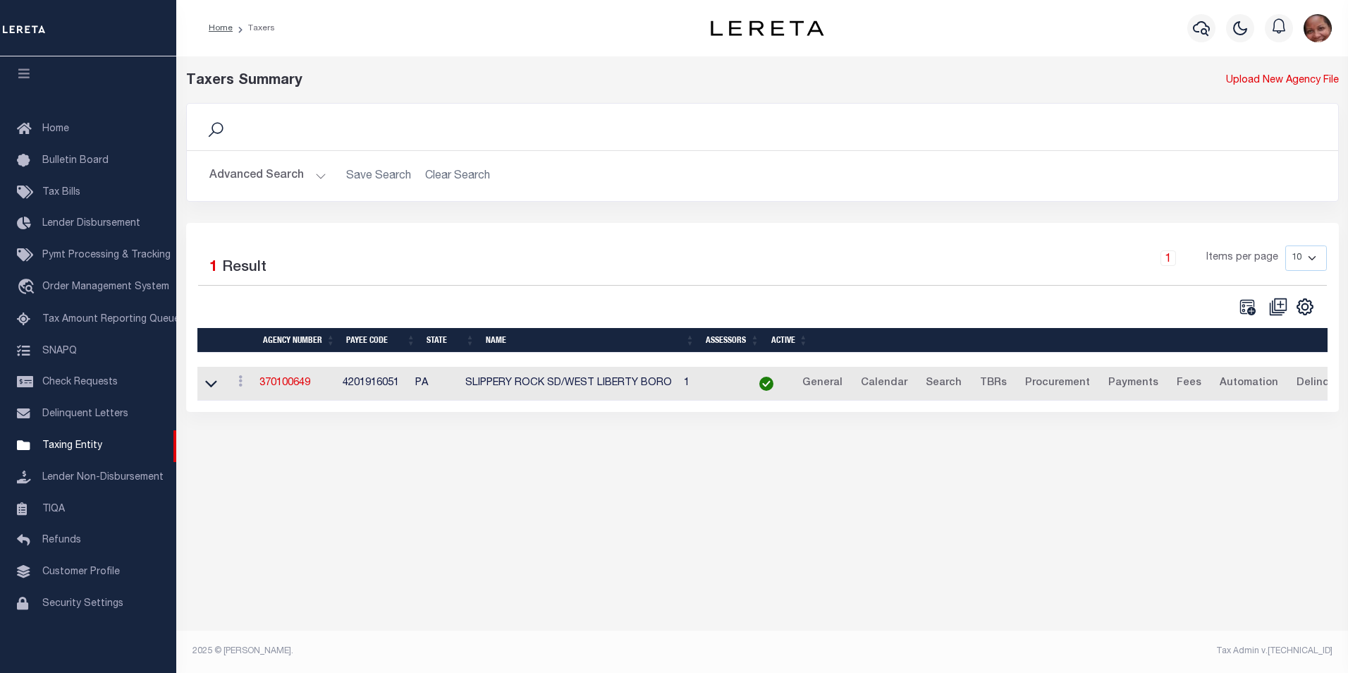
click at [319, 176] on button "Advanced Search" at bounding box center [267, 176] width 117 height 28
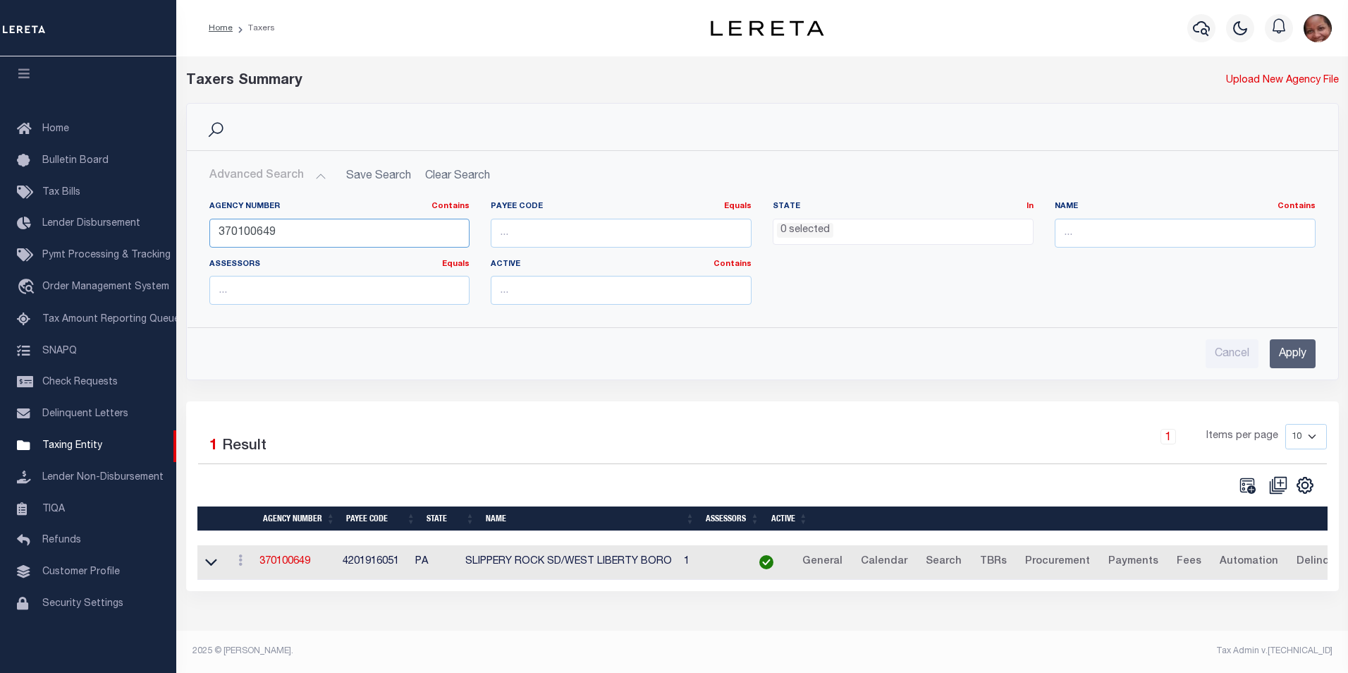
drag, startPoint x: 251, startPoint y: 233, endPoint x: 310, endPoint y: 234, distance: 58.5
click at [310, 234] on input "370100649" at bounding box center [339, 233] width 261 height 29
type input "370101716"
click at [1297, 355] on input "Apply" at bounding box center [1293, 353] width 46 height 29
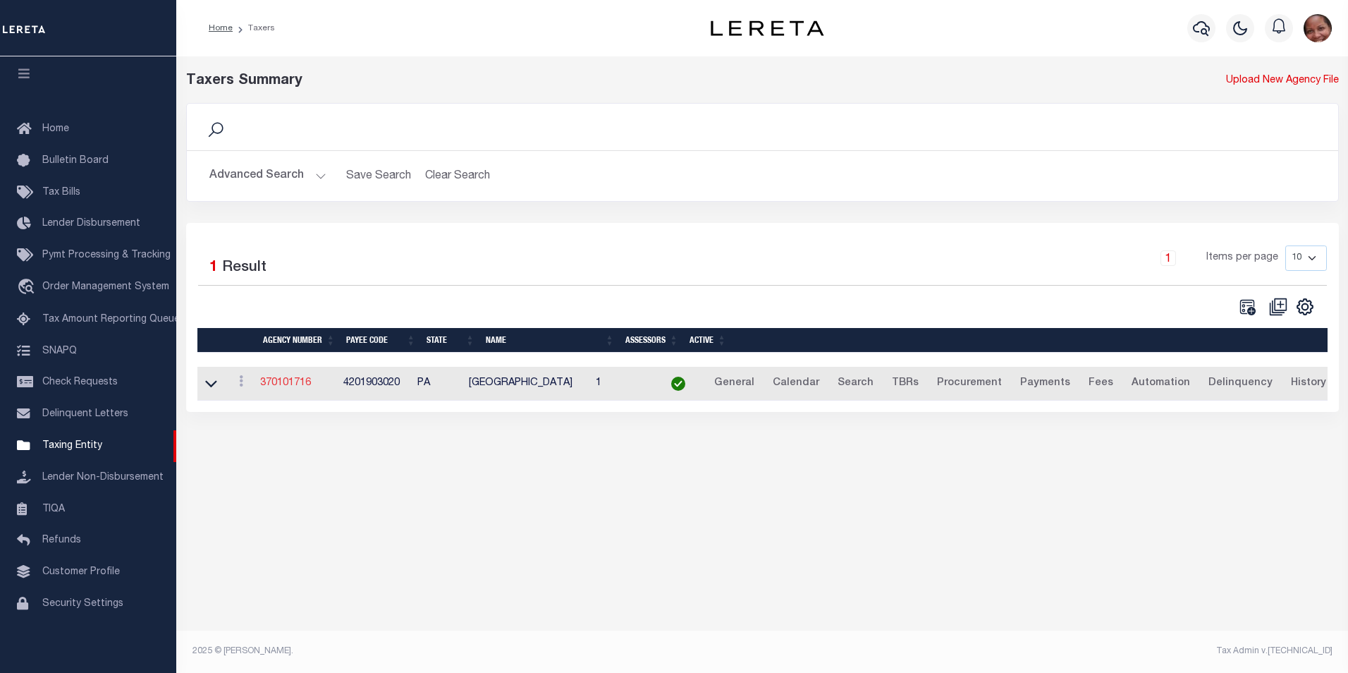
click at [295, 385] on link "370101716" at bounding box center [285, 383] width 51 height 10
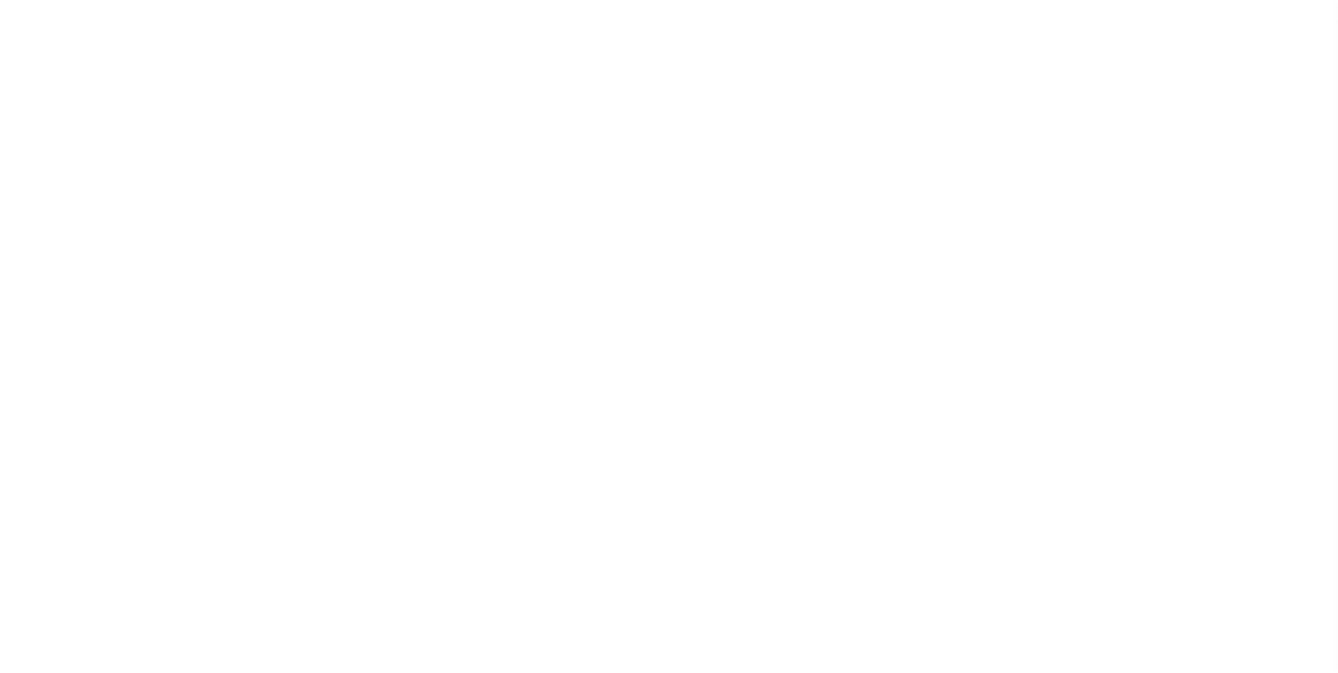
select select
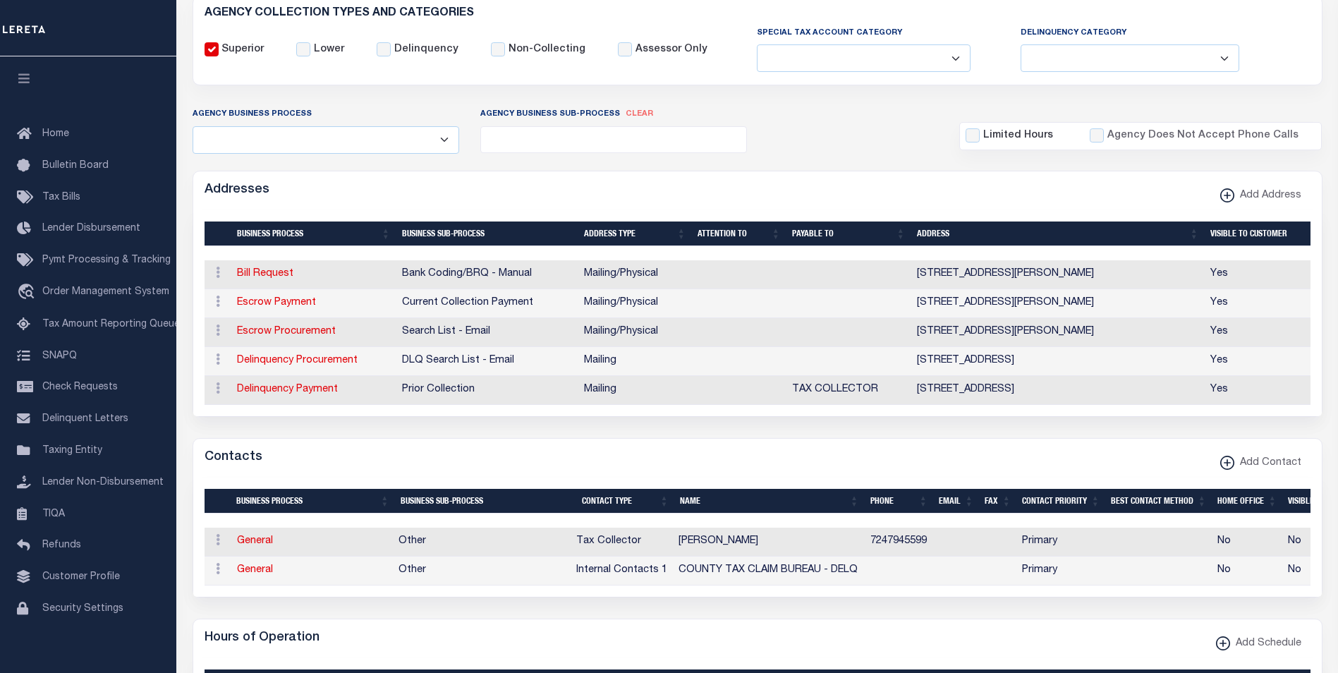
scroll to position [193, 0]
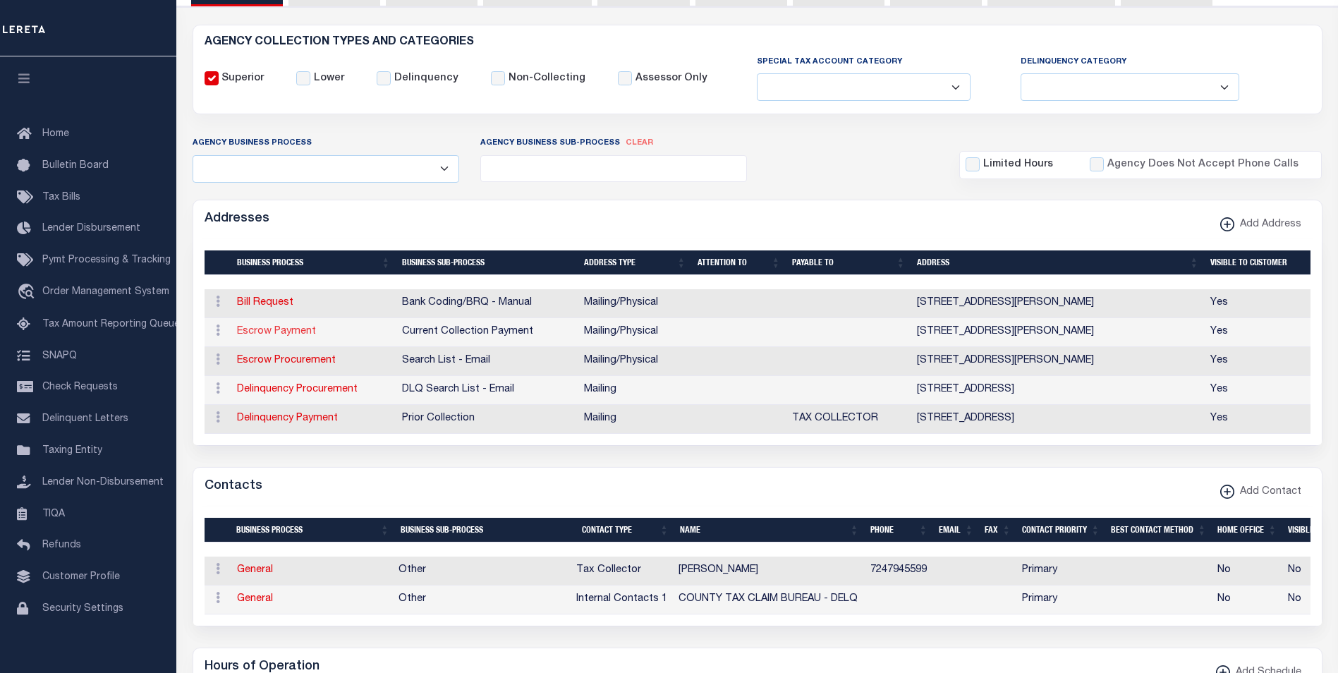
click at [266, 333] on link "Escrow Payment" at bounding box center [276, 331] width 79 height 10
select select "1"
checkbox input "false"
select select
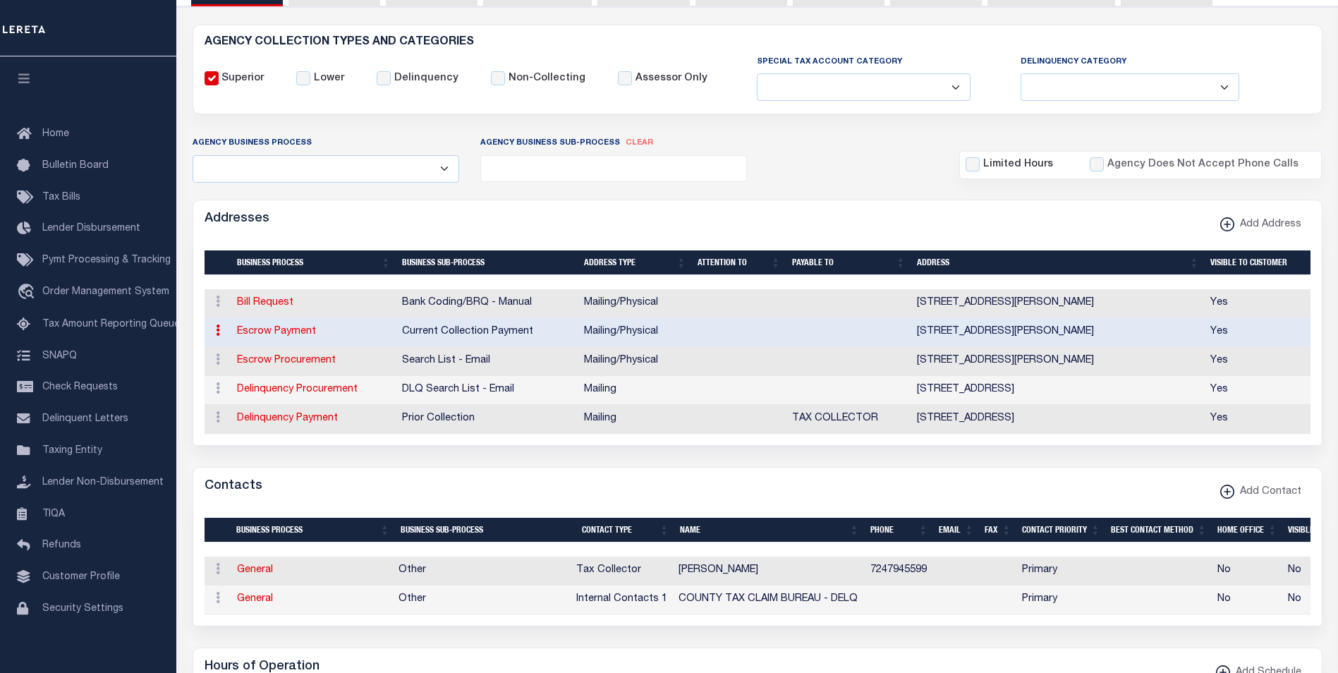
type input "141 SMITH RD"
type input "SLIPPERY ROCK"
select select "PA"
type input "16057"
select select "5"
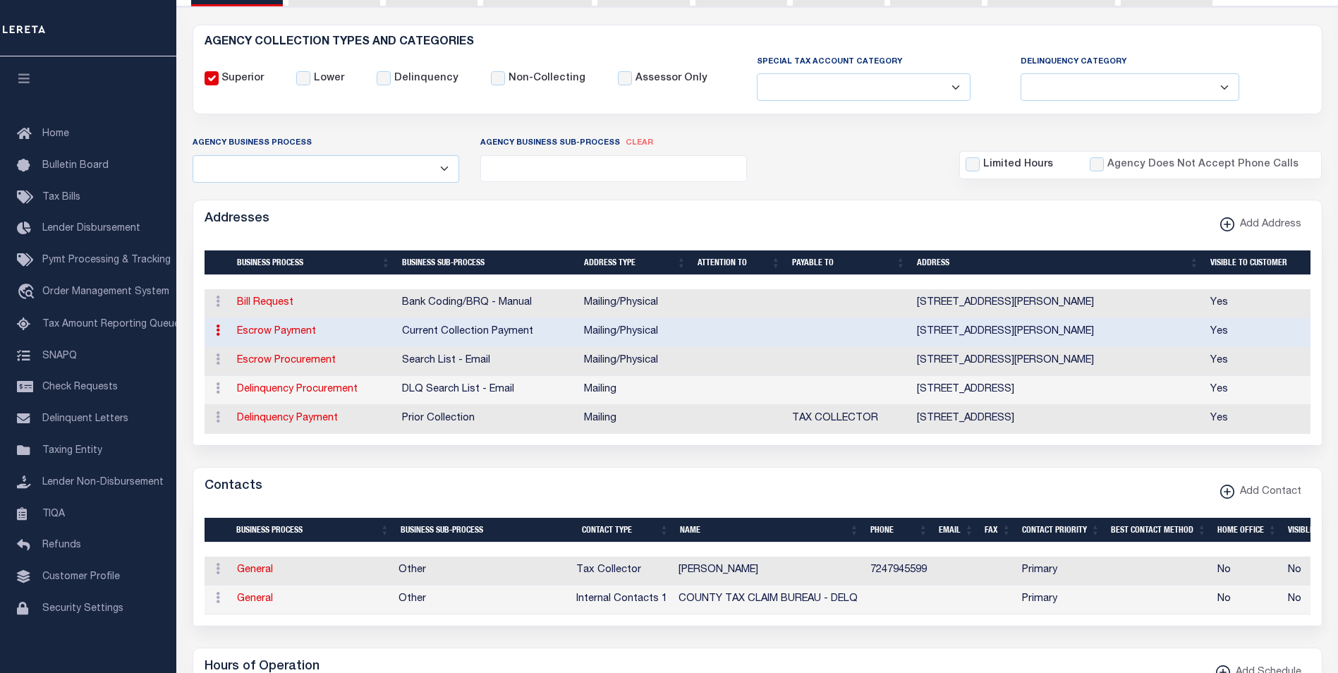
checkbox input "true"
select select "3"
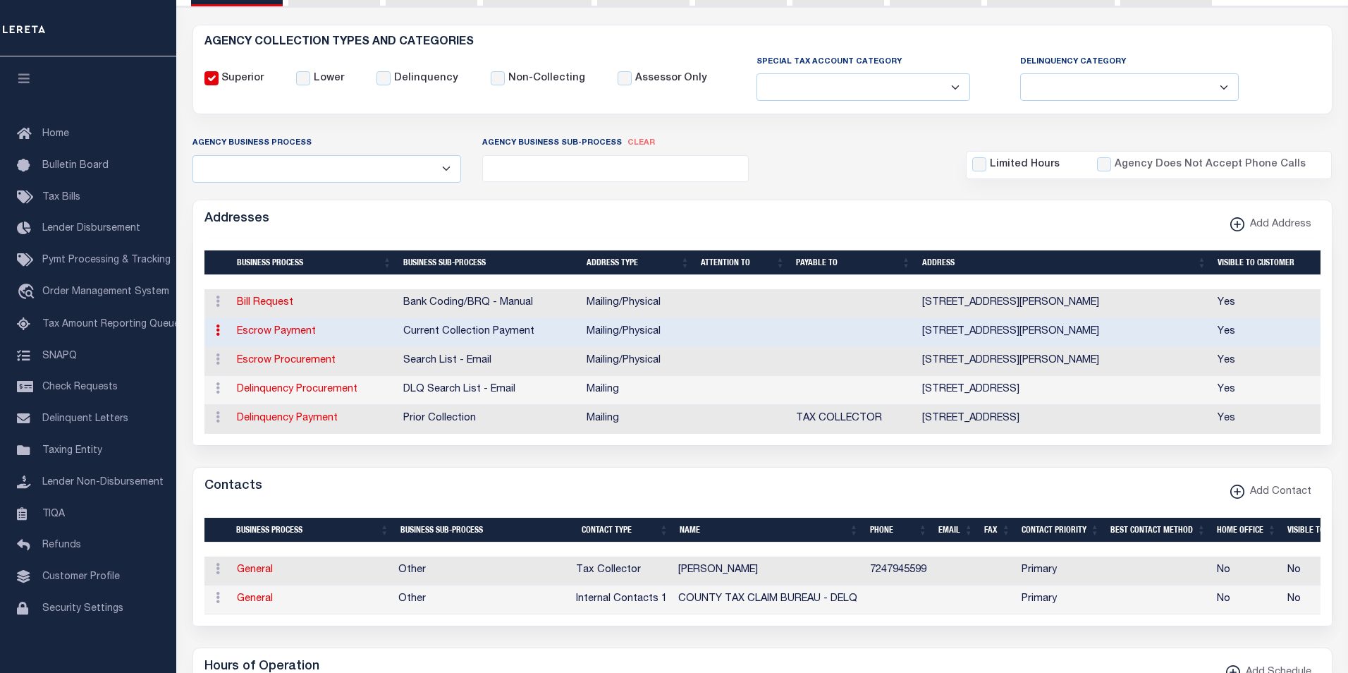
select select "11"
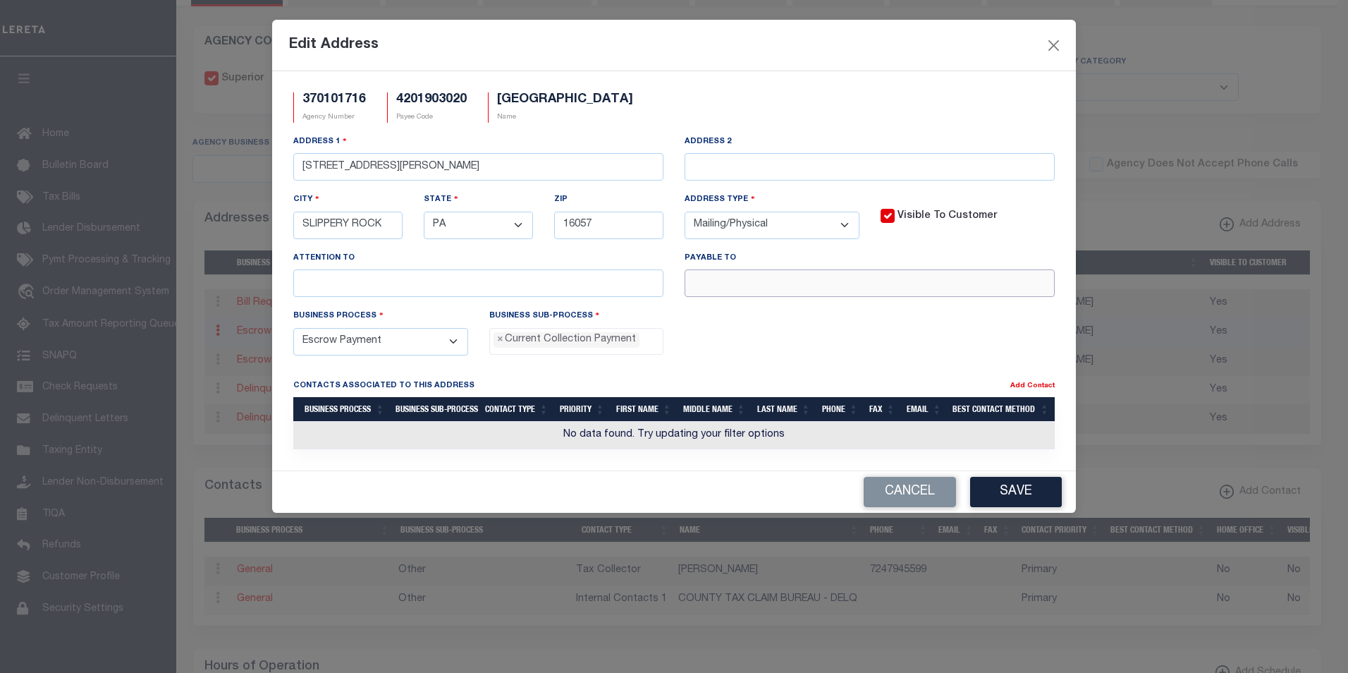
click at [755, 288] on input "text" at bounding box center [870, 283] width 370 height 28
paste input "ANGELA K. WOLFORD TC"
type input "ANGELA K. WOLFORD TC"
click at [1030, 492] on button "Save" at bounding box center [1016, 492] width 92 height 30
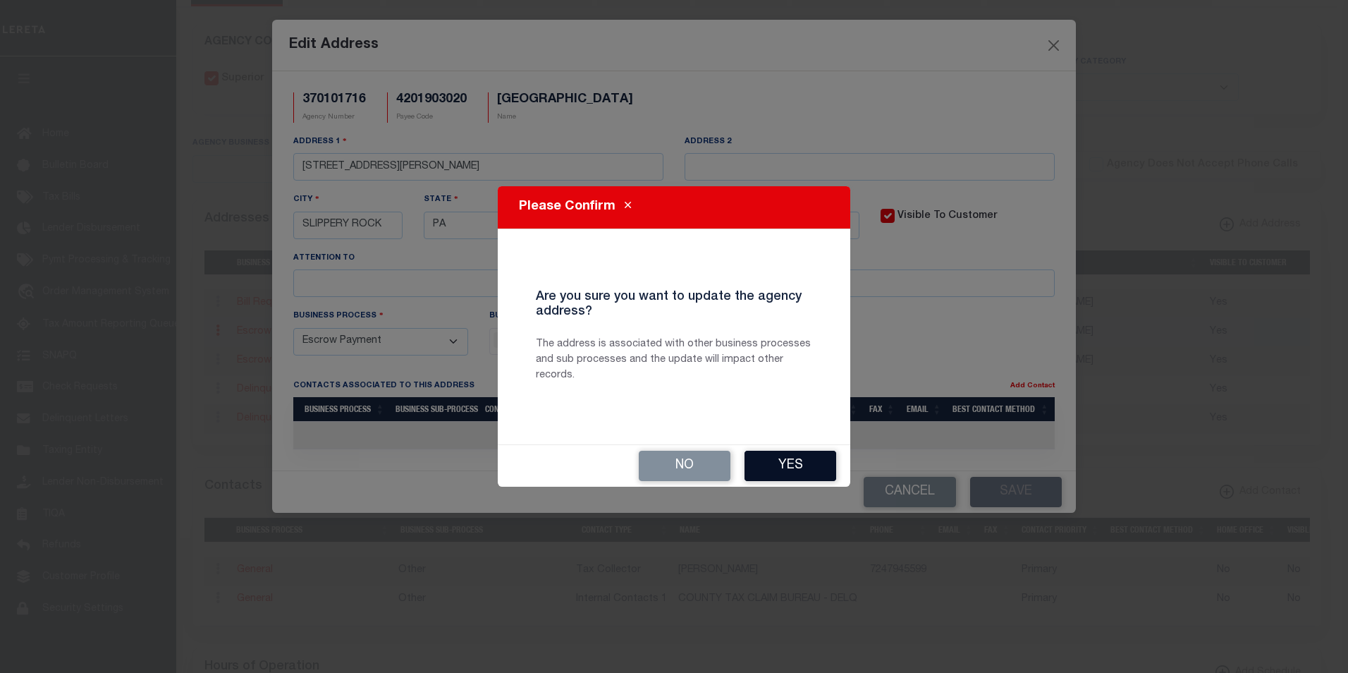
click at [788, 463] on button "Yes" at bounding box center [791, 466] width 92 height 30
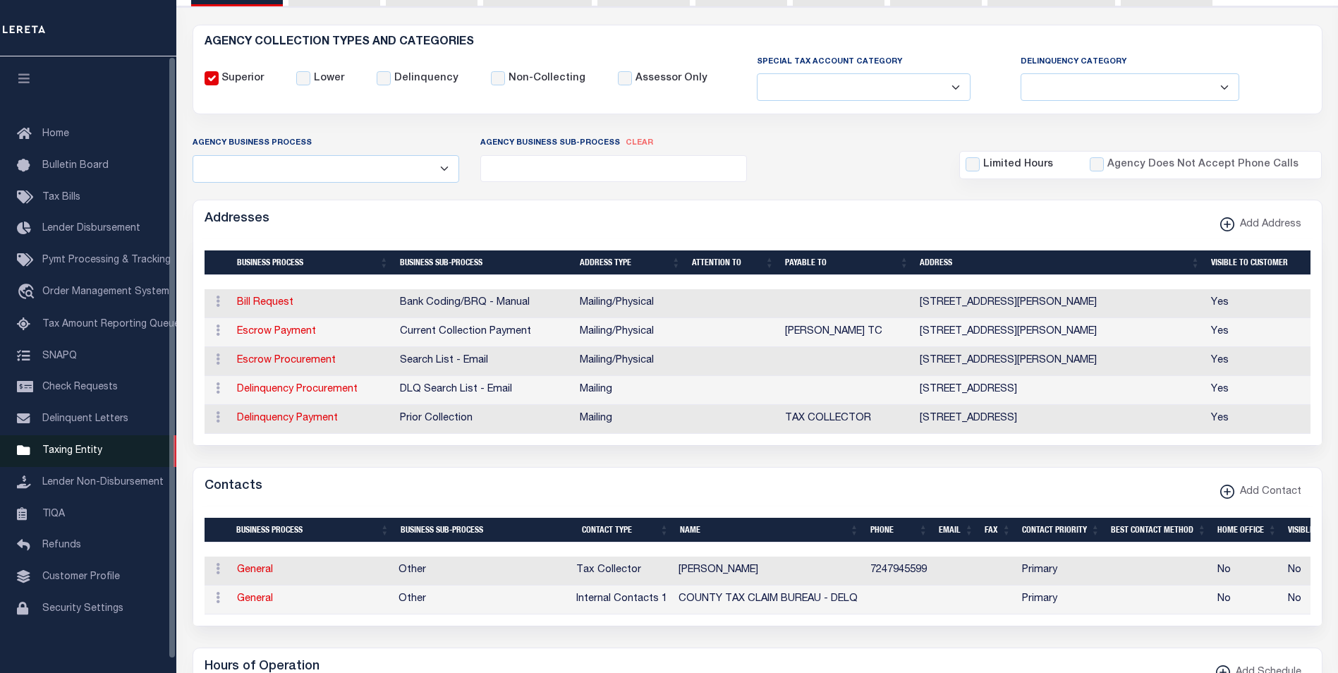
click at [94, 455] on span "Taxing Entity" at bounding box center [72, 451] width 60 height 10
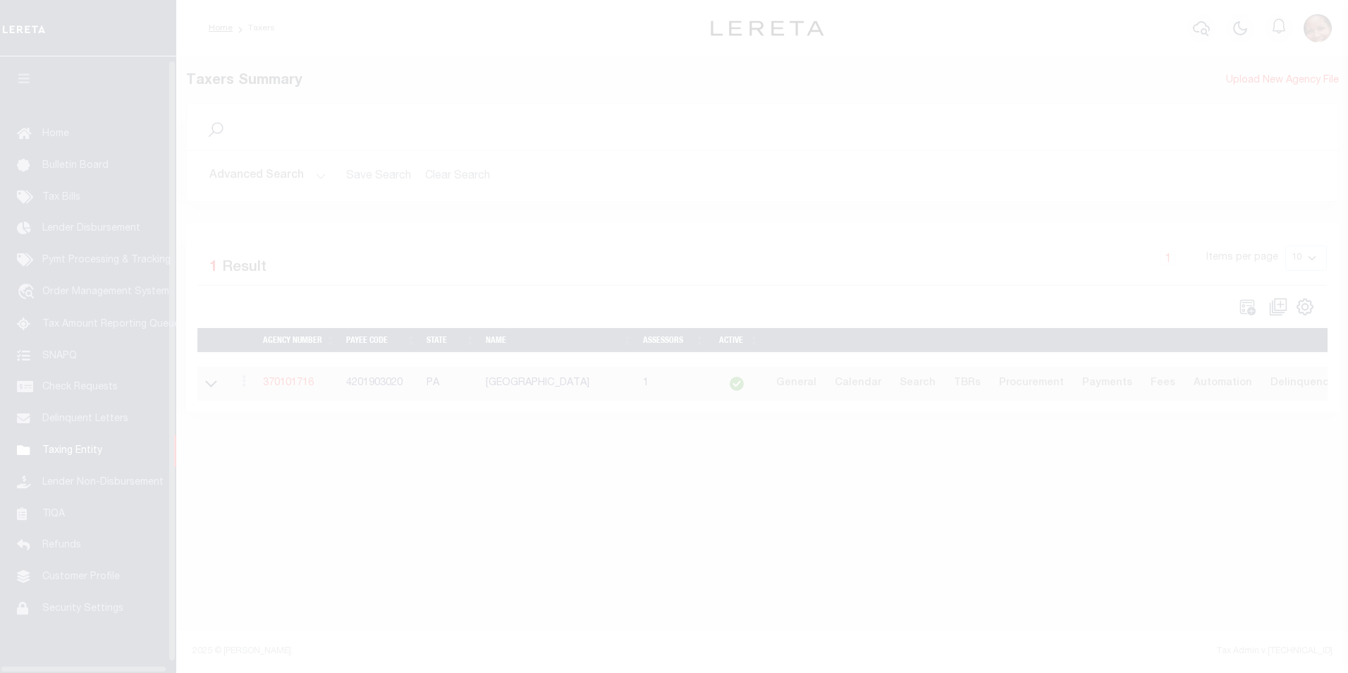
scroll to position [14, 0]
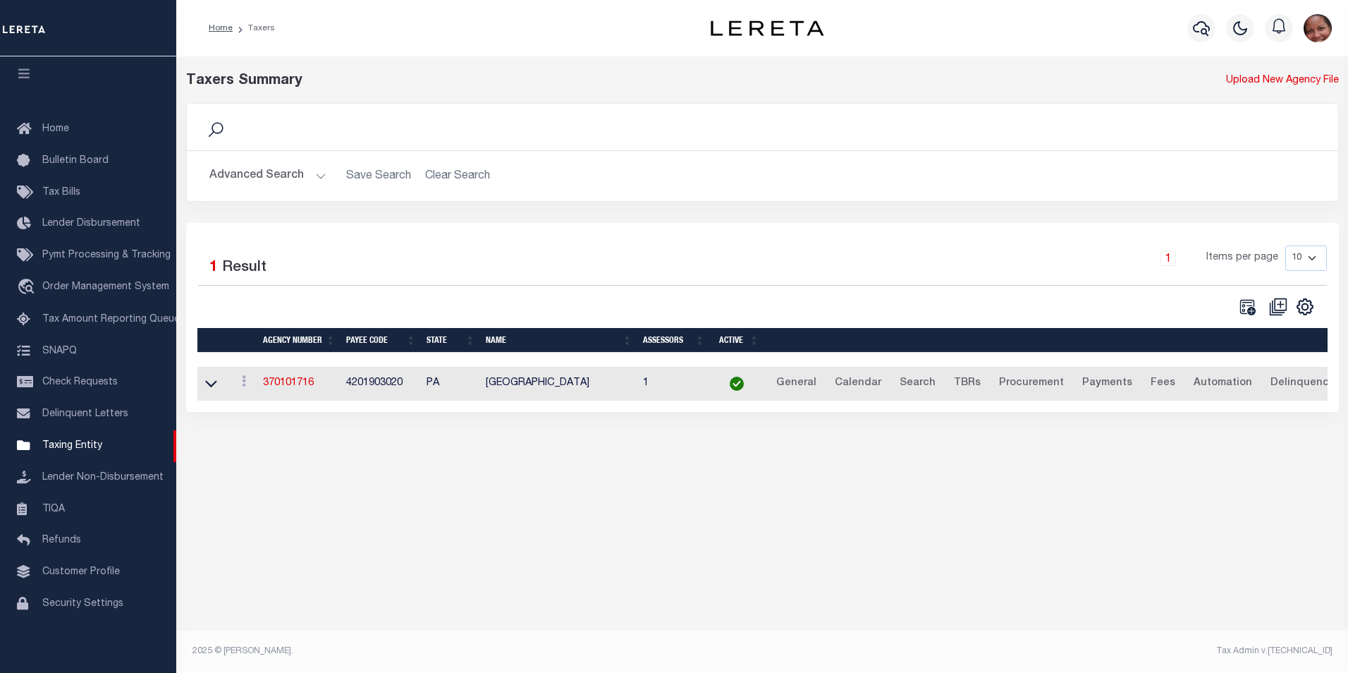
click at [317, 176] on button "Advanced Search" at bounding box center [267, 176] width 117 height 28
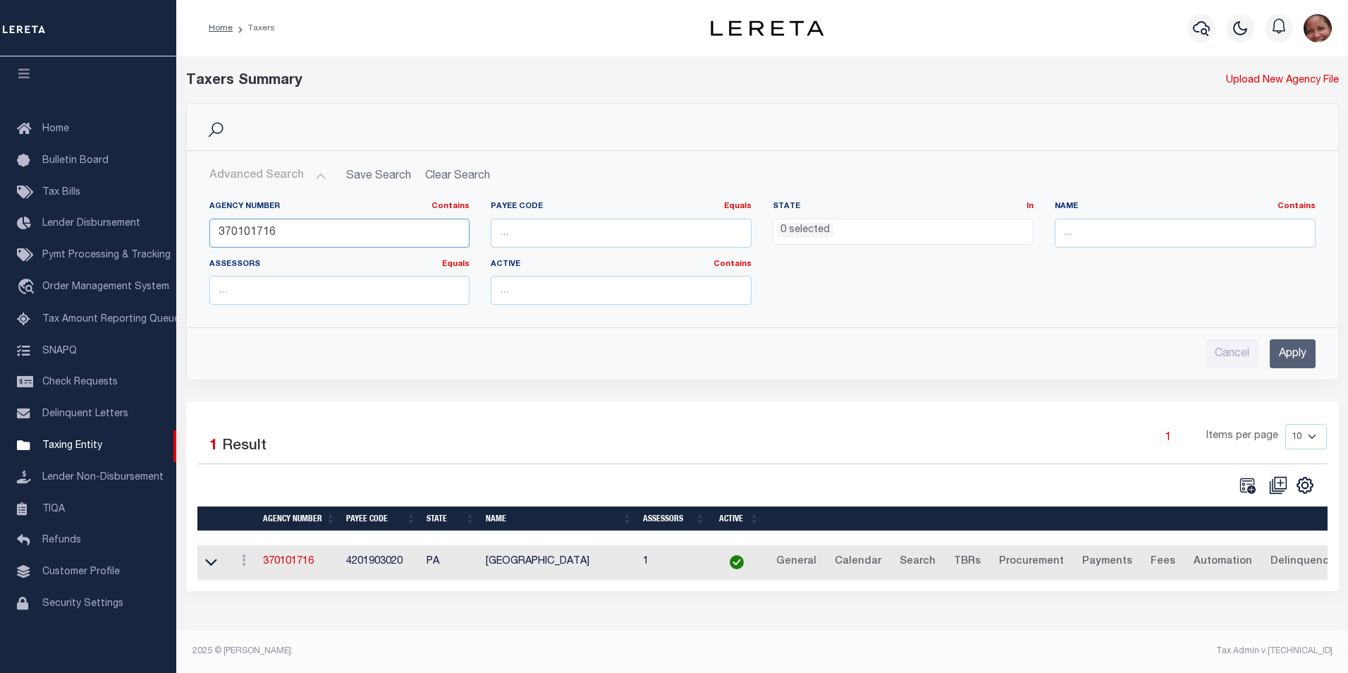
drag, startPoint x: 300, startPoint y: 229, endPoint x: 207, endPoint y: 231, distance: 93.1
click at [207, 231] on div "Agency Number Contains Contains Is 370101716" at bounding box center [340, 230] width 282 height 58
type input "440050294"
click at [1308, 350] on input "Apply" at bounding box center [1293, 353] width 46 height 29
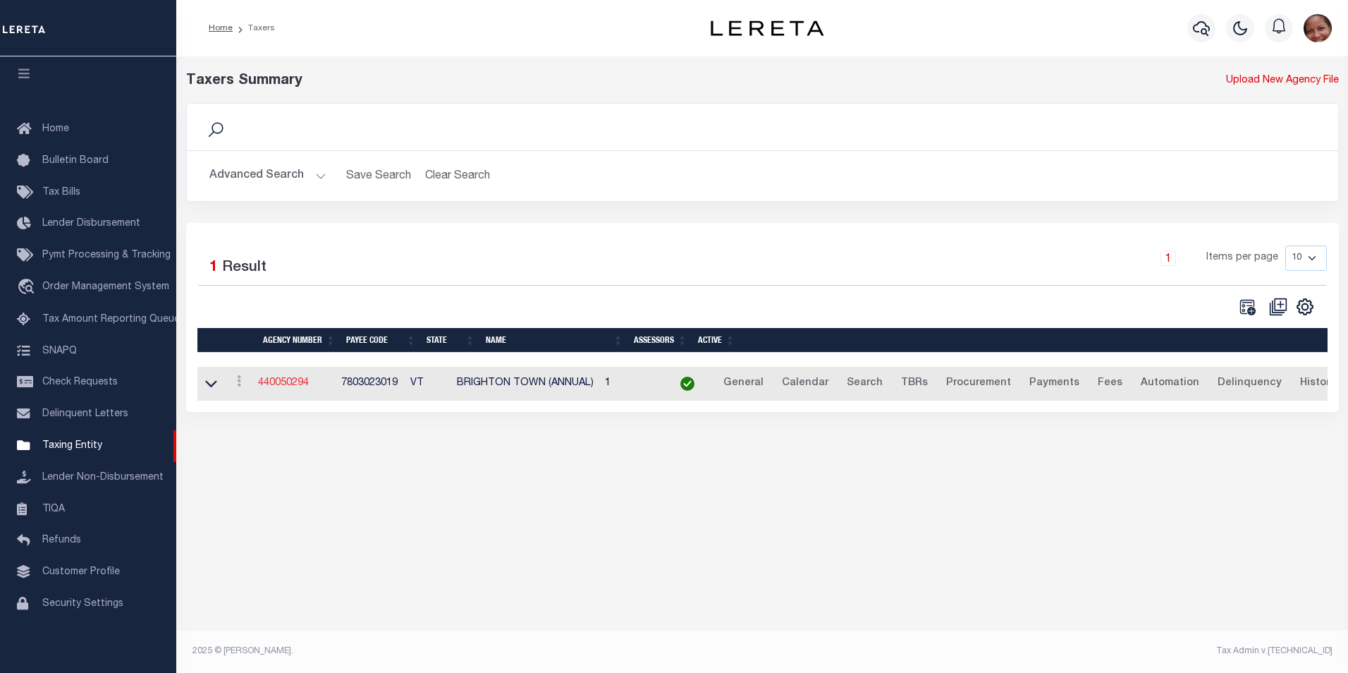
click at [309, 386] on link "440050294" at bounding box center [283, 383] width 51 height 10
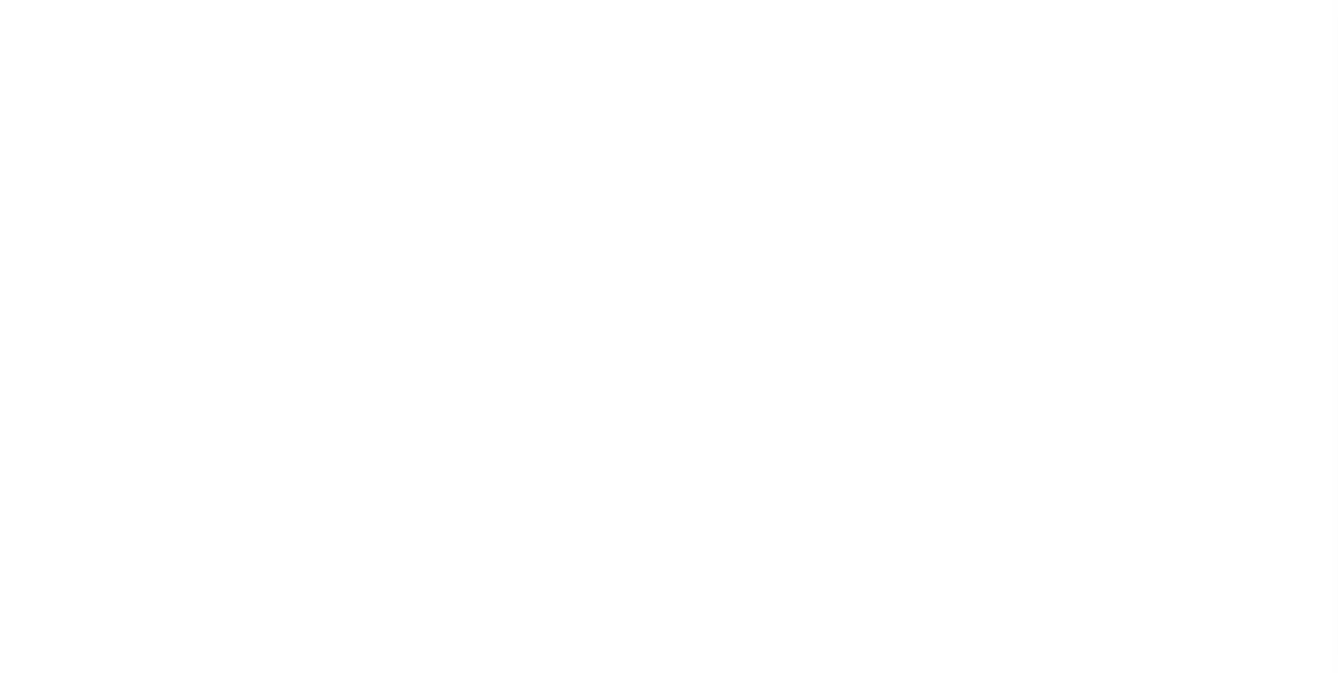
select select
checkbox input "false"
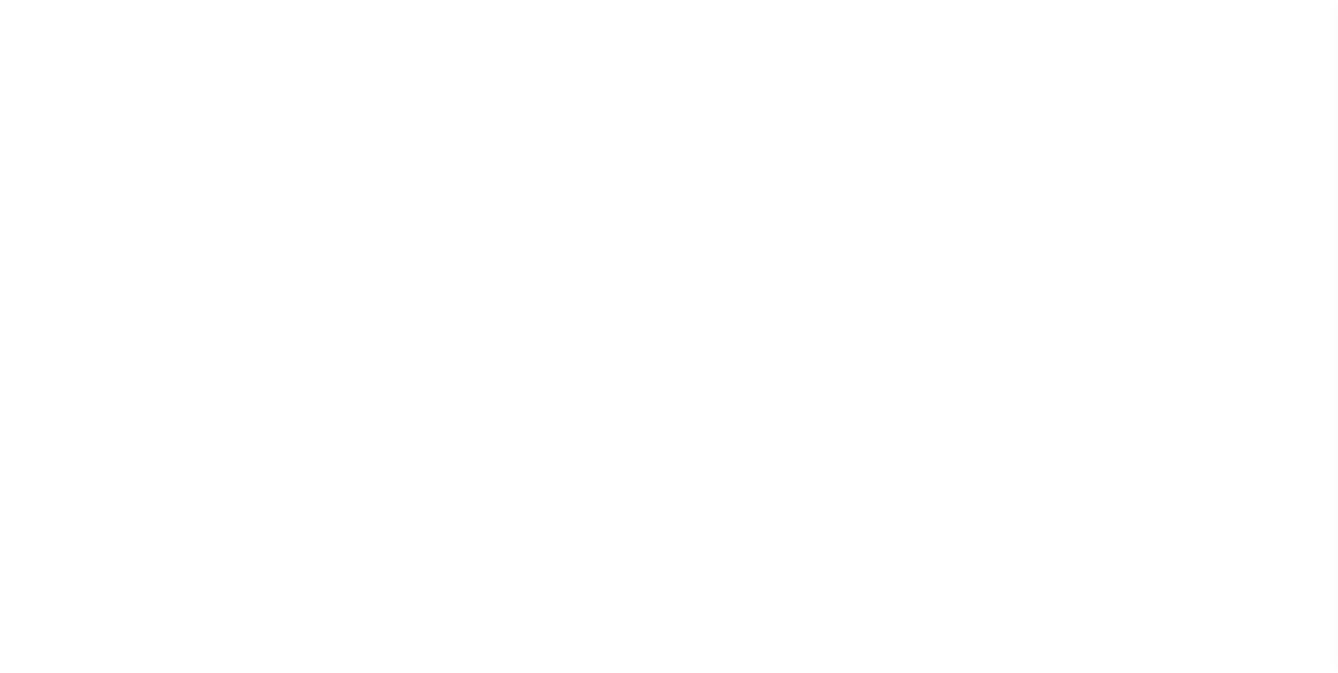
checkbox input "false"
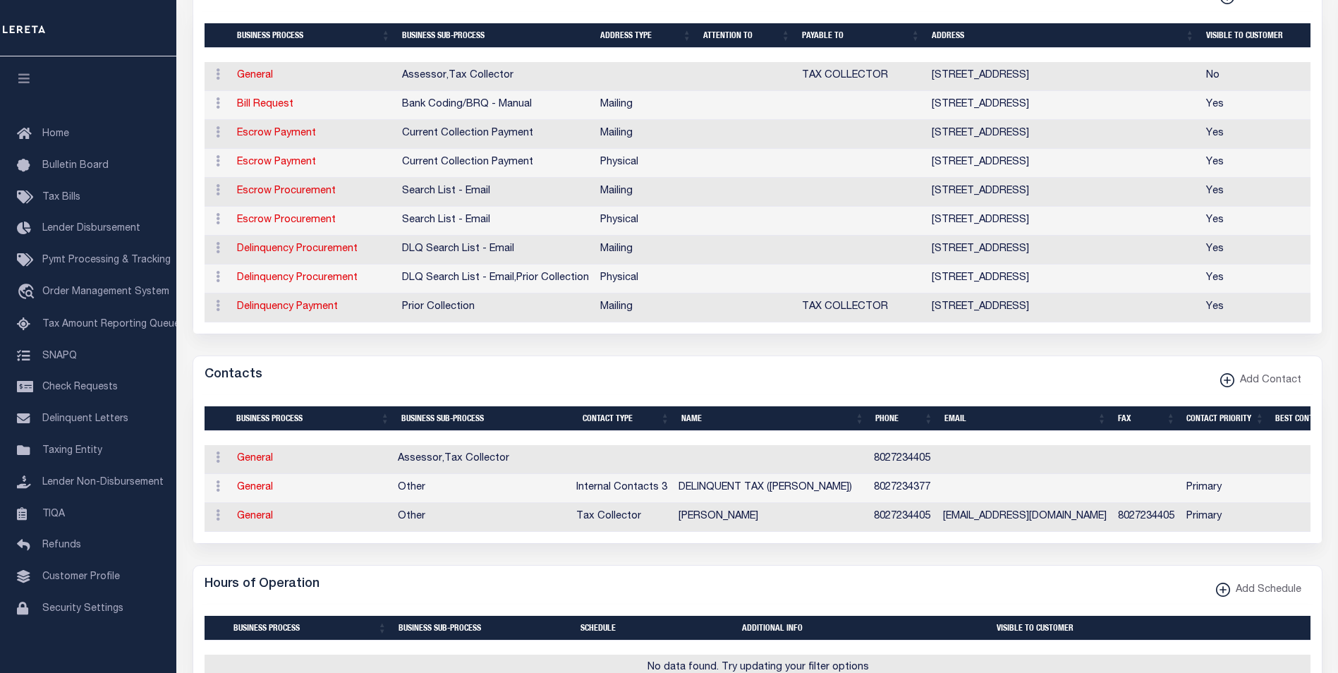
scroll to position [443, 0]
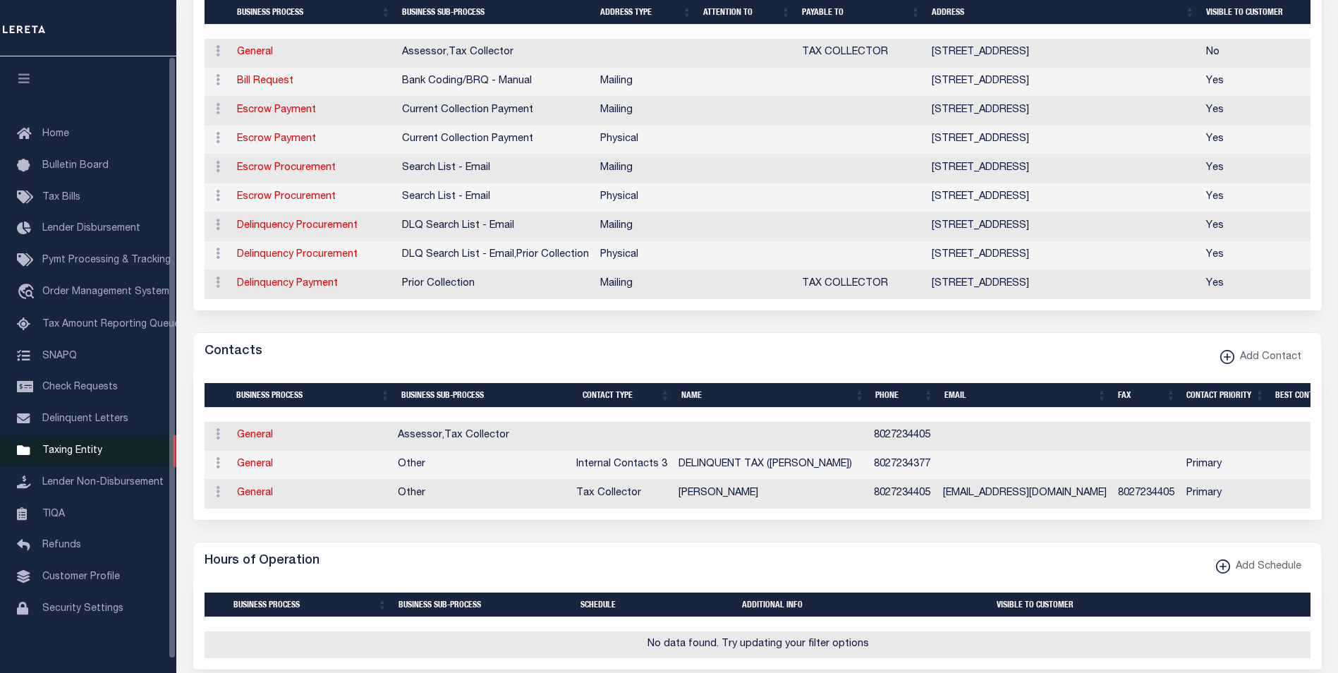
click at [70, 454] on span "Taxing Entity" at bounding box center [72, 451] width 60 height 10
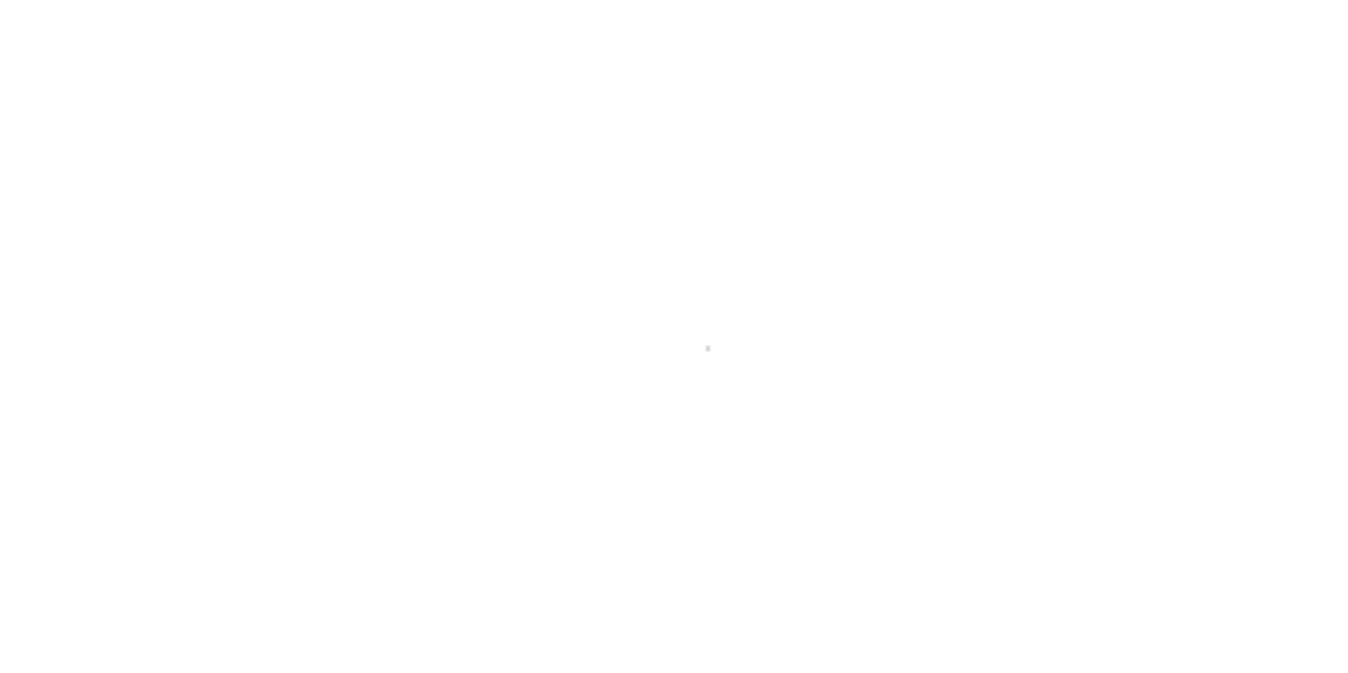
scroll to position [14, 0]
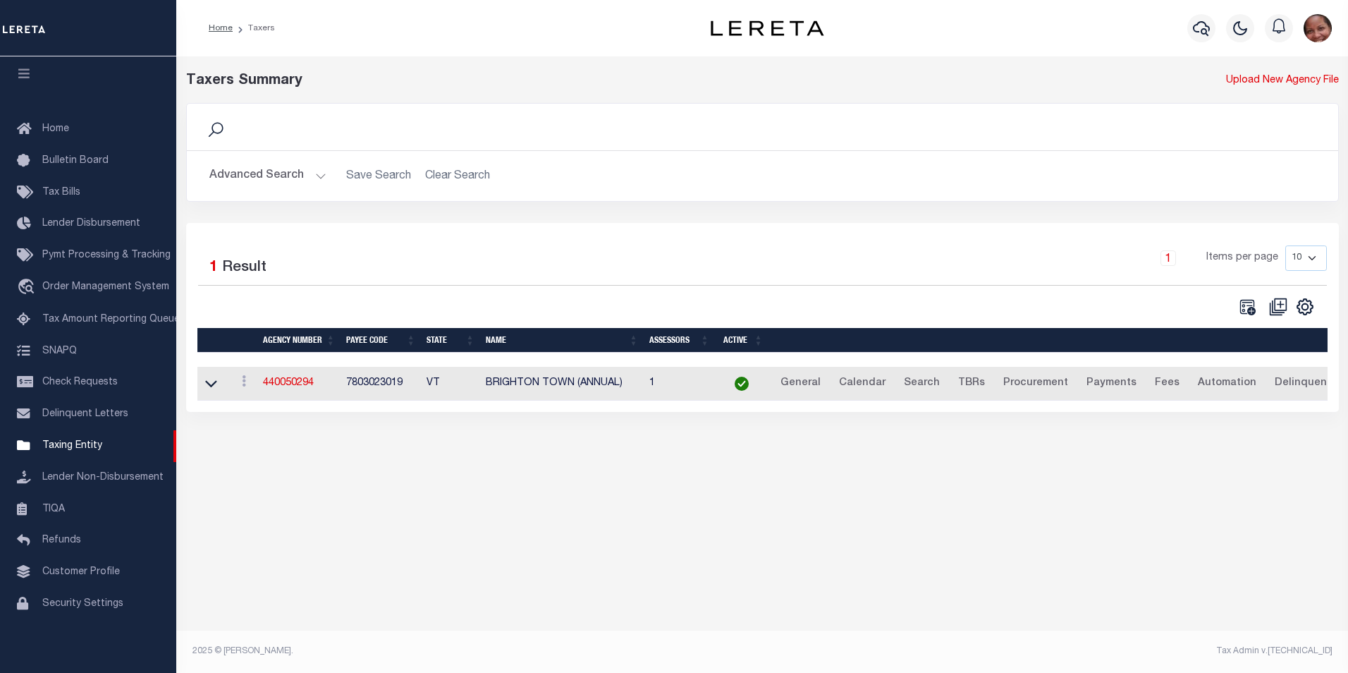
click at [317, 173] on button "Advanced Search" at bounding box center [267, 176] width 117 height 28
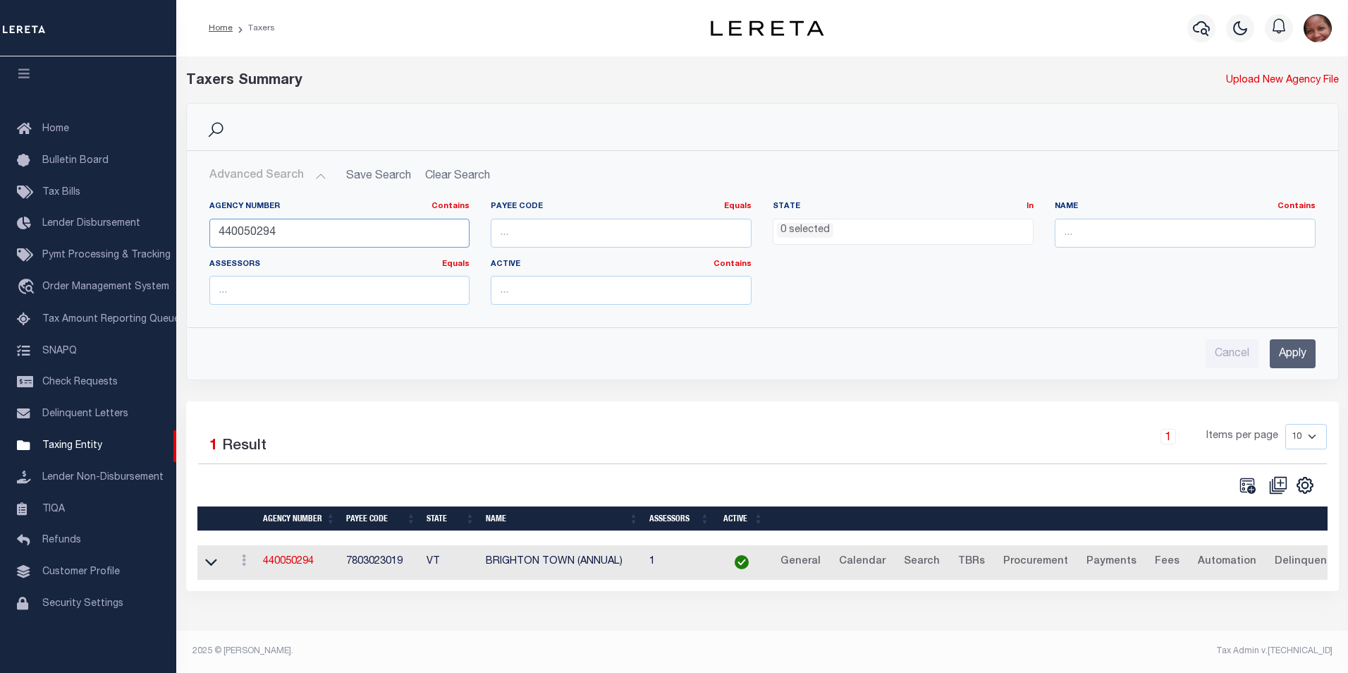
drag, startPoint x: 255, startPoint y: 233, endPoint x: 282, endPoint y: 233, distance: 26.8
click at [282, 233] on input "440050294" at bounding box center [339, 233] width 261 height 29
type input "440050204"
click at [1301, 352] on input "Apply" at bounding box center [1293, 353] width 46 height 29
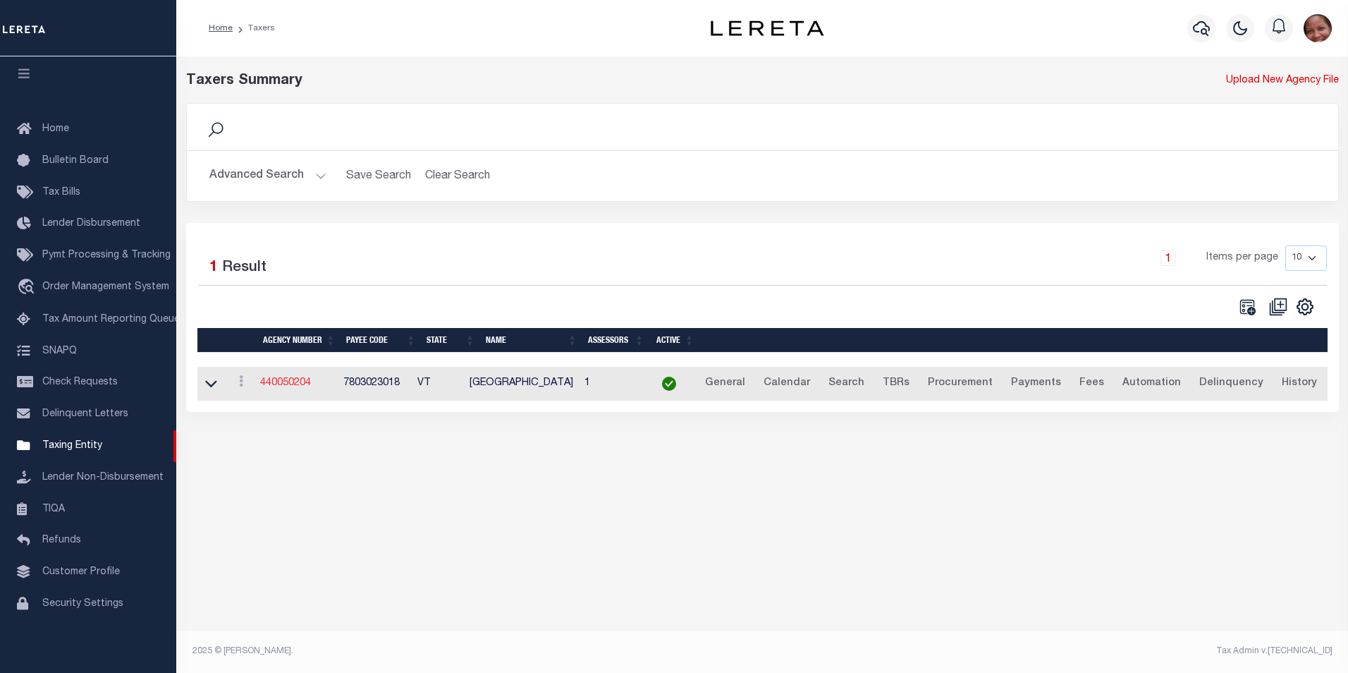
click at [305, 386] on link "440050204" at bounding box center [285, 383] width 51 height 10
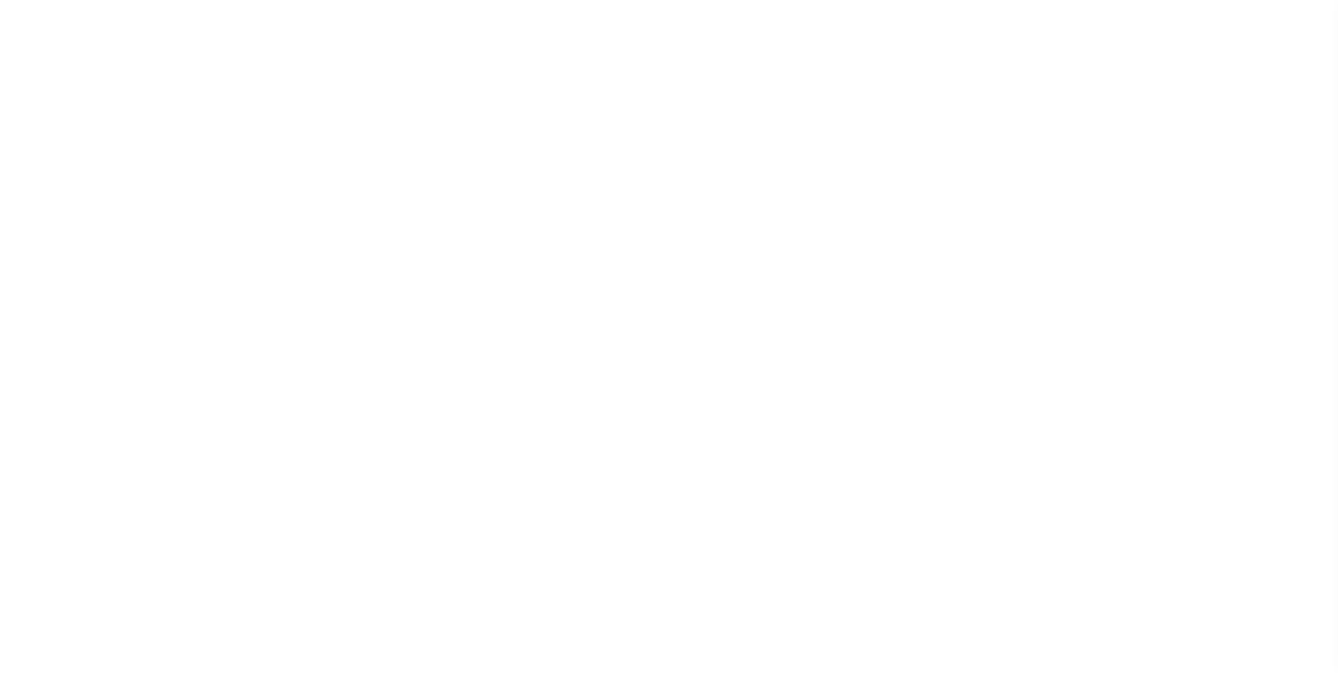
select select
checkbox input "false"
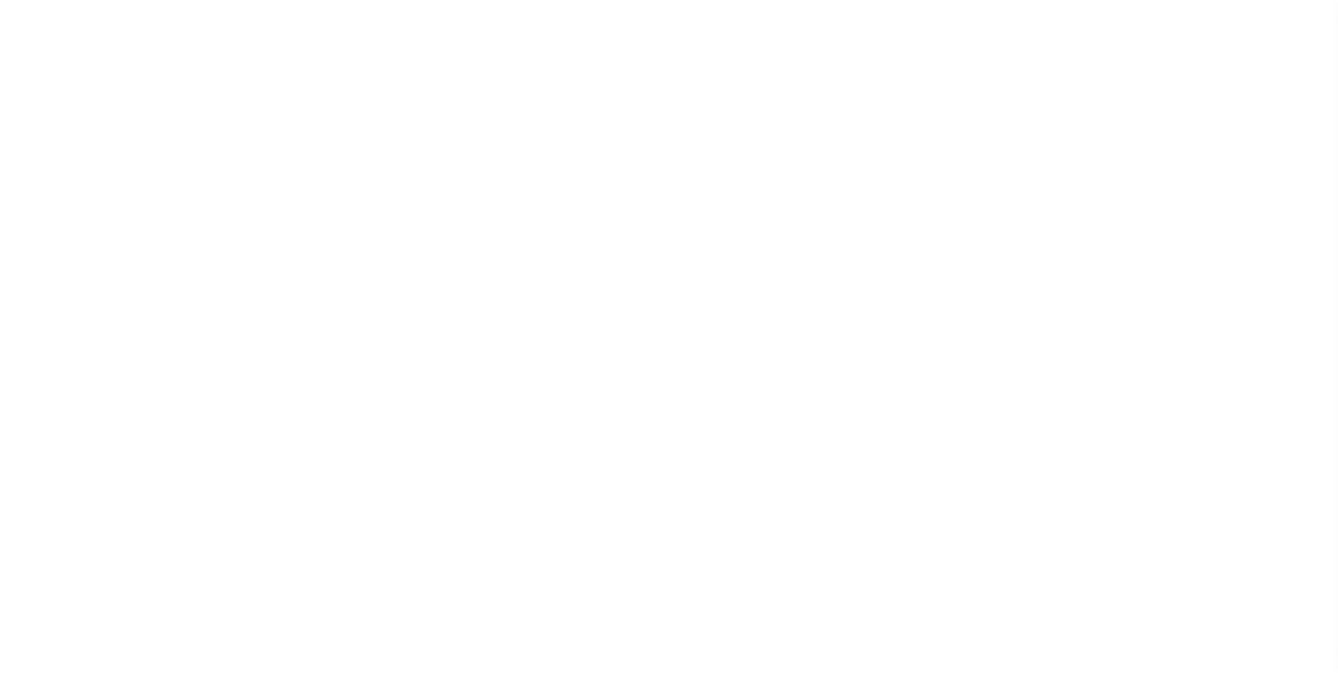
checkbox input "false"
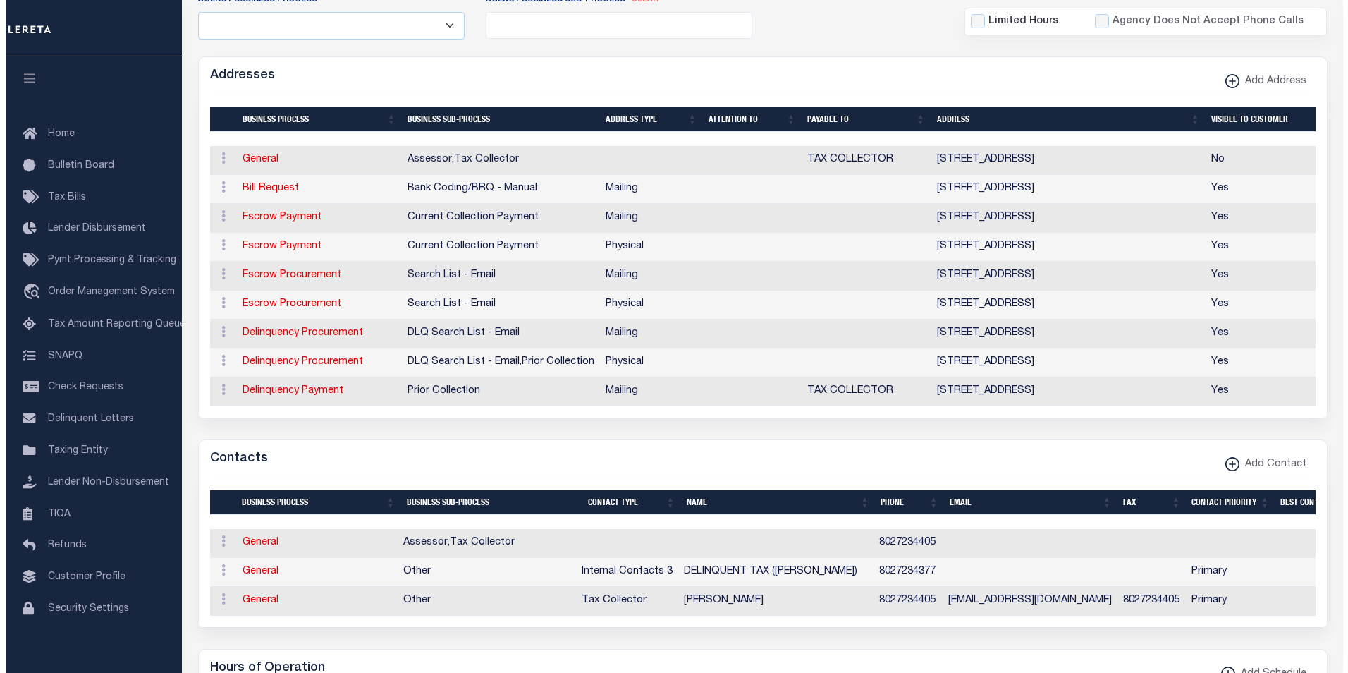
scroll to position [340, 0]
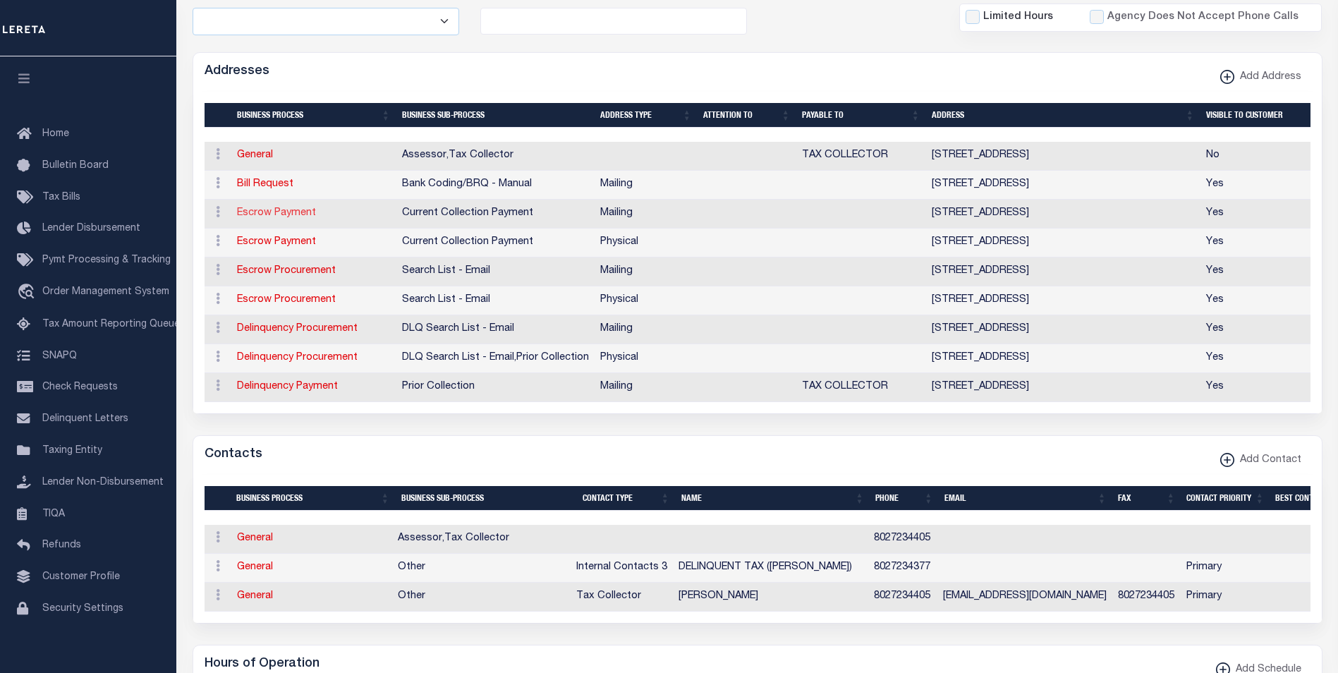
click at [290, 214] on link "Escrow Payment" at bounding box center [276, 213] width 79 height 10
select select "1"
checkbox input "false"
select select
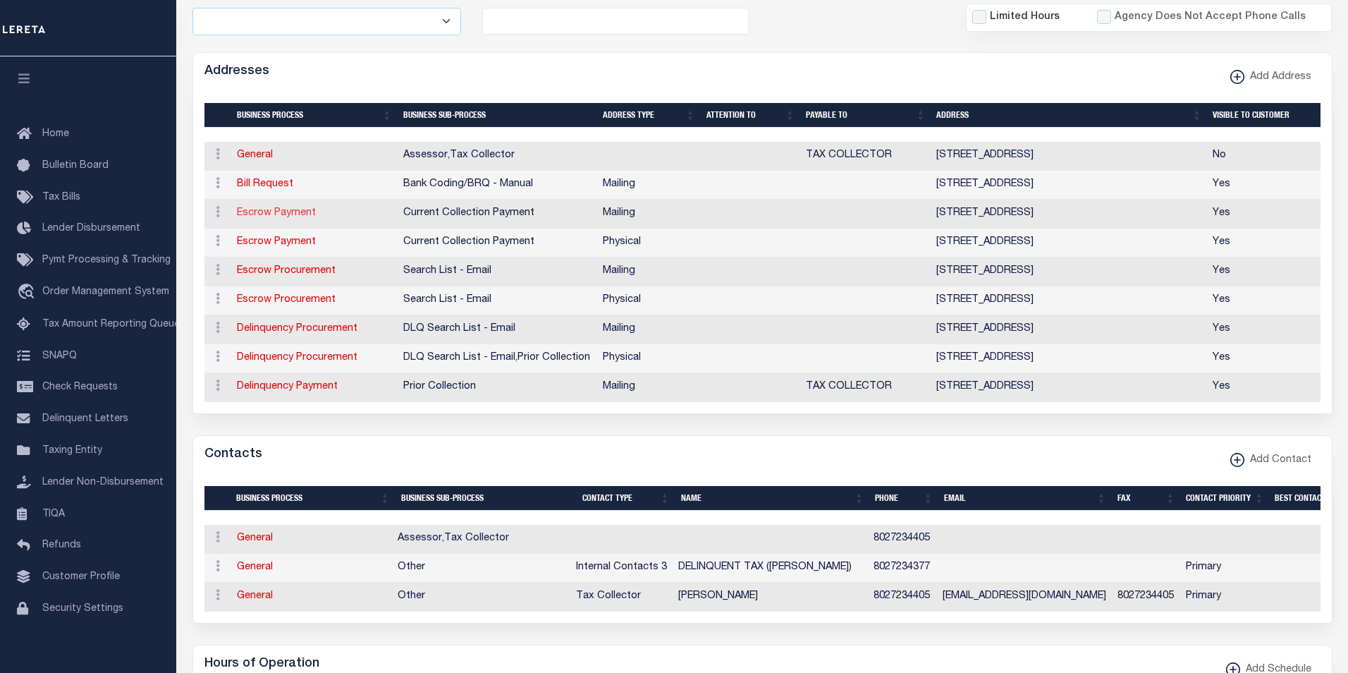
type input "PO BOX 377"
type input "ISLAND POND"
select select "VT"
type input "05846"
checkbox input "true"
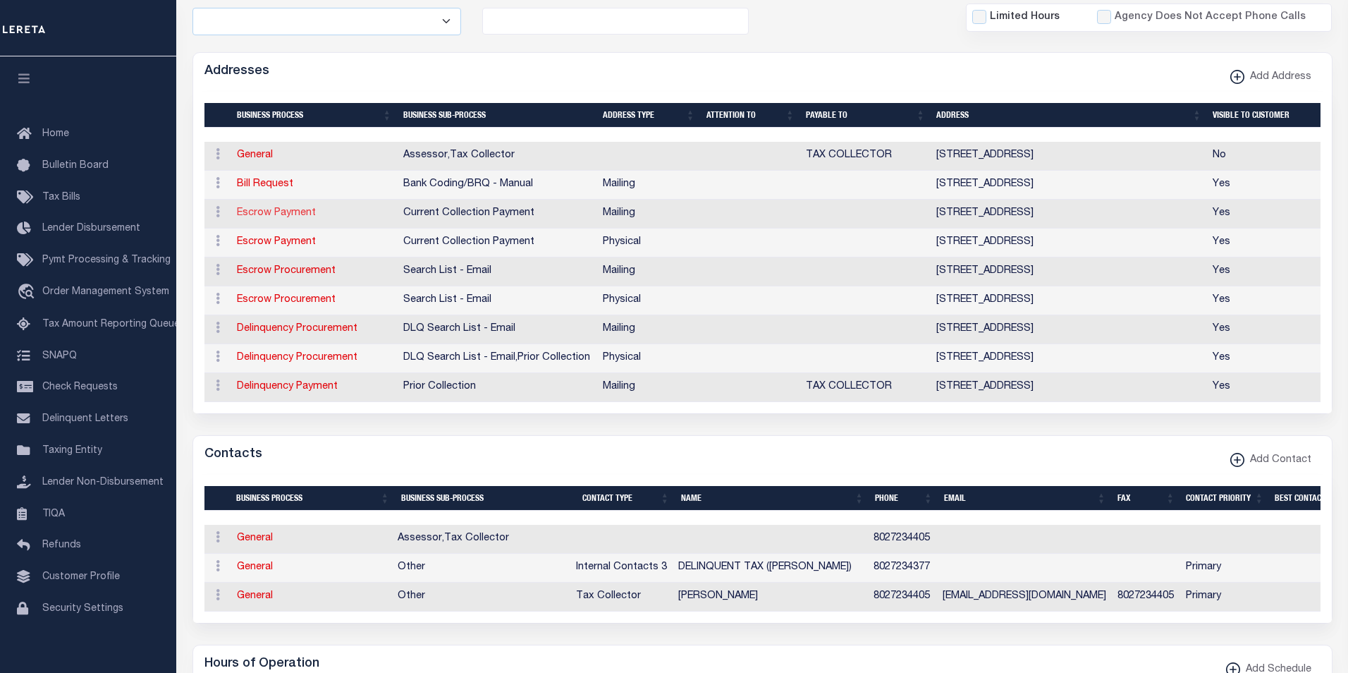
select select "3"
select select "11"
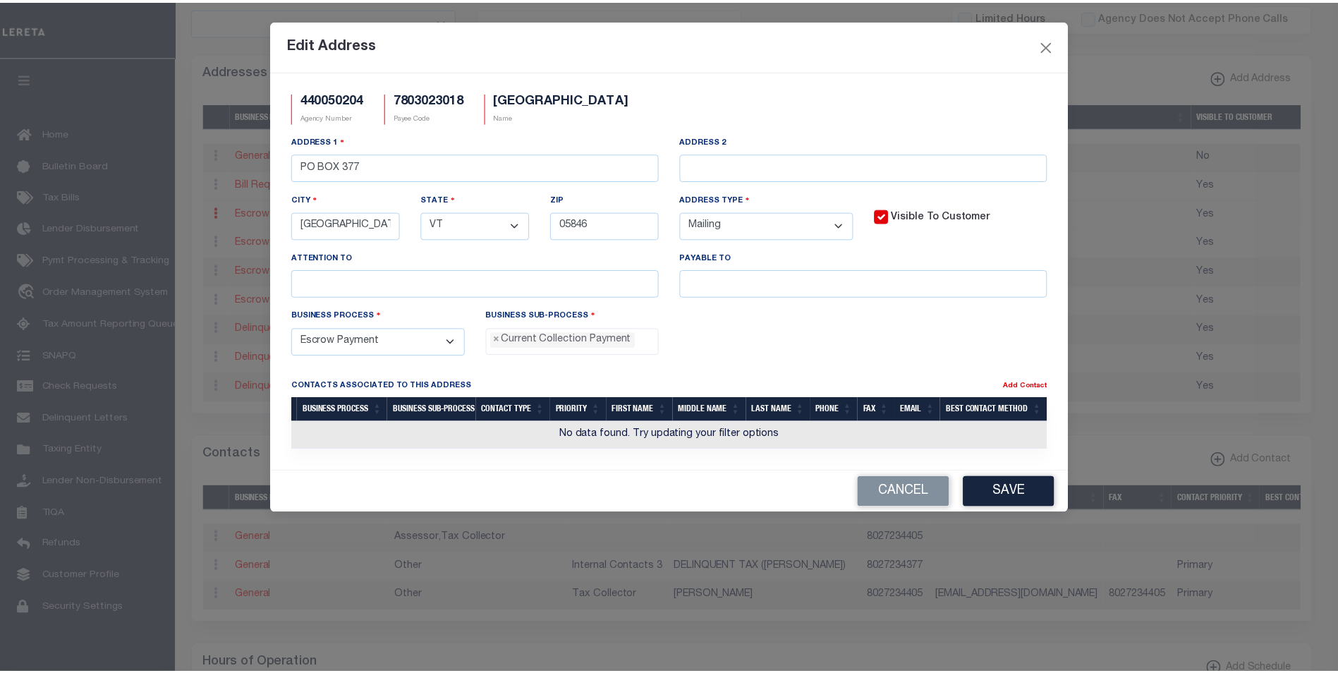
scroll to position [13, 0]
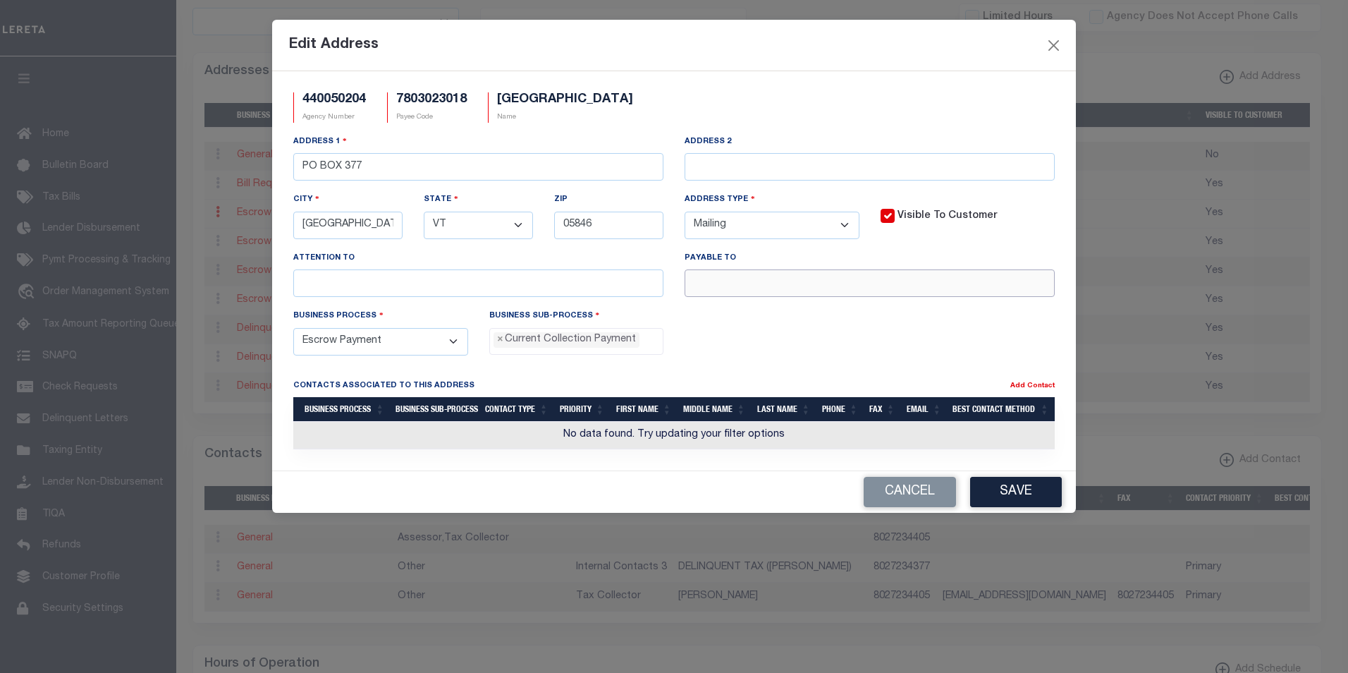
click at [738, 284] on input "text" at bounding box center [870, 283] width 370 height 28
paste input "TOWN OF BRIGHTON"
type input "TOWN OF BRIGHTON"
click at [1021, 494] on button "Save" at bounding box center [1016, 492] width 92 height 30
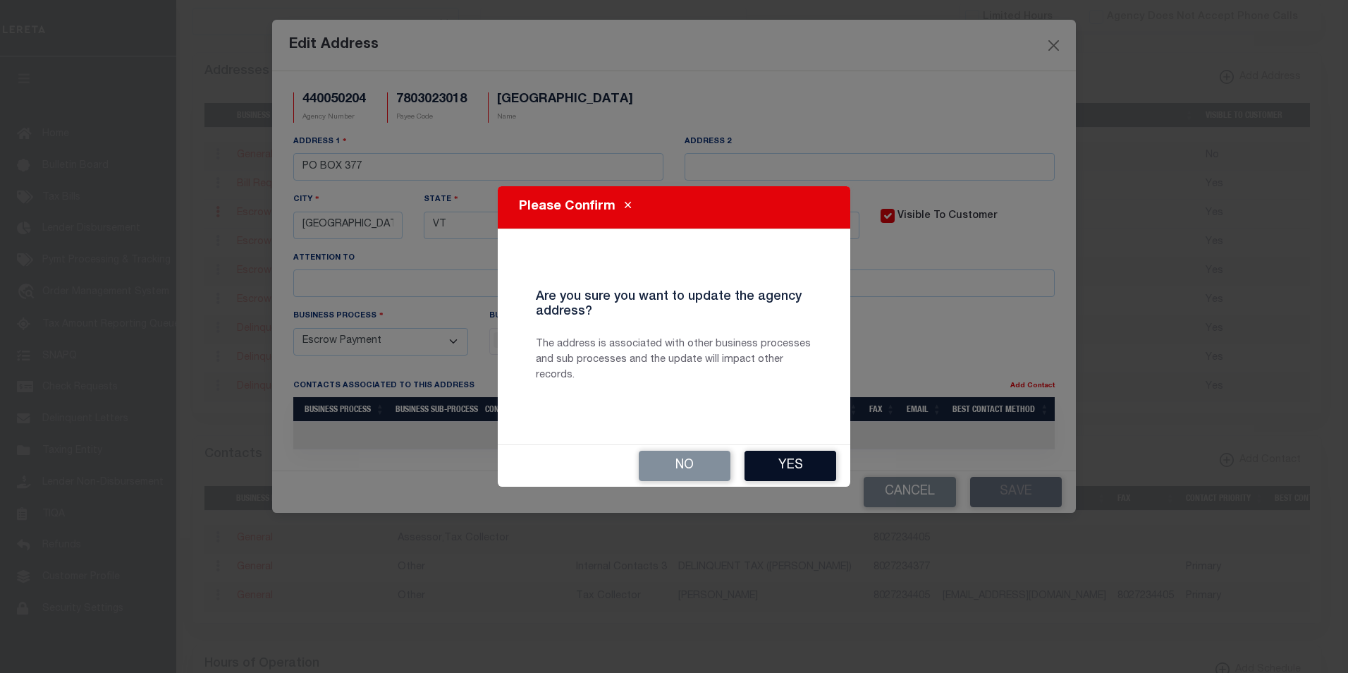
click at [801, 466] on button "Yes" at bounding box center [791, 466] width 92 height 30
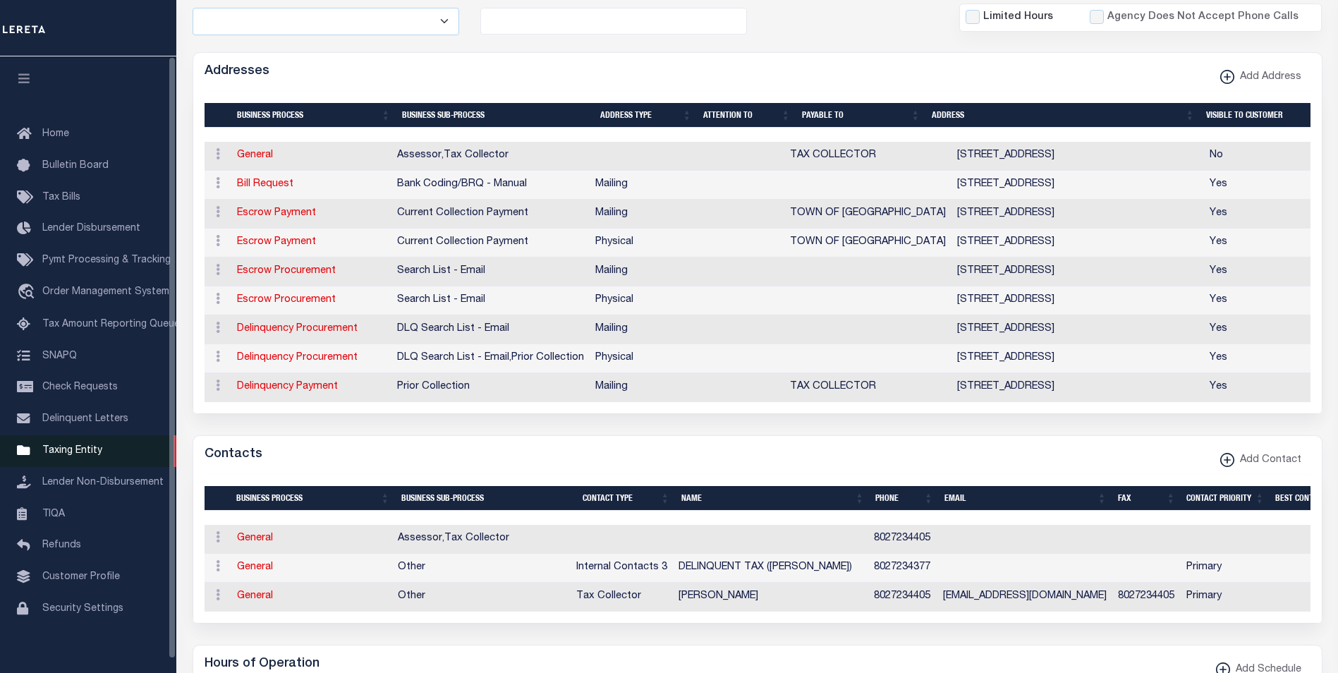
click at [85, 456] on span "Taxing Entity" at bounding box center [72, 451] width 60 height 10
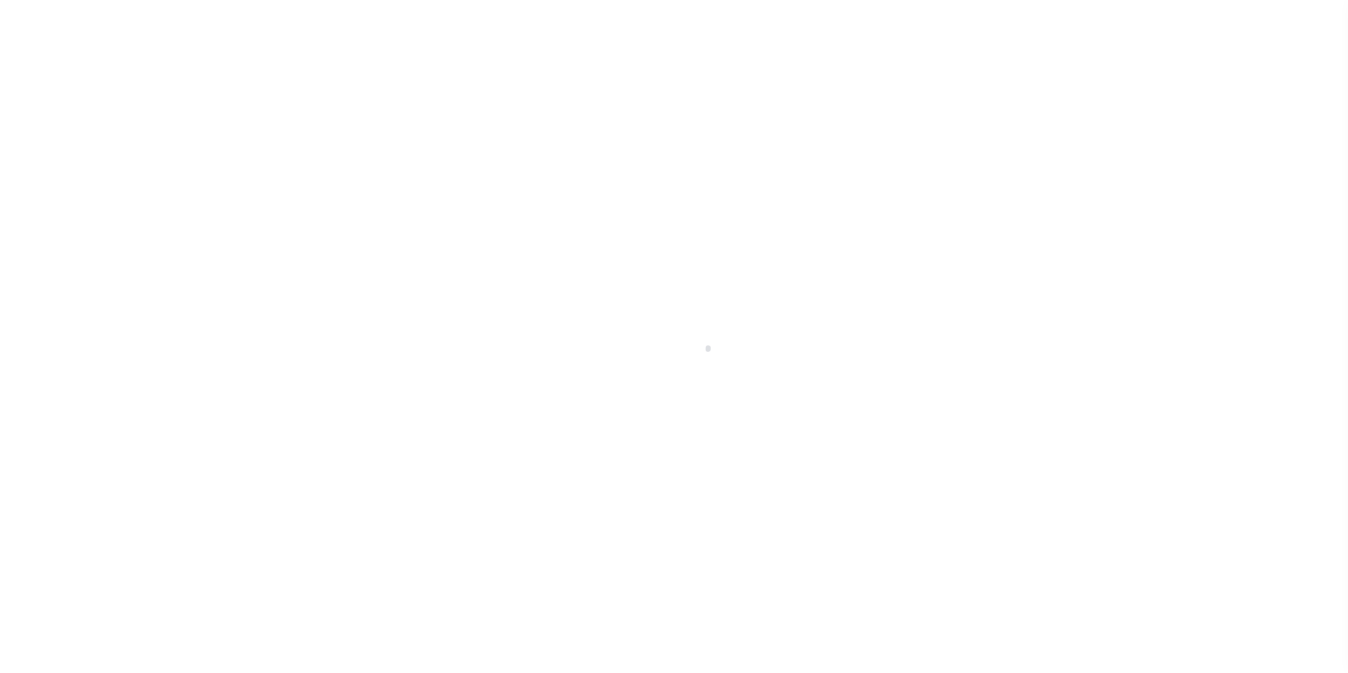
scroll to position [14, 0]
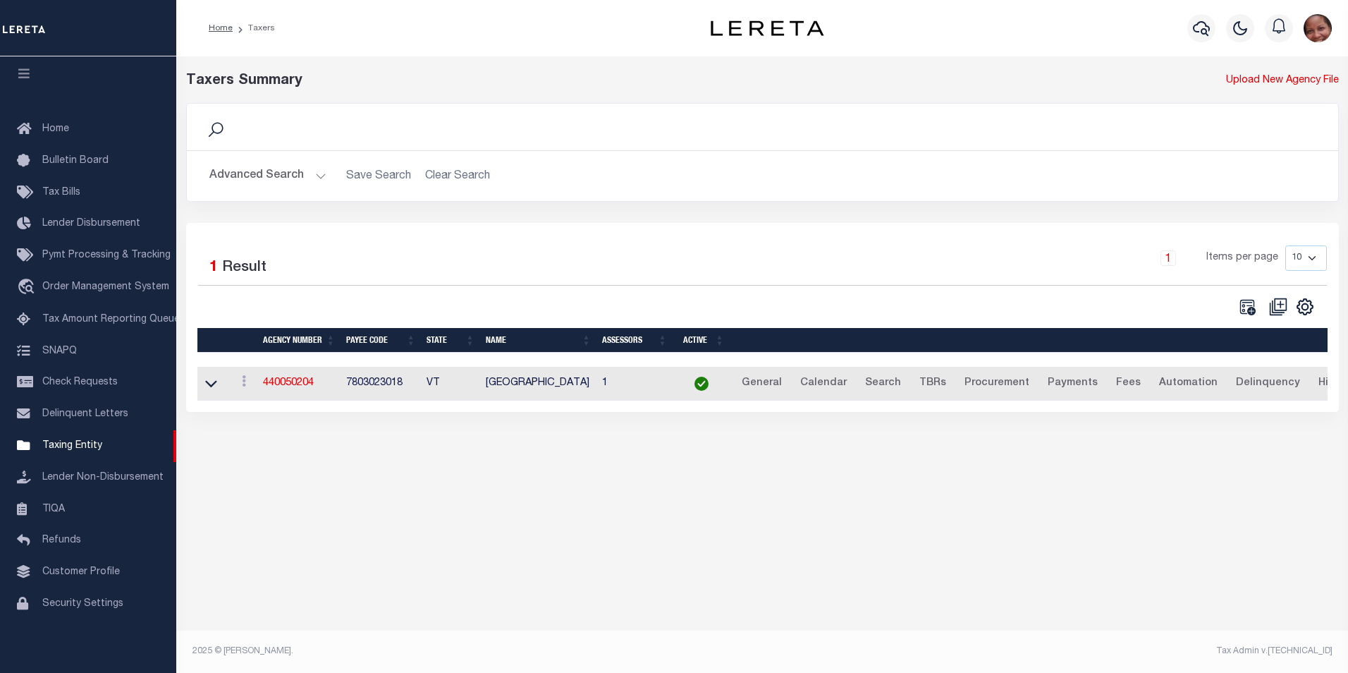
click at [319, 177] on button "Advanced Search" at bounding box center [267, 176] width 117 height 28
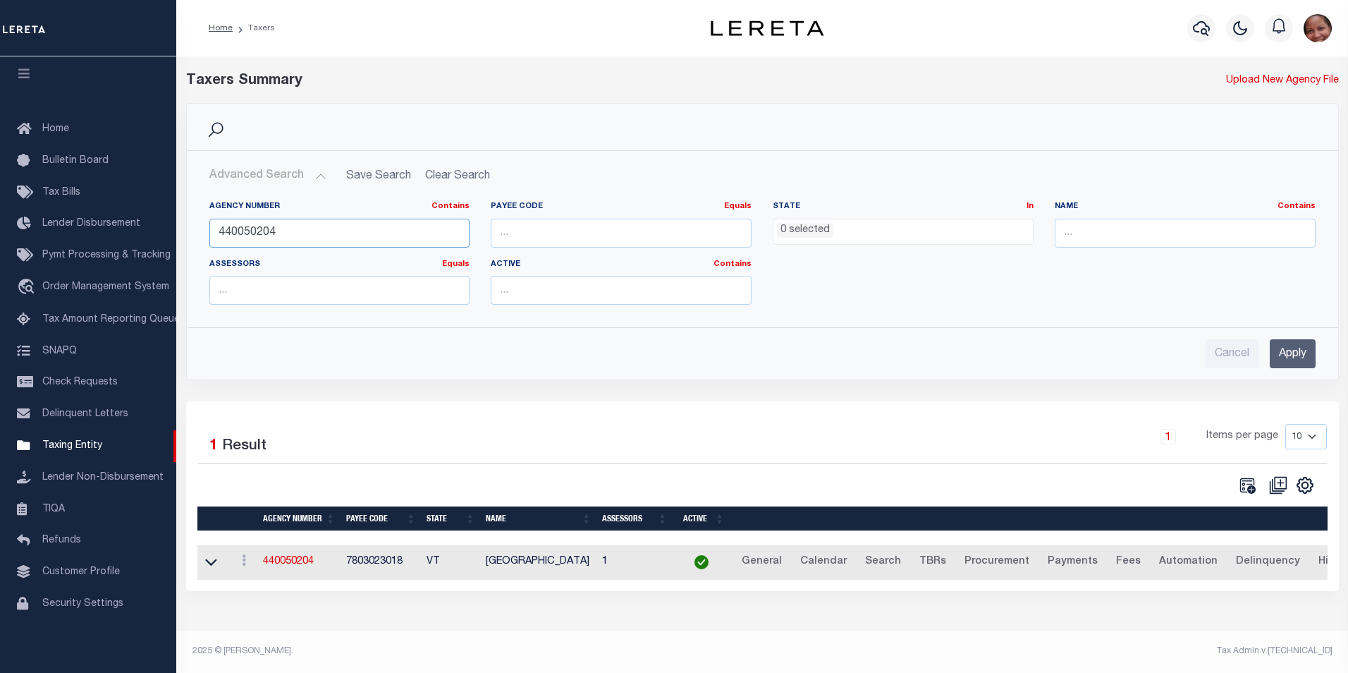
drag, startPoint x: 255, startPoint y: 233, endPoint x: 283, endPoint y: 233, distance: 28.9
click at [283, 233] on input "440050204" at bounding box center [339, 233] width 261 height 29
type input "440050294"
click at [1293, 358] on input "Apply" at bounding box center [1293, 353] width 46 height 29
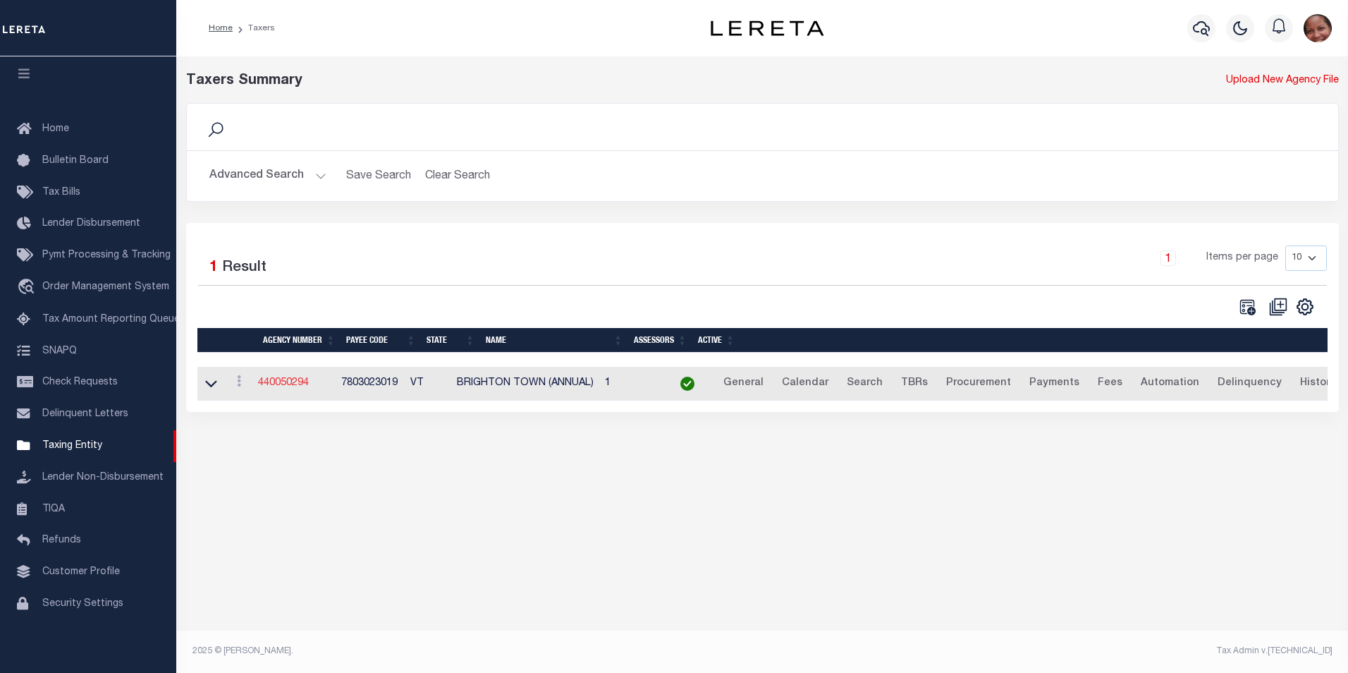
click at [283, 384] on link "440050294" at bounding box center [283, 383] width 51 height 10
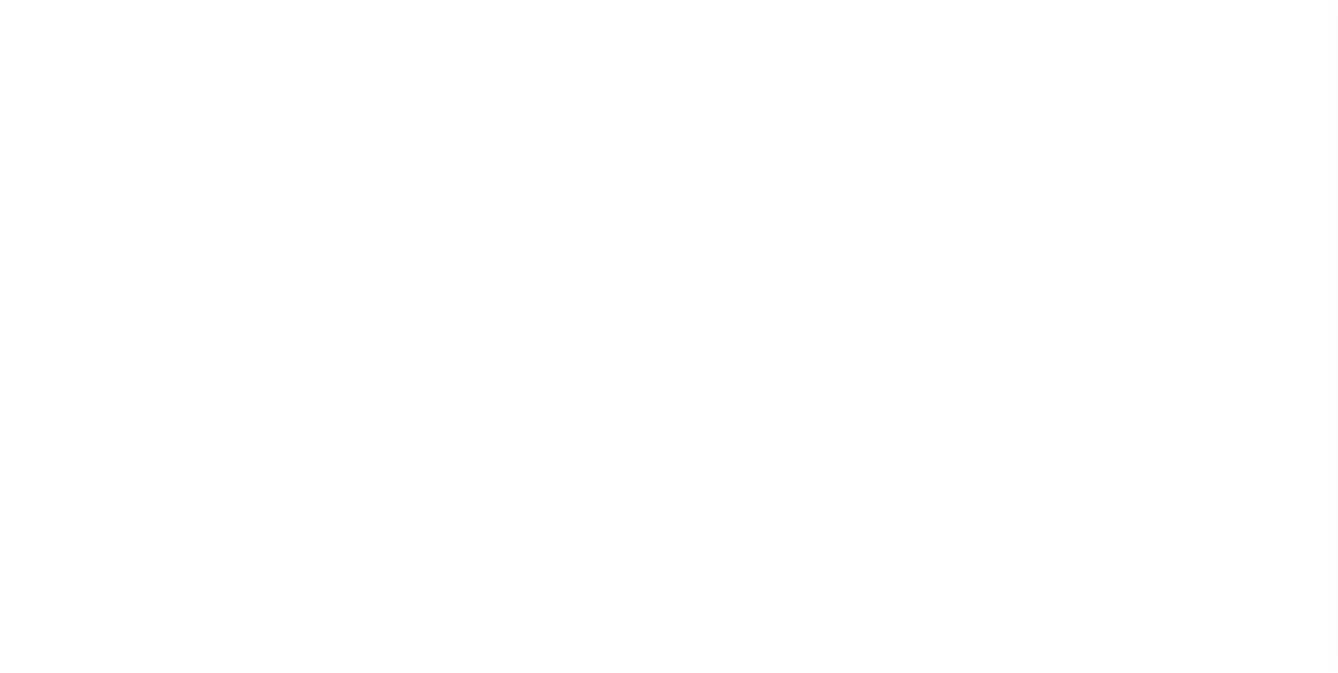
select select
checkbox input "false"
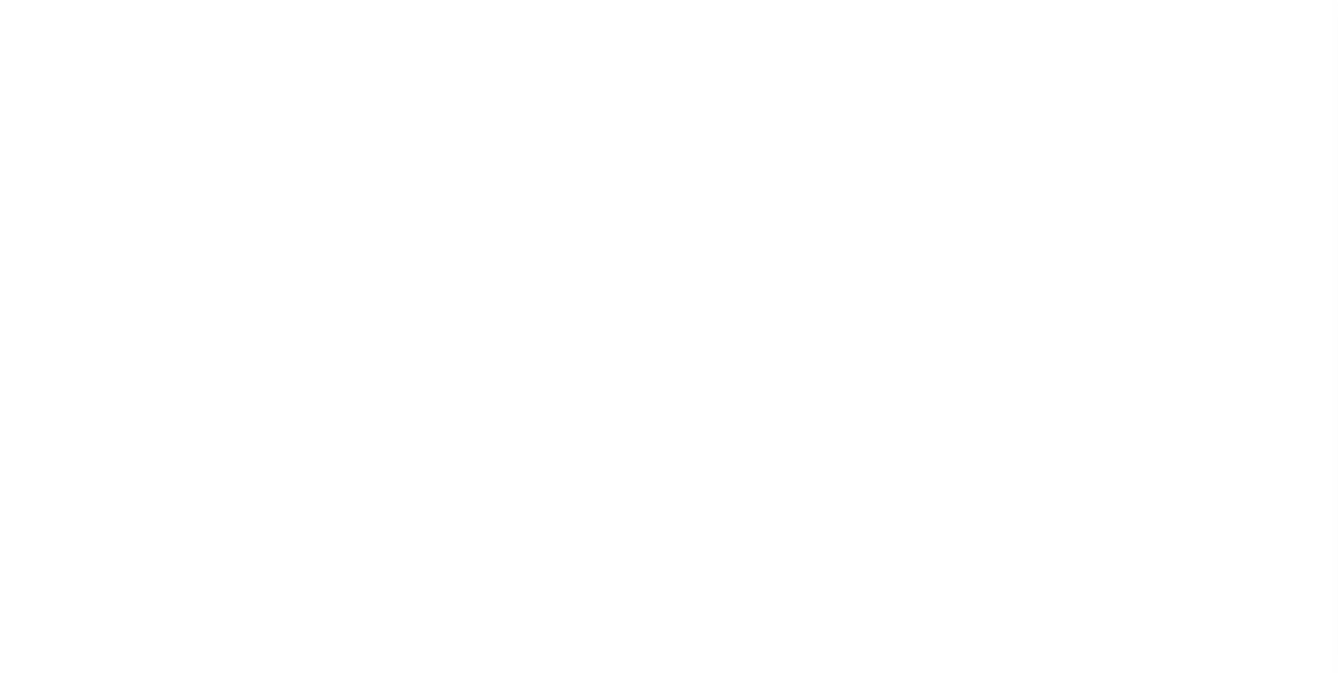
checkbox input "false"
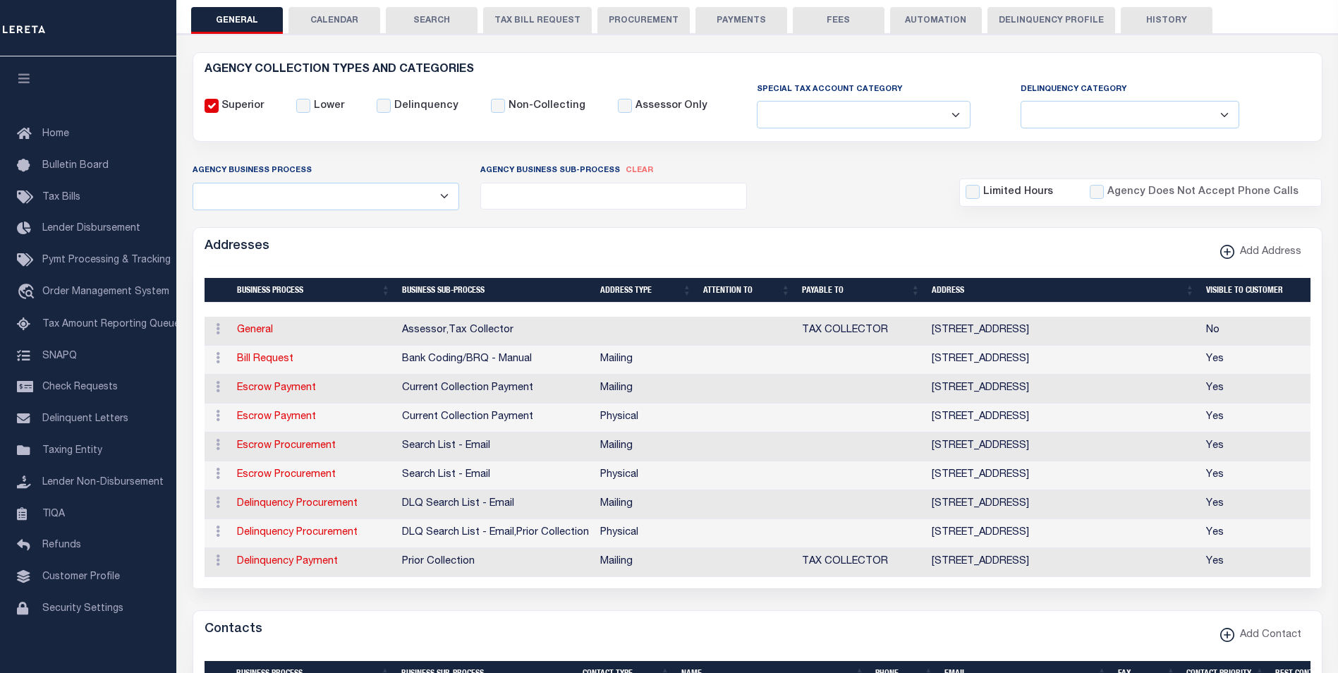
scroll to position [266, 0]
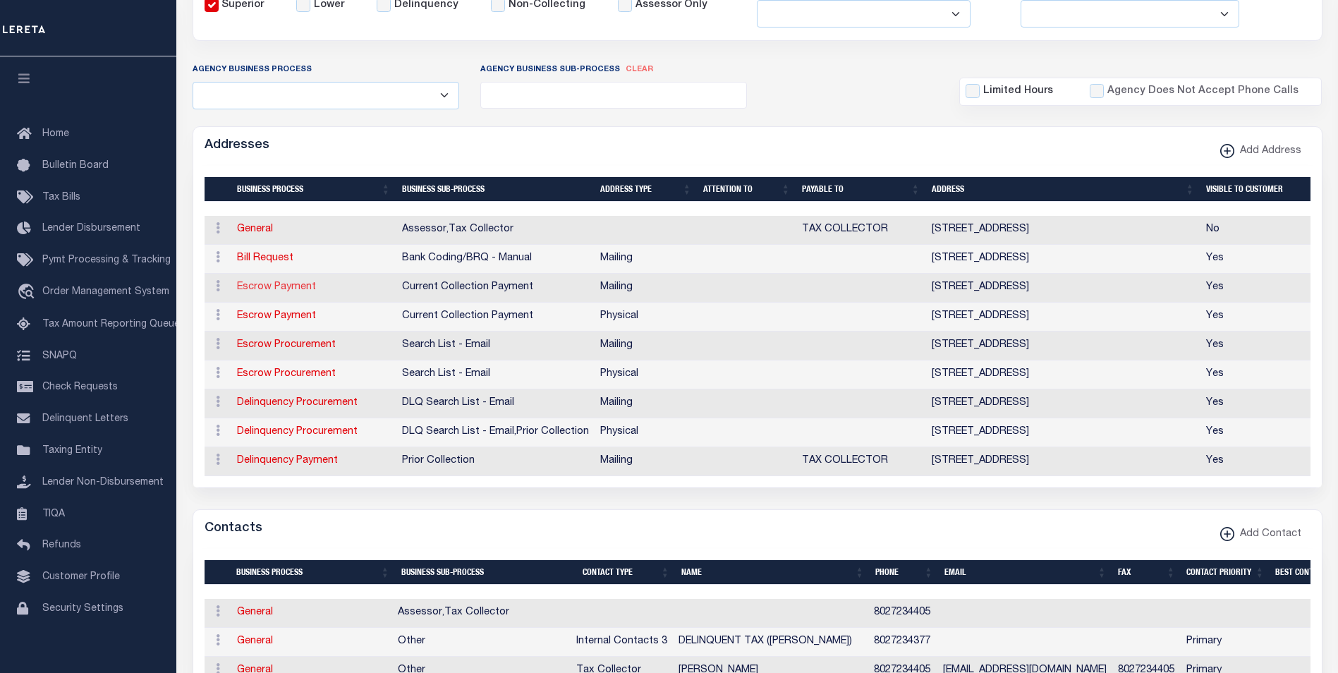
click at [262, 291] on link "Escrow Payment" at bounding box center [276, 287] width 79 height 10
select select "1"
checkbox input "false"
select select
type input "PO BOX 377"
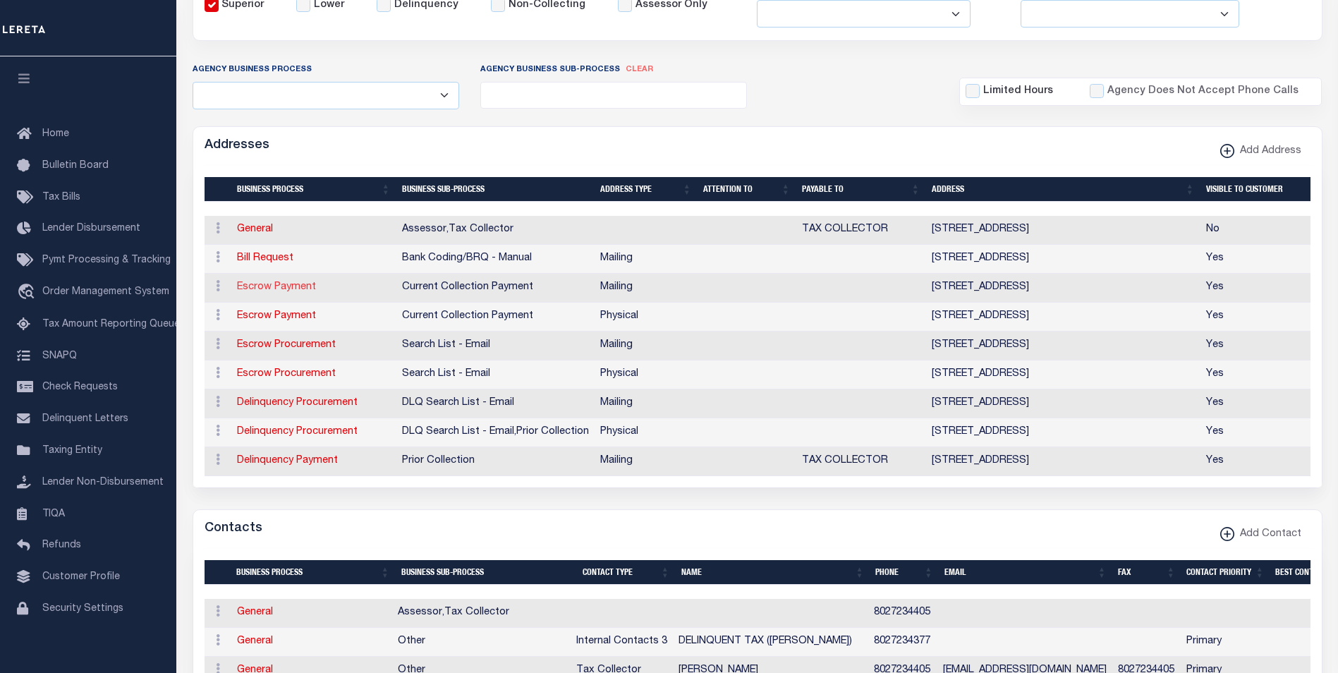
type input "ISLAND POND"
select select "VT"
type input "05846"
checkbox input "true"
select select "3"
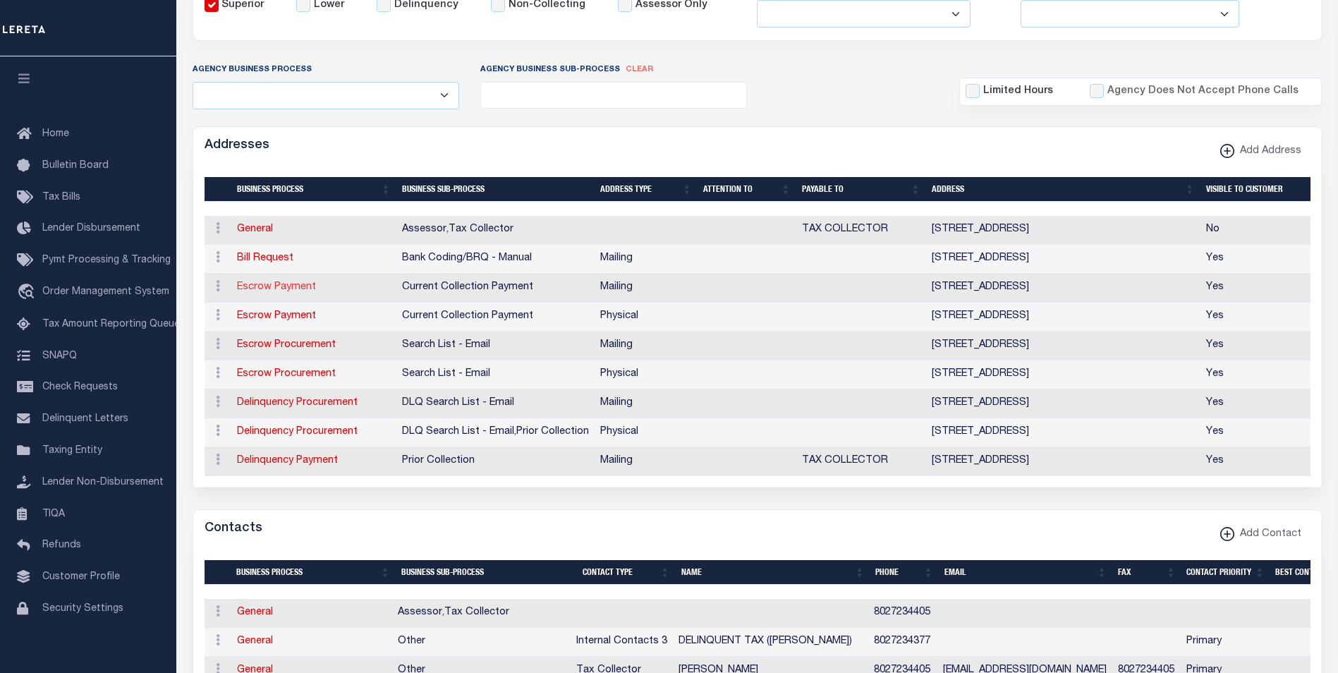
select select "11"
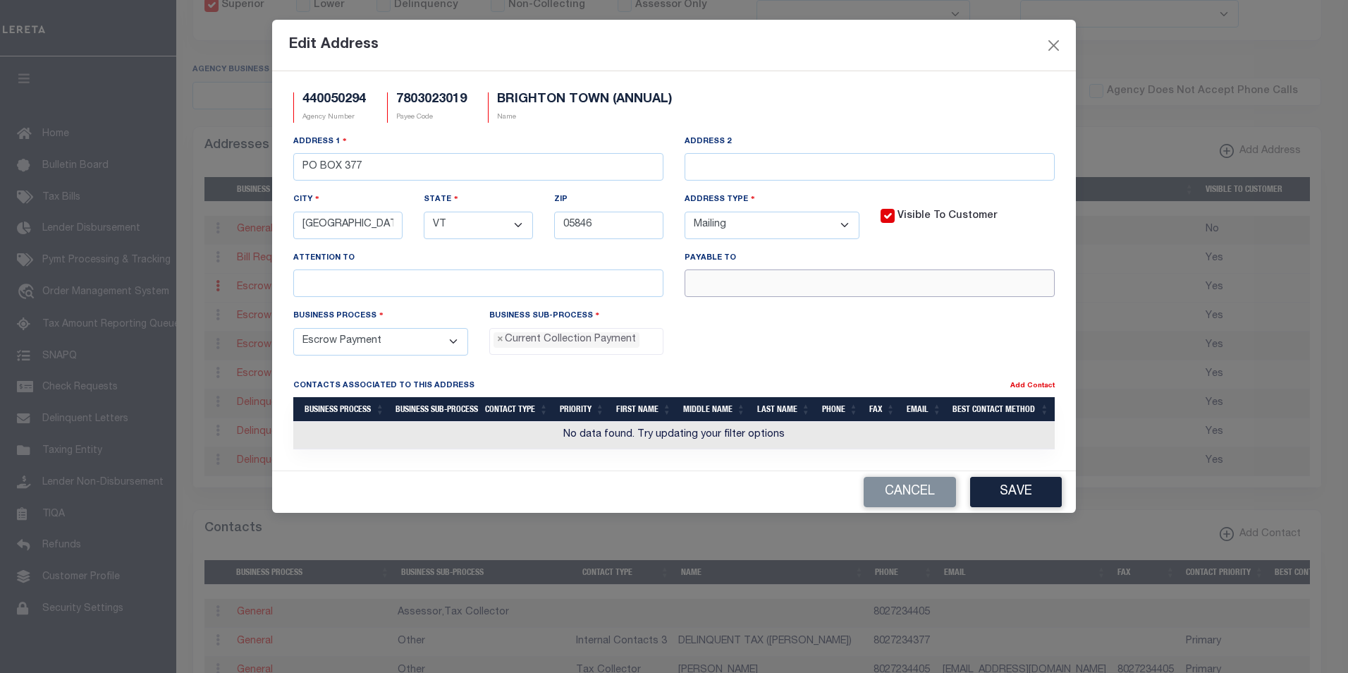
click at [749, 286] on input "text" at bounding box center [870, 283] width 370 height 28
paste input "TOWN OF BRIGHTON"
type input "TOWN OF BRIGHTON"
click at [1053, 499] on button "Save" at bounding box center [1016, 492] width 92 height 30
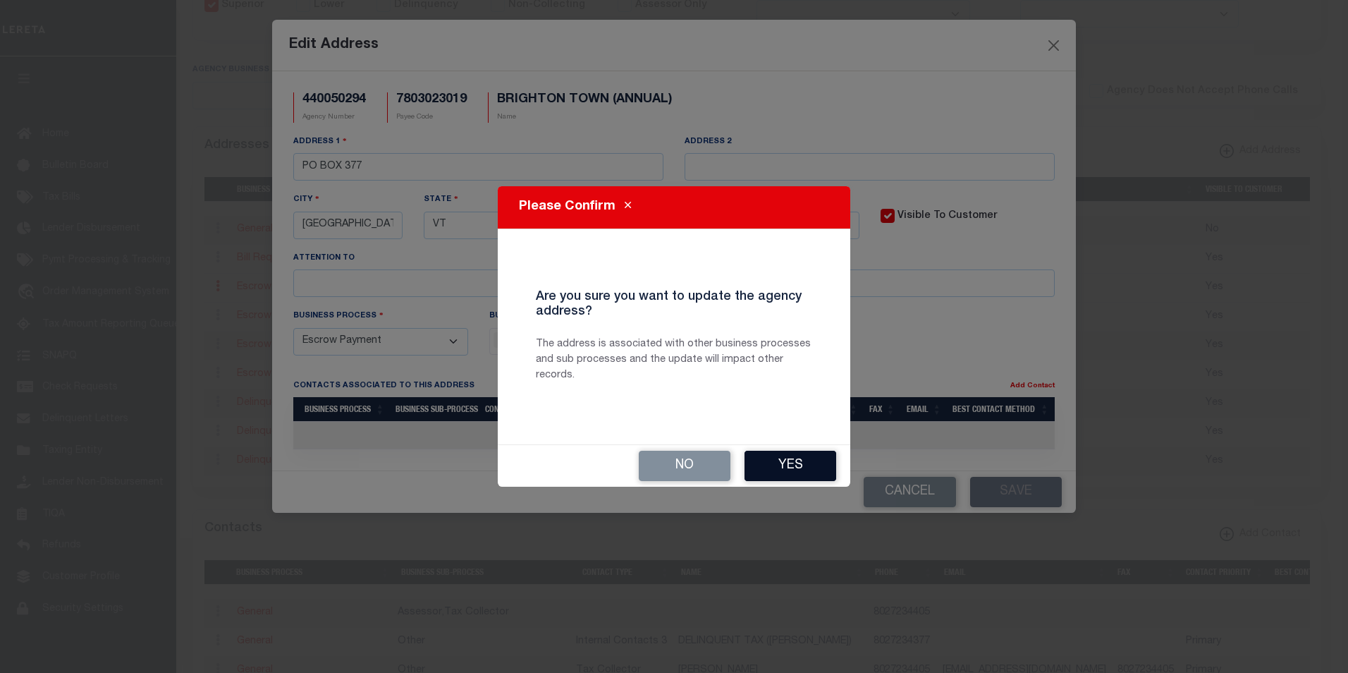
click at [811, 467] on button "Yes" at bounding box center [791, 466] width 92 height 30
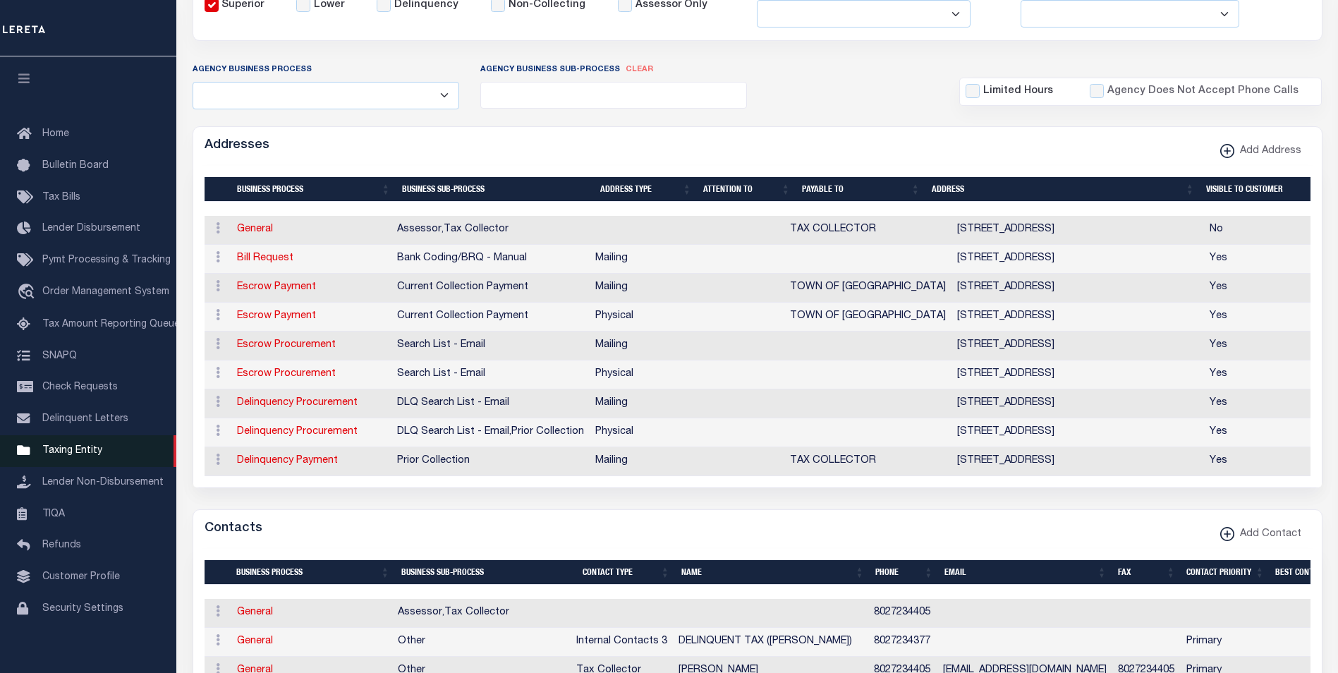
click at [87, 456] on span "Taxing Entity" at bounding box center [72, 451] width 60 height 10
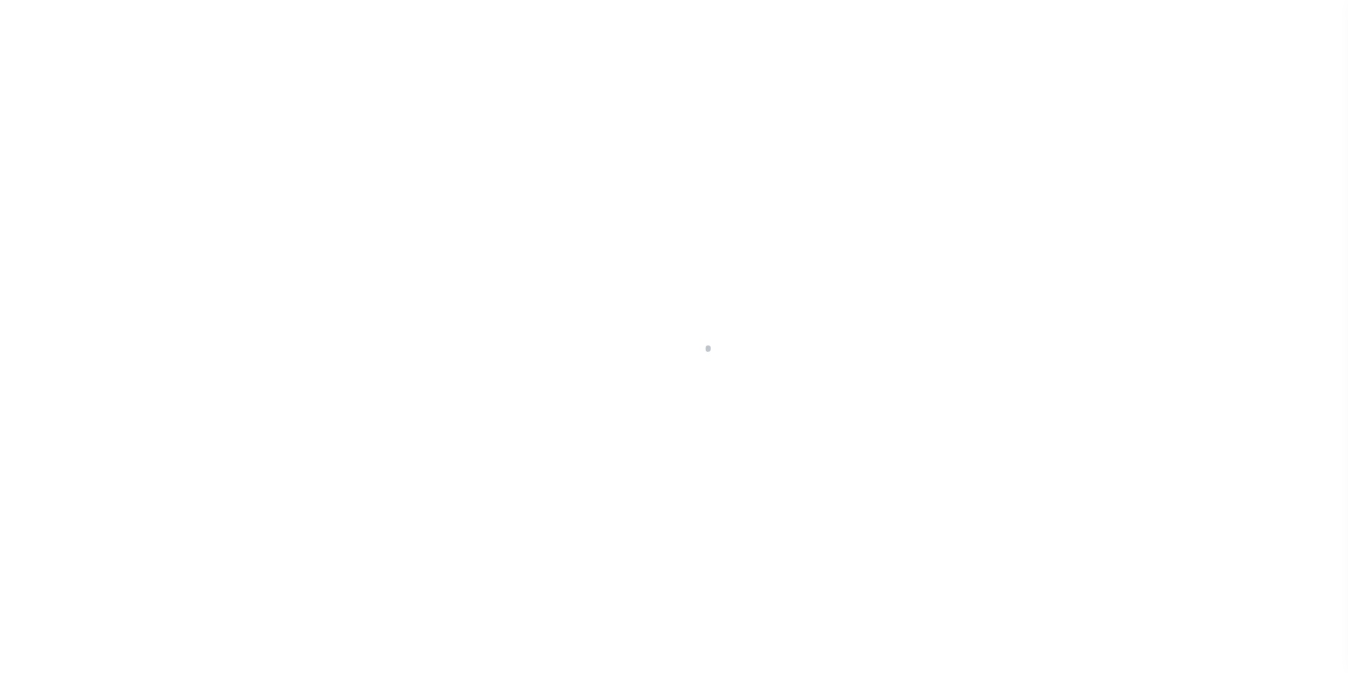
scroll to position [14, 0]
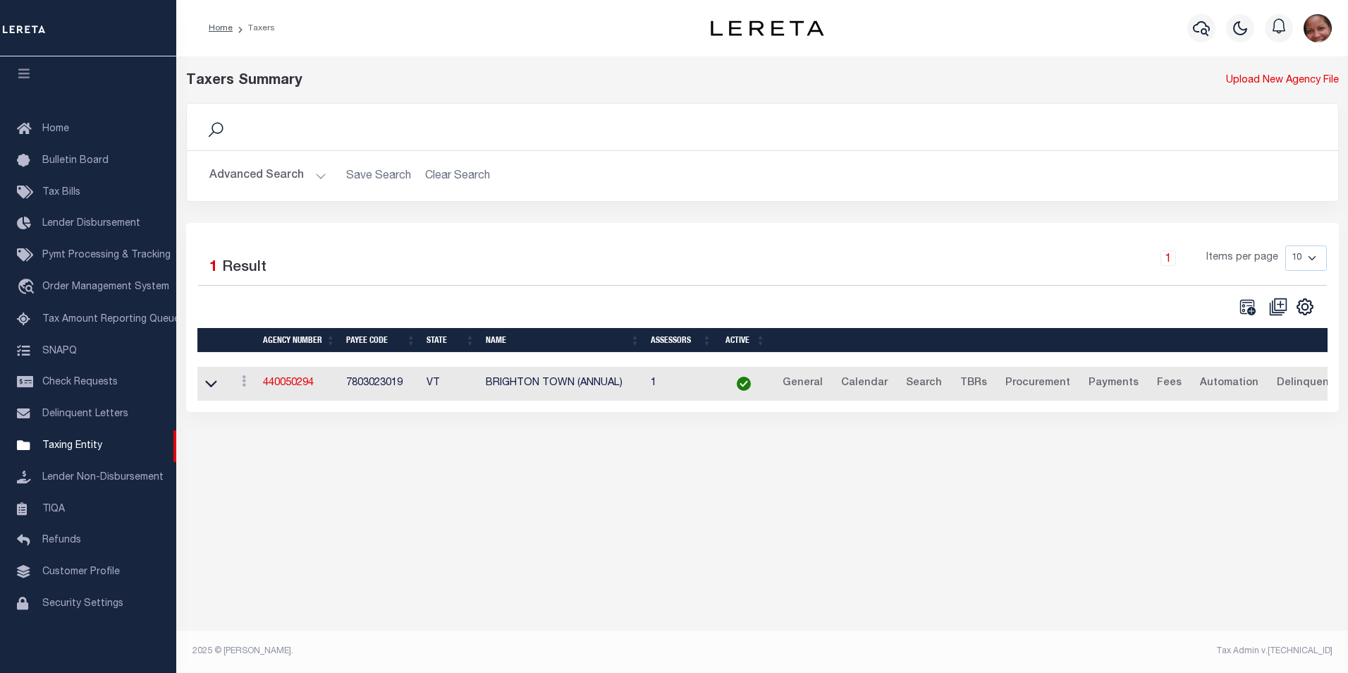
click at [317, 175] on button "Advanced Search" at bounding box center [267, 176] width 117 height 28
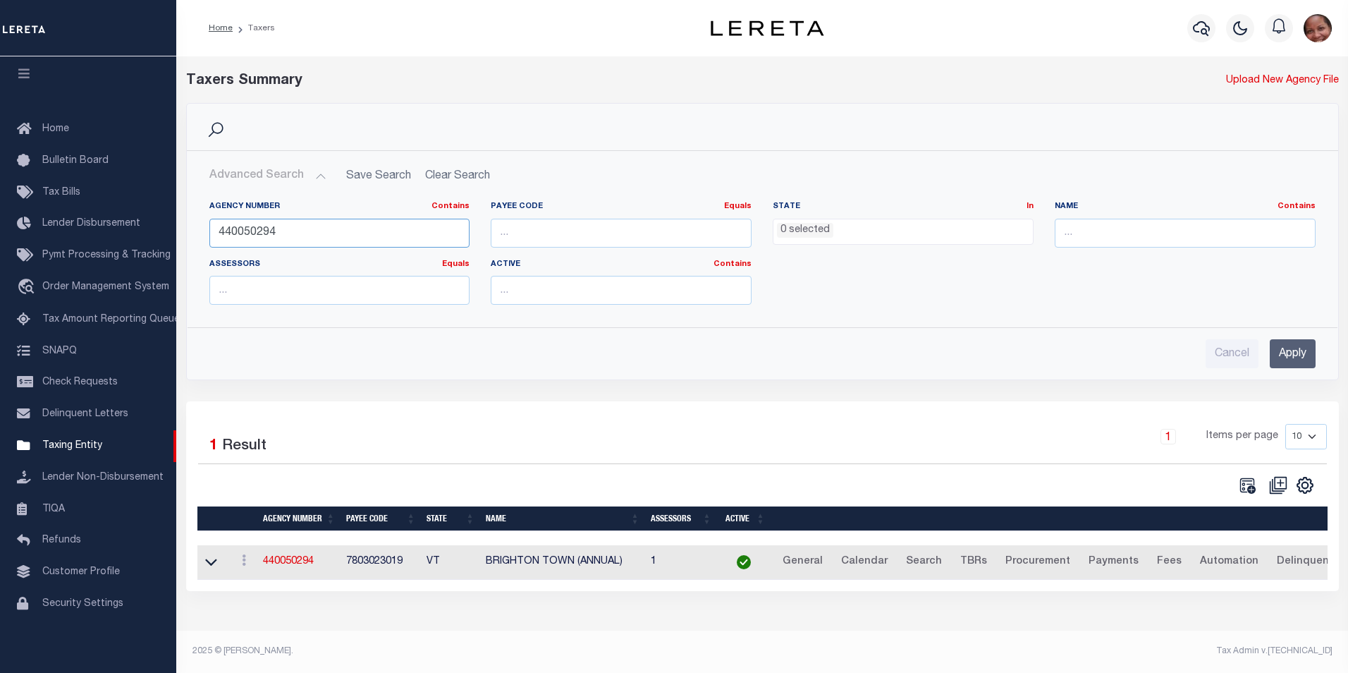
drag, startPoint x: 282, startPoint y: 233, endPoint x: 209, endPoint y: 233, distance: 73.3
click at [209, 233] on input "440050294" at bounding box center [339, 233] width 261 height 29
type input "440032202"
click at [1288, 358] on input "Apply" at bounding box center [1293, 353] width 46 height 29
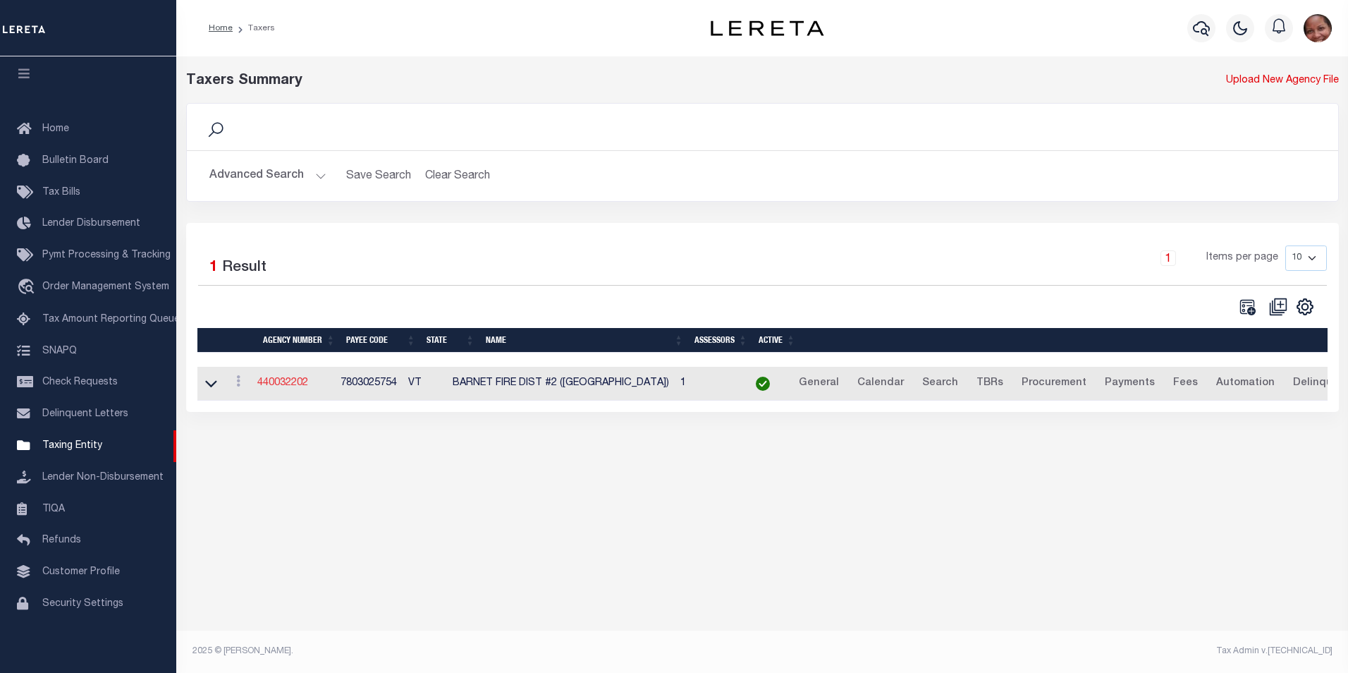
click at [293, 384] on link "440032202" at bounding box center [282, 383] width 51 height 10
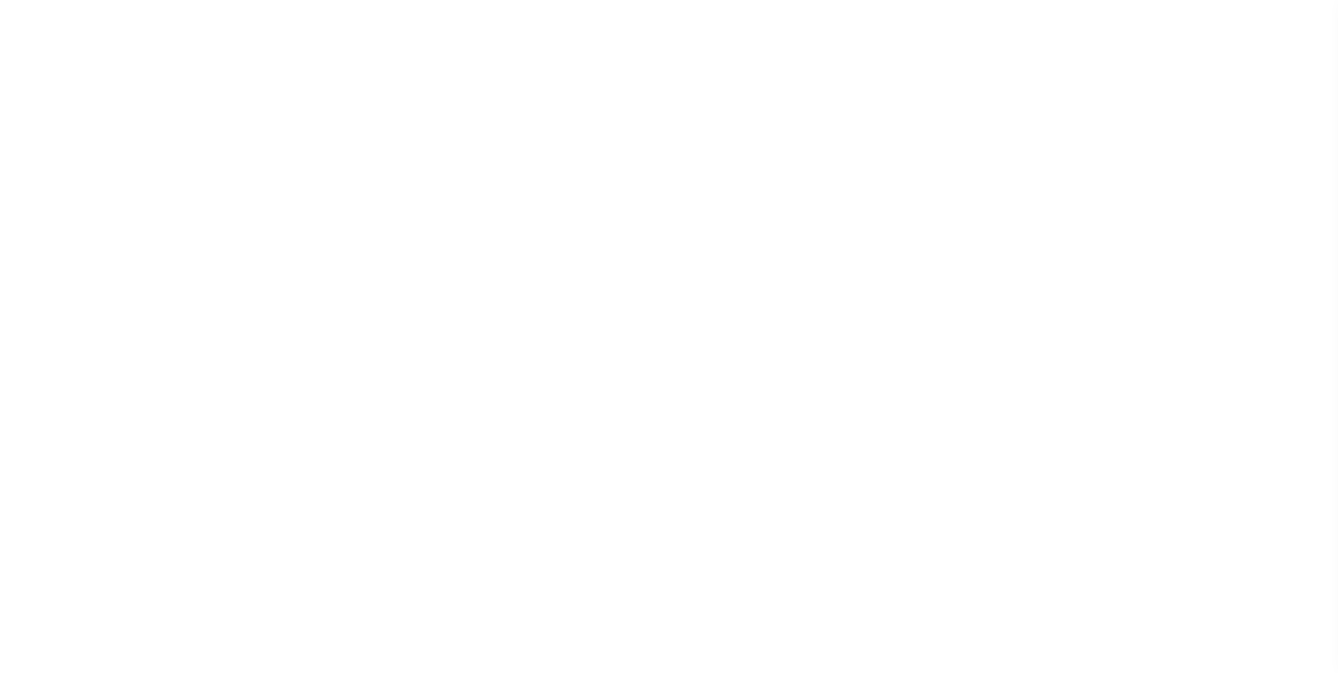
select select
checkbox input "false"
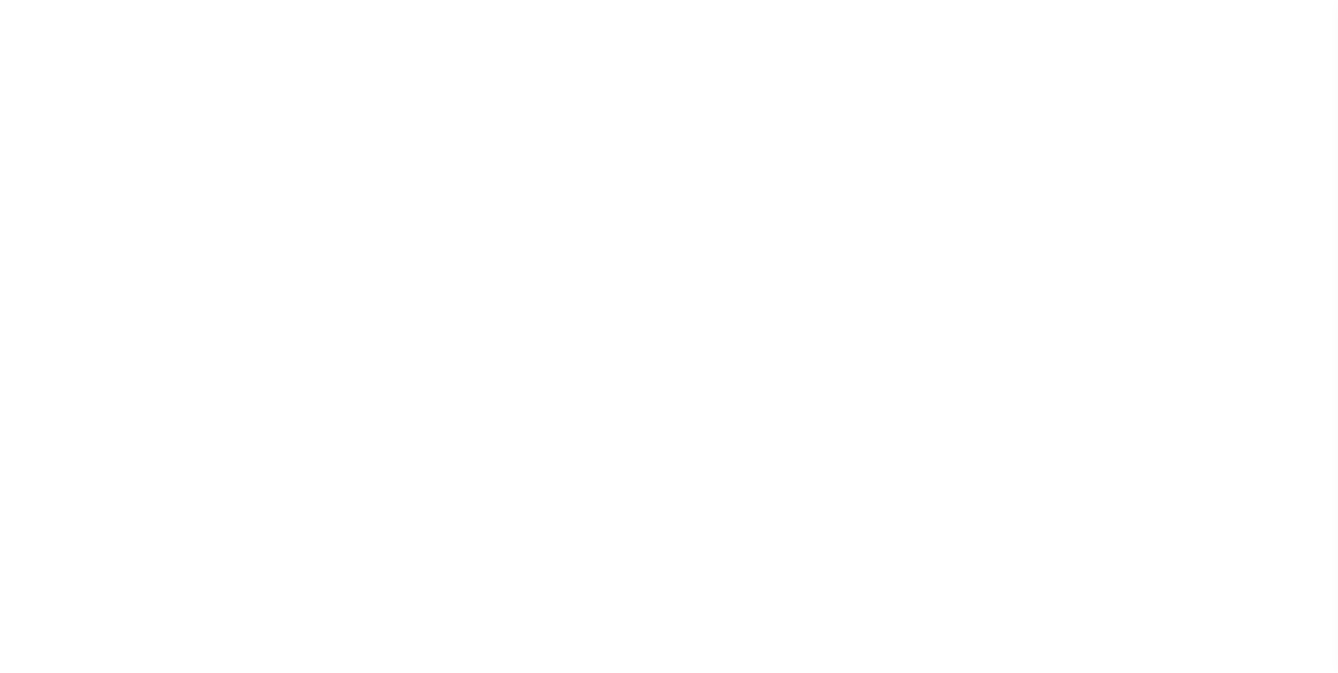
select select "2"
checkbox input "false"
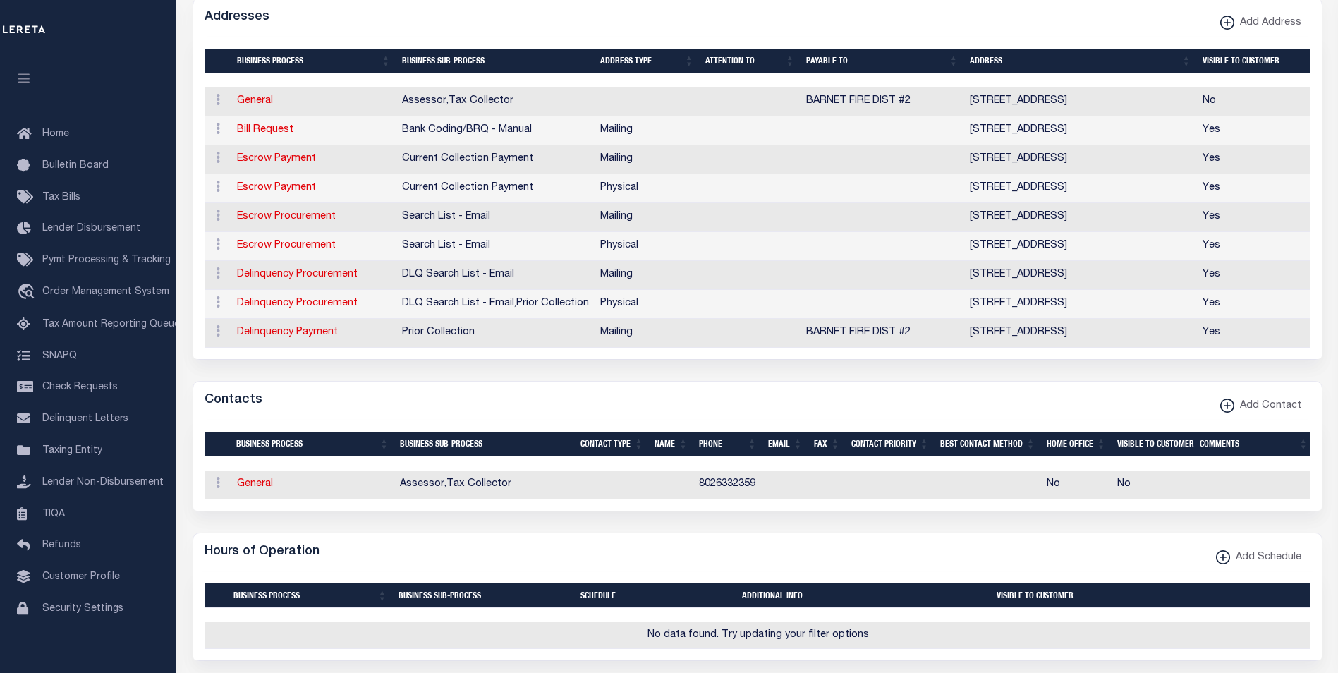
scroll to position [409, 0]
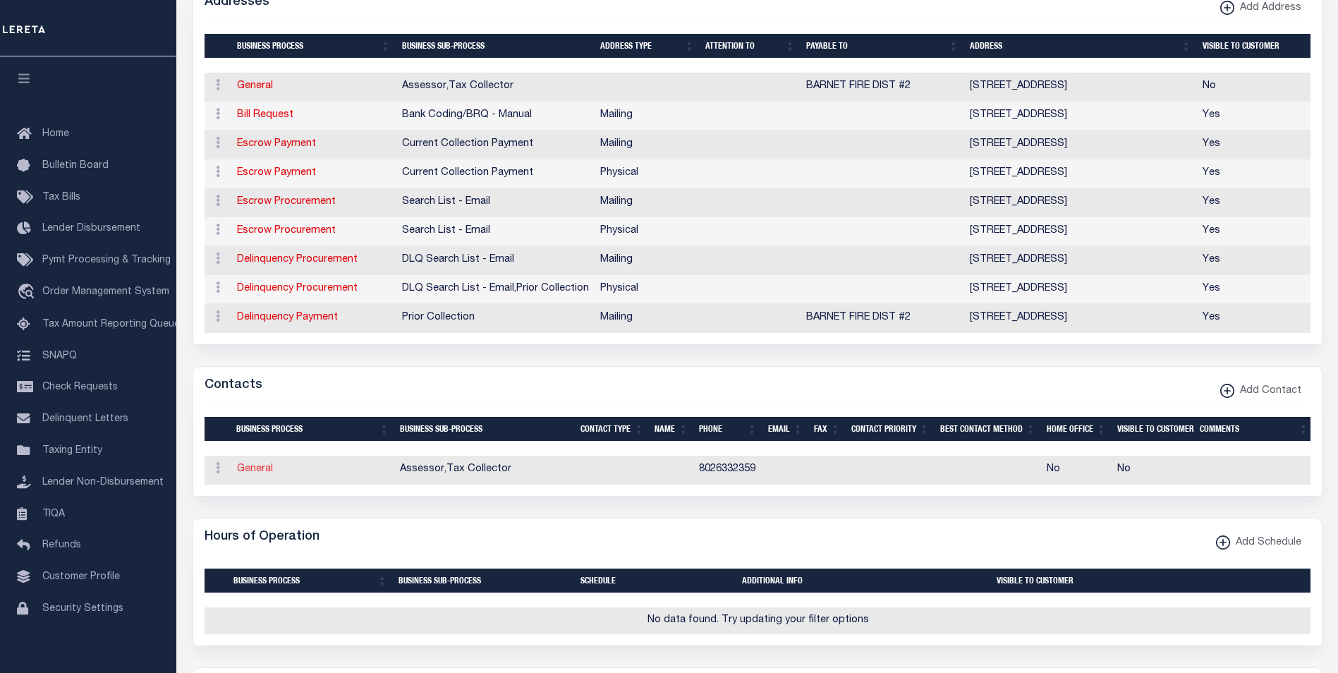
click at [262, 474] on link "General" at bounding box center [255, 469] width 36 height 10
checkbox input "false"
select select
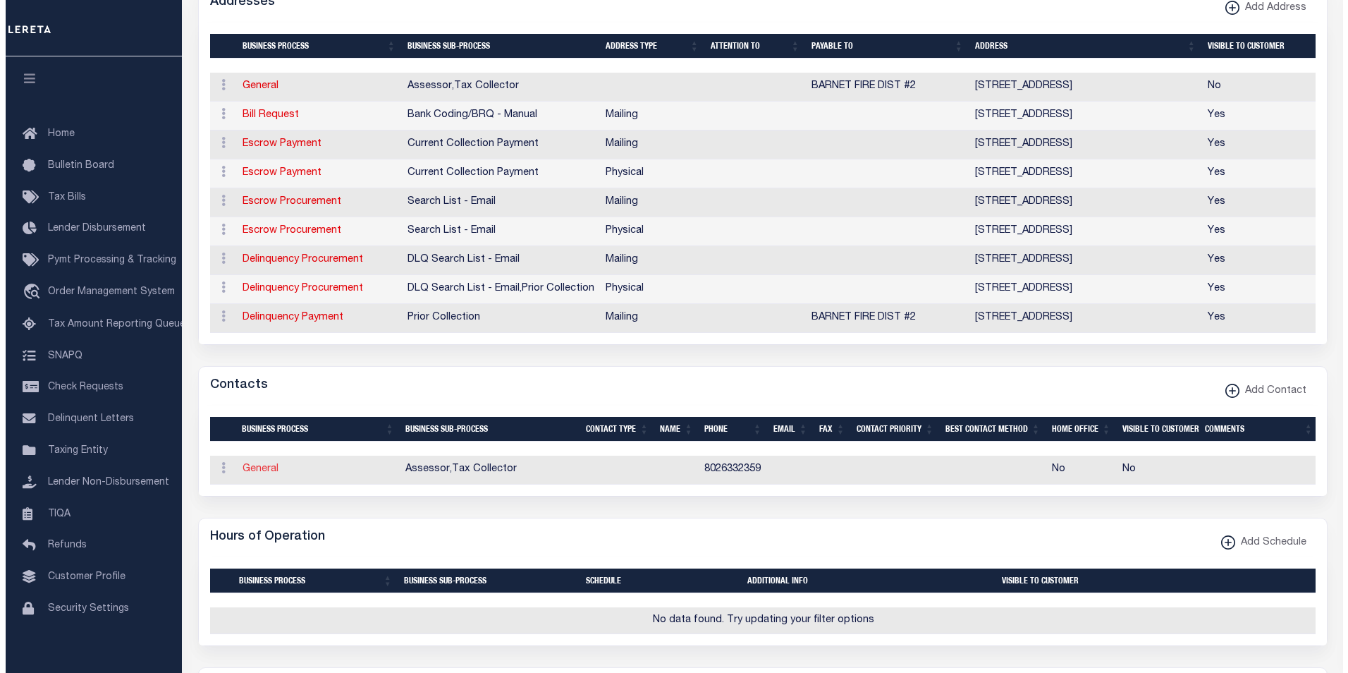
select select
type input "8026332359"
checkbox input "false"
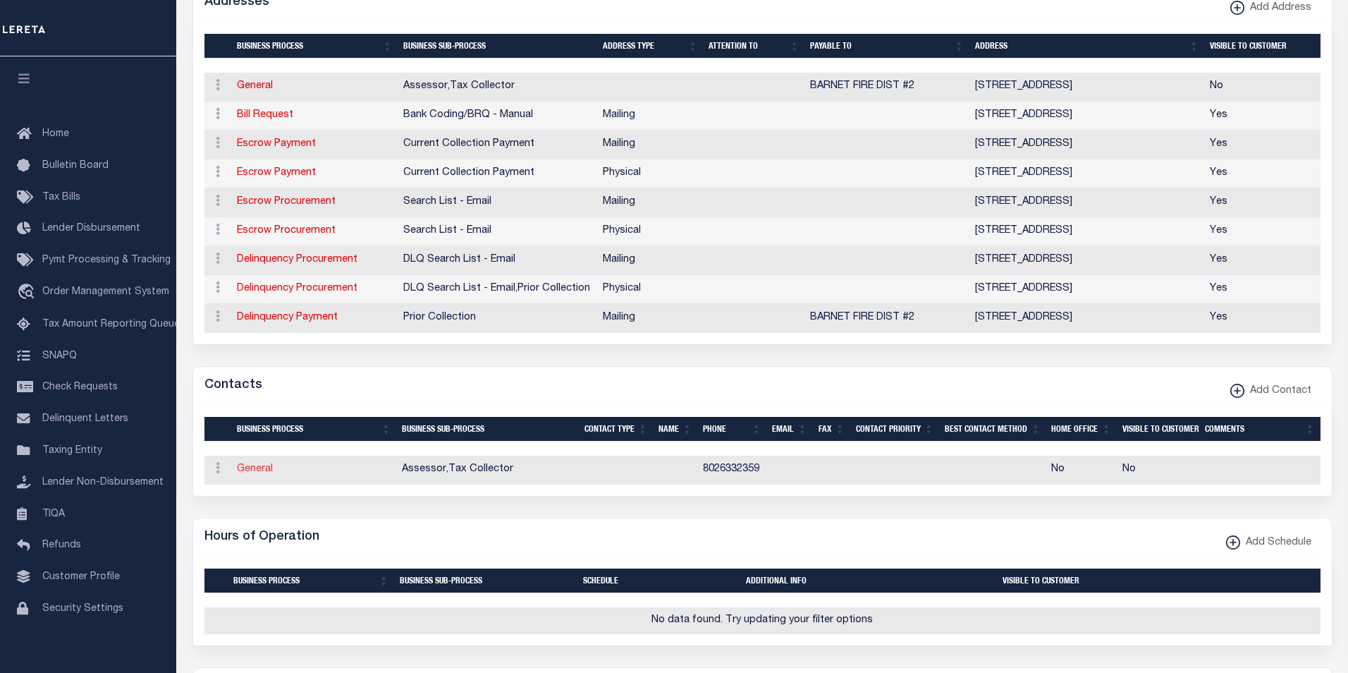
select select "6"
select select "33"
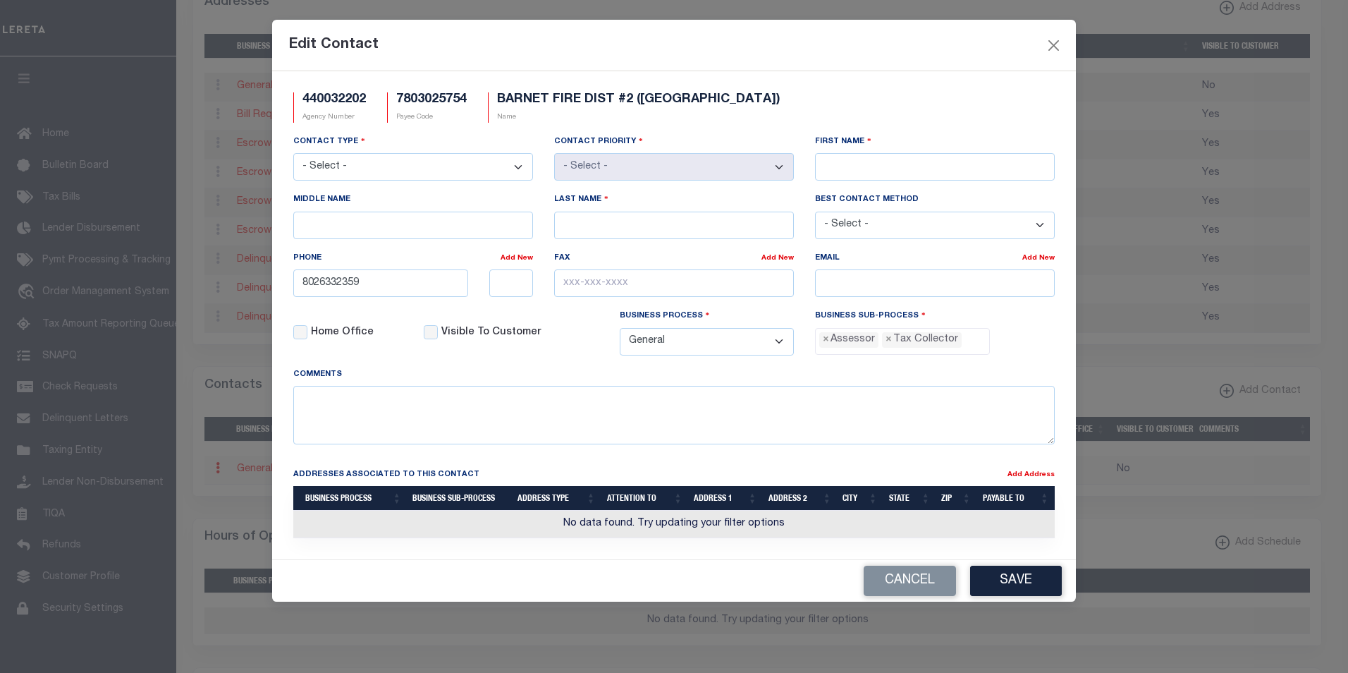
click at [522, 168] on select "- Select - Assessor Clerk Internal Contacts 1 Internal Contacts 2 Internal Cont…" at bounding box center [413, 167] width 240 height 28
select select "2"
click at [293, 154] on select "- Select - Assessor Clerk Internal Contacts 1 Internal Contacts 2 Internal Cont…" at bounding box center [413, 167] width 240 height 28
select select "1"
click at [857, 170] on input "First Name" at bounding box center [935, 167] width 240 height 28
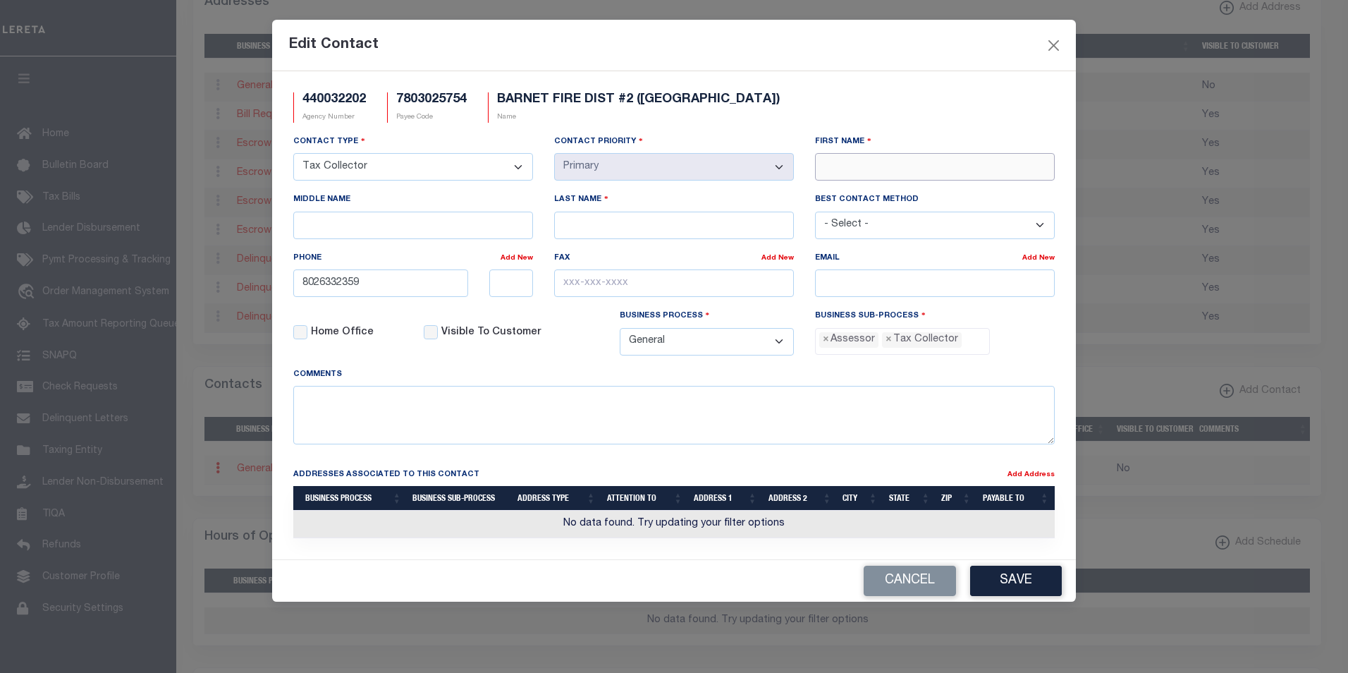
paste input "JANICE"
type input "JANICE"
click at [602, 229] on input "Last Name" at bounding box center [674, 226] width 240 height 28
paste input "NAREY"
type input "NAREY"
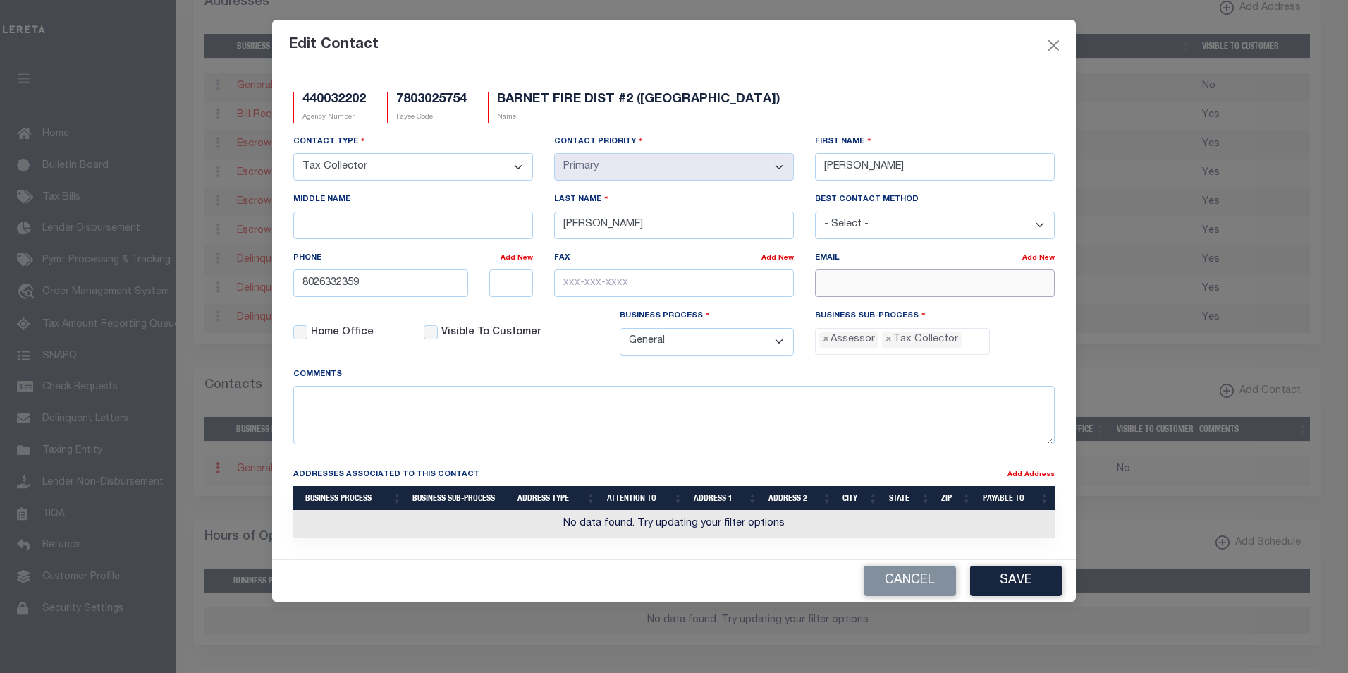
click at [842, 284] on input "email" at bounding box center [935, 283] width 240 height 28
paste input "BARNETFD2@GMAIL.COM"
type input "BARNETFD2@GMAIL.COM"
click at [1010, 590] on button "Save" at bounding box center [1016, 581] width 92 height 30
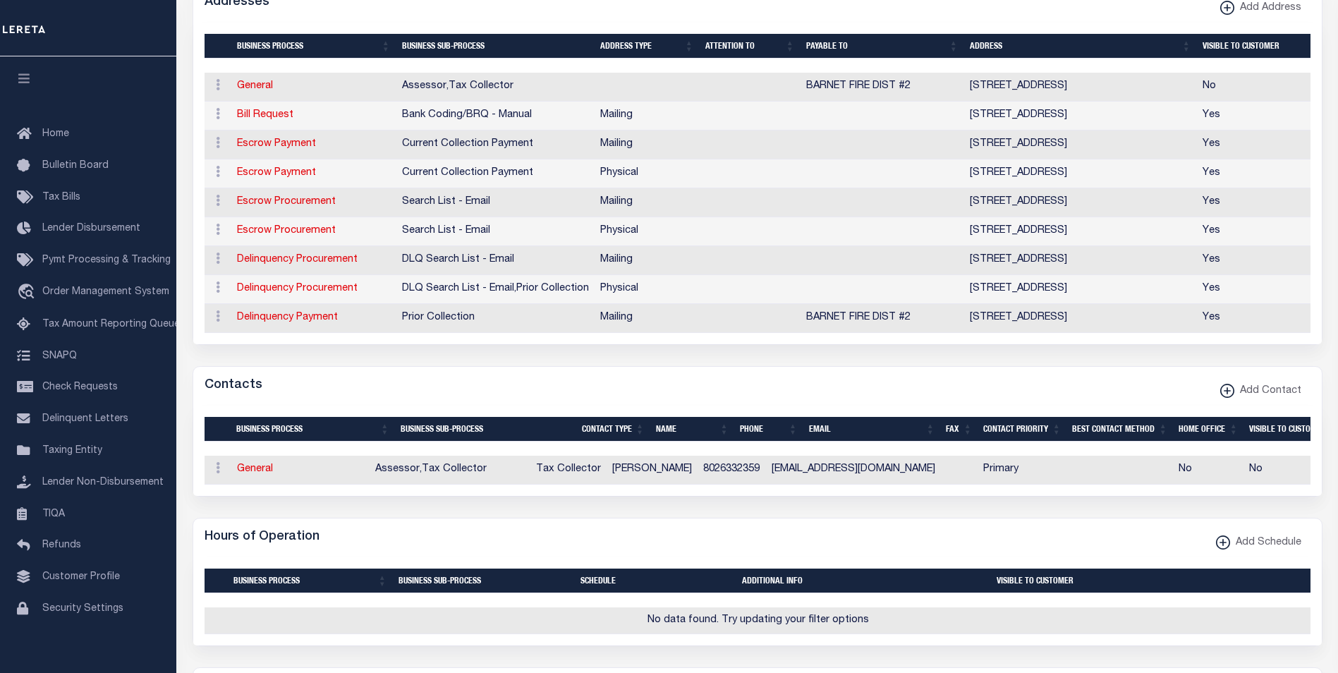
drag, startPoint x: 1312, startPoint y: 275, endPoint x: 1315, endPoint y: 249, distance: 26.3
click at [1315, 249] on div "Selected 9 Results Items per page" at bounding box center [757, 184] width 1128 height 322
drag, startPoint x: 1331, startPoint y: 286, endPoint x: 1338, endPoint y: 226, distance: 61.1
click at [1337, 226] on html "Home Taxers Summary Agency Summary Profile" at bounding box center [669, 424] width 1338 height 1666
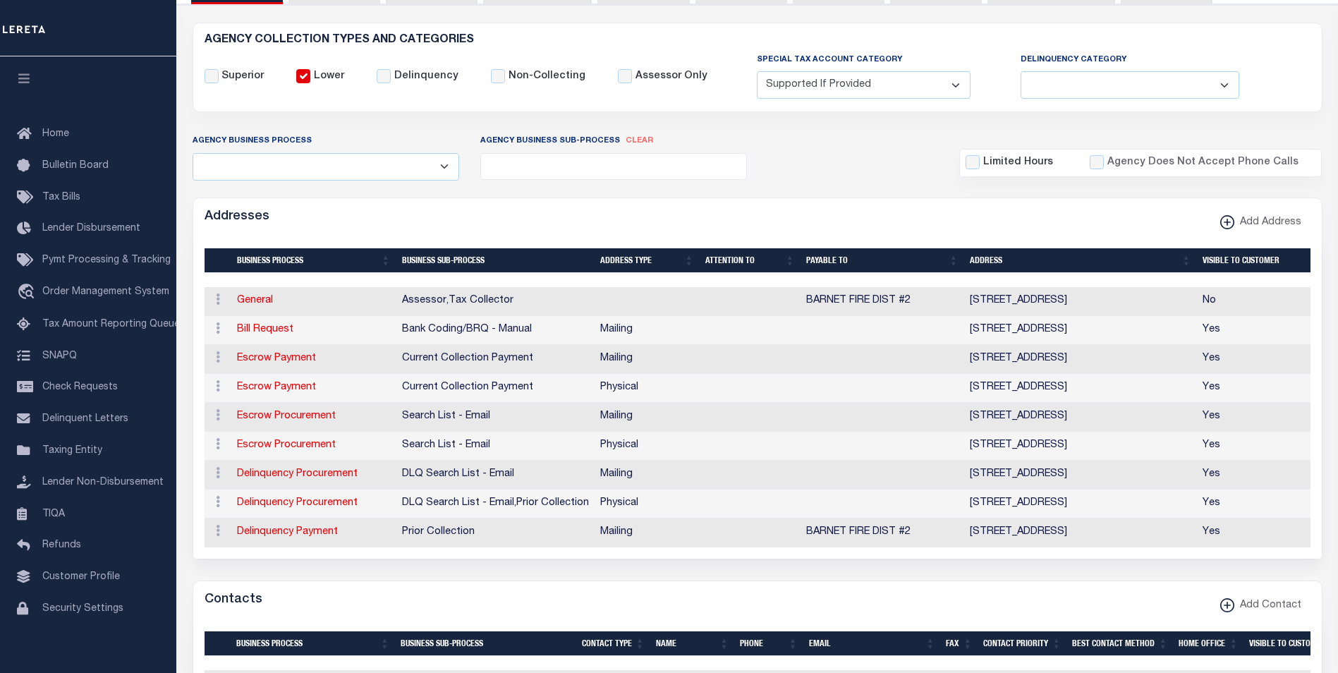
scroll to position [0, 0]
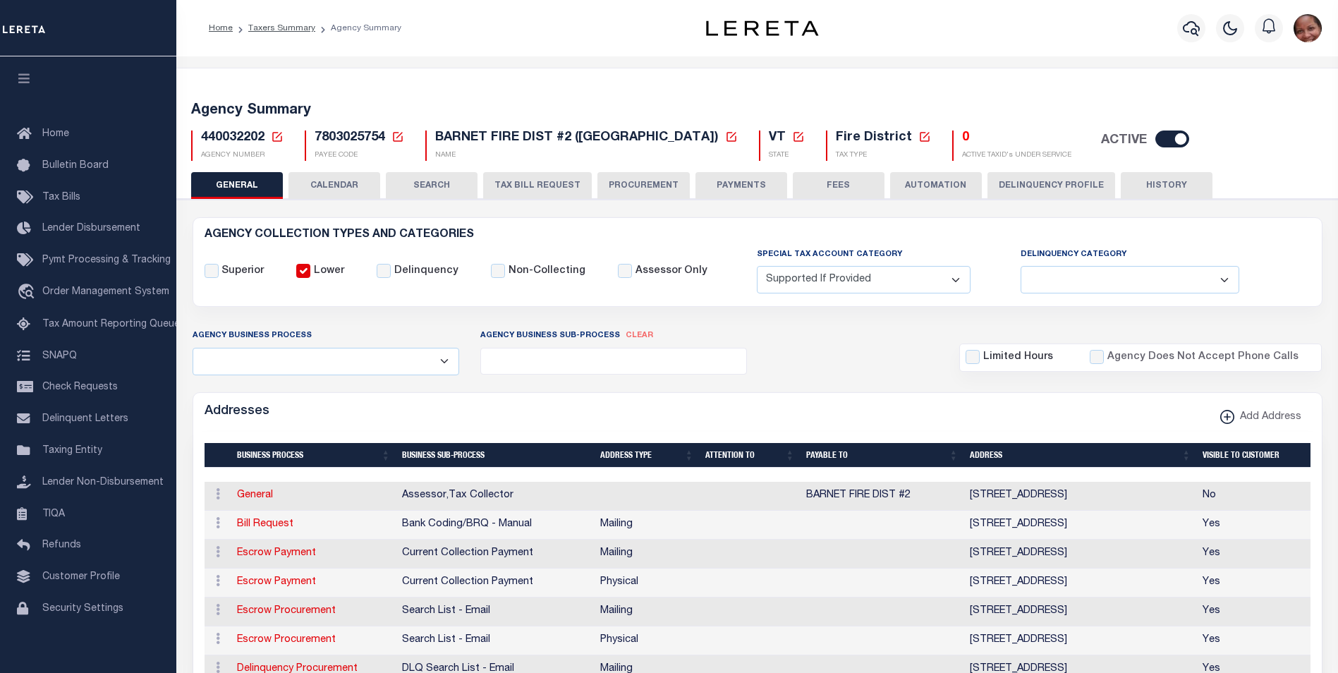
click at [1165, 184] on button "HISTORY" at bounding box center [1167, 185] width 92 height 27
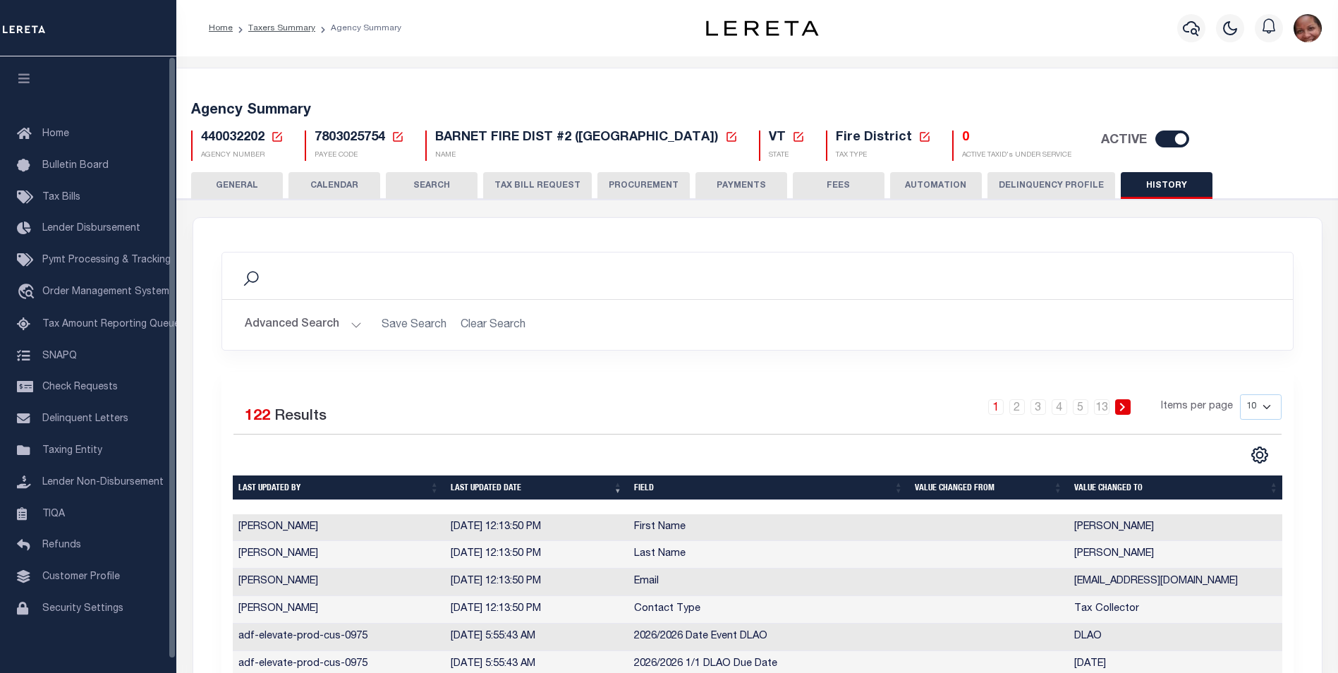
drag, startPoint x: 71, startPoint y: 457, endPoint x: 490, endPoint y: 405, distance: 422.7
click at [71, 456] on span "Taxing Entity" at bounding box center [72, 451] width 60 height 10
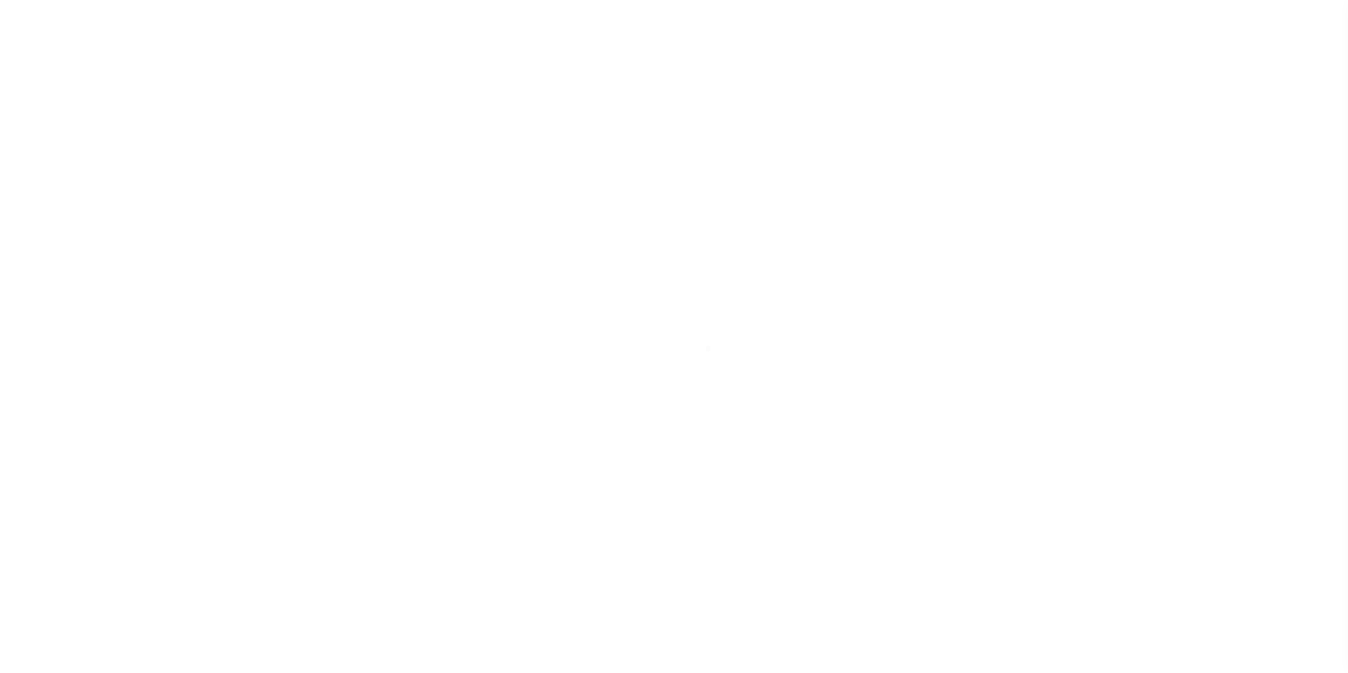
scroll to position [14, 0]
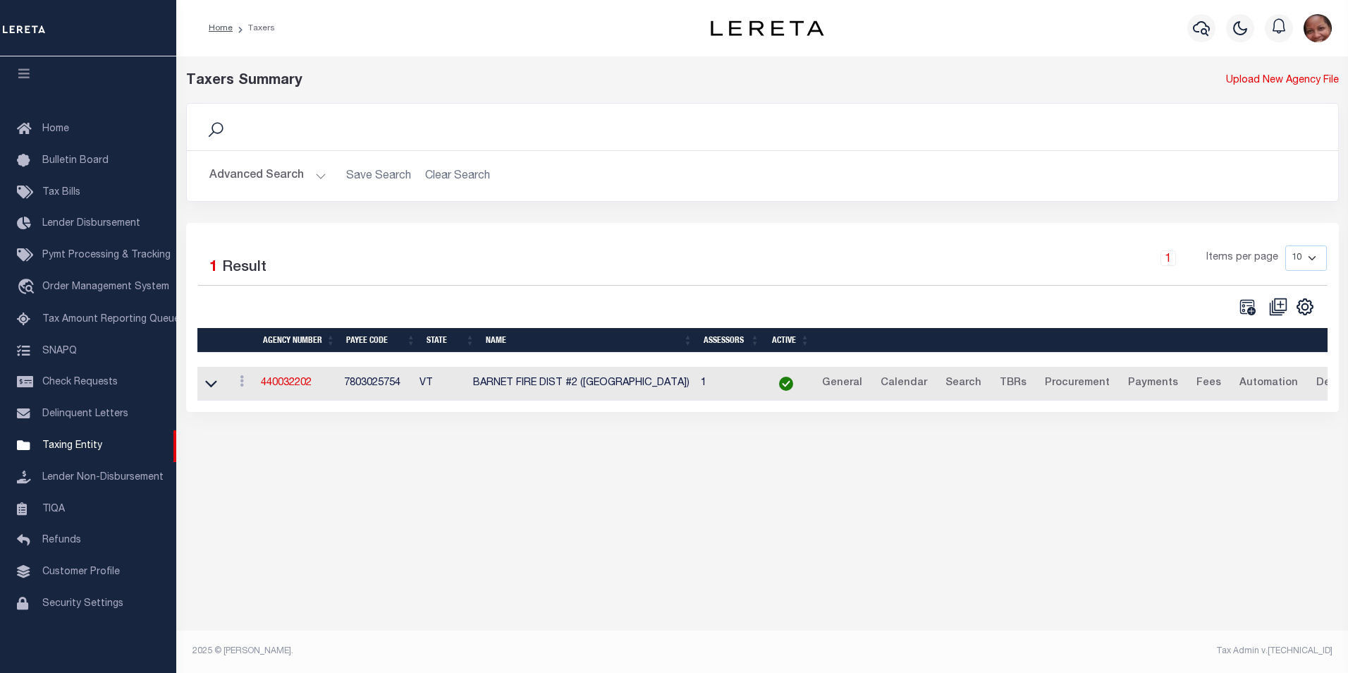
click at [1319, 26] on img "button" at bounding box center [1318, 28] width 28 height 28
click at [1262, 104] on span "Sign out" at bounding box center [1263, 100] width 40 height 10
